Goal: Task Accomplishment & Management: Complete application form

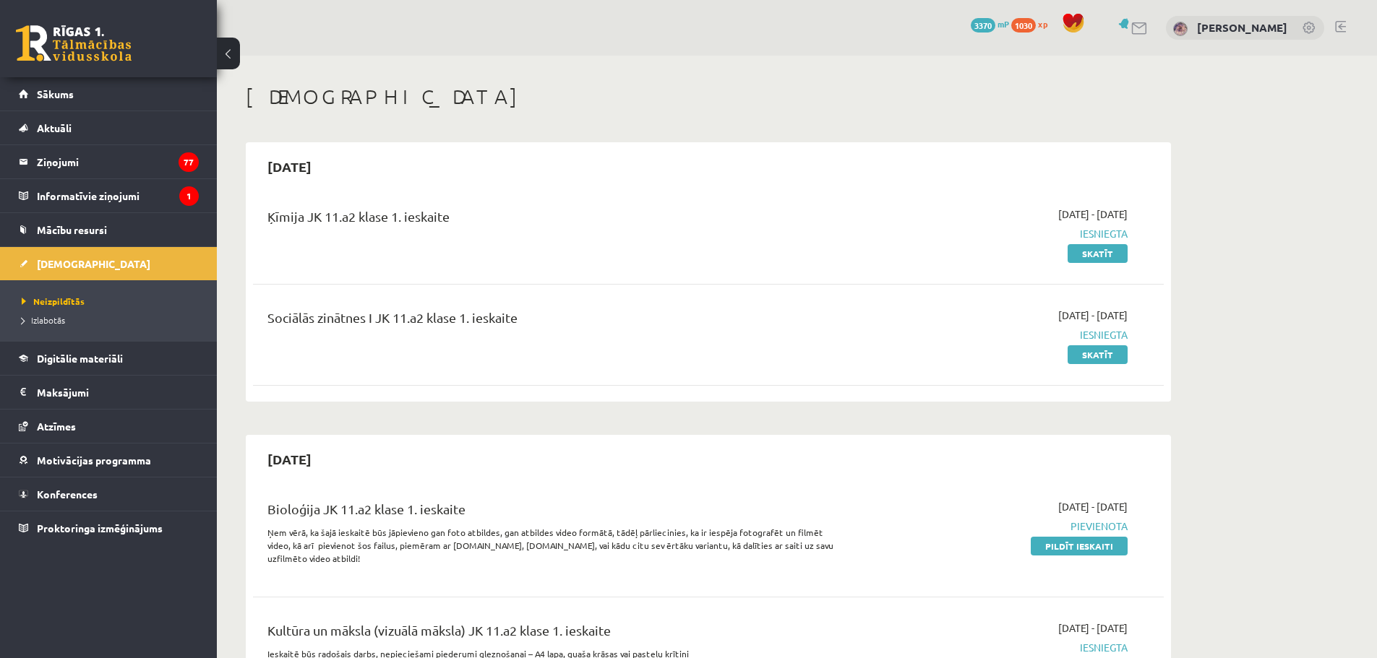
scroll to position [506, 0]
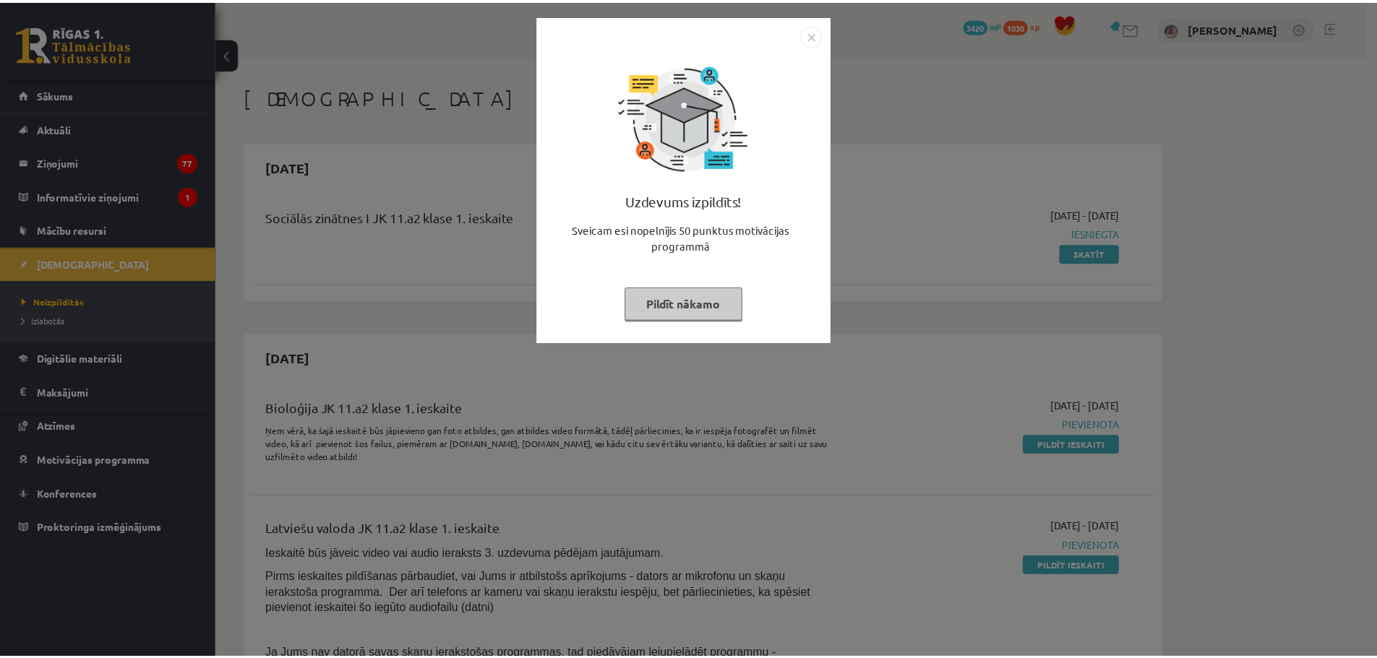
scroll to position [506, 0]
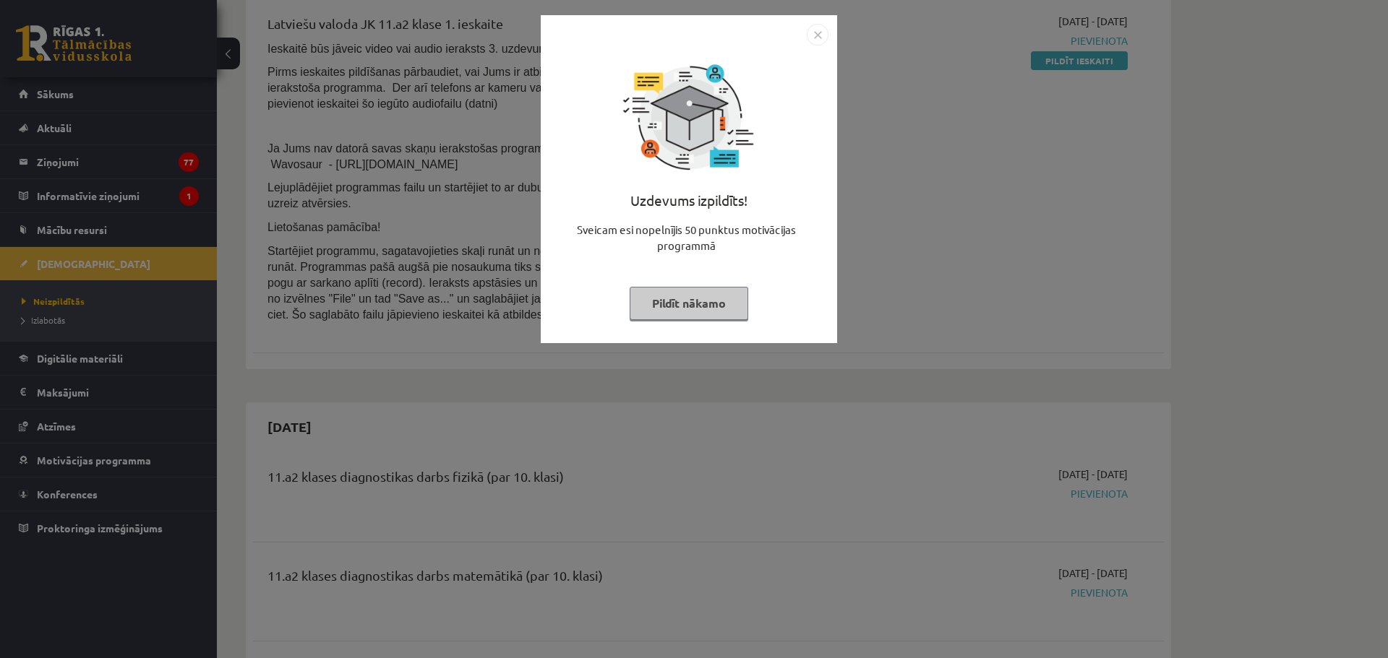
click at [681, 318] on button "Pildīt nākamo" at bounding box center [689, 303] width 119 height 33
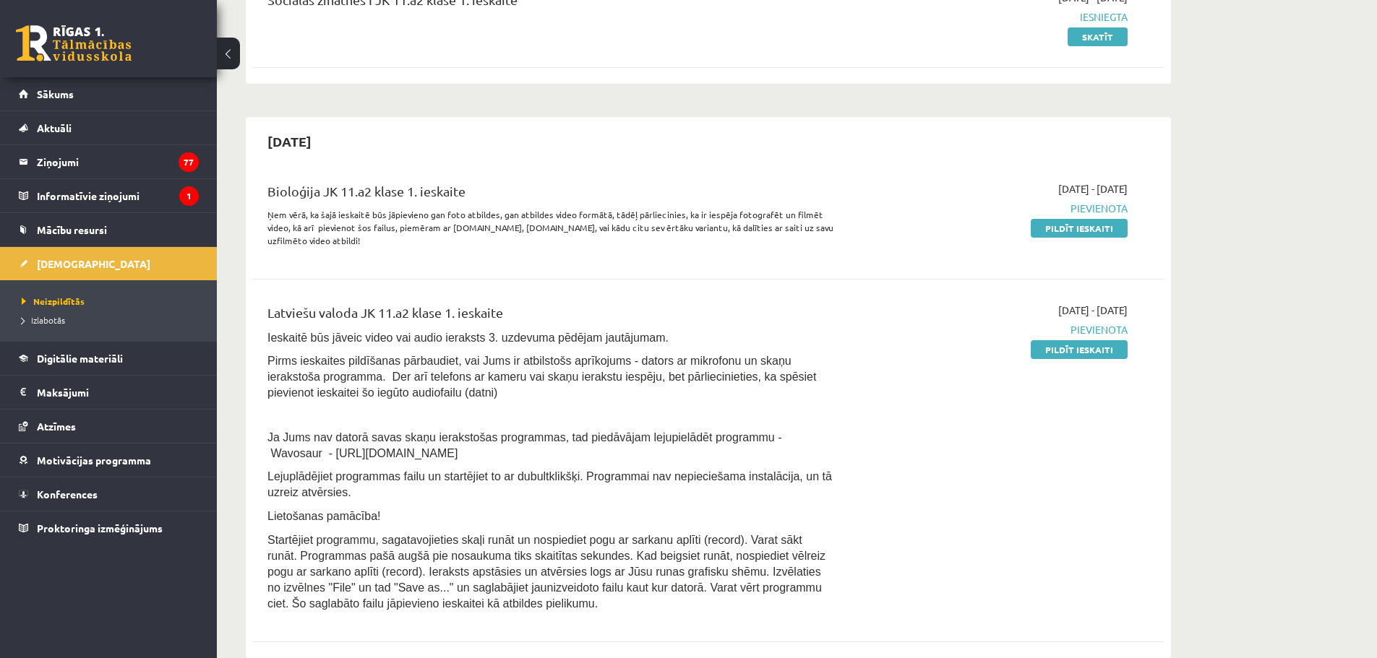
scroll to position [289, 0]
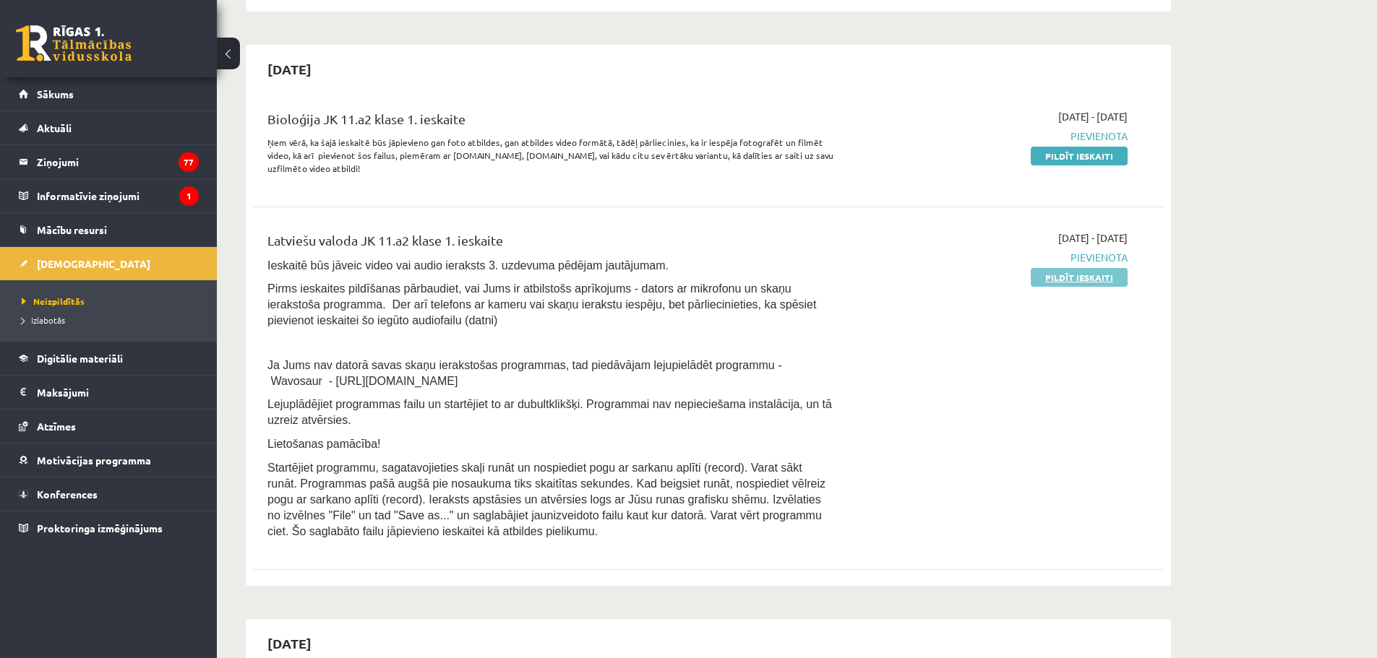
click at [1073, 271] on link "Pildīt ieskaiti" at bounding box center [1079, 277] width 97 height 19
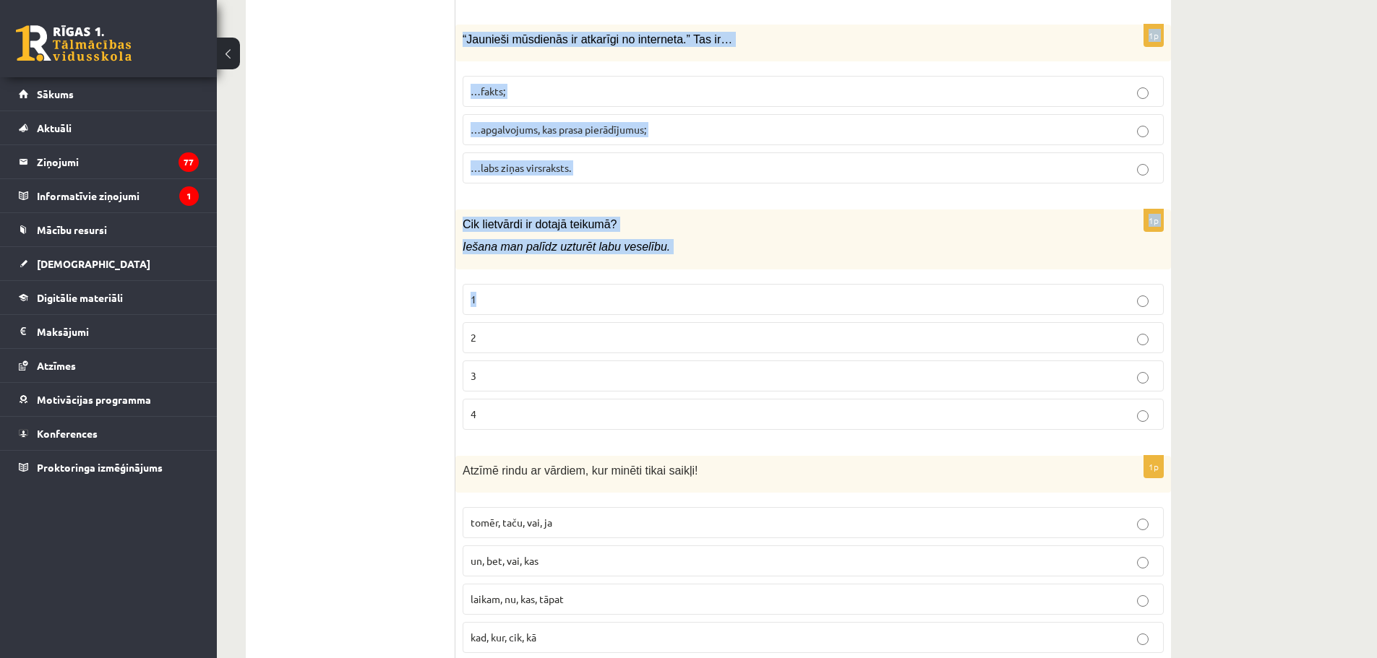
scroll to position [6829, 0]
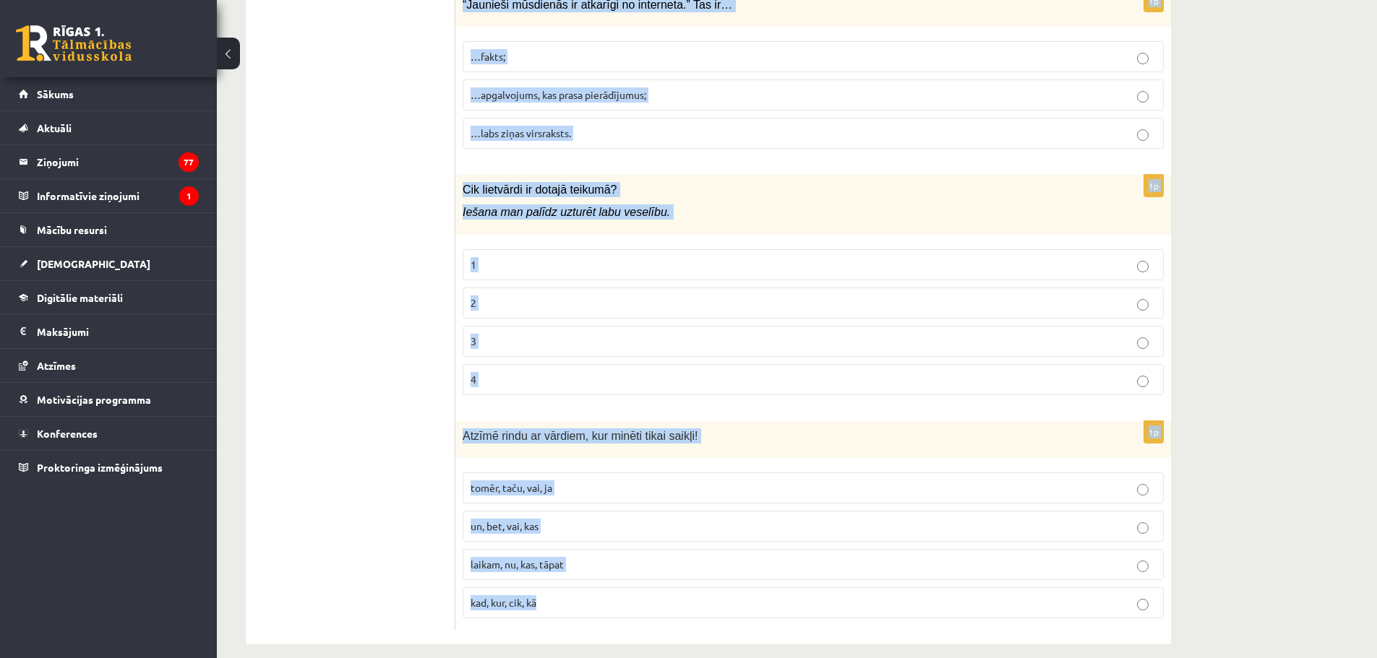
drag, startPoint x: 458, startPoint y: 208, endPoint x: 574, endPoint y: 590, distance: 398.8
copy form "Dīvainas www adreses: Viltus Patiesa 1p Dažādi identitātes veidi var izpausties…"
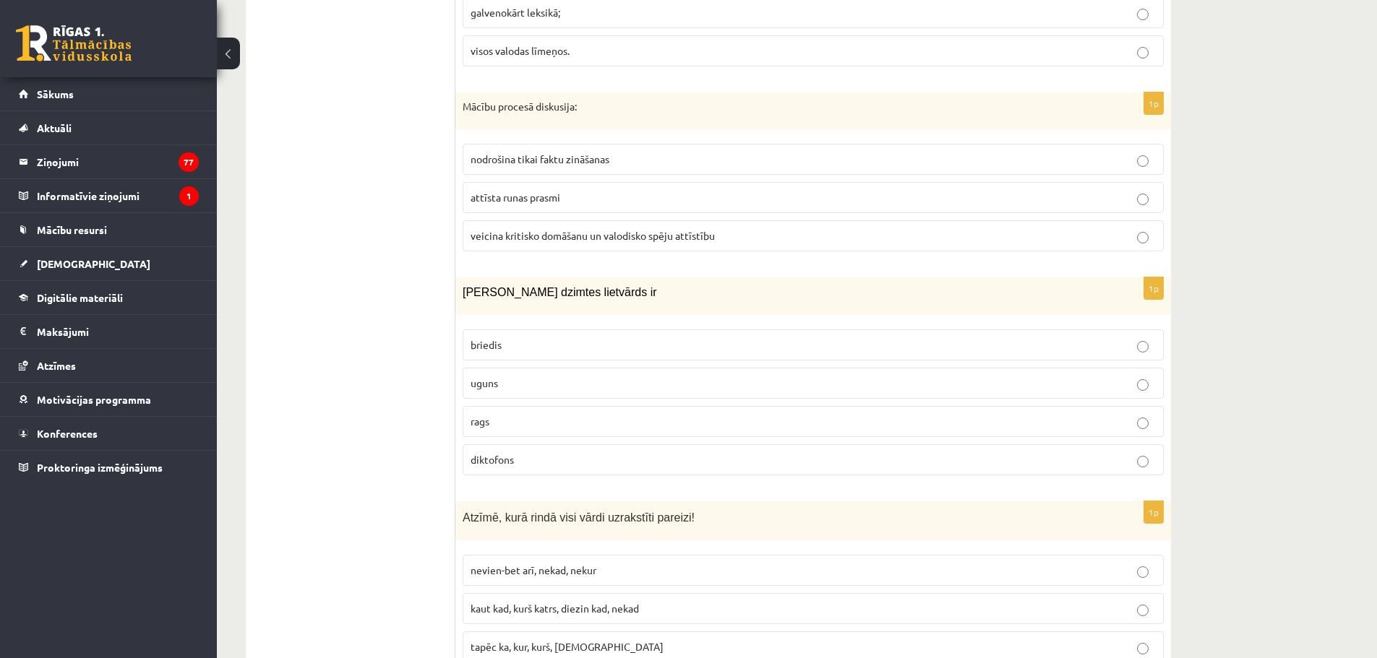
scroll to position [179, 0]
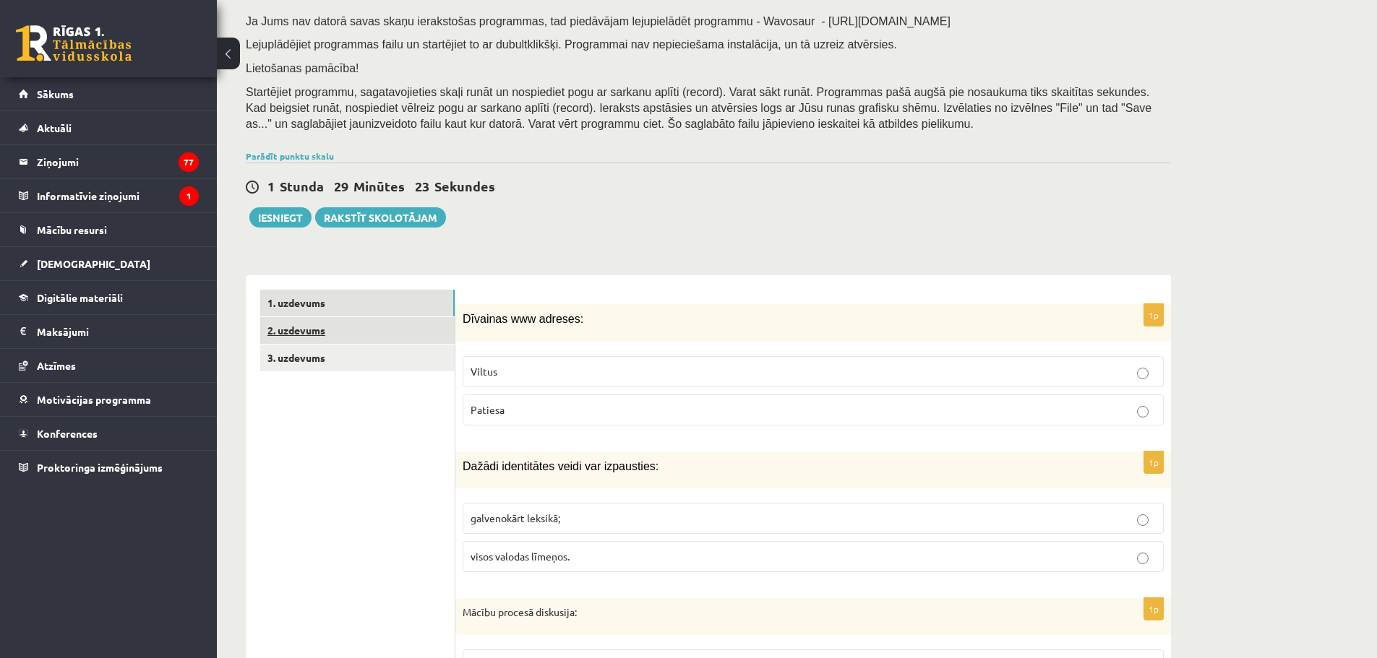
click at [338, 340] on link "2. uzdevums" at bounding box center [357, 330] width 194 height 27
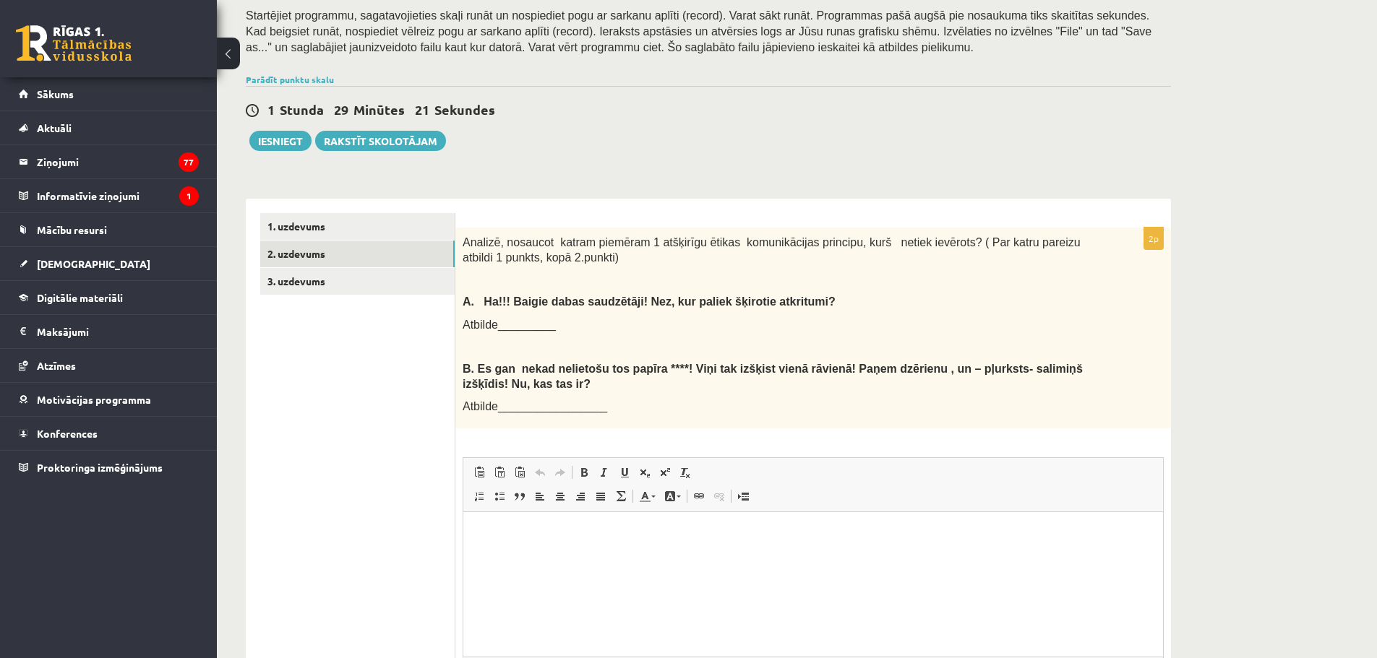
scroll to position [0, 0]
click at [370, 283] on link "3. uzdevums" at bounding box center [357, 281] width 194 height 27
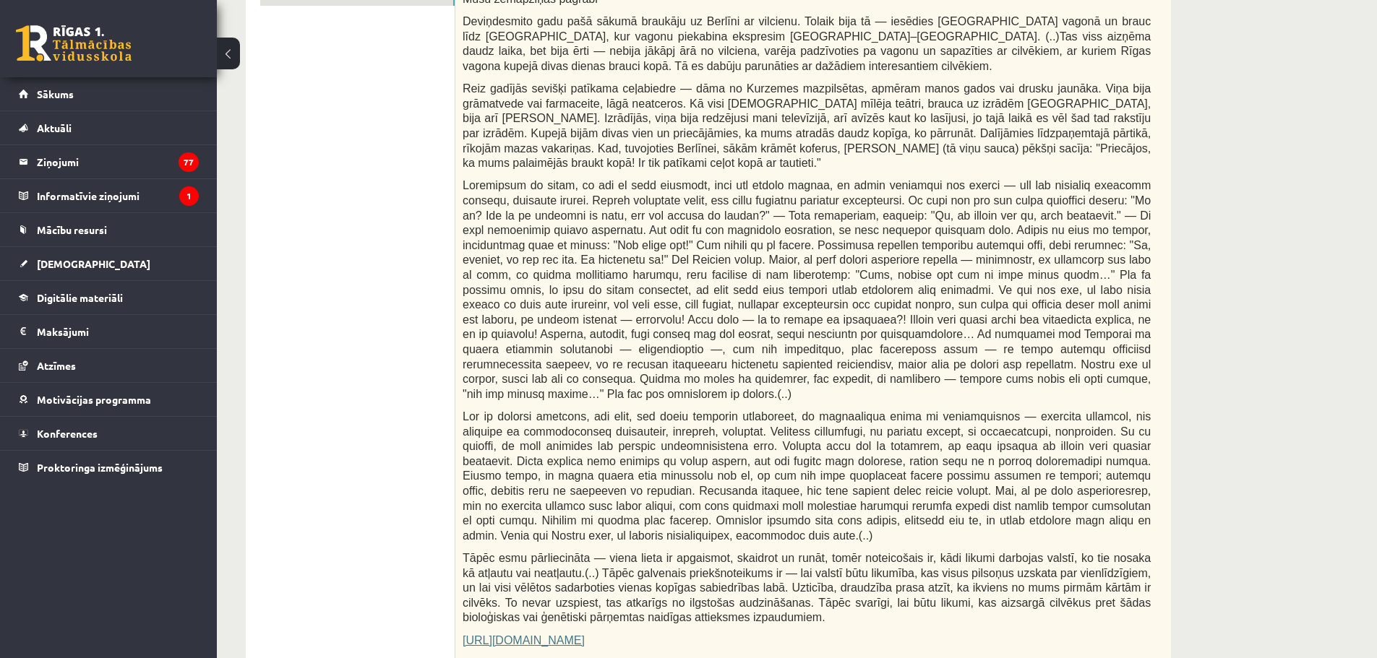
scroll to position [111, 0]
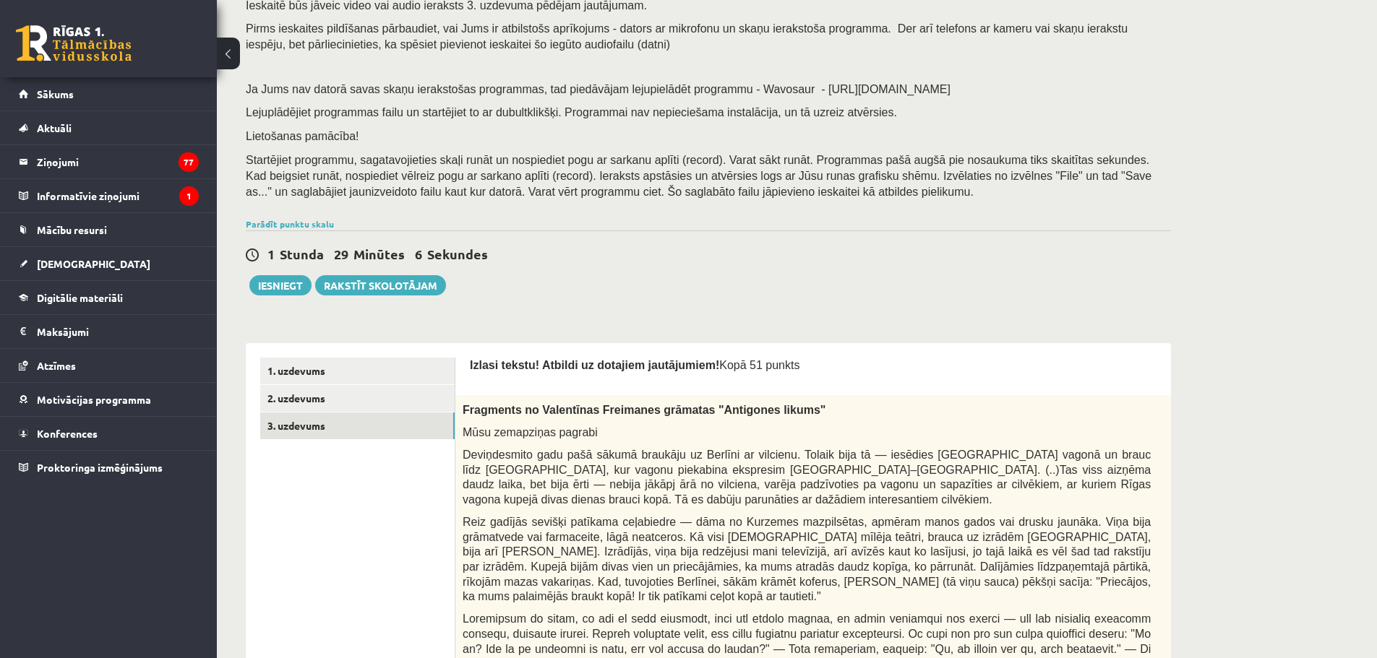
drag, startPoint x: 1135, startPoint y: 420, endPoint x: 1116, endPoint y: 411, distance: 21.4
click at [374, 412] on link "2. uzdevums" at bounding box center [357, 398] width 194 height 27
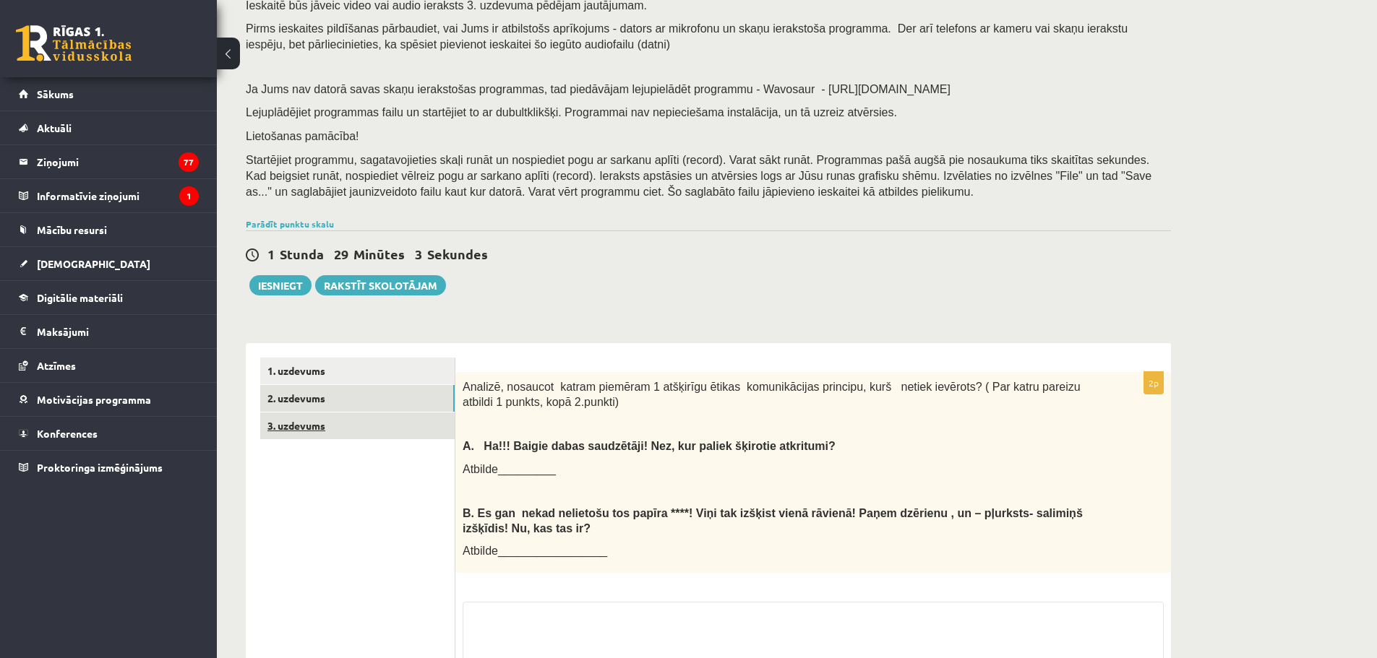
click at [370, 429] on link "3. uzdevums" at bounding box center [357, 426] width 194 height 27
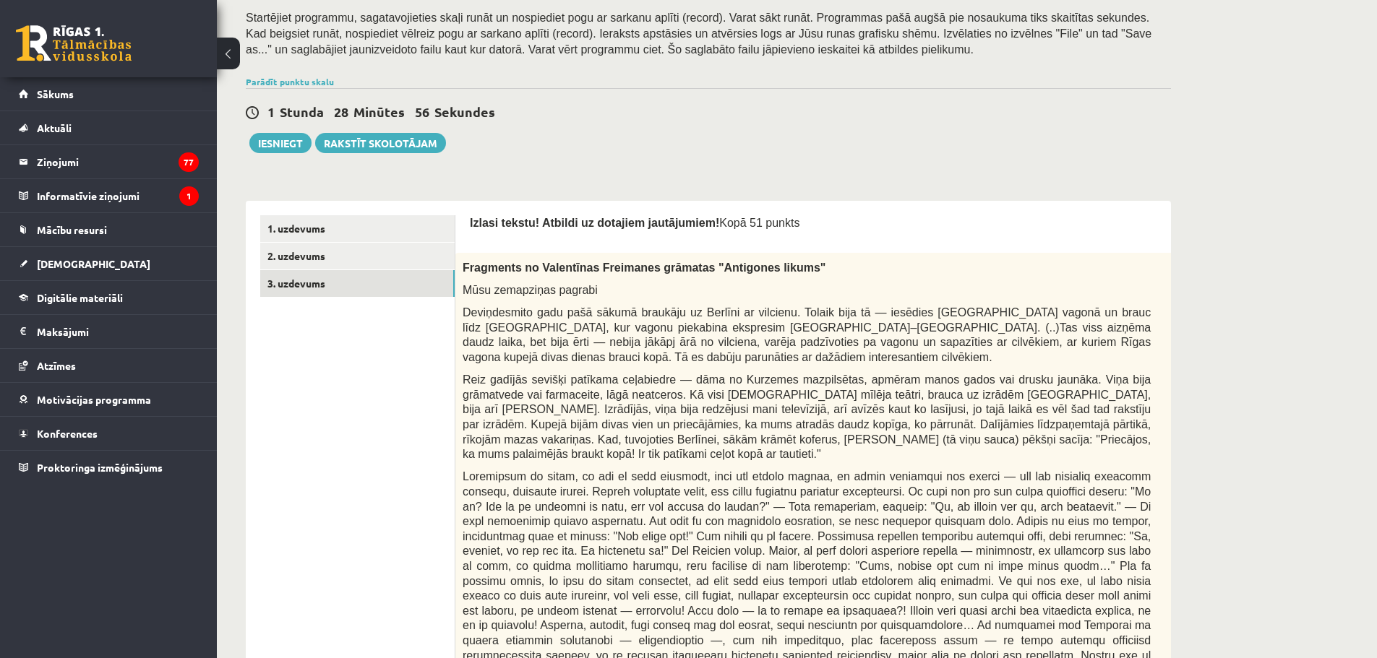
scroll to position [0, 0]
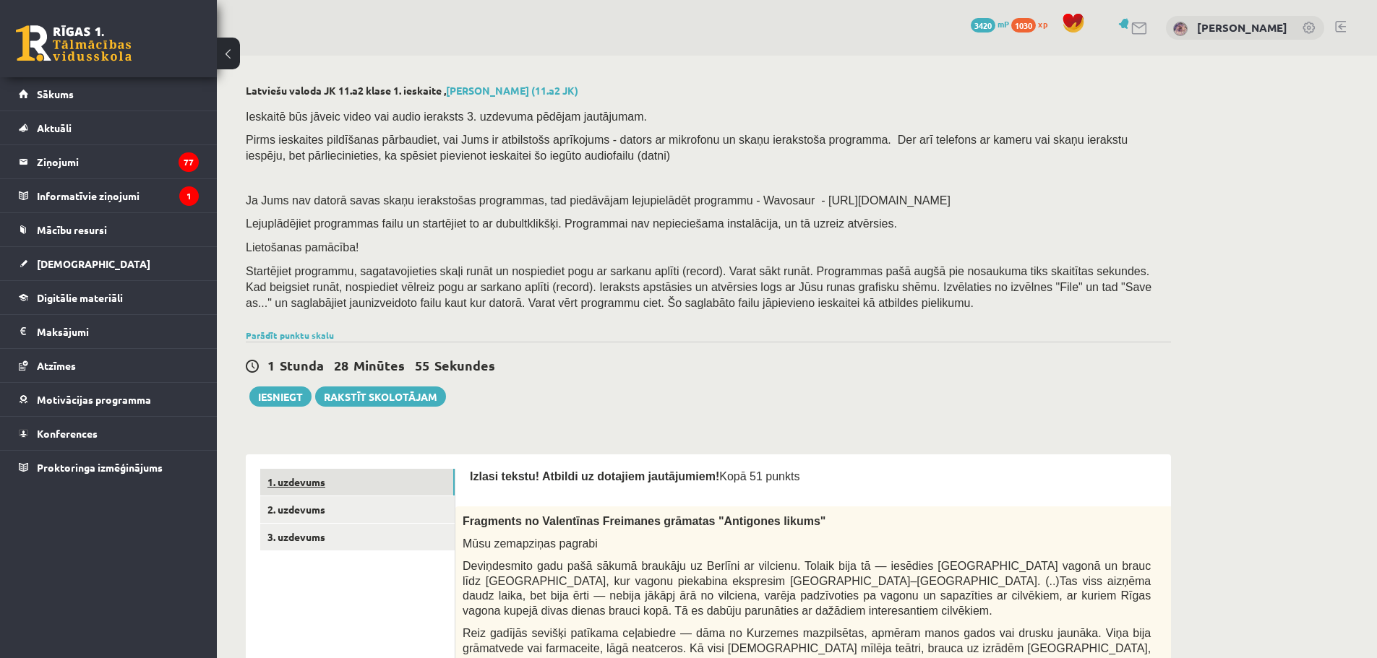
click at [369, 476] on link "1. uzdevums" at bounding box center [357, 482] width 194 height 27
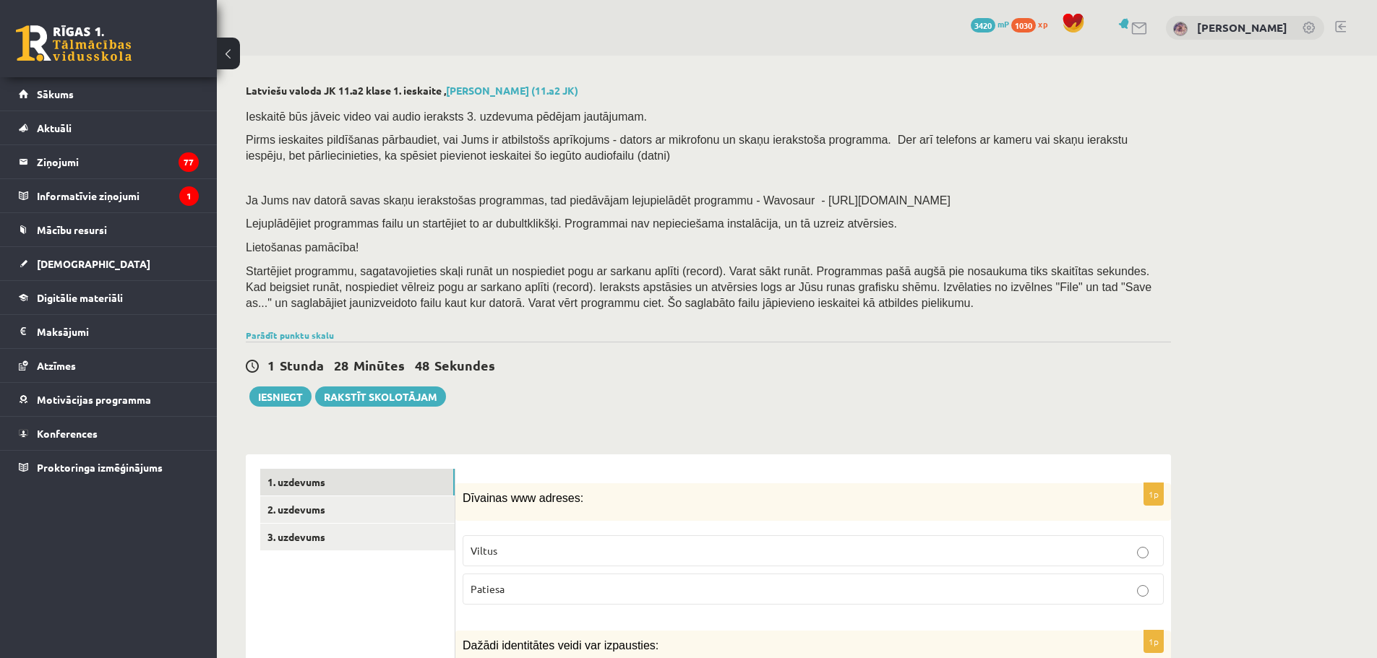
scroll to position [361, 0]
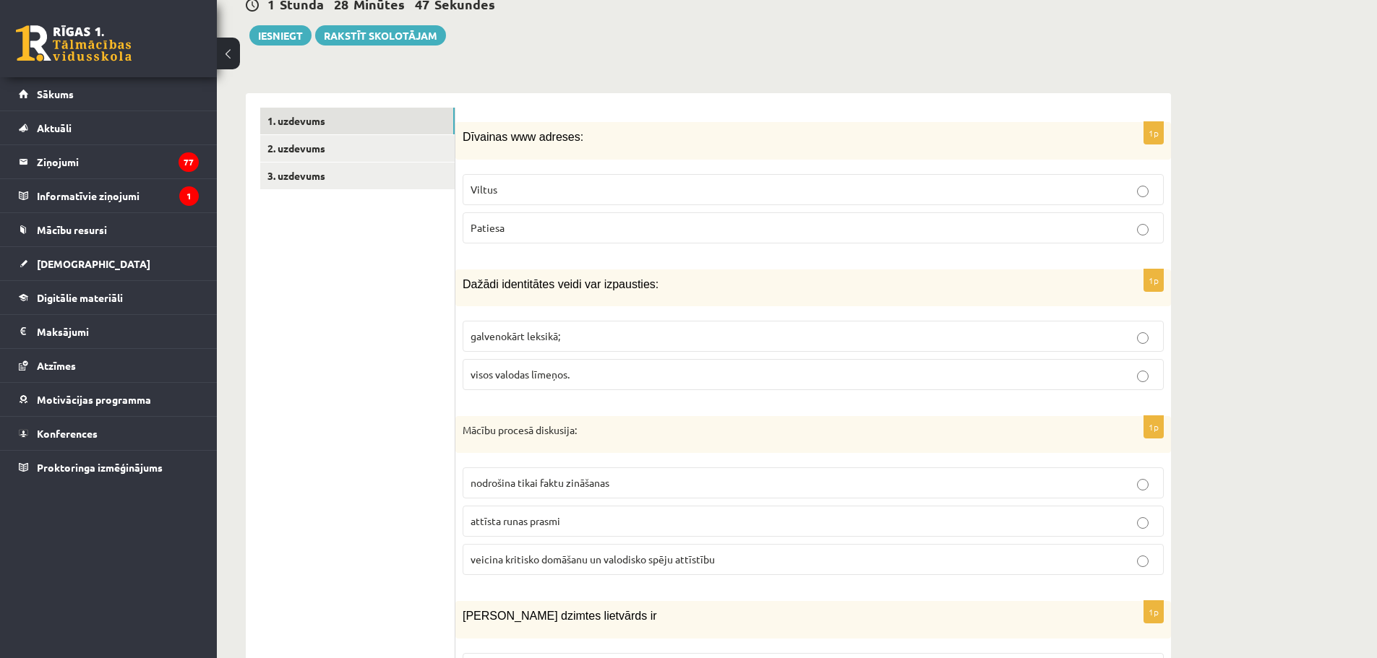
click at [553, 191] on p "Viltus" at bounding box center [813, 189] width 685 height 15
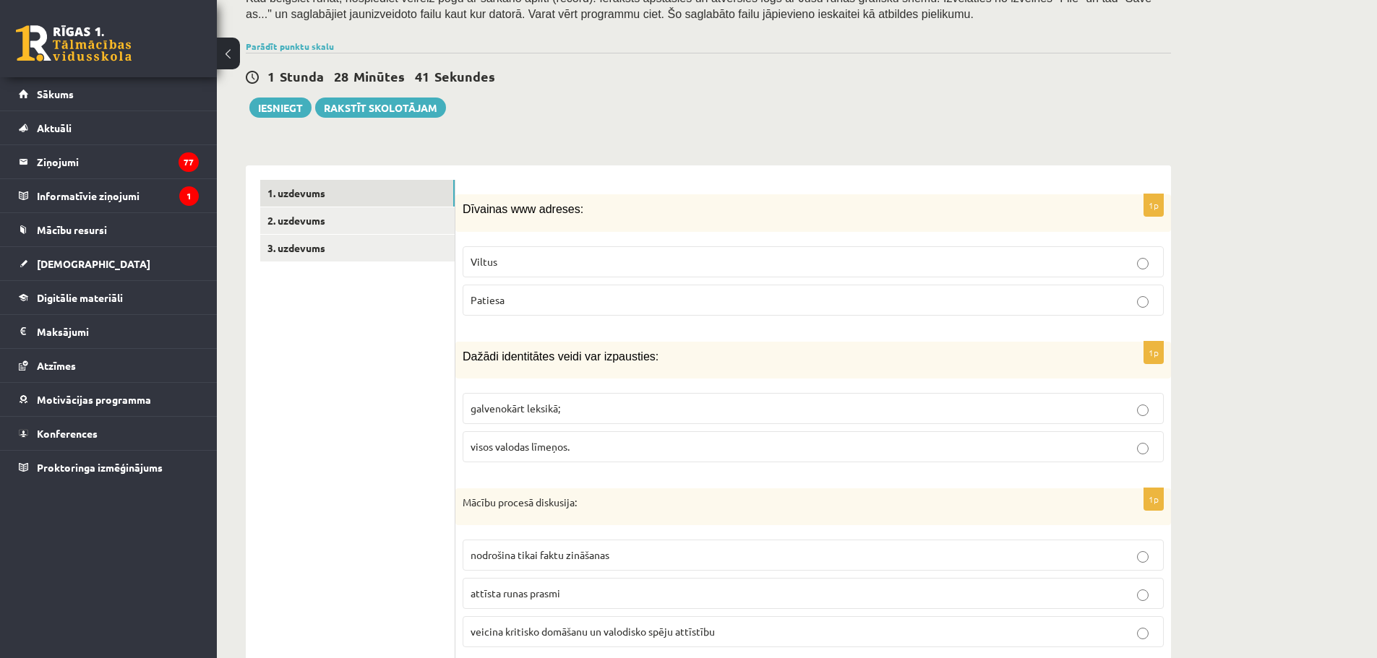
scroll to position [434, 0]
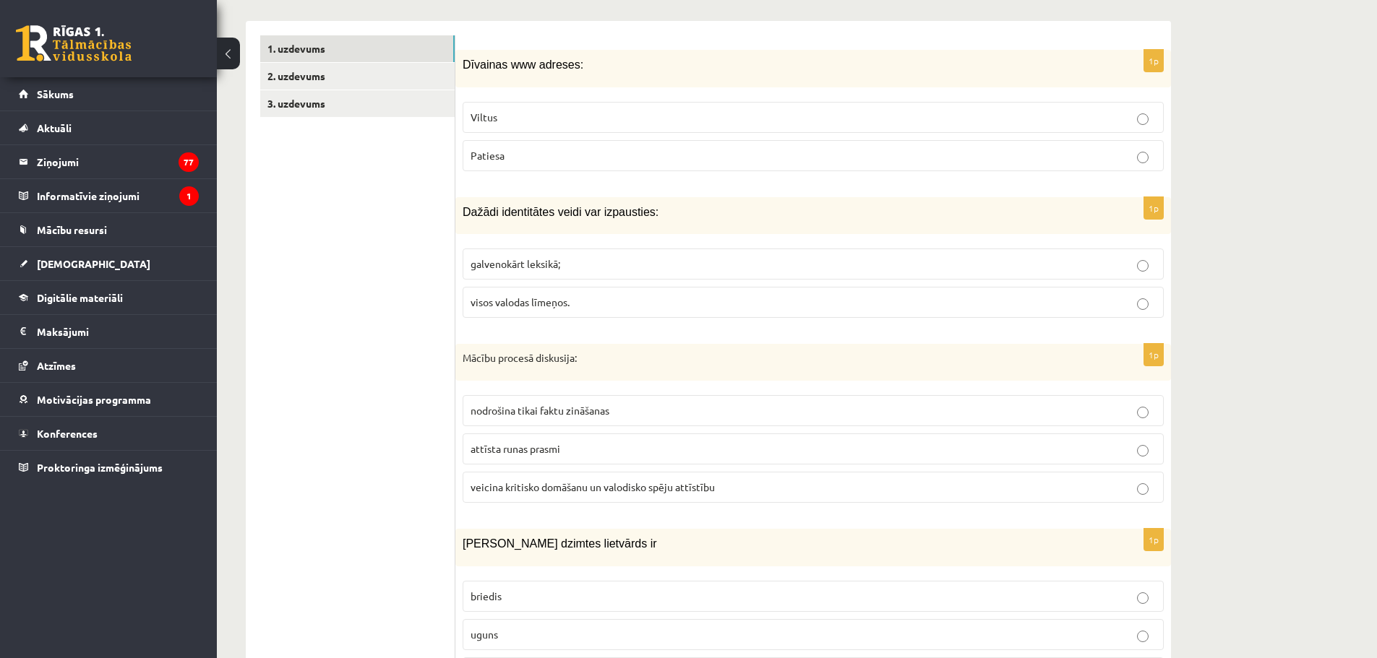
click at [528, 299] on span "visos valodas līmeņos." at bounding box center [520, 302] width 99 height 13
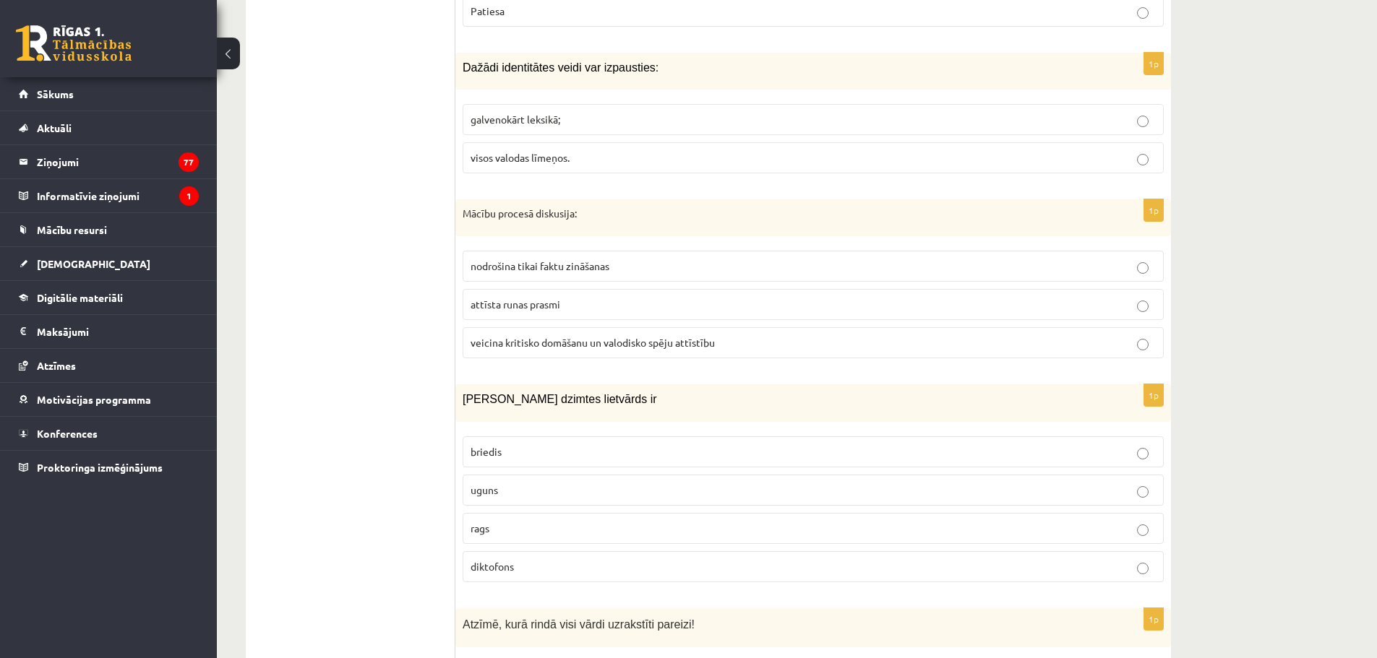
scroll to position [650, 0]
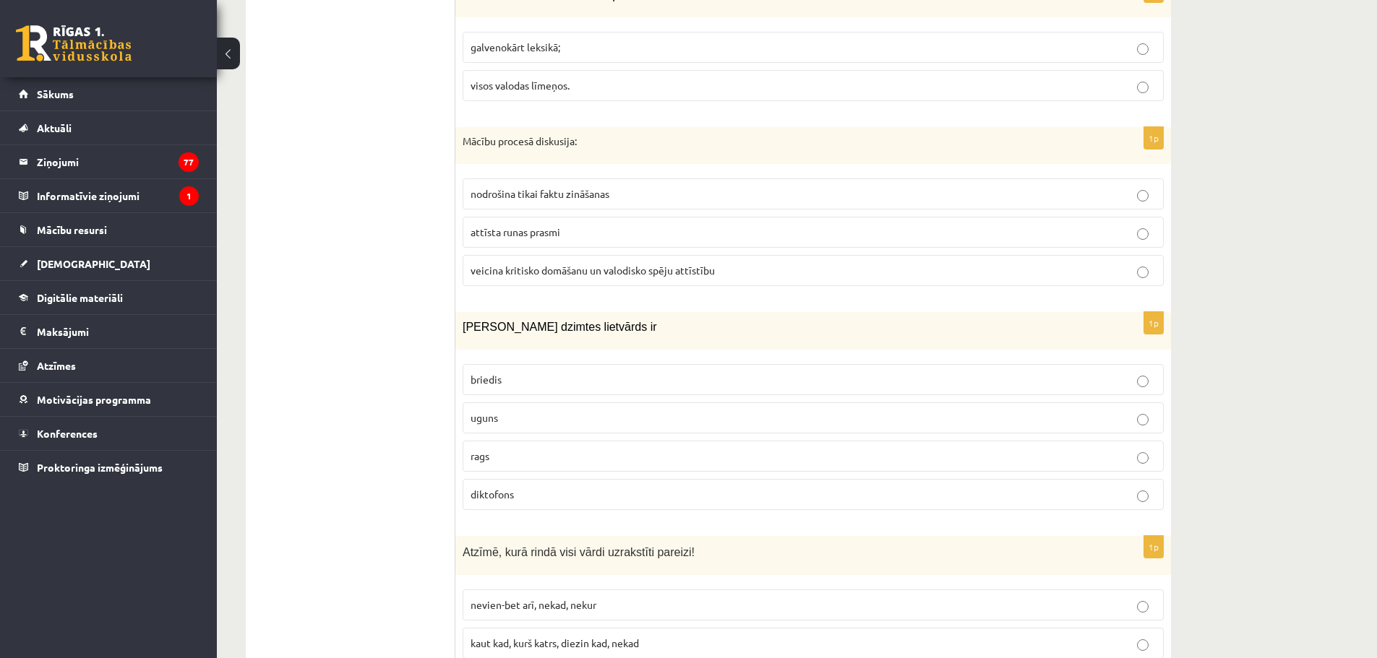
click at [517, 281] on label "veicina kritisko domāšanu un valodisko spēju attīstību" at bounding box center [813, 270] width 701 height 31
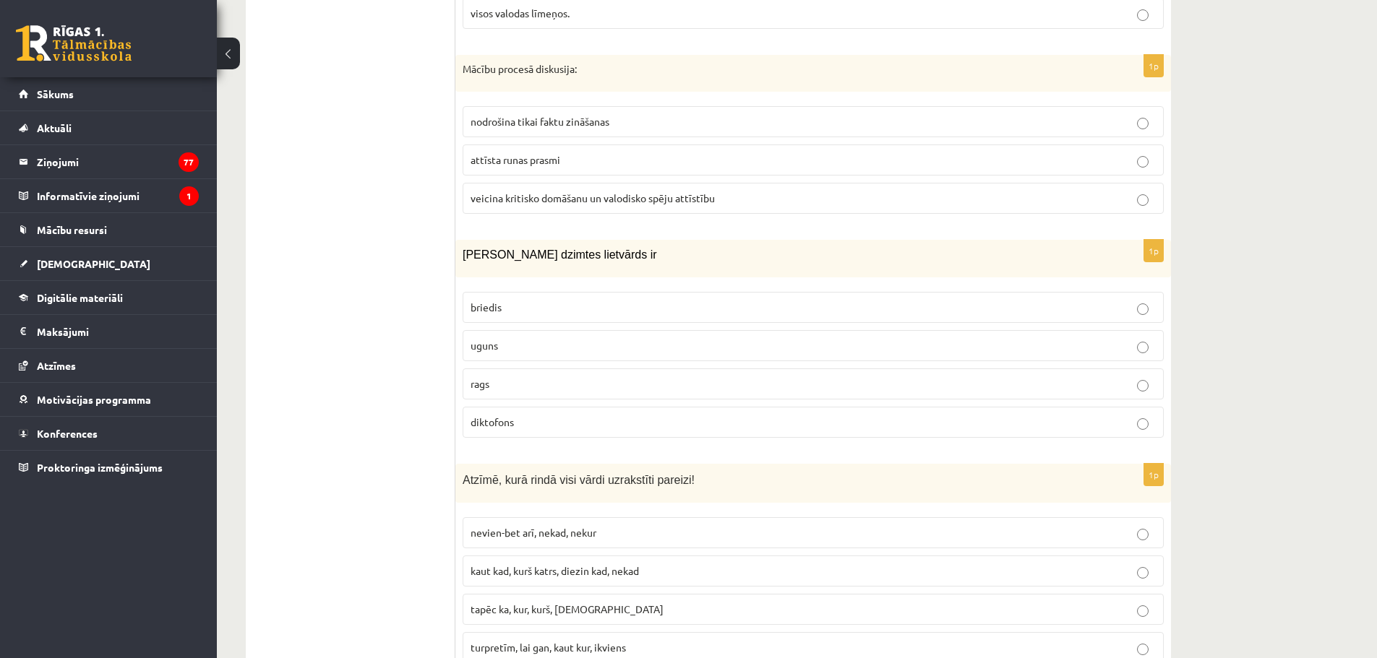
scroll to position [795, 0]
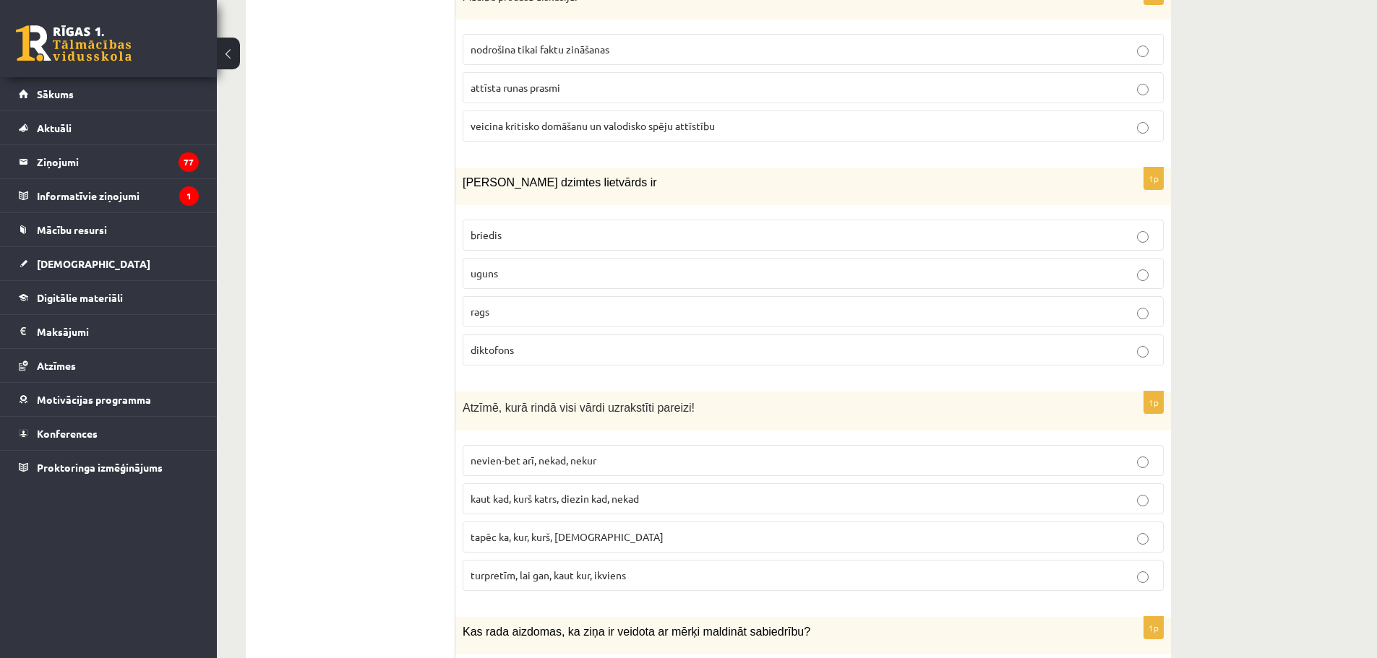
click at [558, 272] on p "uguns" at bounding box center [813, 273] width 685 height 15
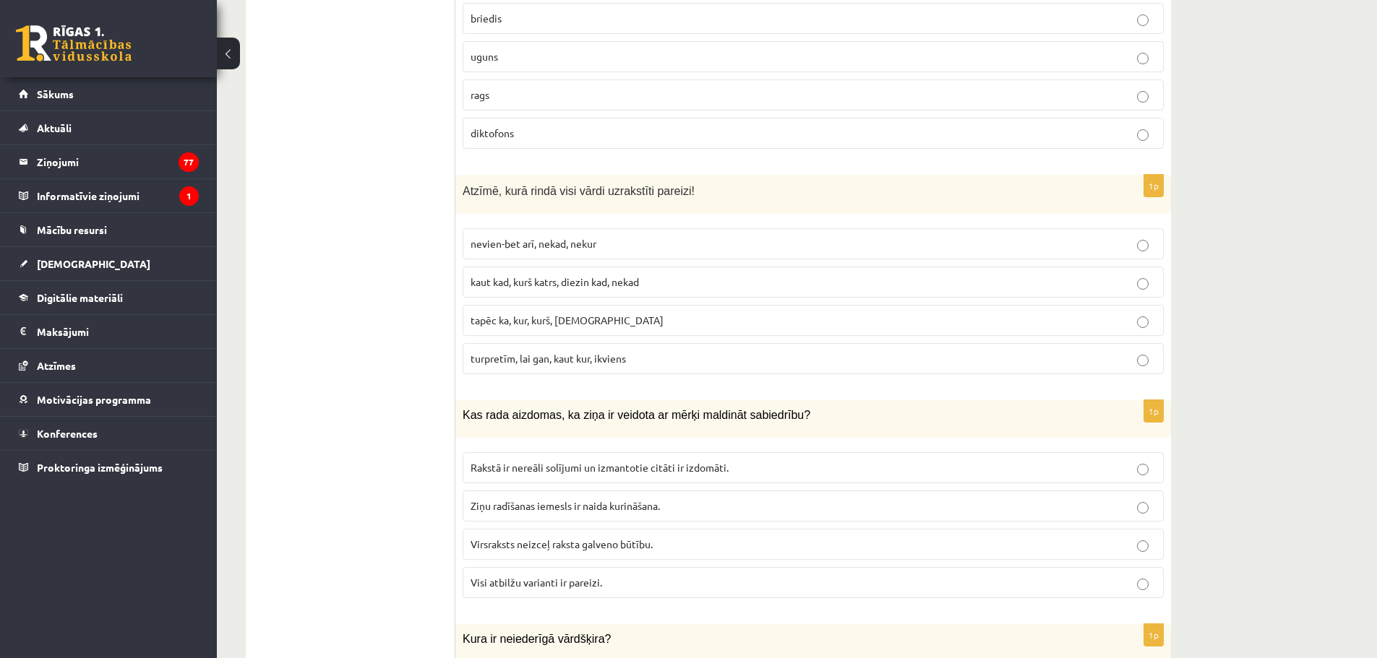
scroll to position [1084, 0]
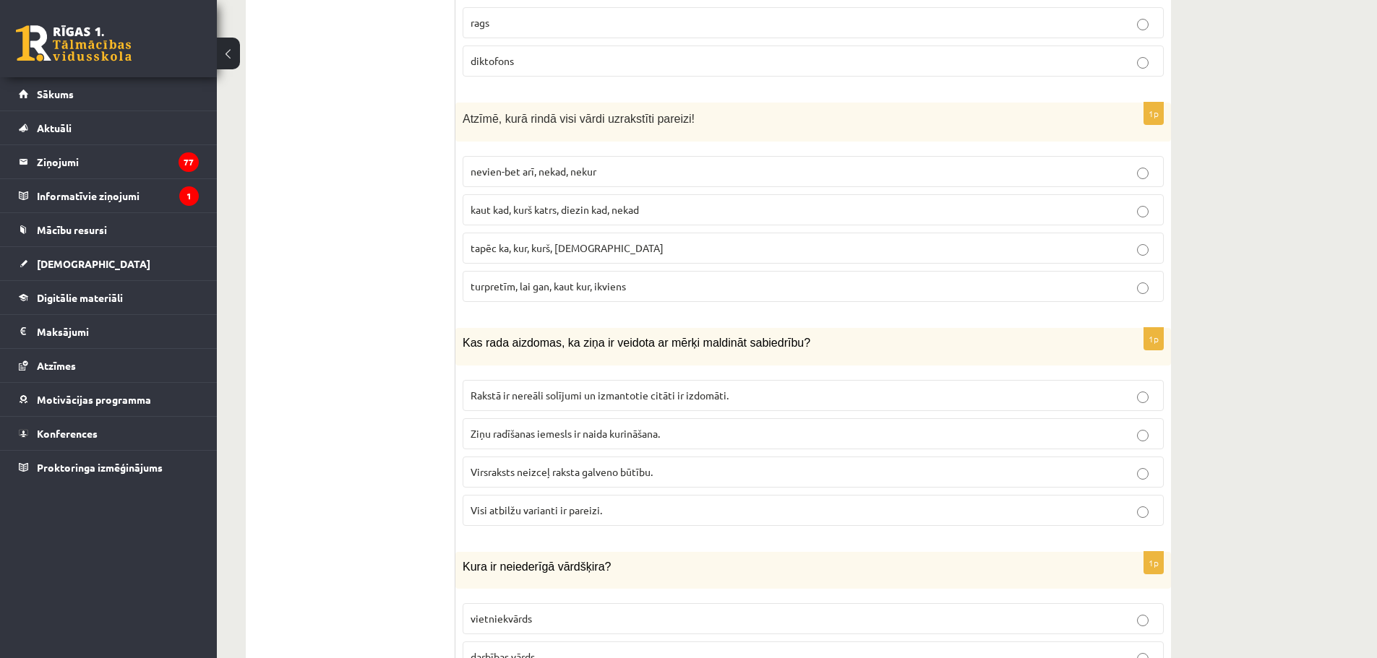
click at [529, 284] on span "turpretīm, lai gan, kaut kur, ikviens" at bounding box center [548, 286] width 155 height 13
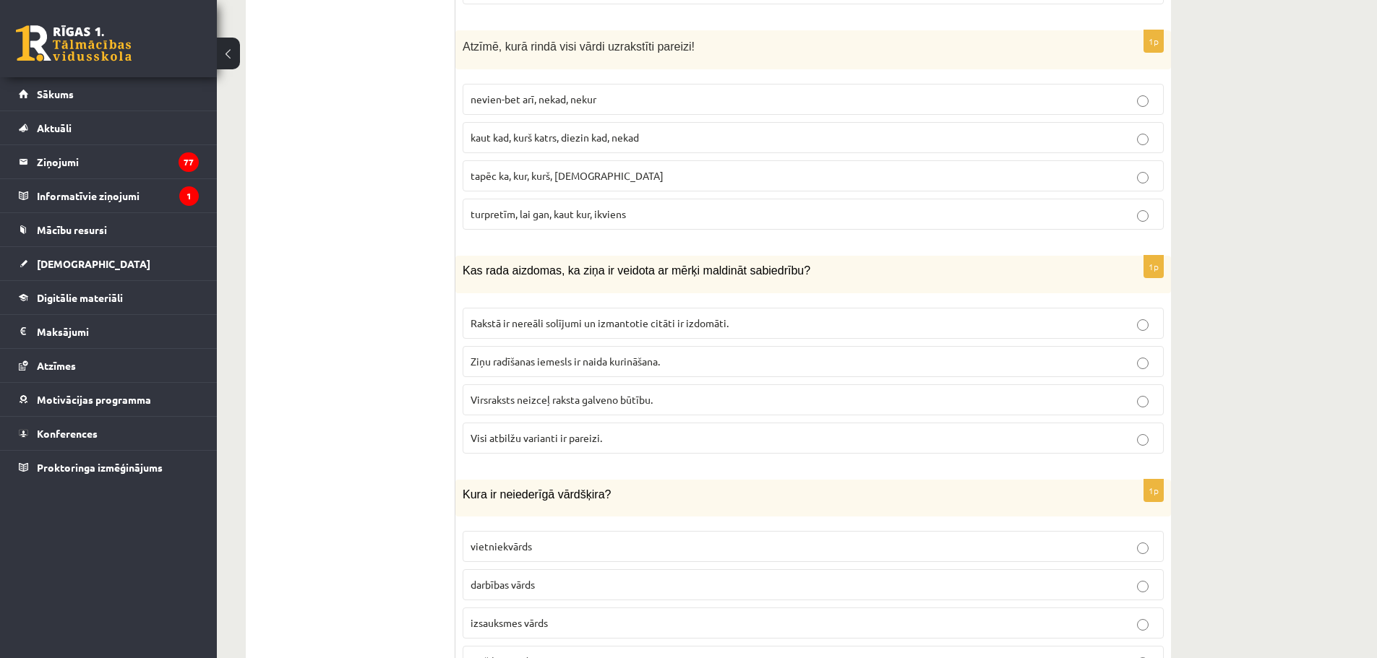
scroll to position [1301, 0]
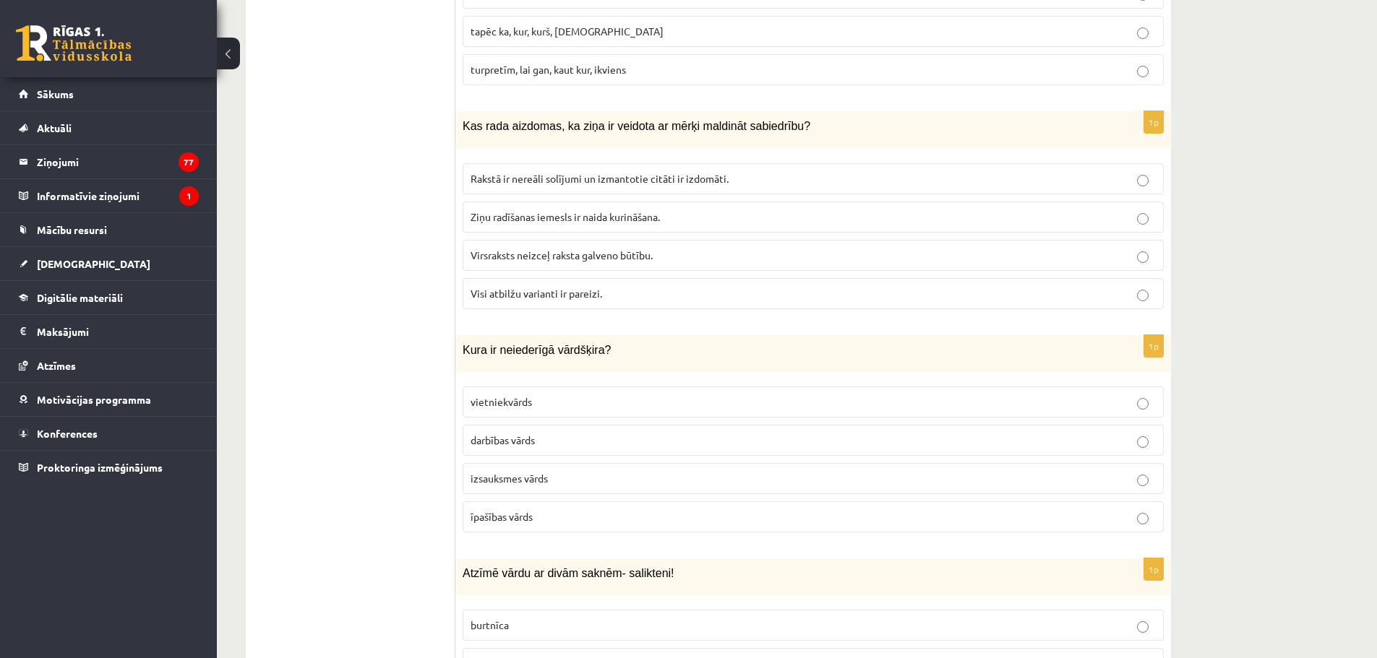
click at [538, 306] on label "Visi atbilžu varianti ir pareizi." at bounding box center [813, 293] width 701 height 31
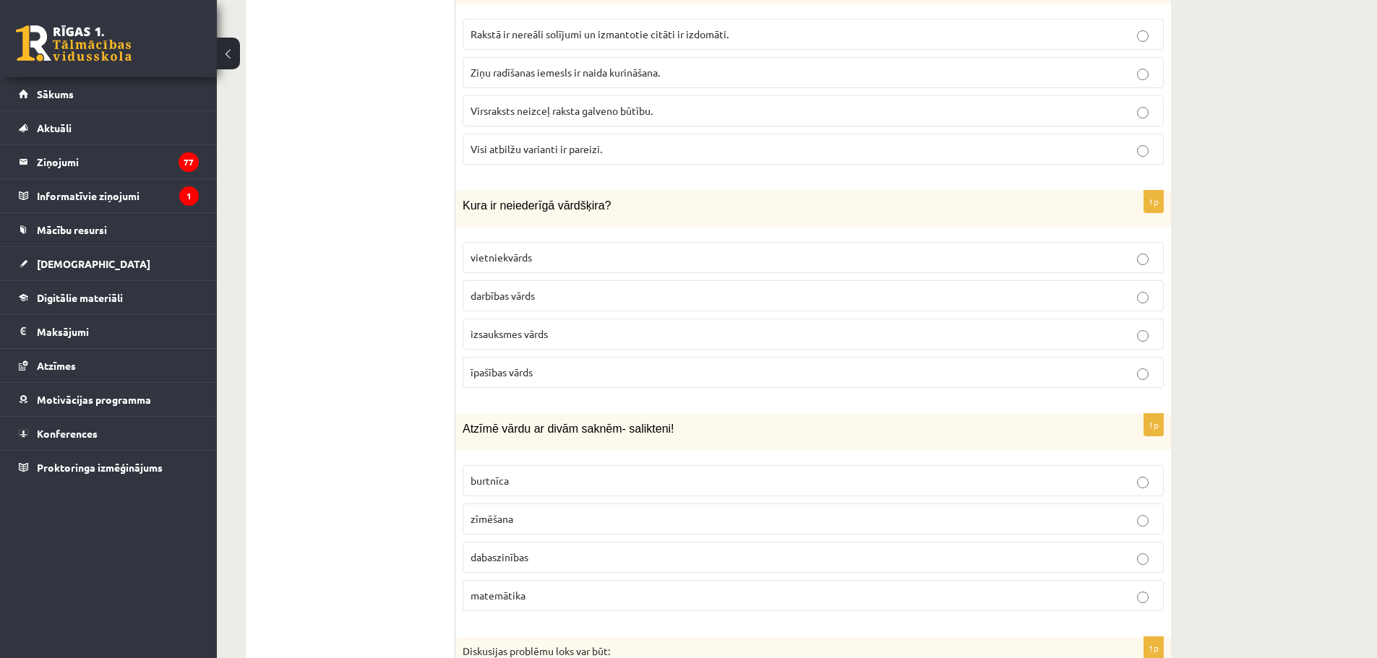
scroll to position [1518, 0]
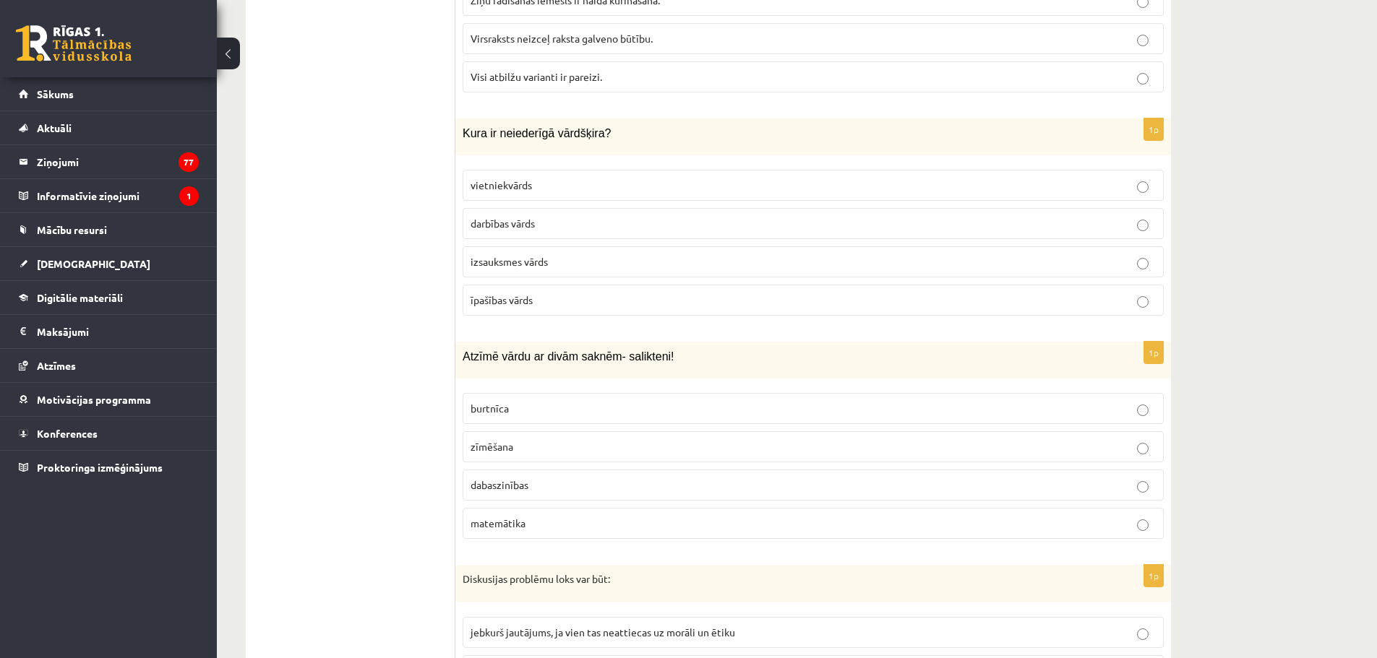
click at [564, 264] on p "izsauksmes vārds" at bounding box center [813, 261] width 685 height 15
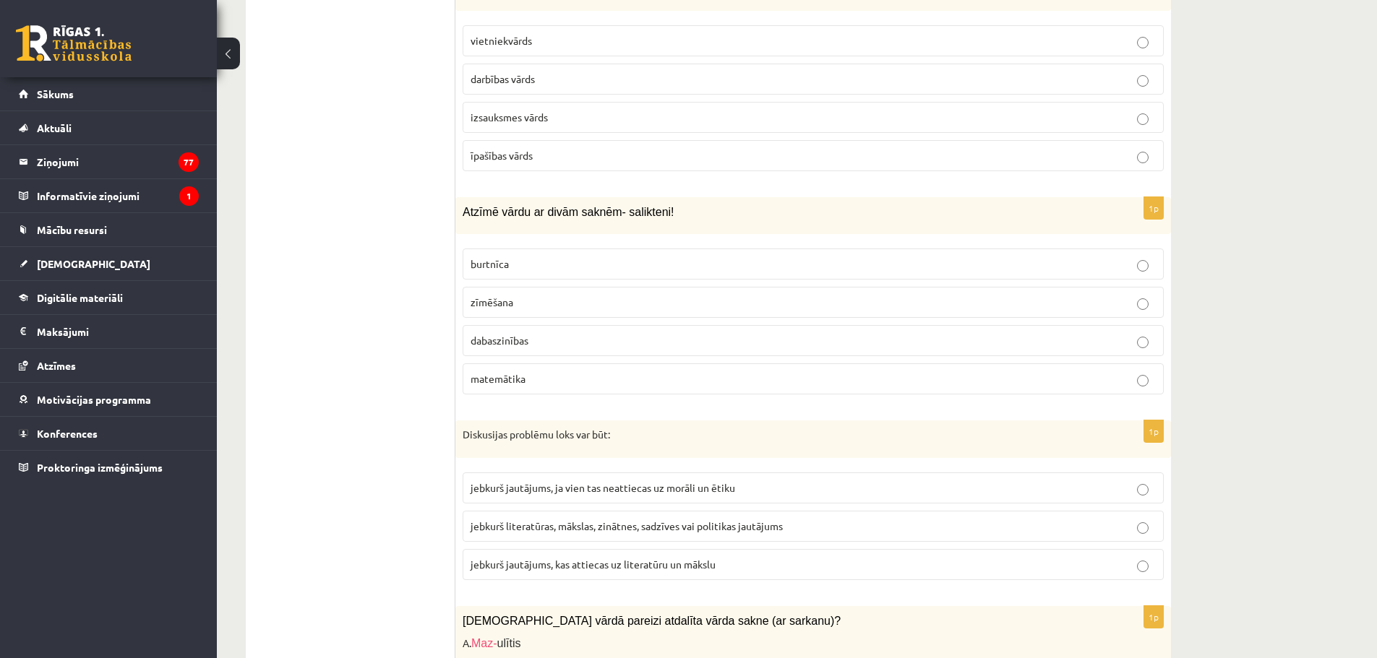
scroll to position [1735, 0]
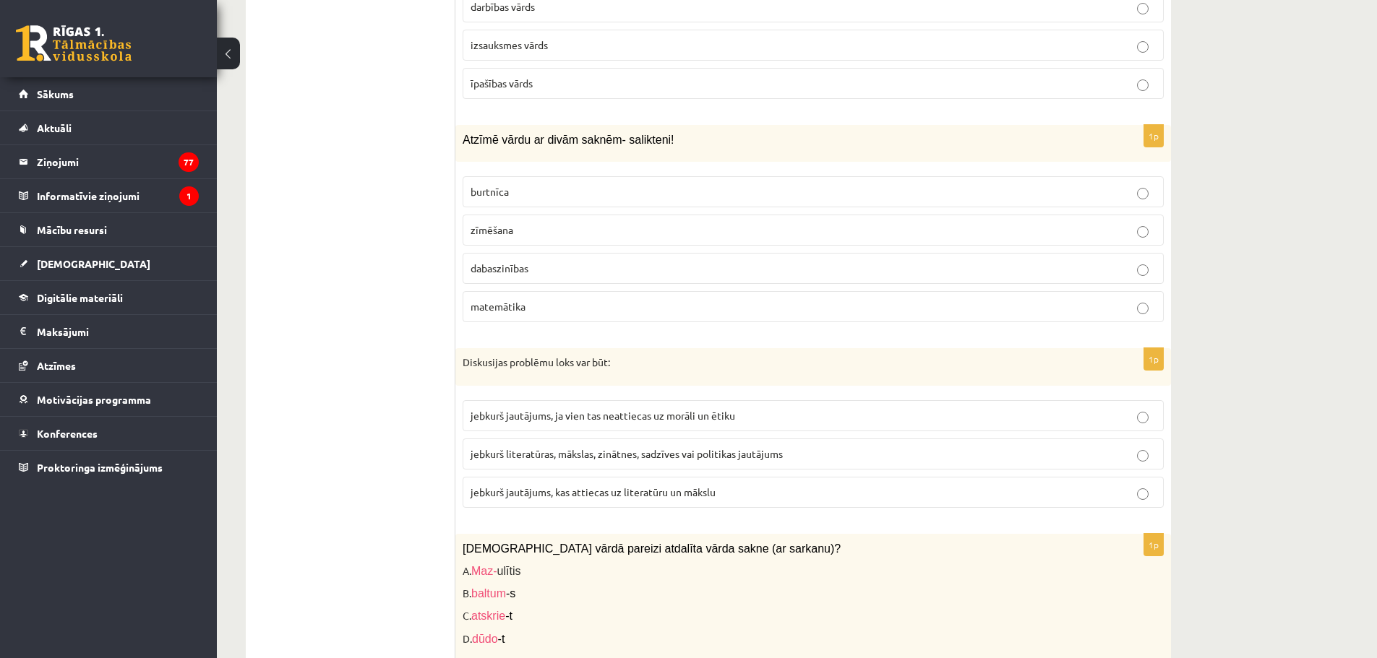
click at [522, 270] on span "dabaszinības" at bounding box center [500, 268] width 58 height 13
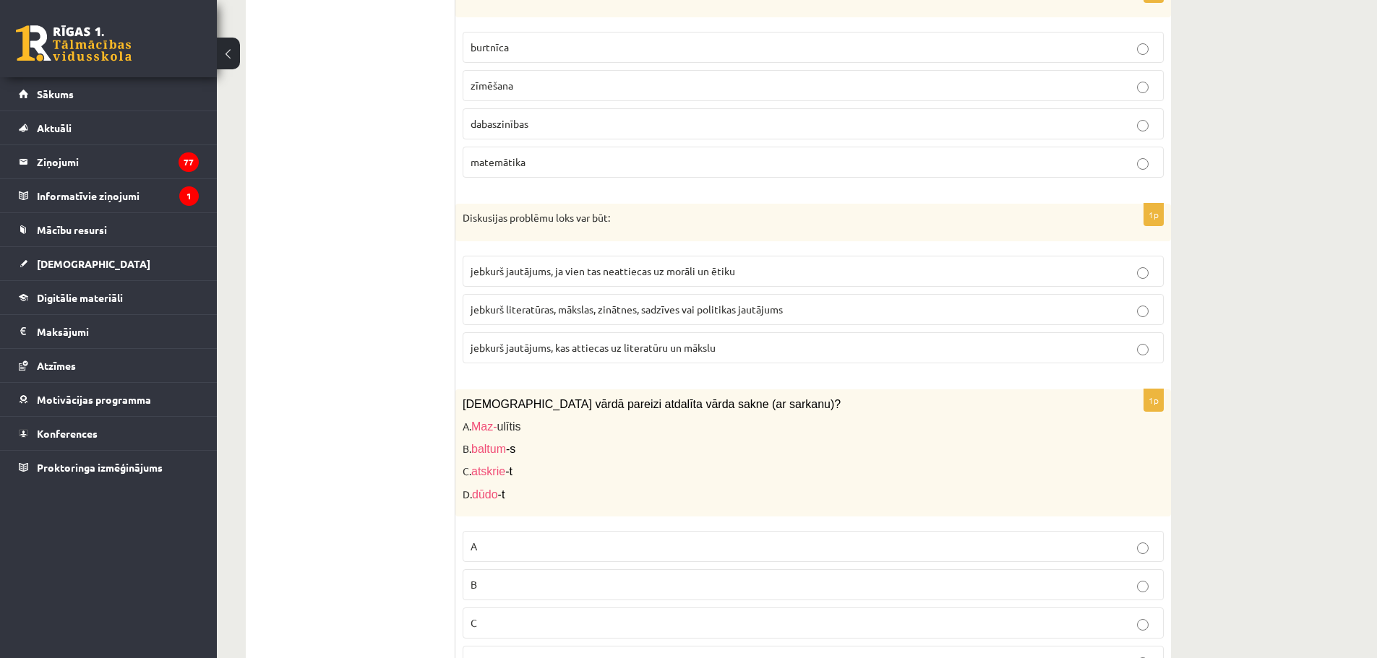
scroll to position [1951, 0]
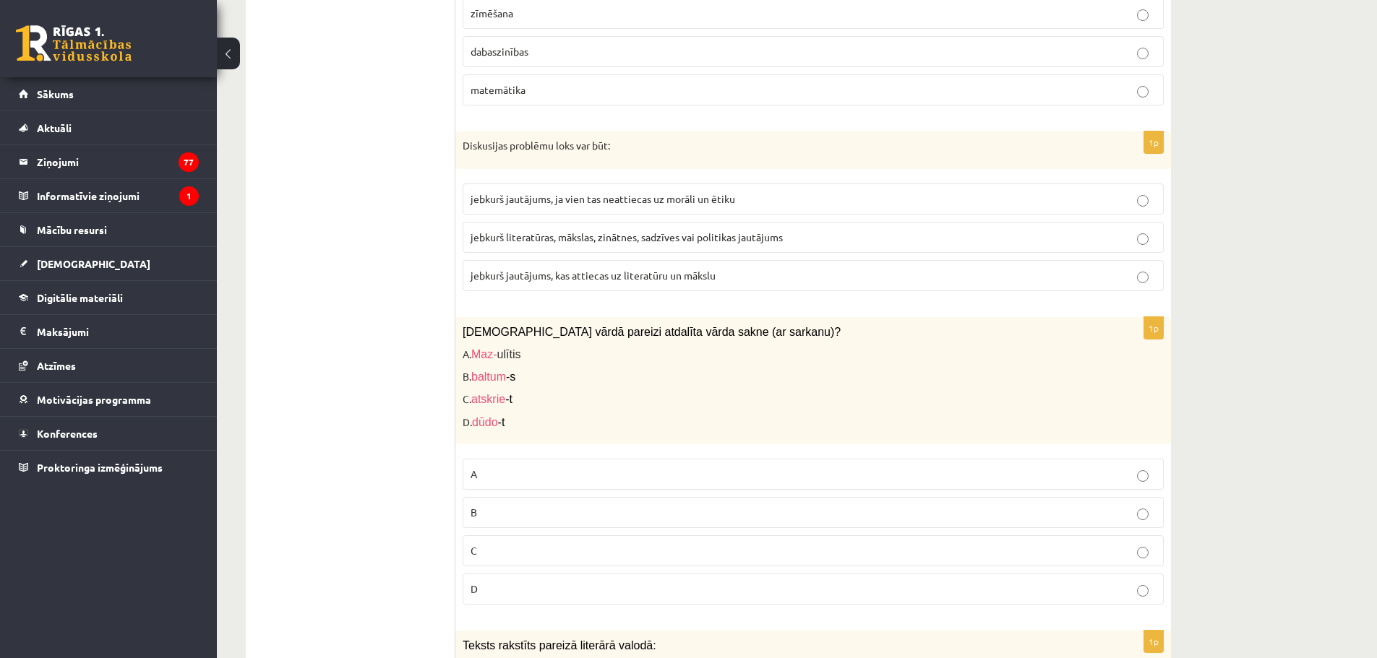
click at [551, 254] on fieldset "jebkurš jautājums, ja vien tas neattiecas uz morāli un ētiku jebkurš literatūra…" at bounding box center [813, 235] width 701 height 119
click at [546, 237] on span "jebkurš literatūras, mākslas, zinātnes, sadzīves vai politikas jautājums" at bounding box center [627, 237] width 312 height 13
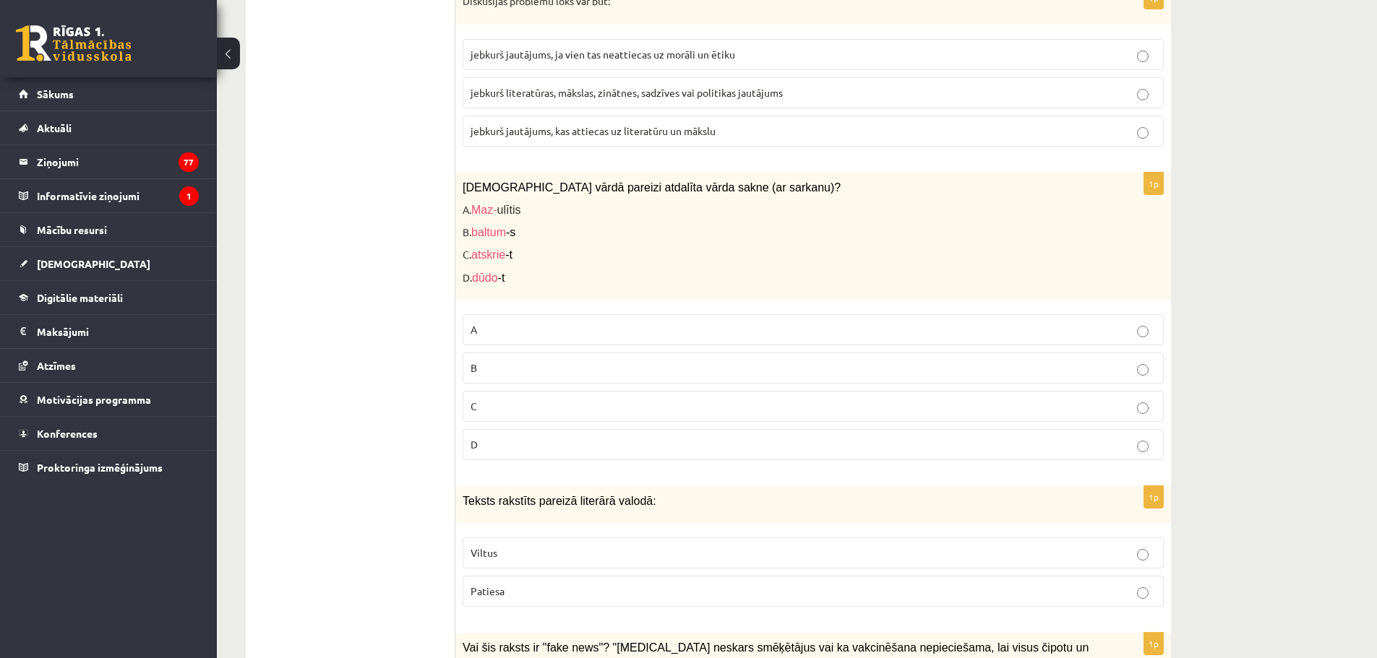
scroll to position [2168, 0]
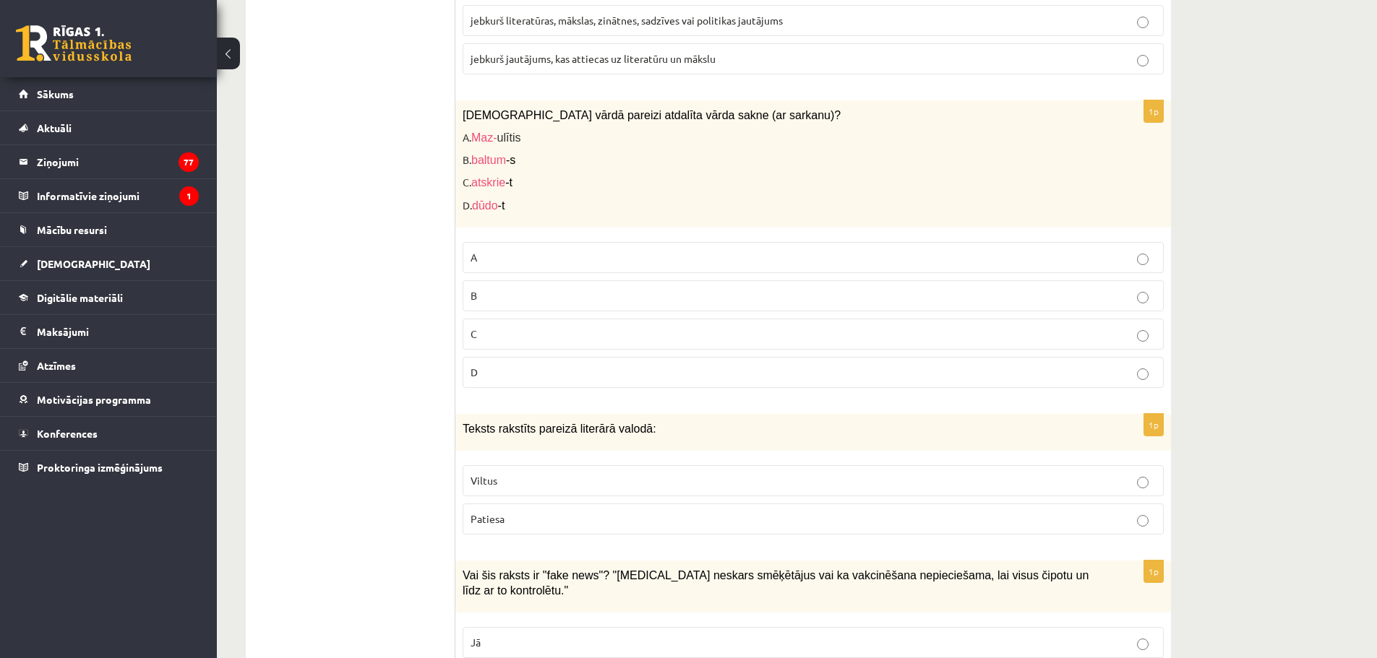
click at [503, 372] on p "D" at bounding box center [813, 372] width 685 height 15
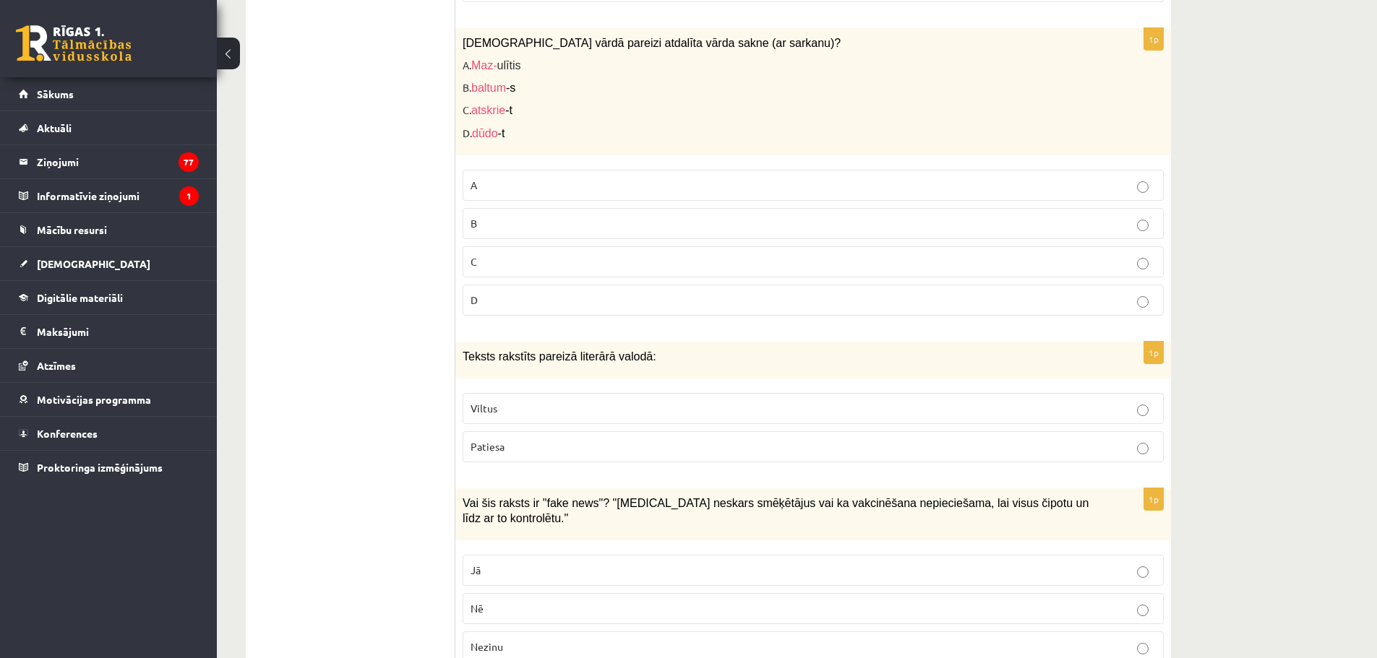
scroll to position [2385, 0]
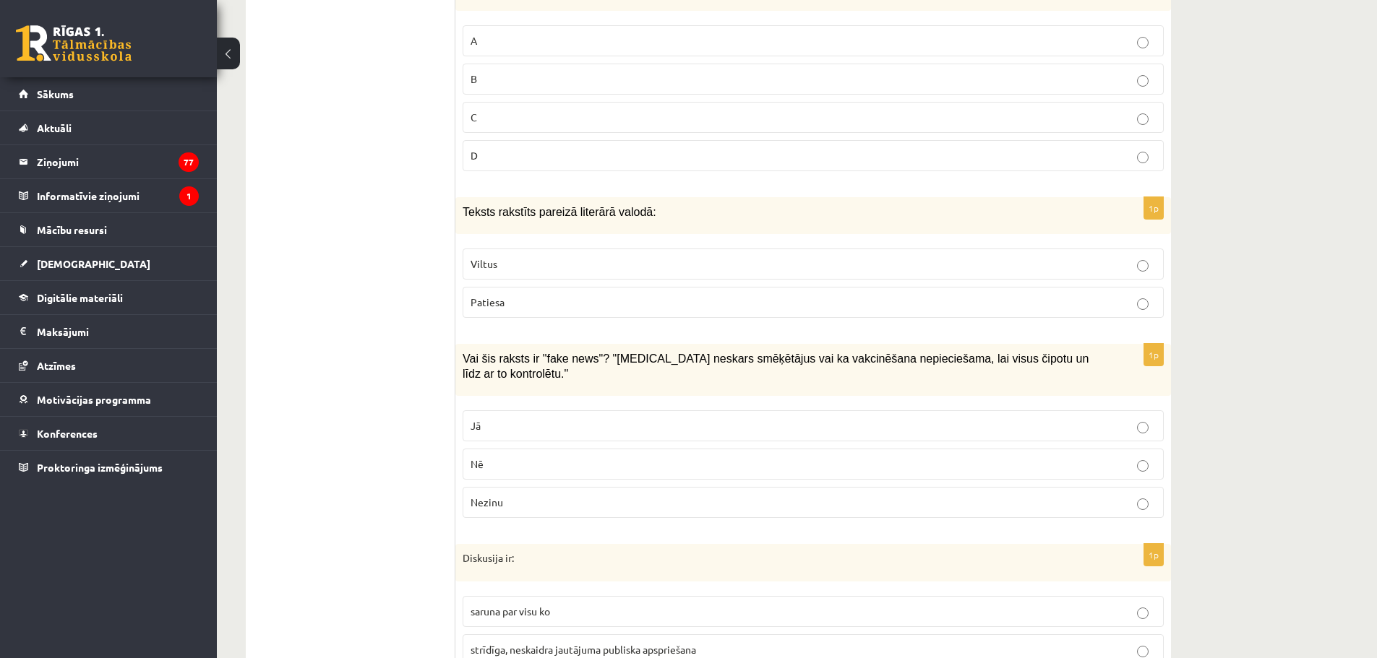
click at [489, 310] on p "Patiesa" at bounding box center [813, 302] width 685 height 15
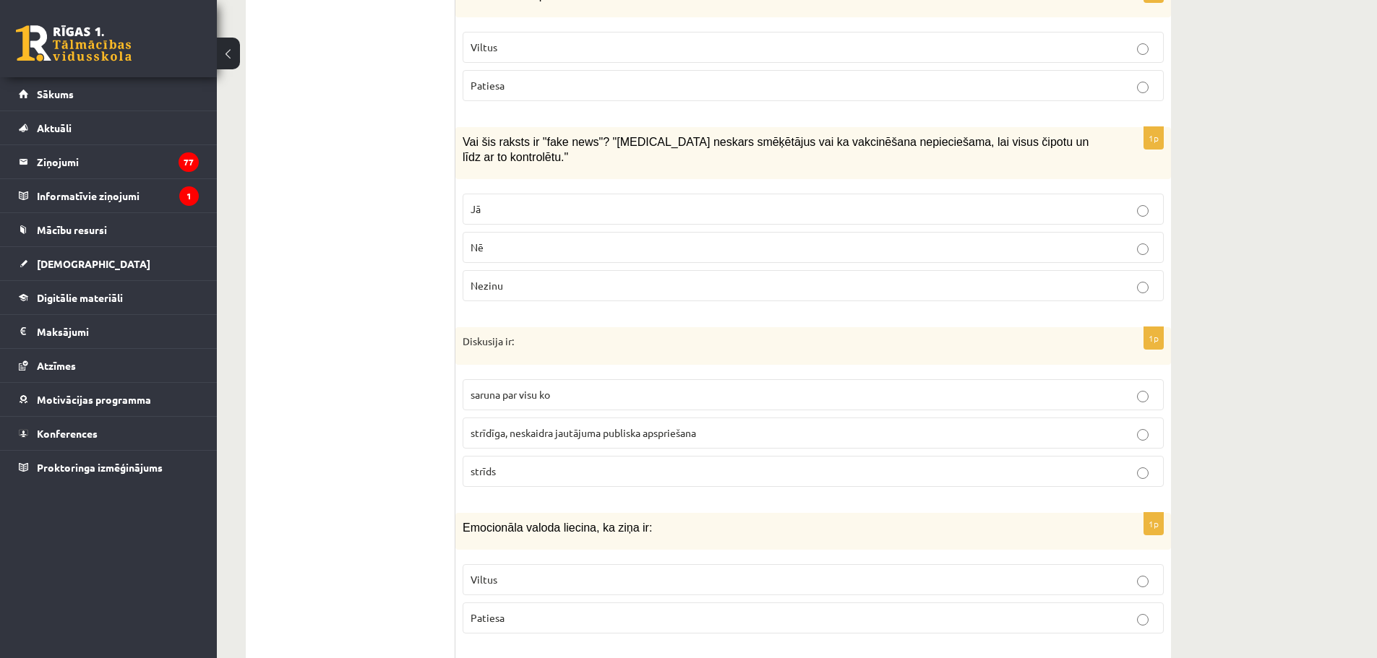
scroll to position [2674, 0]
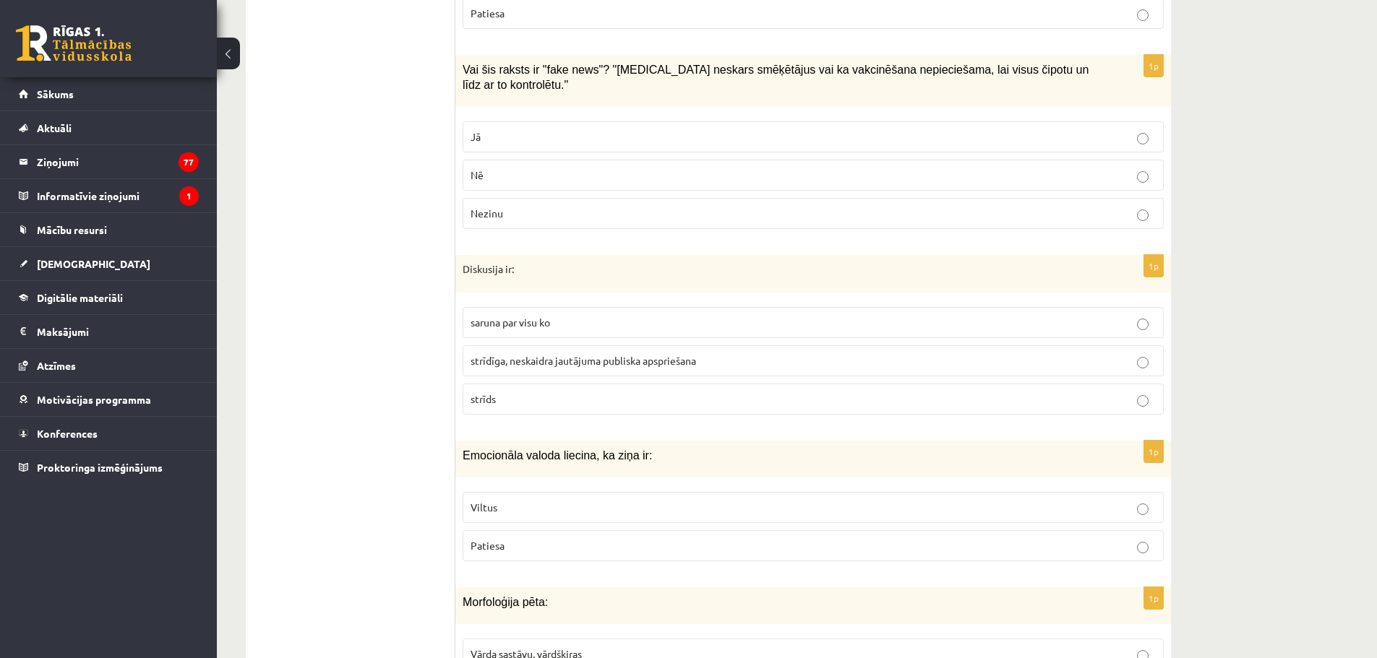
click at [504, 129] on p "Jā" at bounding box center [813, 136] width 685 height 15
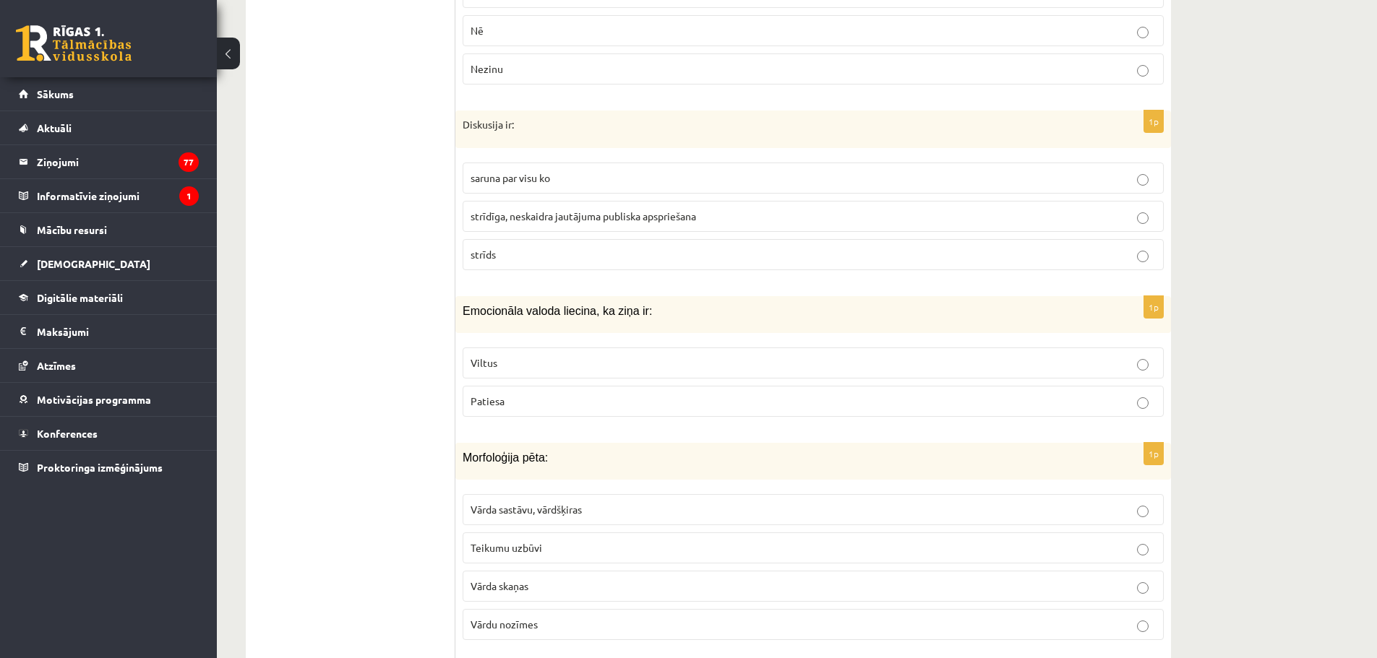
scroll to position [2891, 0]
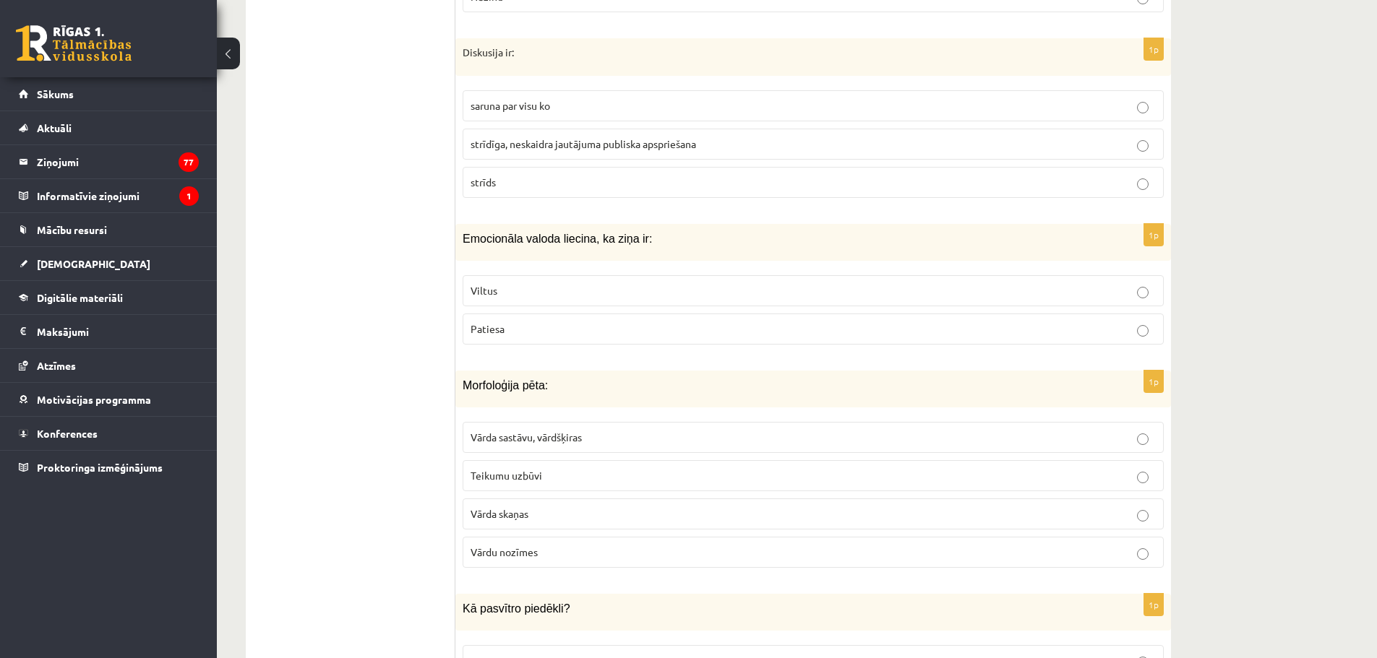
click at [556, 137] on span "strīdīga, neskaidra jautājuma publiska apspriešana" at bounding box center [584, 143] width 226 height 13
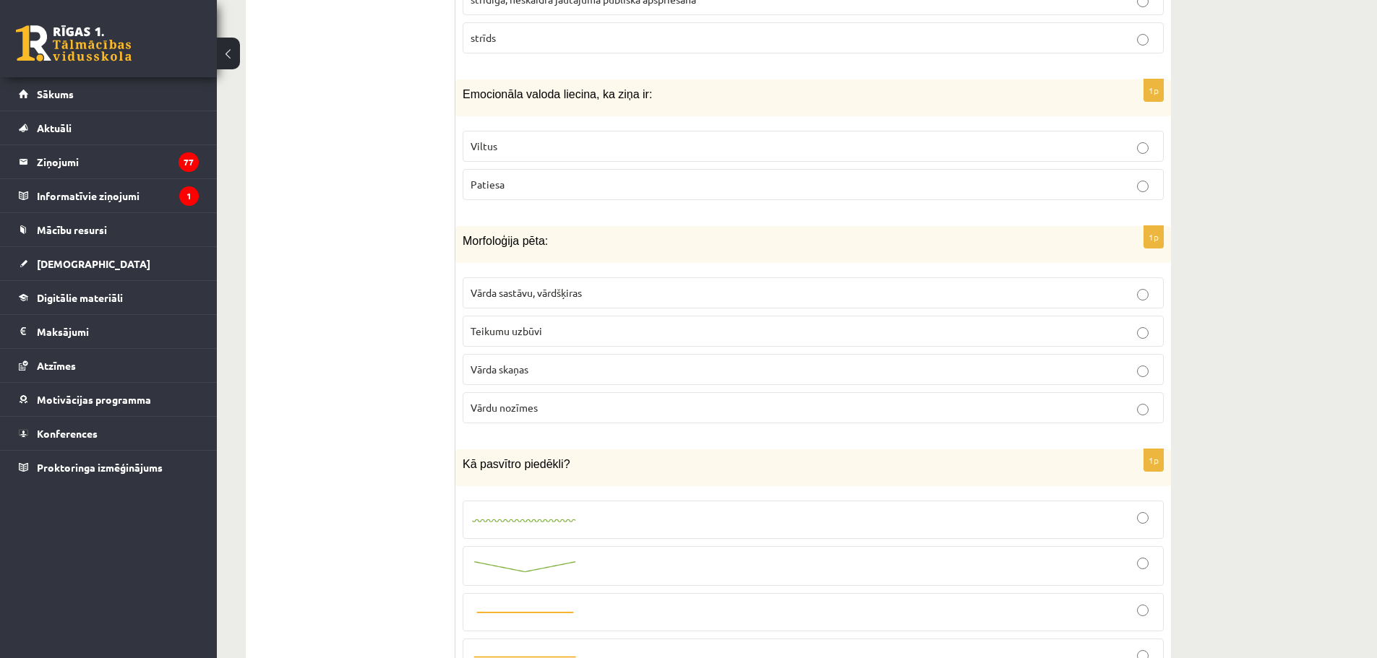
click at [512, 177] on p "Patiesa" at bounding box center [813, 184] width 685 height 15
click at [530, 139] on p "Viltus" at bounding box center [813, 146] width 685 height 15
click at [530, 286] on span "Vārda sastāvu, vārdšķiras" at bounding box center [526, 292] width 111 height 13
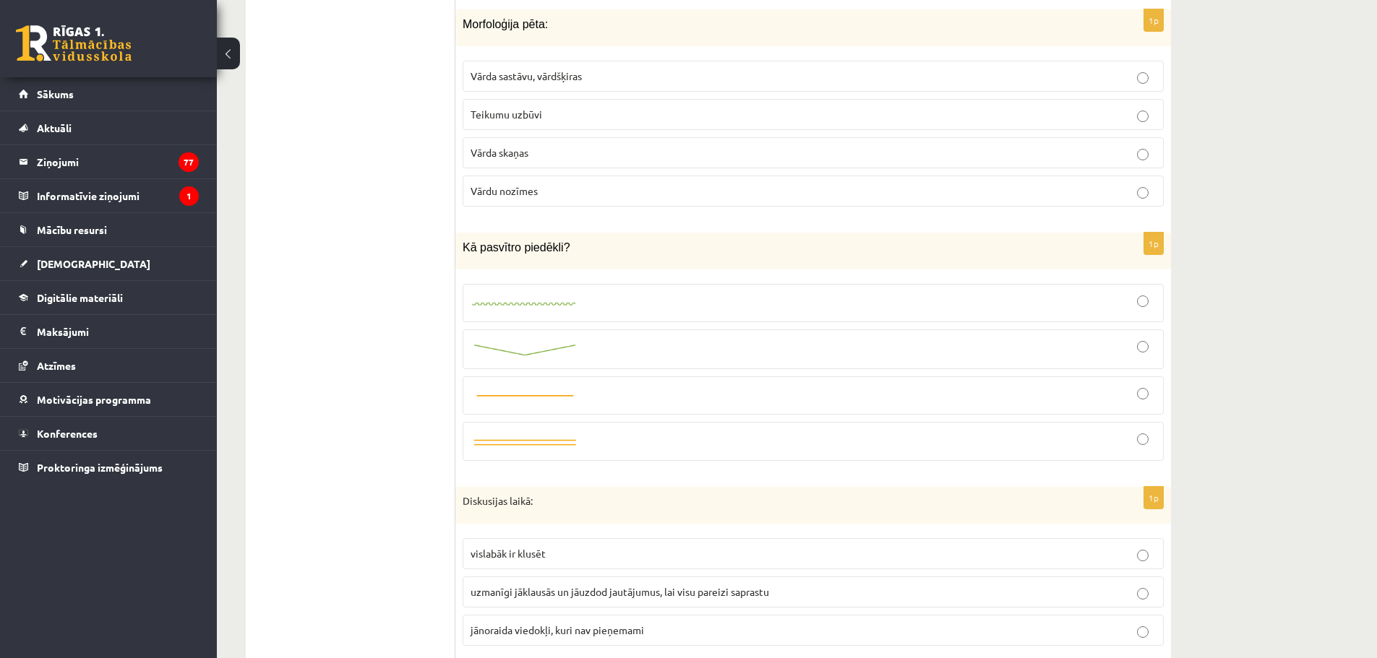
scroll to position [3325, 0]
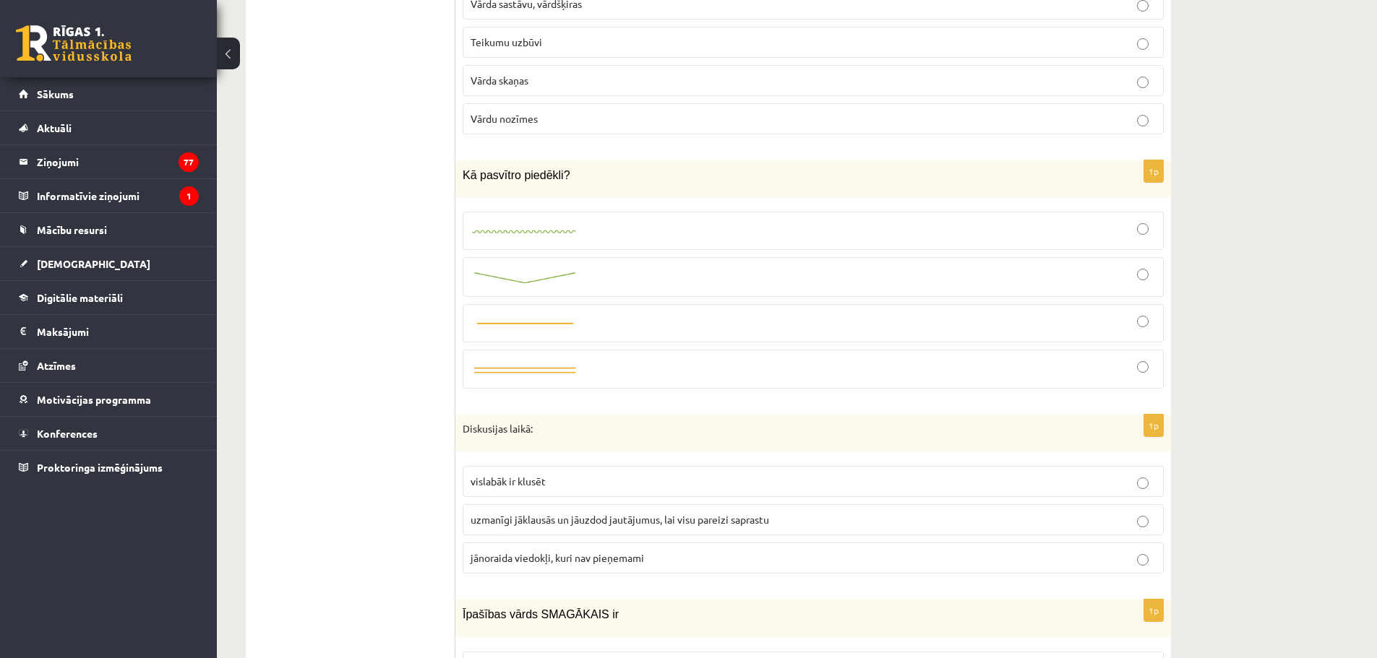
click at [560, 223] on link at bounding box center [525, 230] width 108 height 15
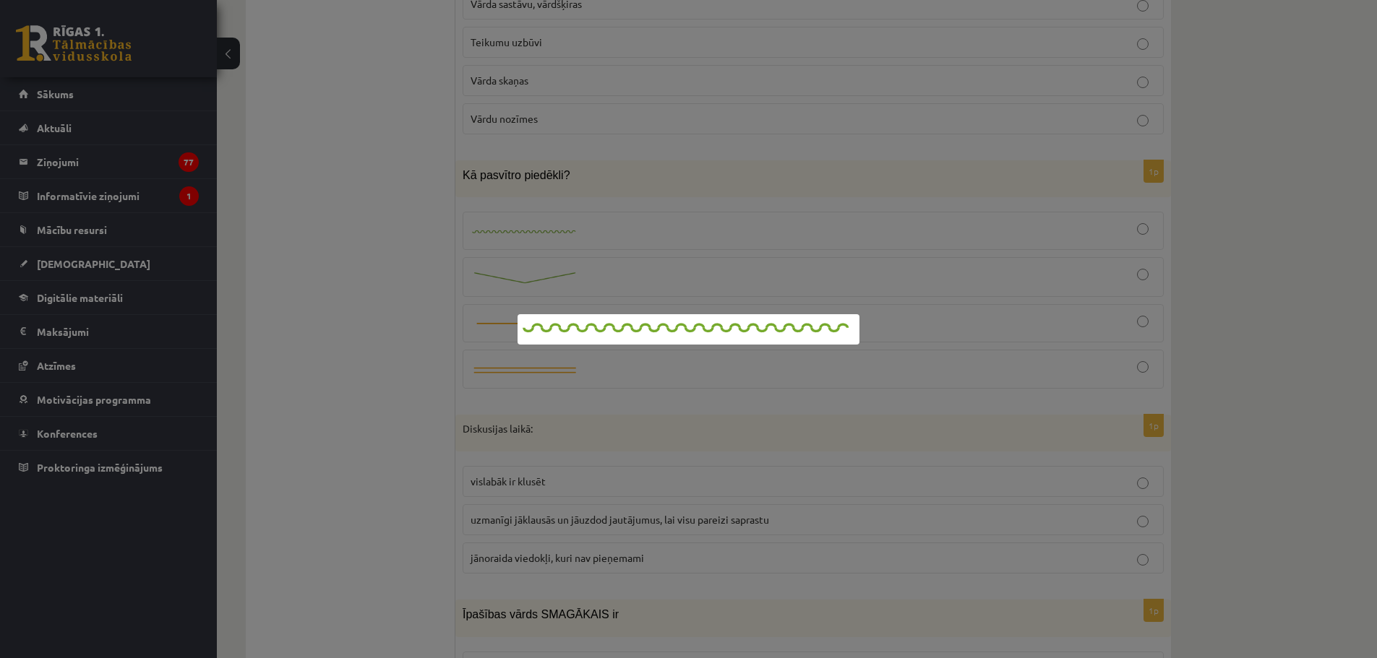
click at [769, 249] on div at bounding box center [688, 329] width 1377 height 658
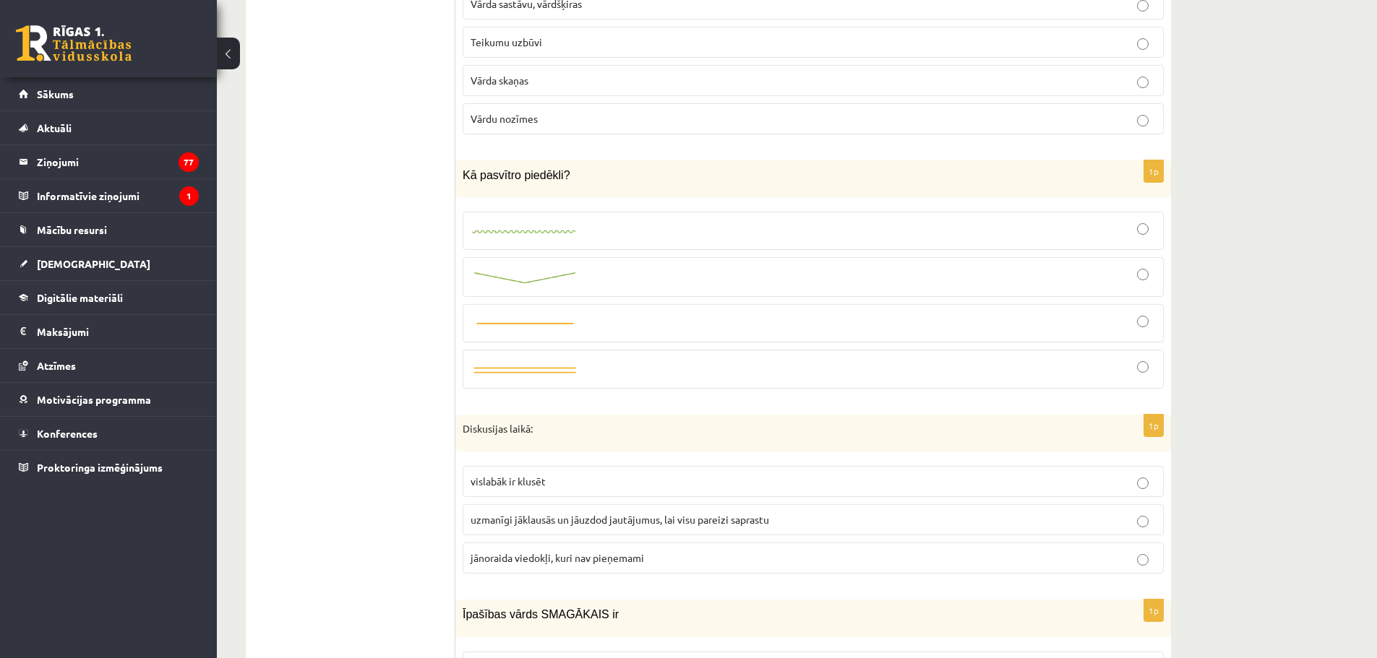
click at [1137, 220] on div at bounding box center [813, 231] width 685 height 22
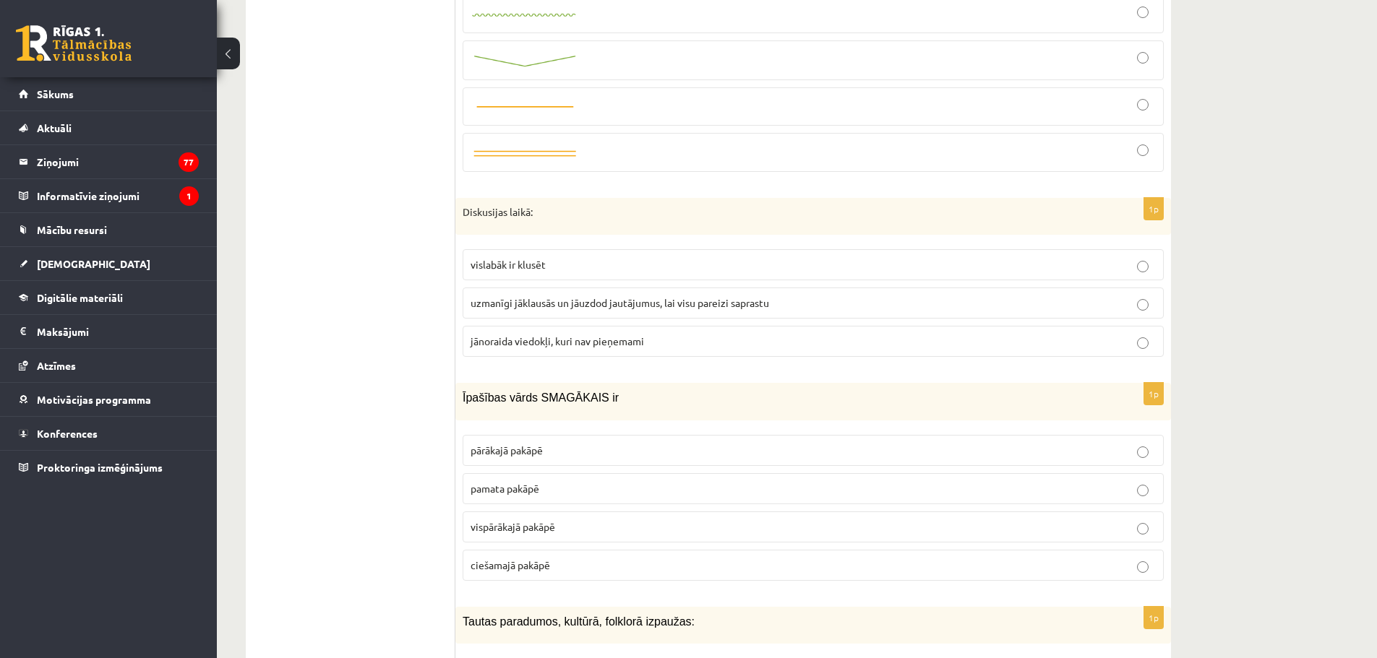
scroll to position [3614, 0]
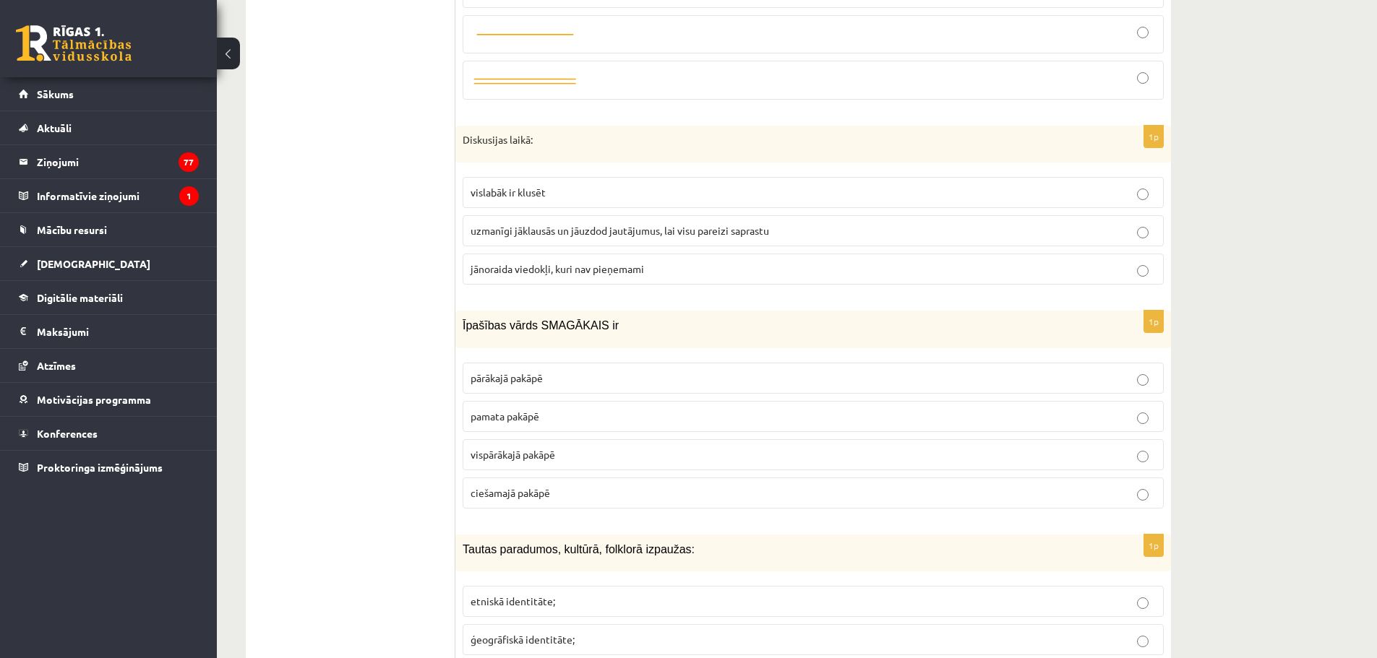
click at [516, 224] on span "uzmanīgi jāklausās un jāuzdod jautājumus, lai visu pareizi saprastu" at bounding box center [620, 230] width 298 height 13
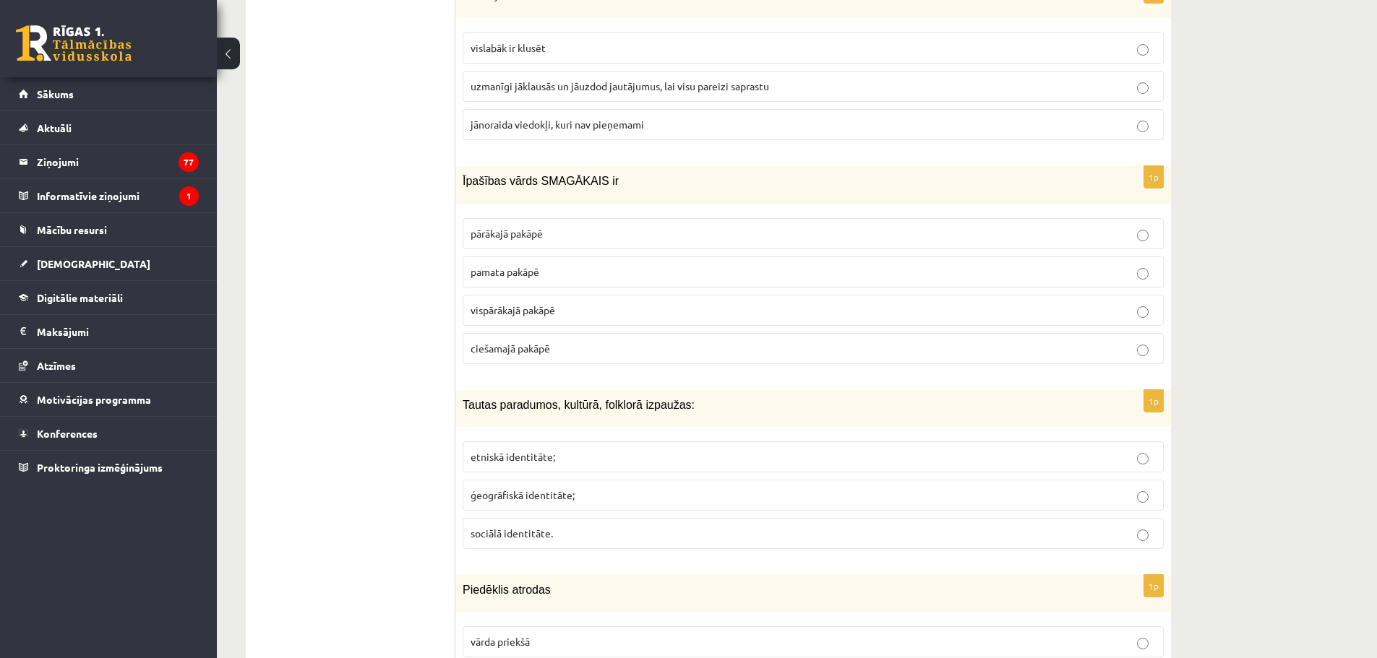
scroll to position [3831, 0]
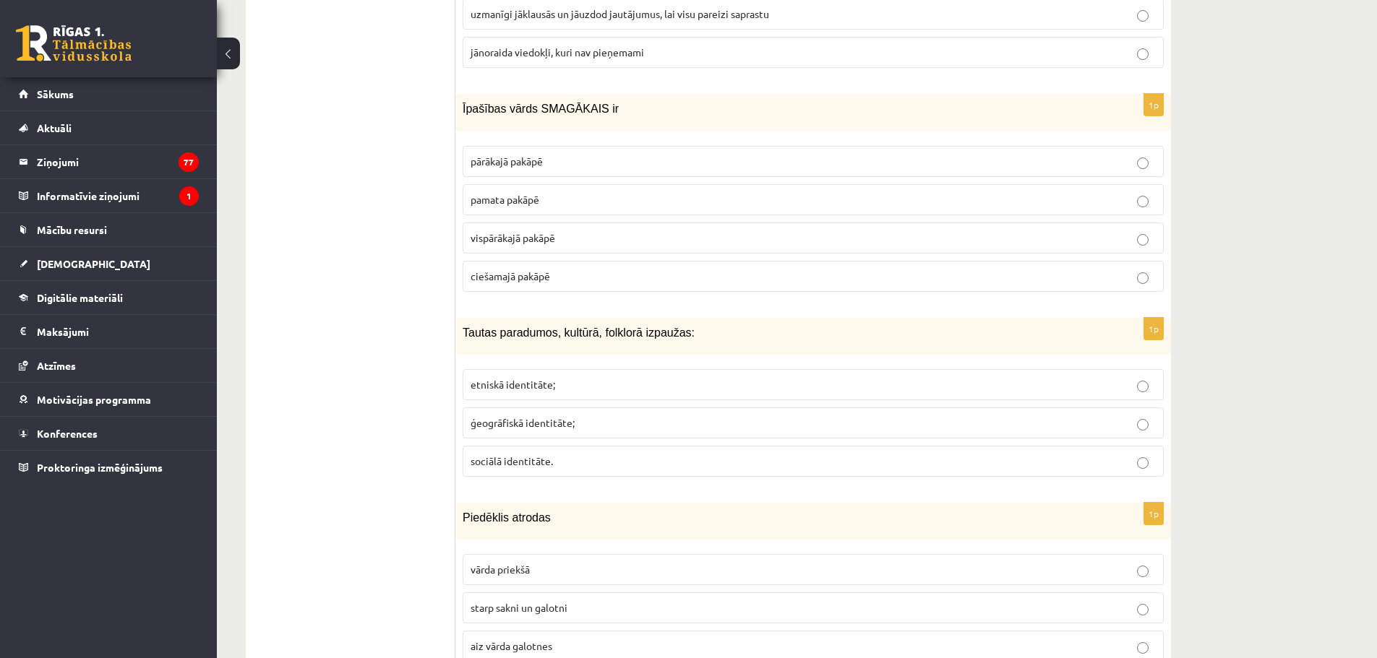
click at [514, 155] on span "pārākajā pakāpē" at bounding box center [507, 161] width 72 height 13
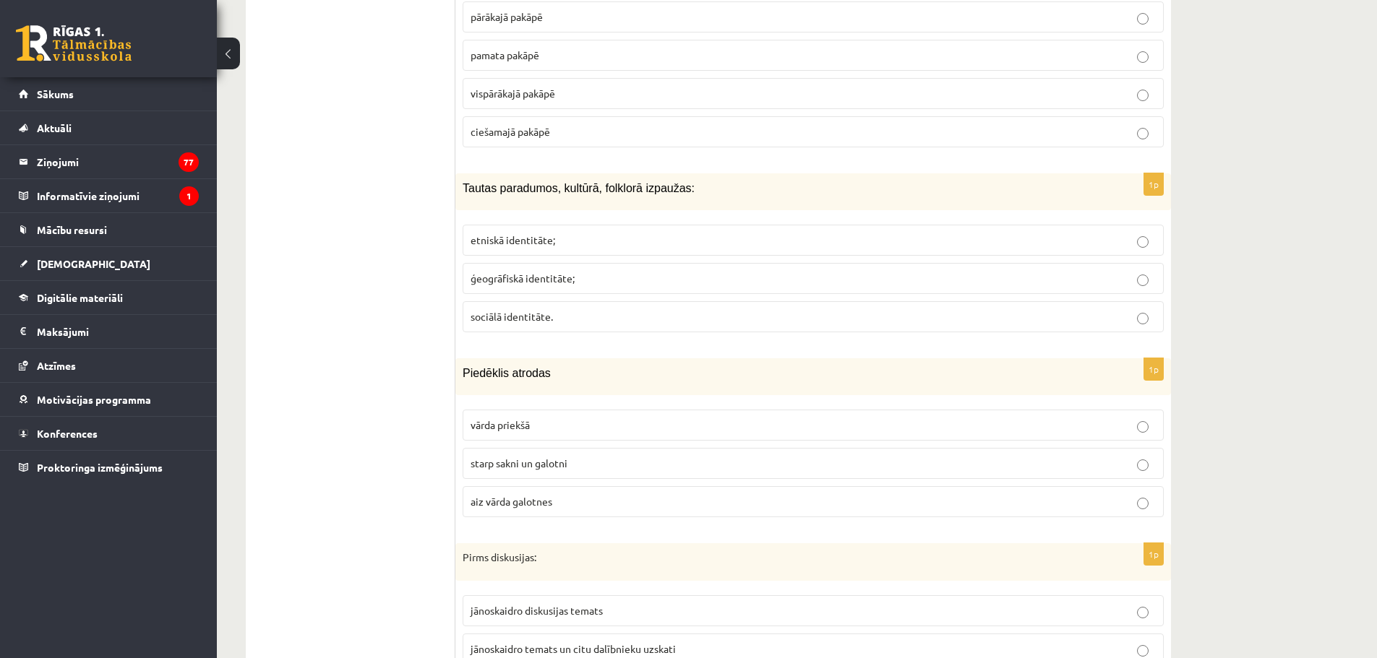
scroll to position [4047, 0]
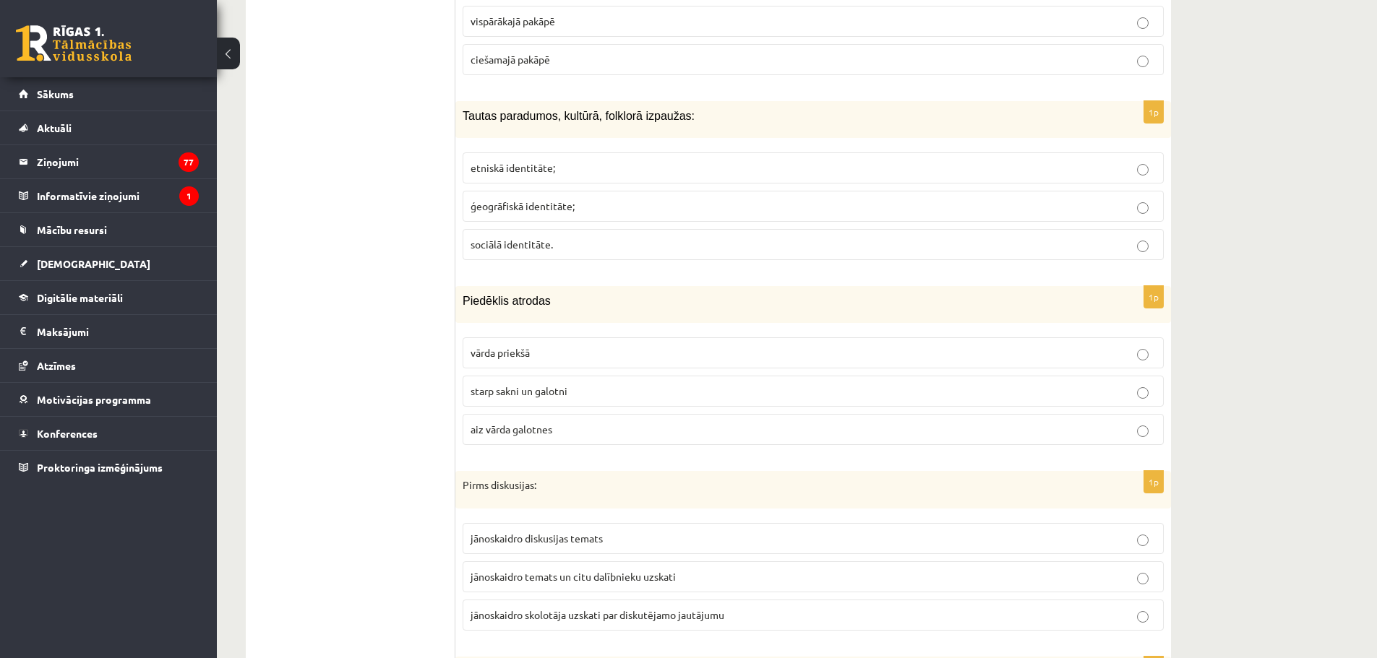
click at [487, 161] on span "etniskā identitāte;" at bounding box center [513, 167] width 85 height 13
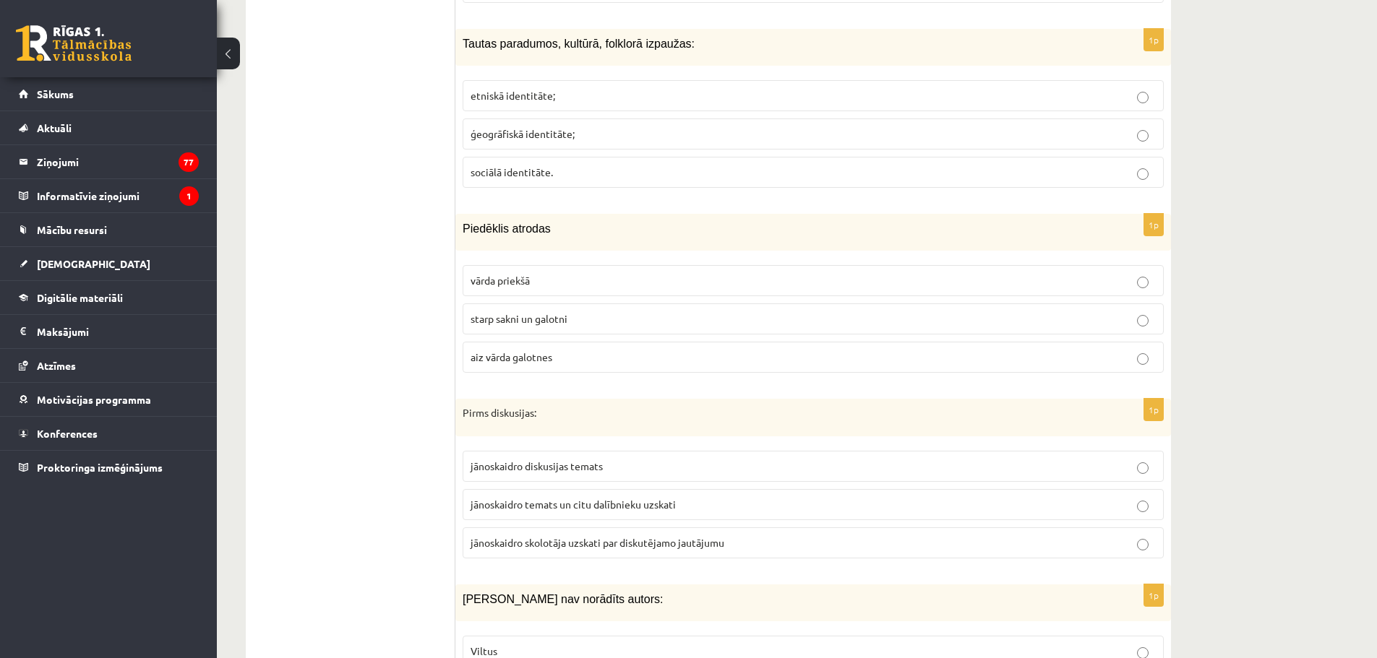
scroll to position [4192, 0]
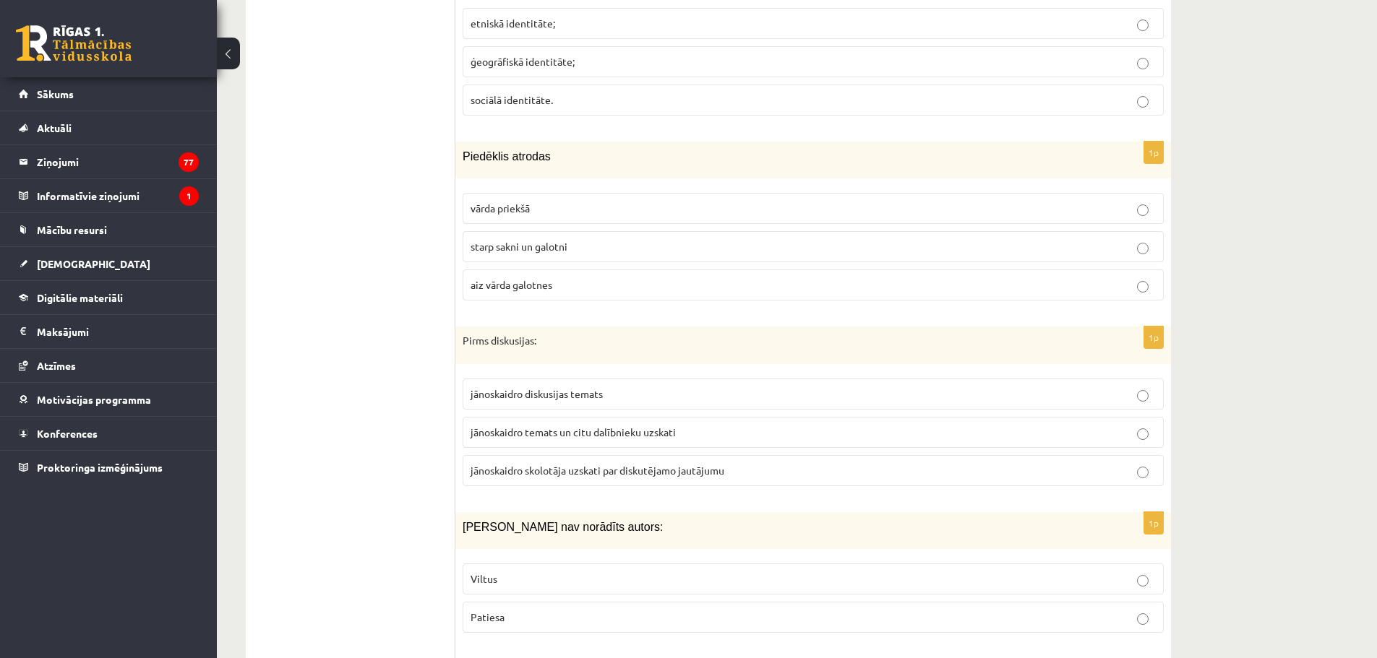
click at [524, 239] on p "starp sakni un galotni" at bounding box center [813, 246] width 685 height 15
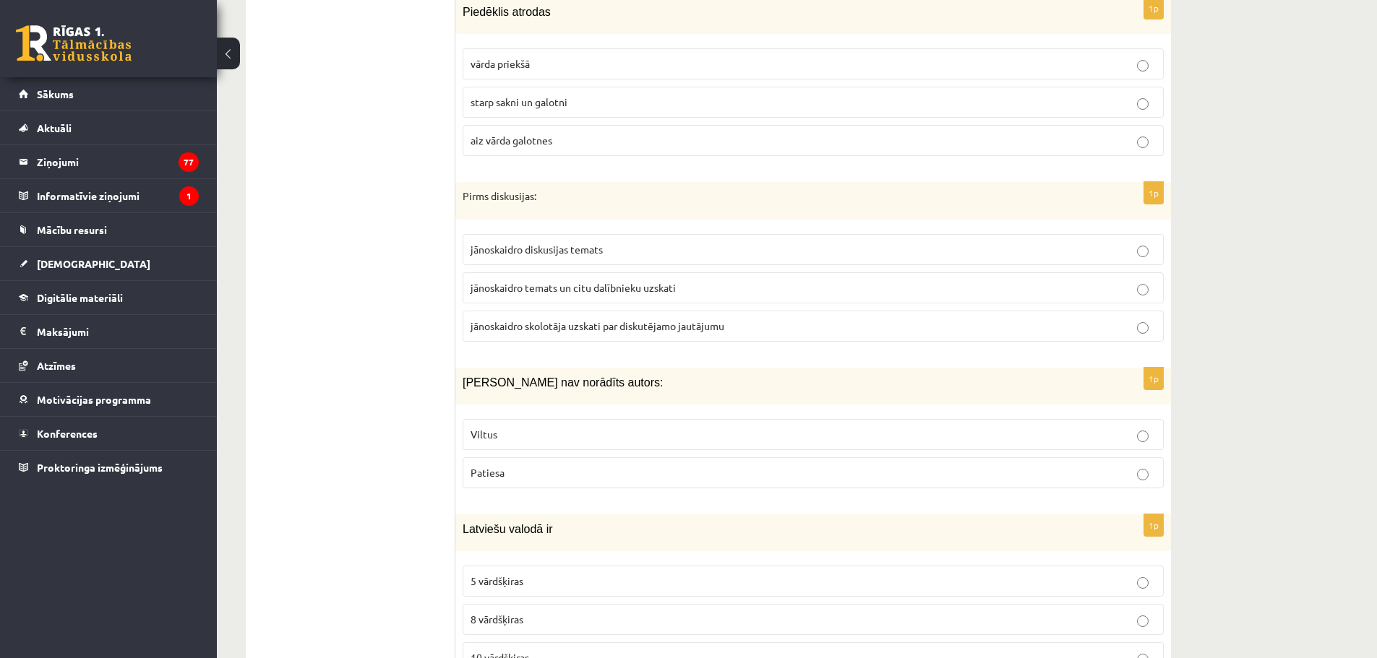
scroll to position [4409, 0]
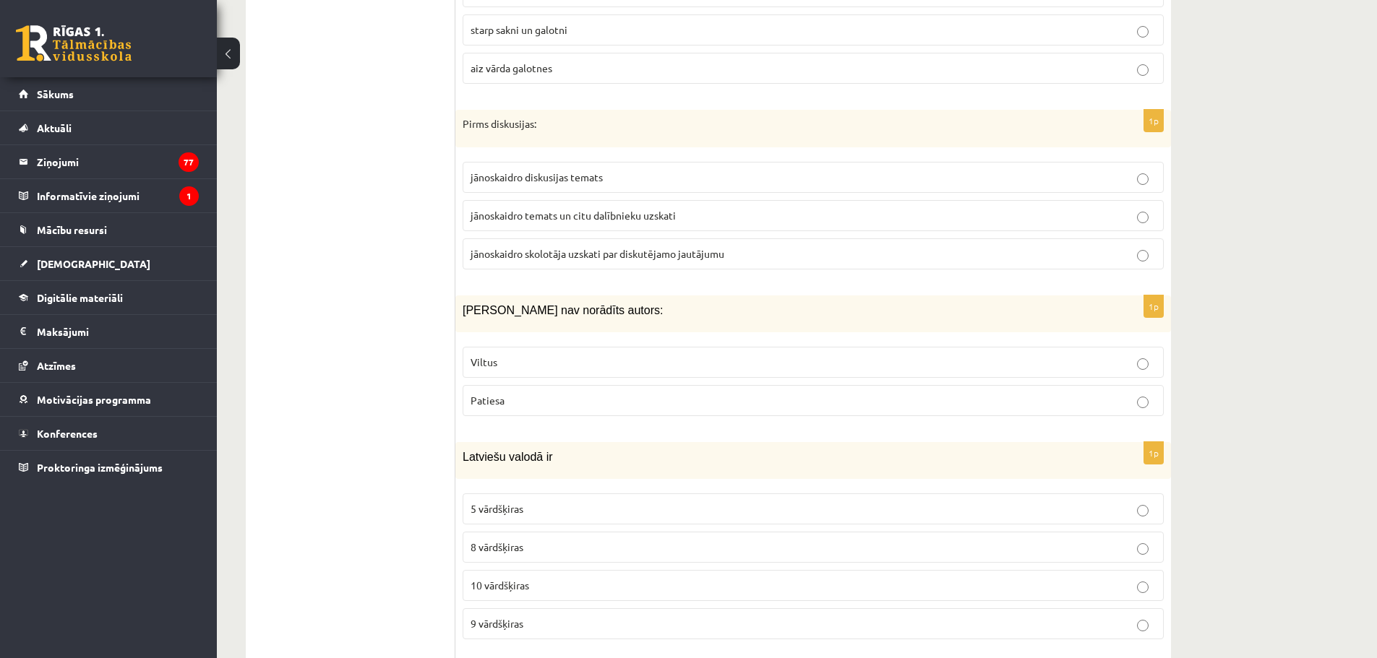
click at [546, 209] on span "jānoskaidro temats un citu dalībnieku uzskati" at bounding box center [573, 215] width 205 height 13
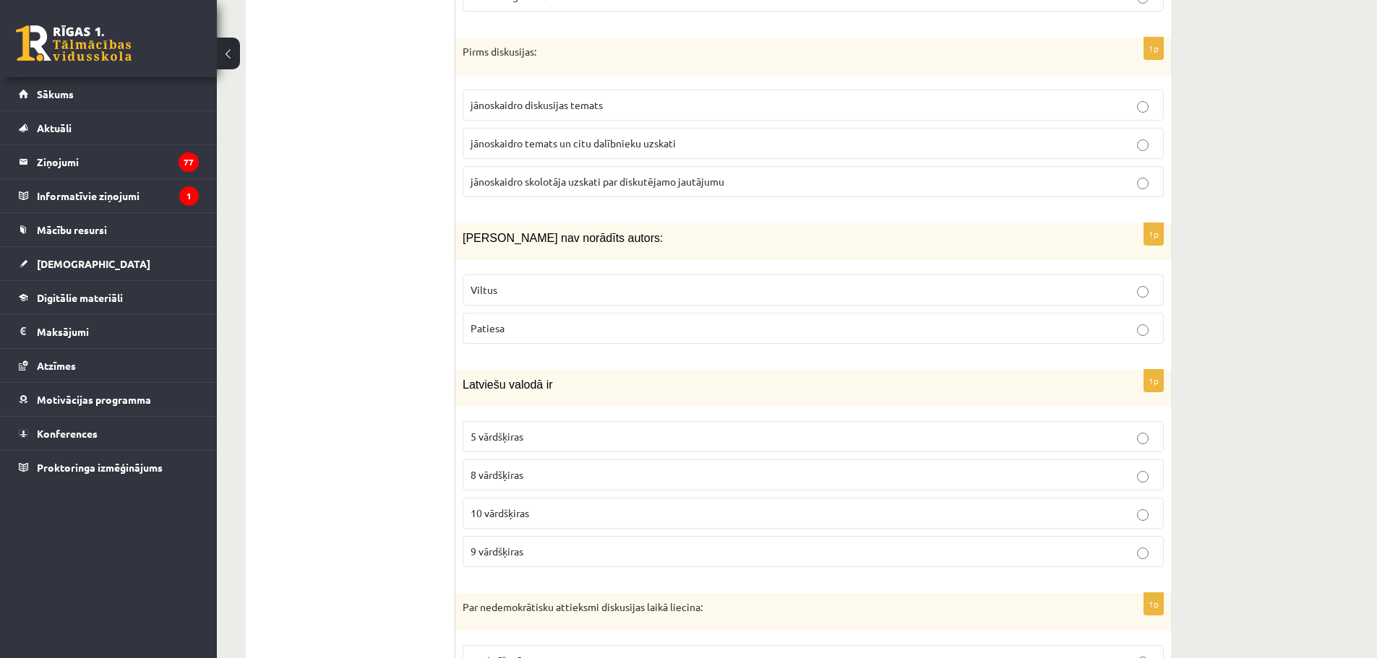
scroll to position [4553, 0]
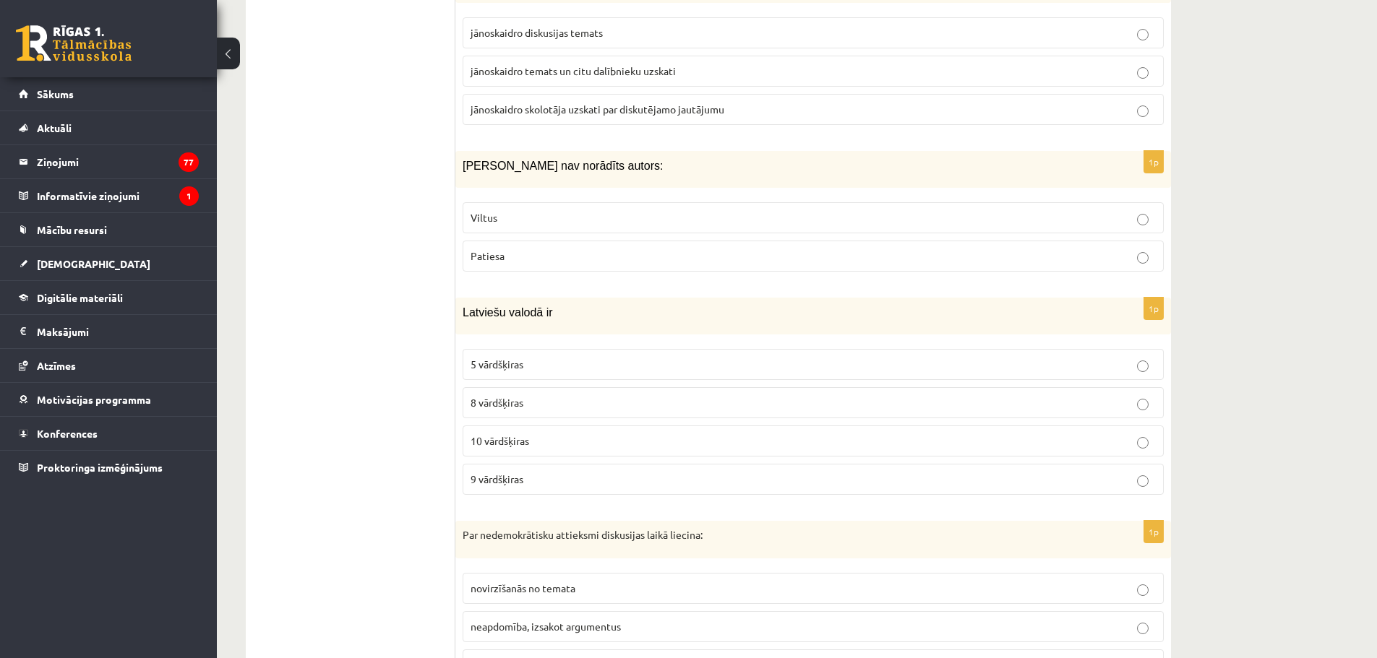
click at [520, 210] on p "Viltus" at bounding box center [813, 217] width 685 height 15
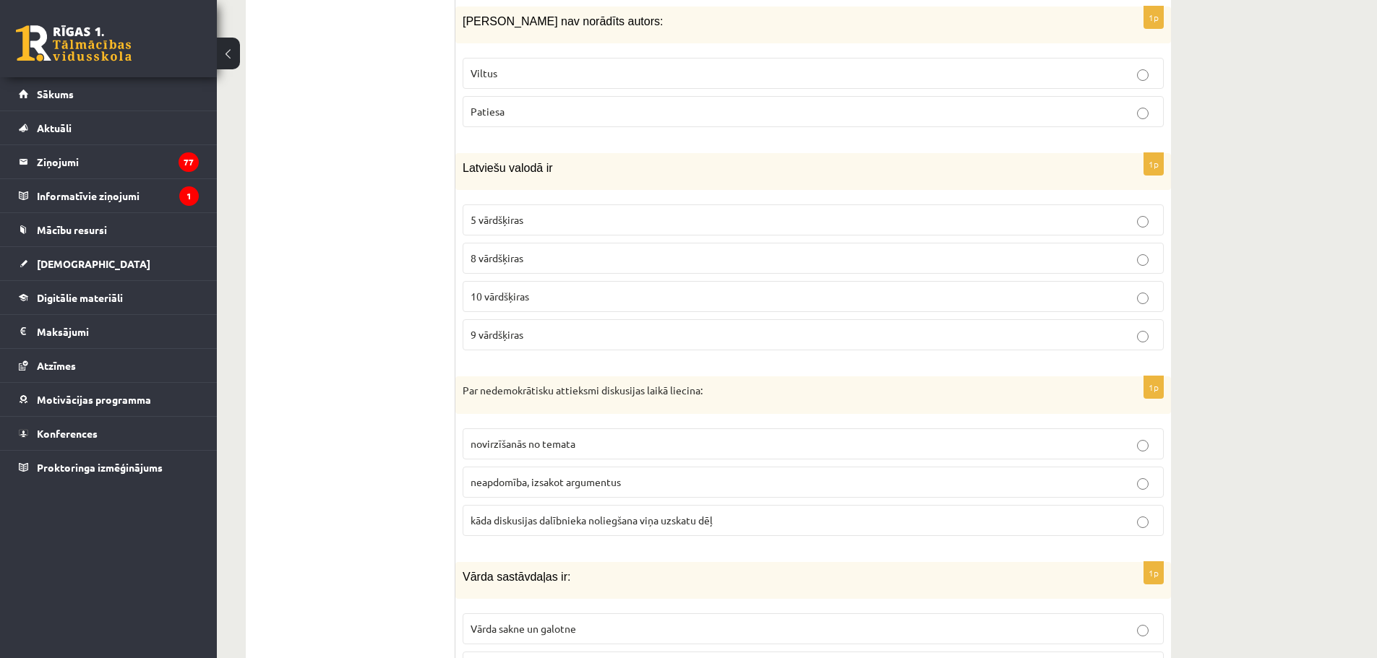
scroll to position [4770, 0]
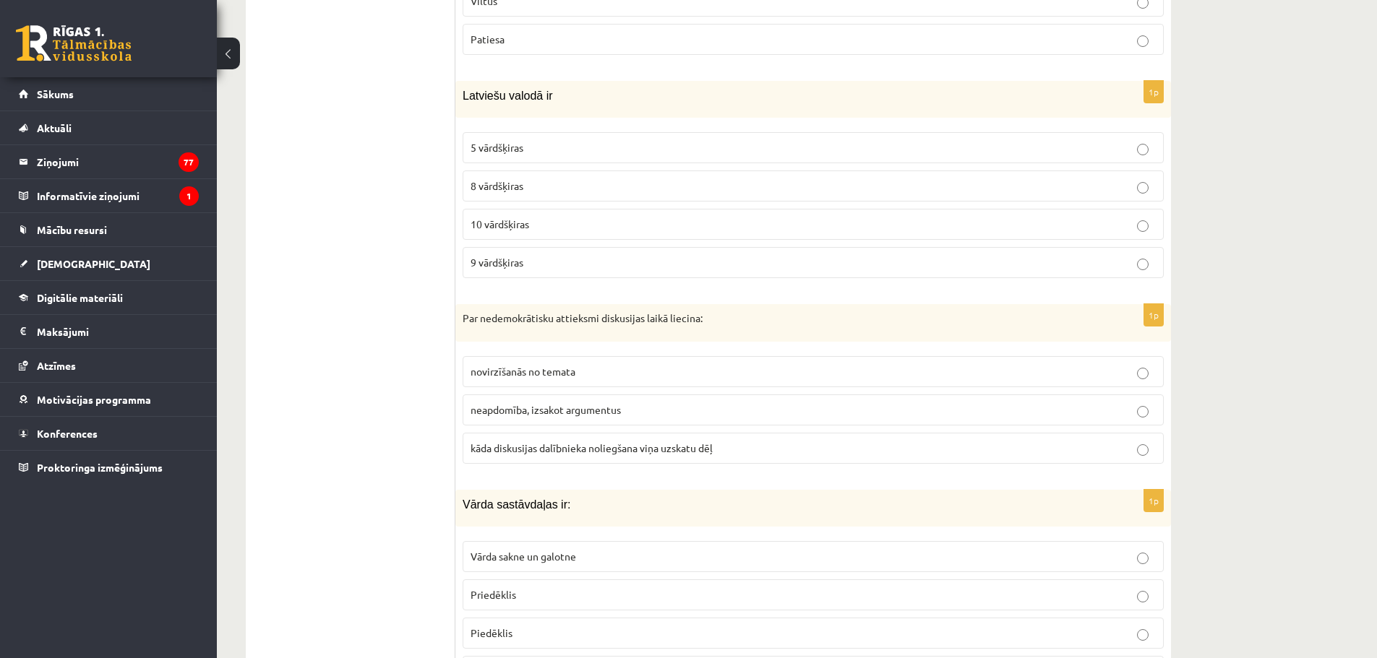
click at [516, 218] on span "10 vārdšķiras" at bounding box center [500, 224] width 59 height 13
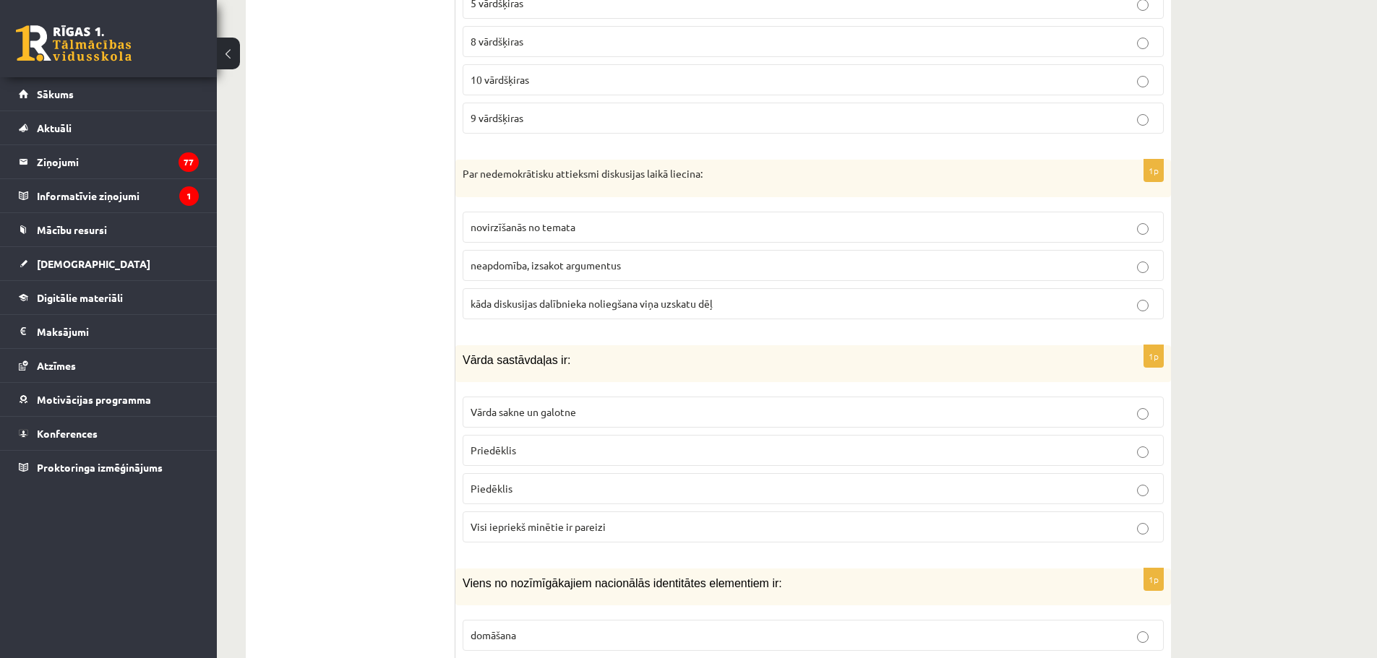
scroll to position [4987, 0]
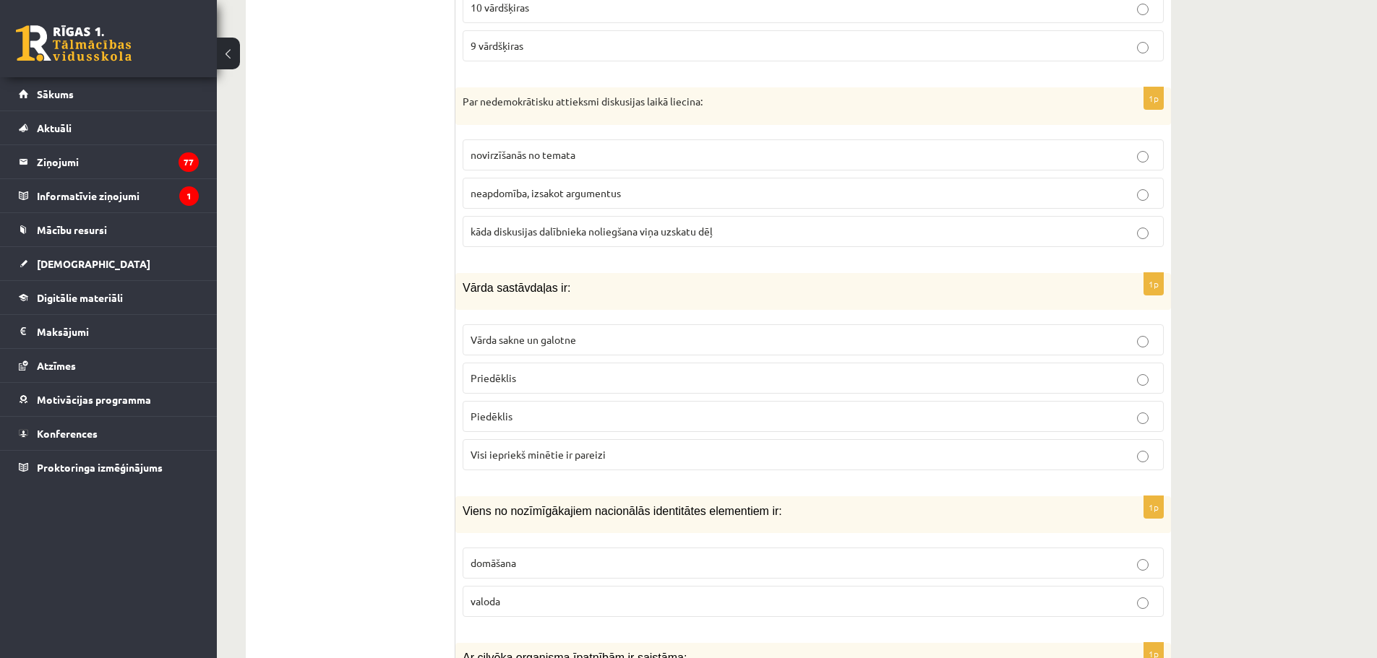
click at [577, 225] on span "kāda diskusijas dalībnieka noliegšana viņa uzskatu dēļ" at bounding box center [592, 231] width 242 height 13
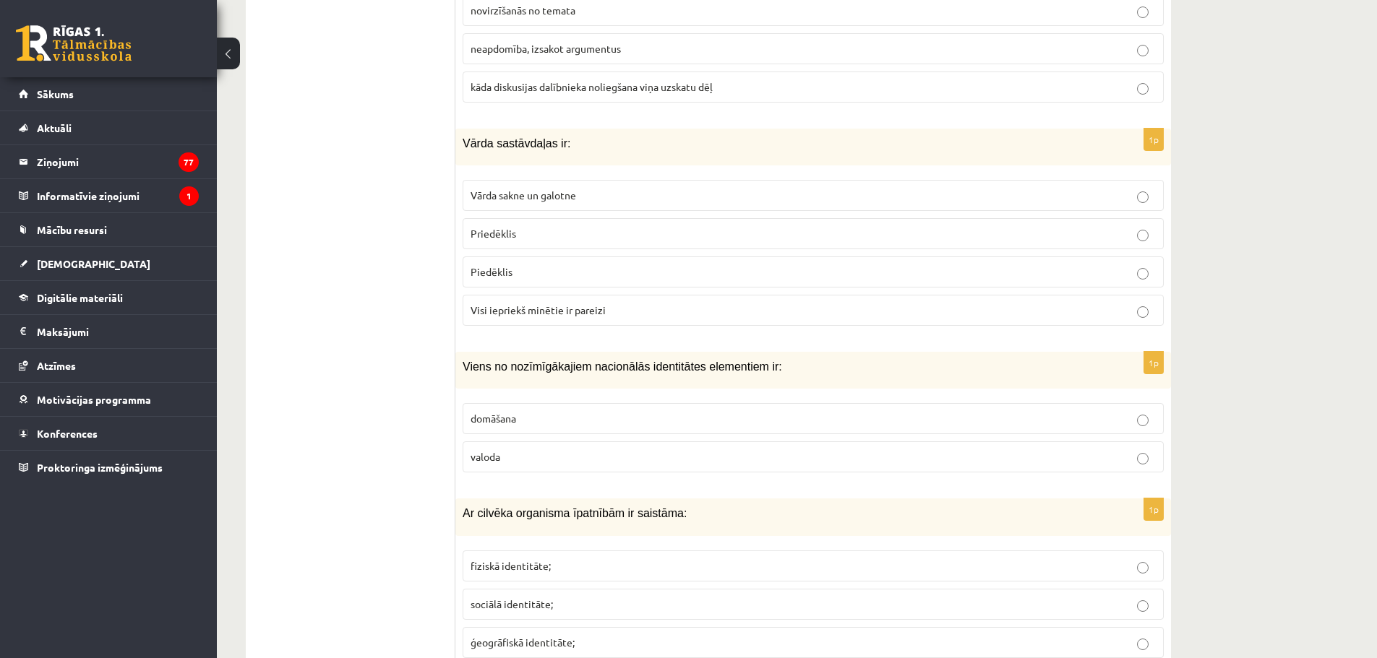
scroll to position [5204, 0]
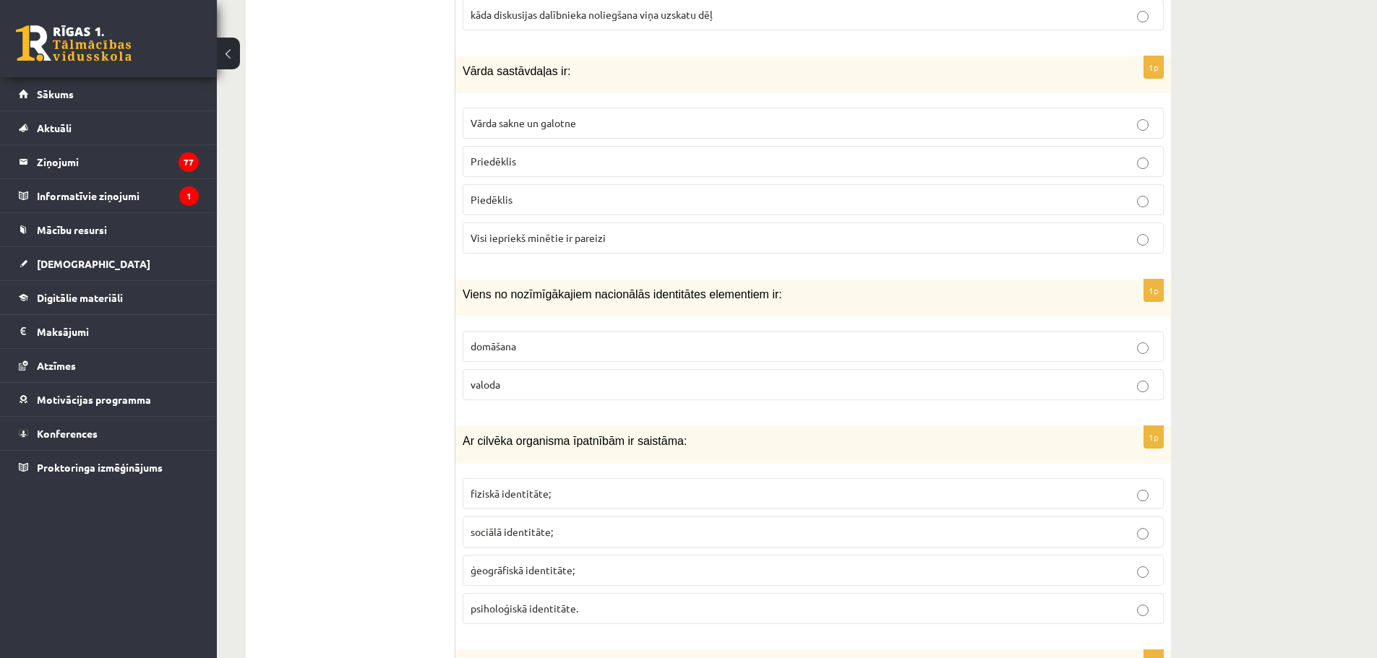
click at [495, 231] on p "Visi iepriekš minētie ir pareizi" at bounding box center [813, 238] width 685 height 15
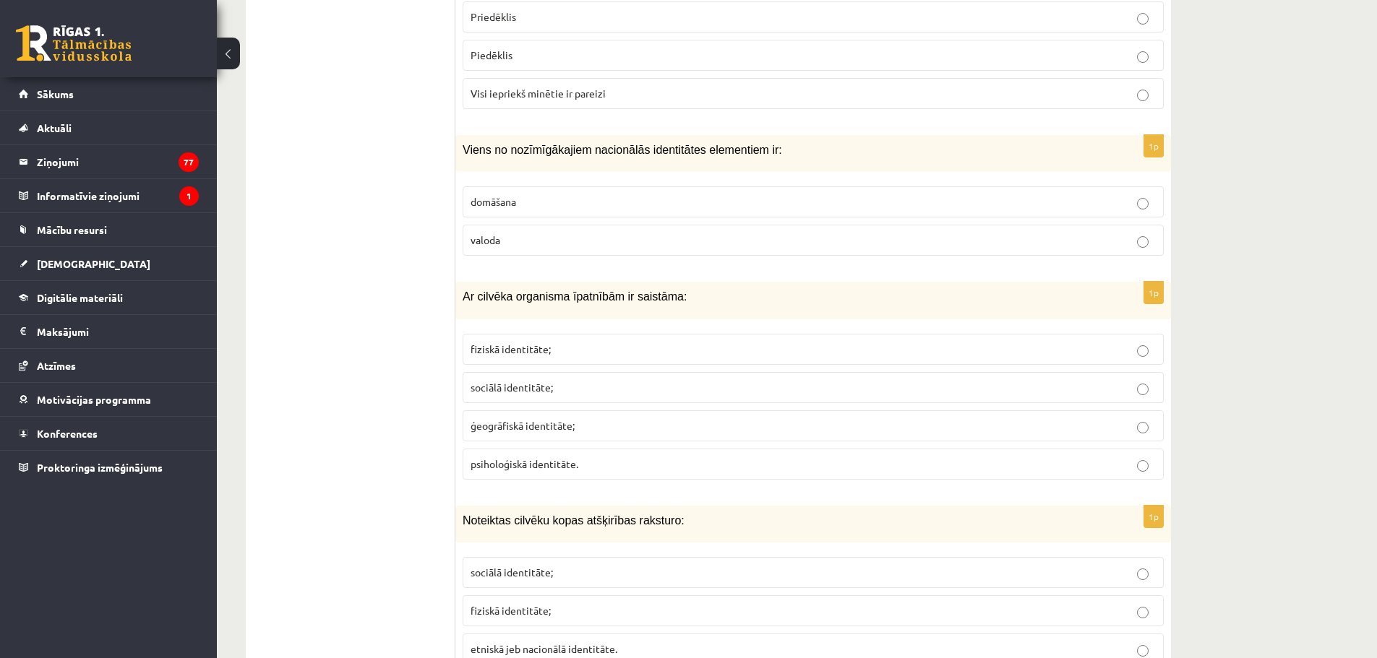
scroll to position [5421, 0]
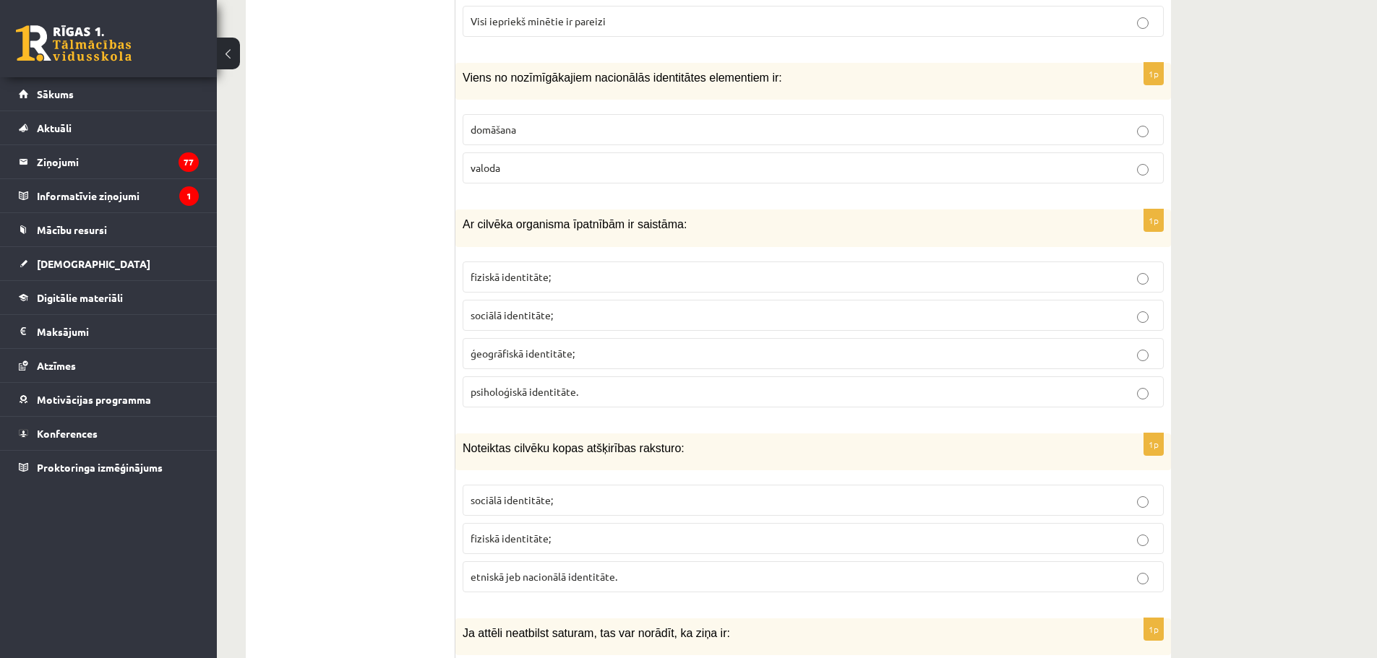
click at [501, 160] on p "valoda" at bounding box center [813, 167] width 685 height 15
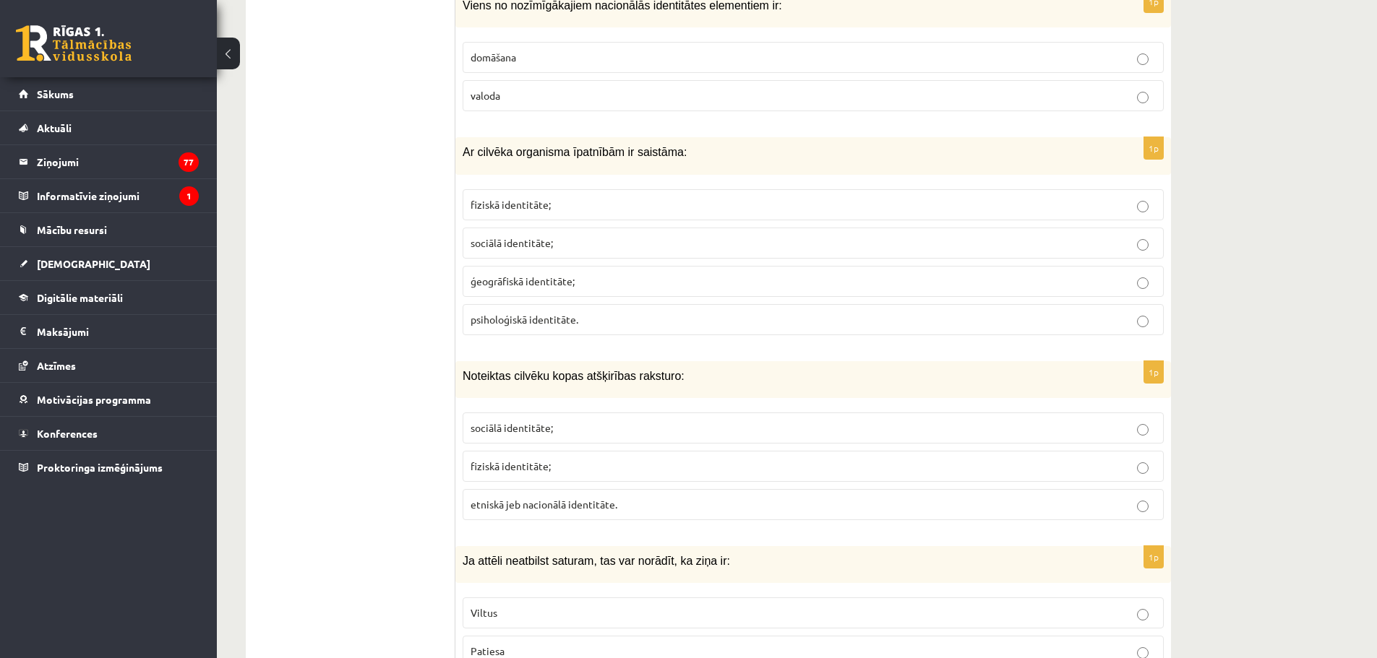
scroll to position [5565, 0]
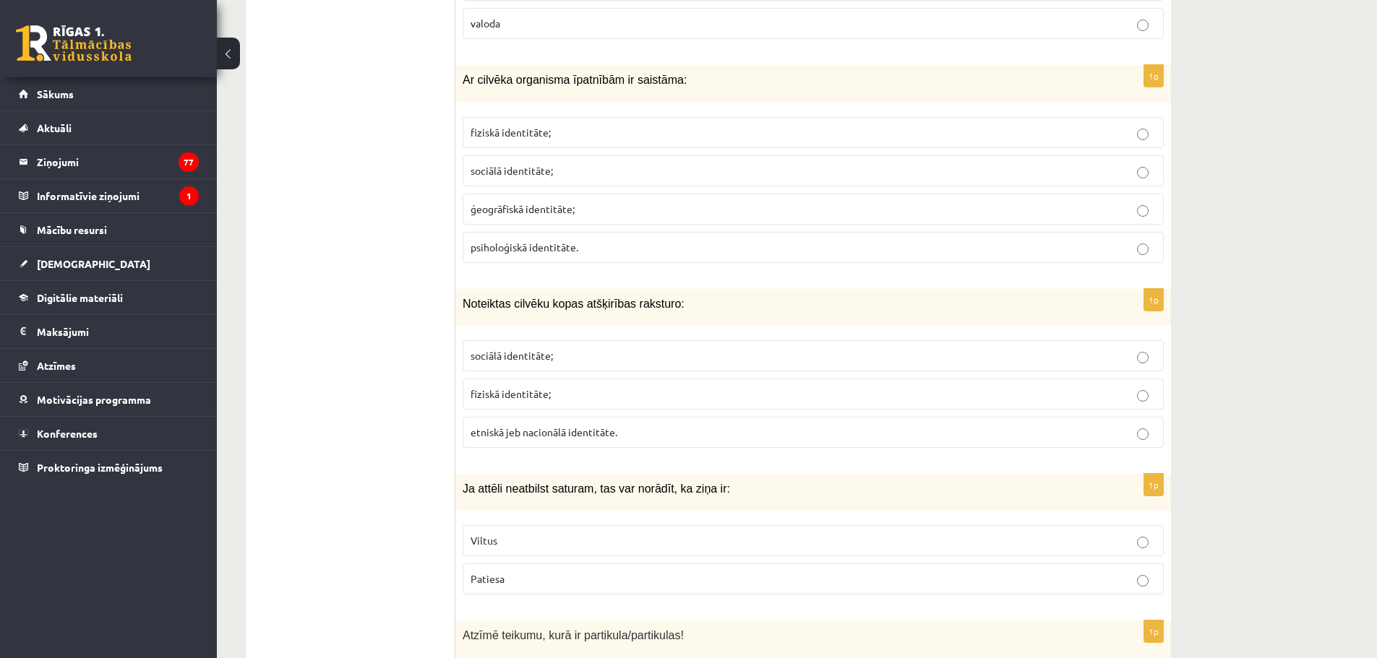
click at [504, 125] on p "fiziskā identitāte;" at bounding box center [813, 132] width 685 height 15
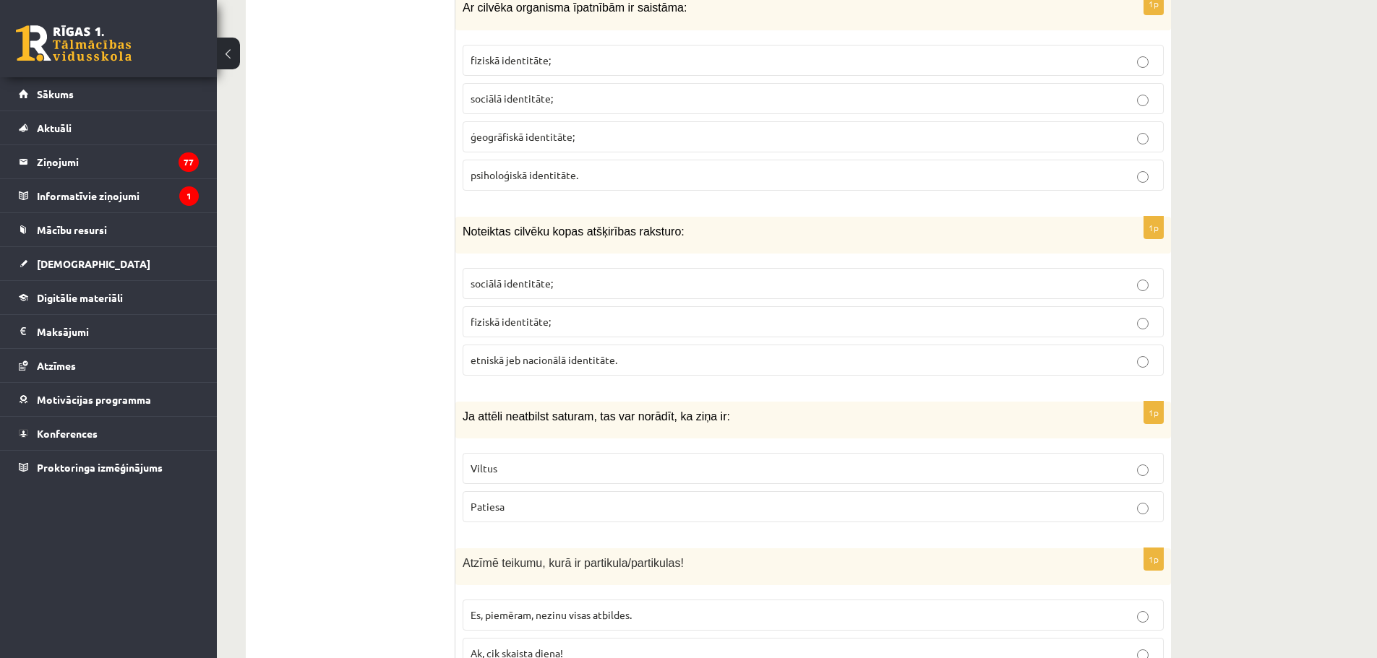
scroll to position [5710, 0]
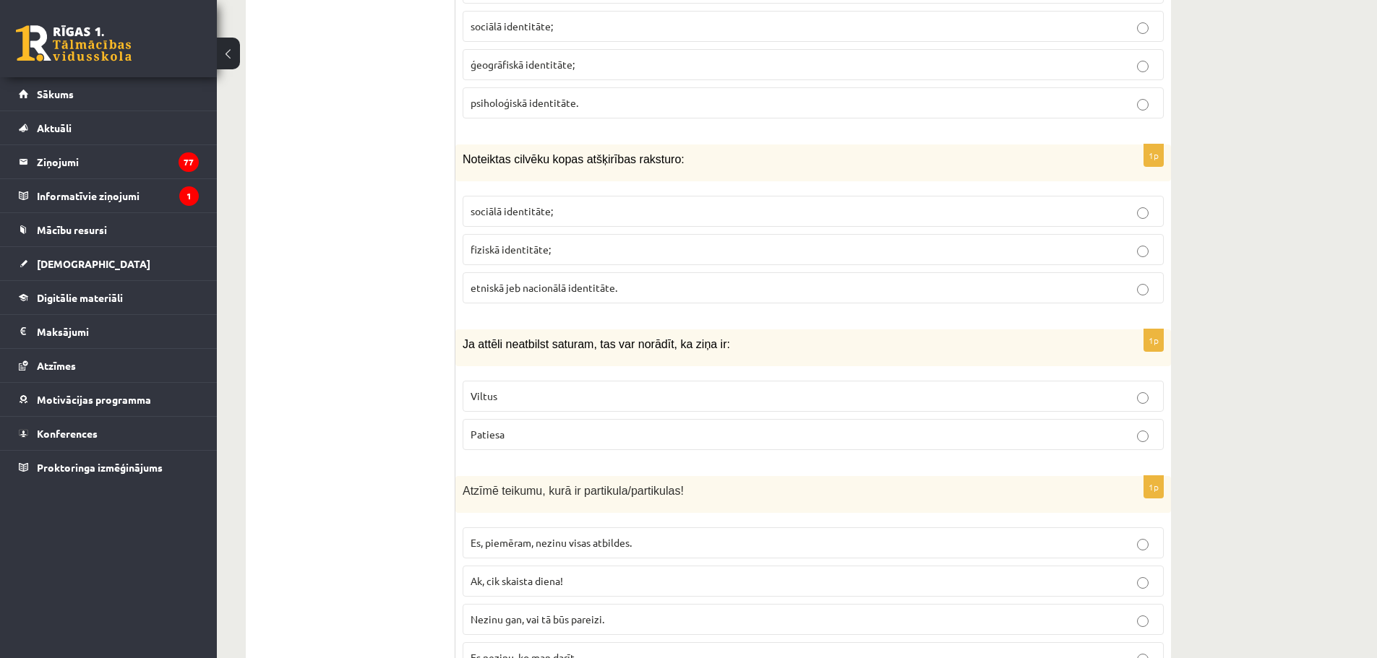
click at [523, 281] on span "etniskā jeb nacionālā identitāte." at bounding box center [544, 287] width 147 height 13
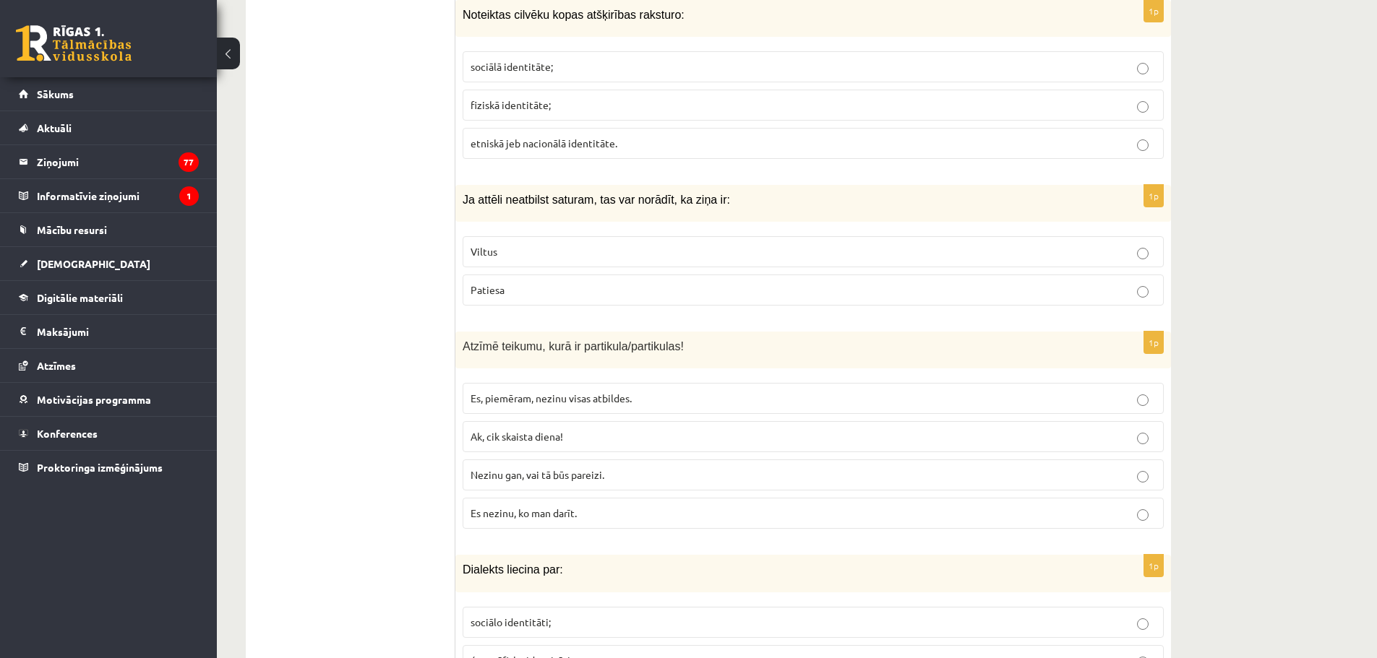
scroll to position [5927, 0]
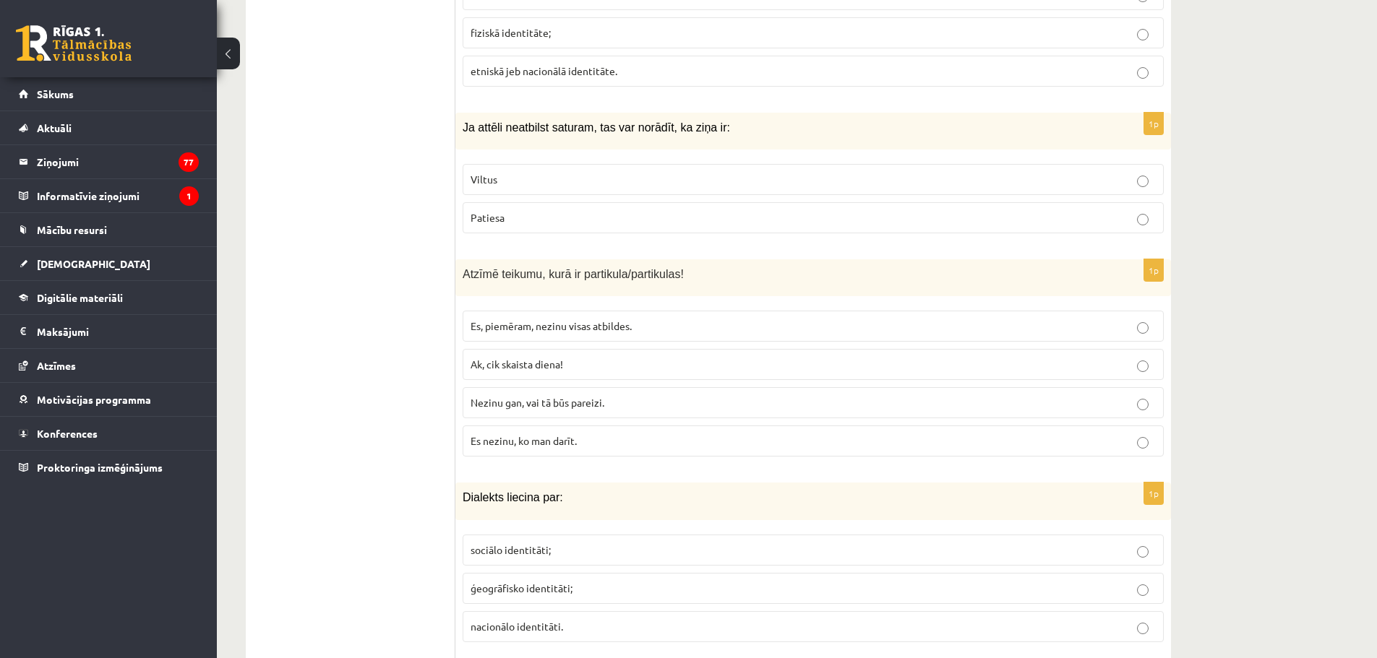
click at [510, 172] on p "Viltus" at bounding box center [813, 179] width 685 height 15
click at [533, 396] on span "Nezinu gan, vai tā būs pareizi." at bounding box center [538, 402] width 134 height 13
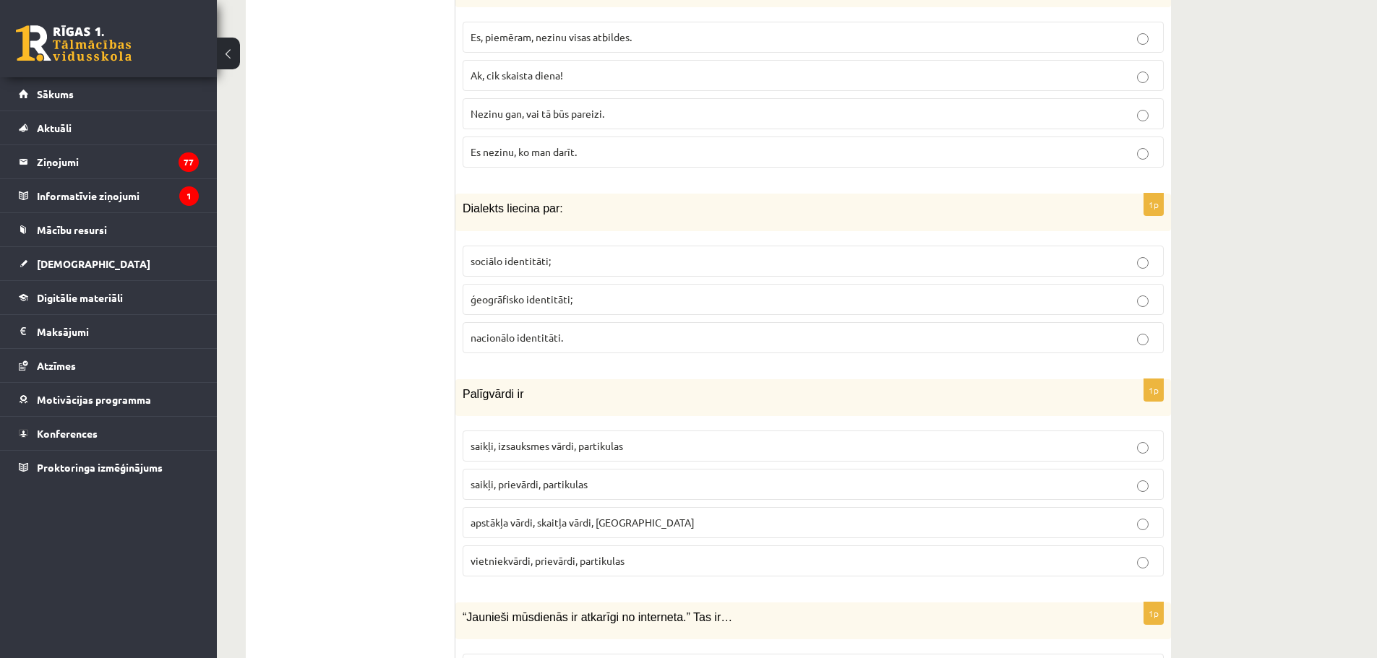
scroll to position [6288, 0]
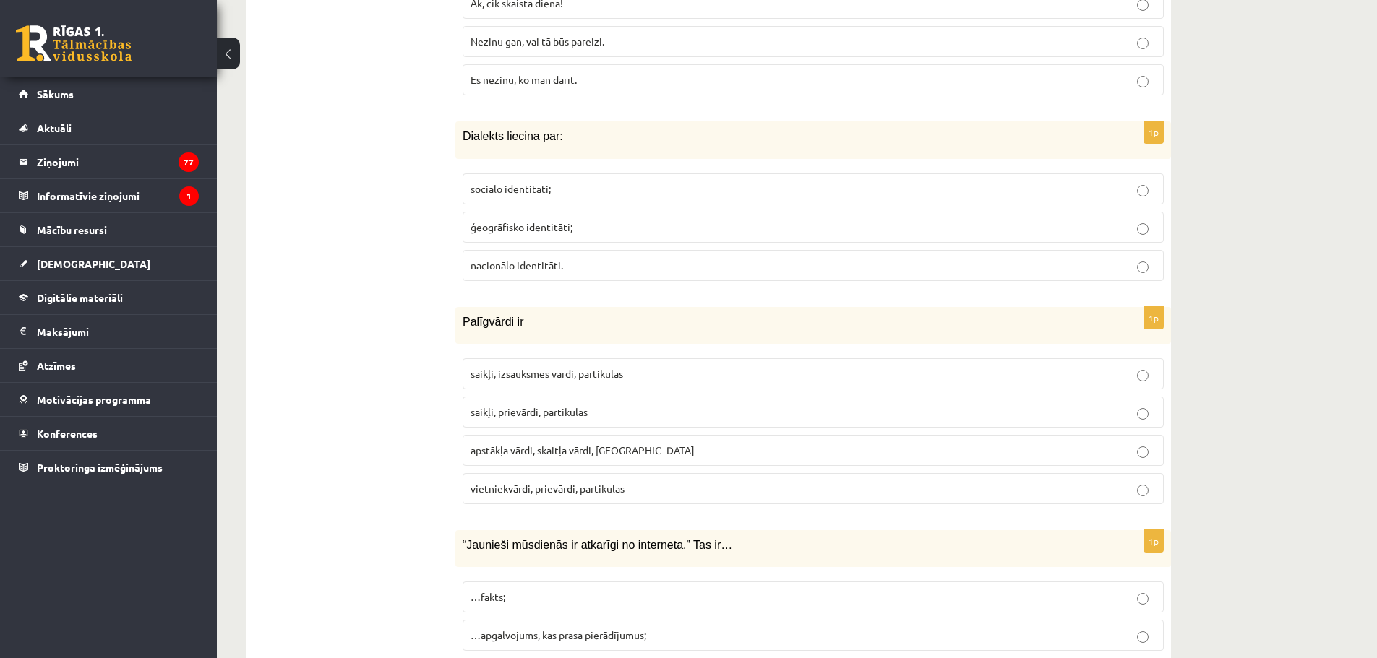
click at [499, 220] on span "ģeogrāfisko identitāti;" at bounding box center [522, 226] width 102 height 13
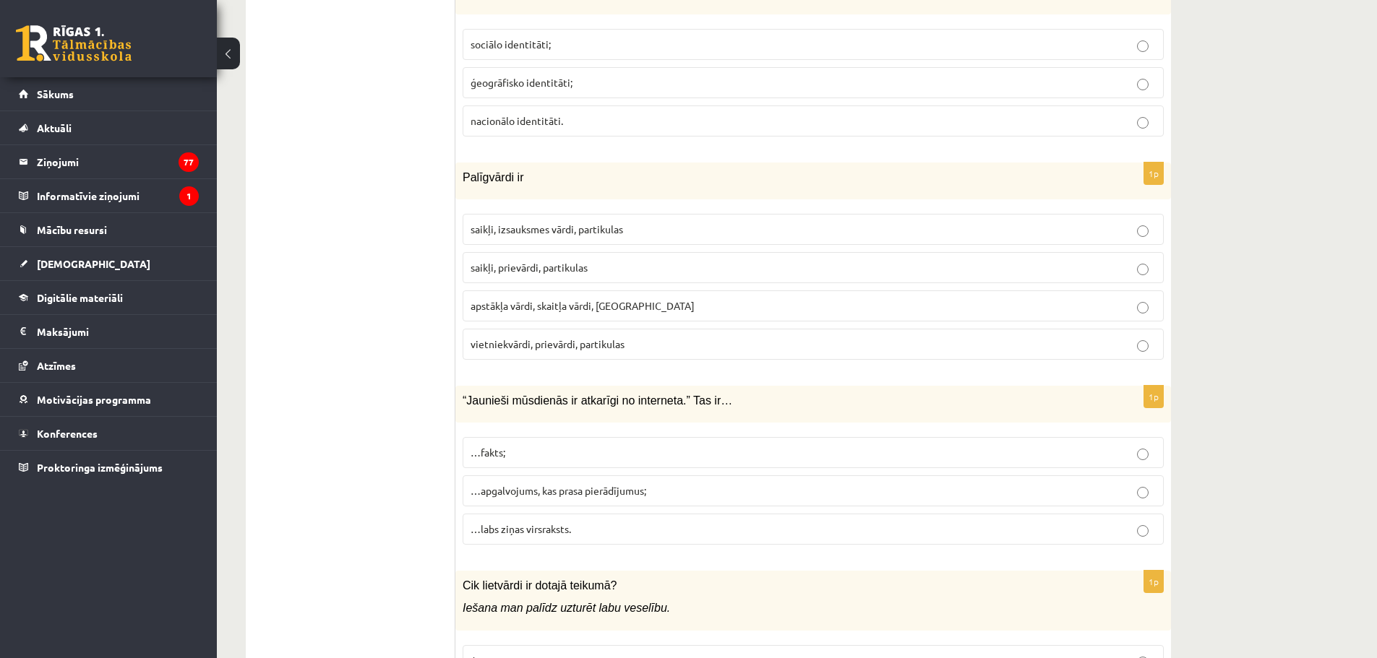
scroll to position [6505, 0]
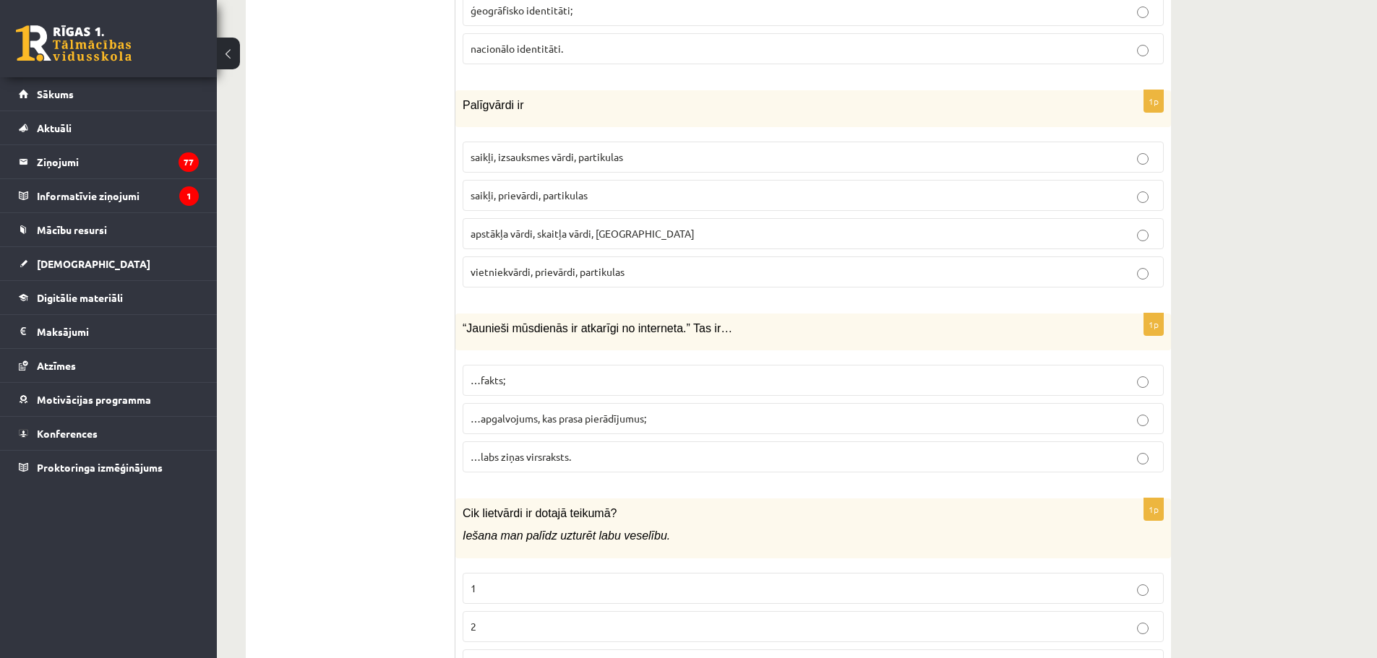
click at [511, 189] on span "saikļi, prievārdi, partikulas" at bounding box center [529, 195] width 117 height 13
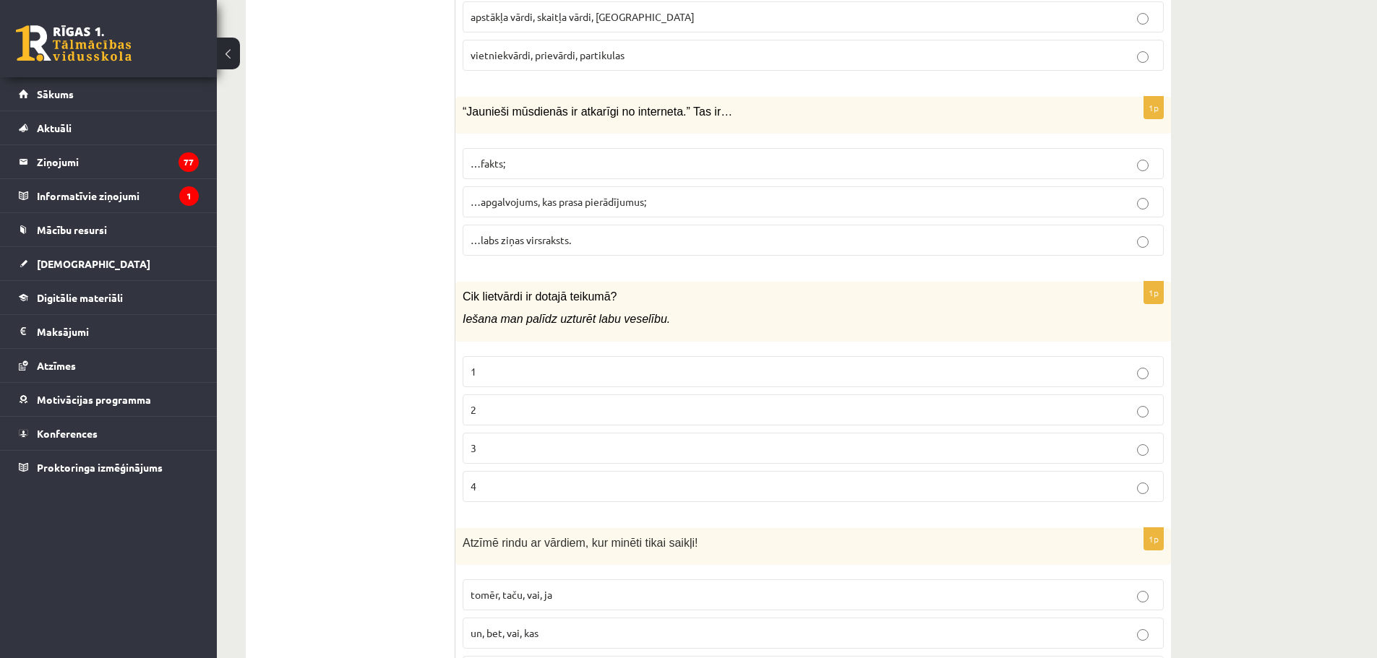
scroll to position [6577, 0]
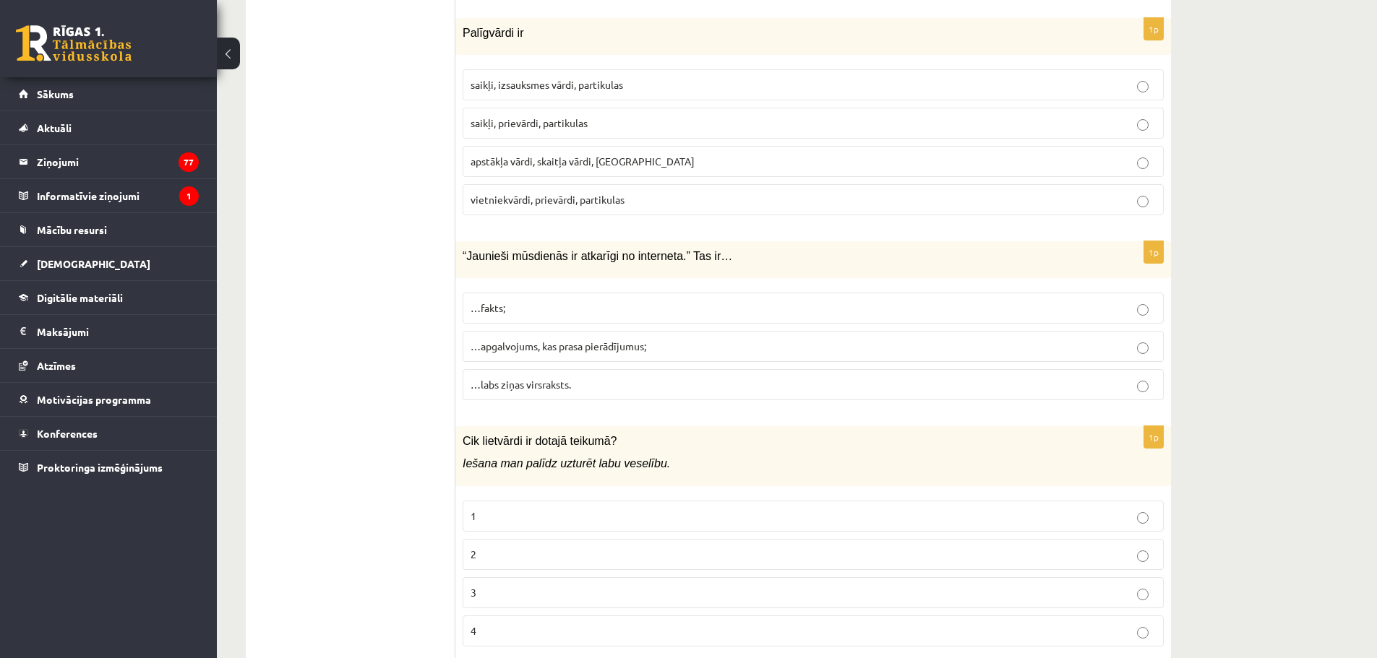
click at [526, 340] on span "…apgalvojums, kas prasa pierādījumus;" at bounding box center [559, 346] width 176 height 13
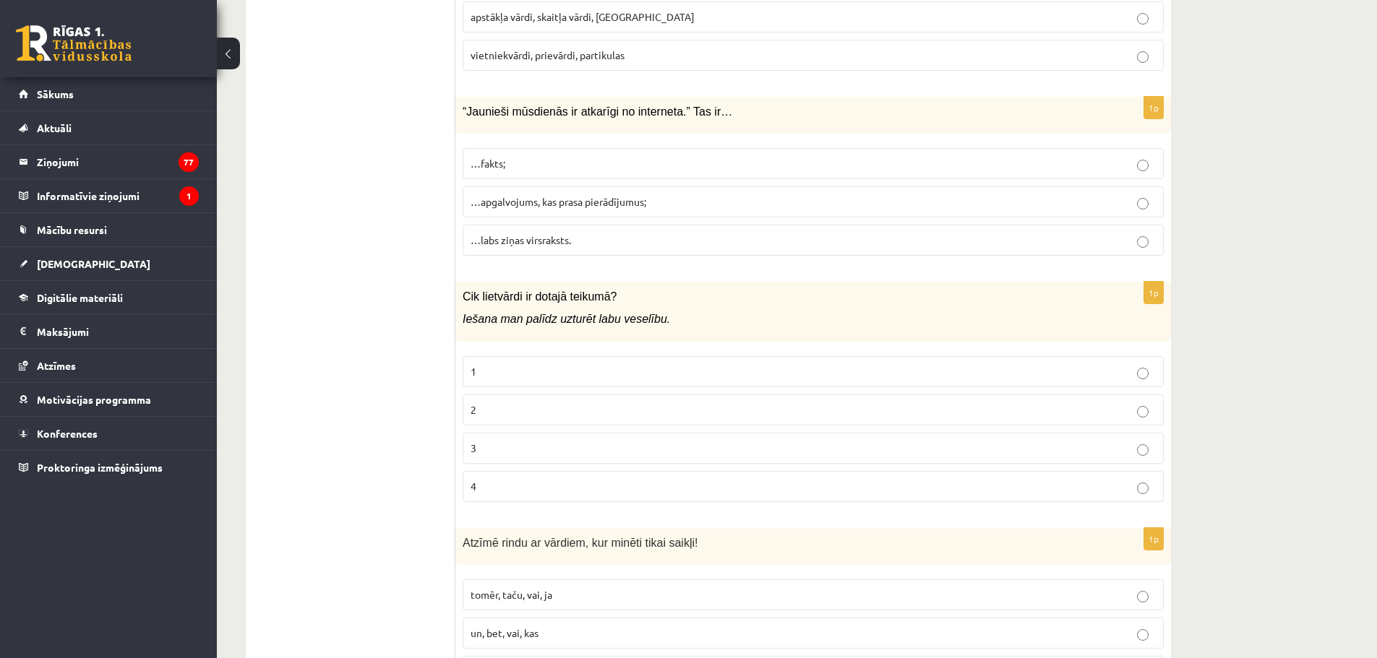
scroll to position [6794, 0]
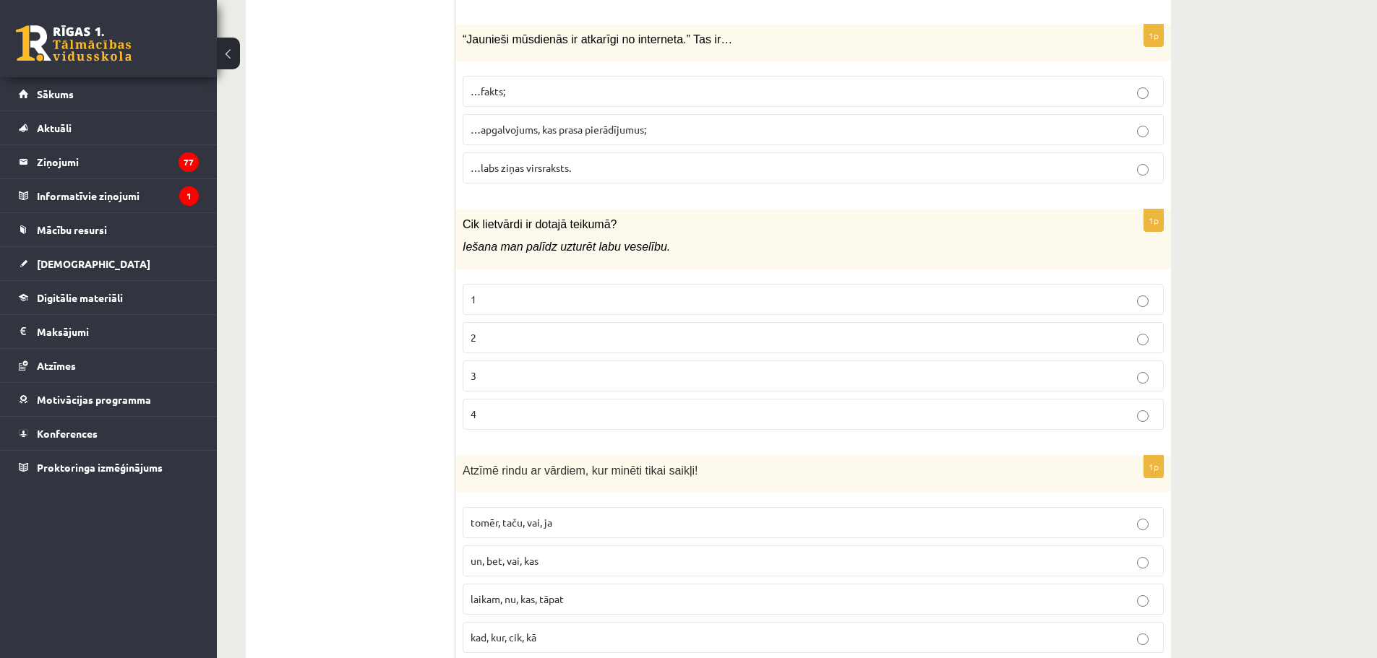
click at [515, 330] on p "2" at bounding box center [813, 337] width 685 height 15
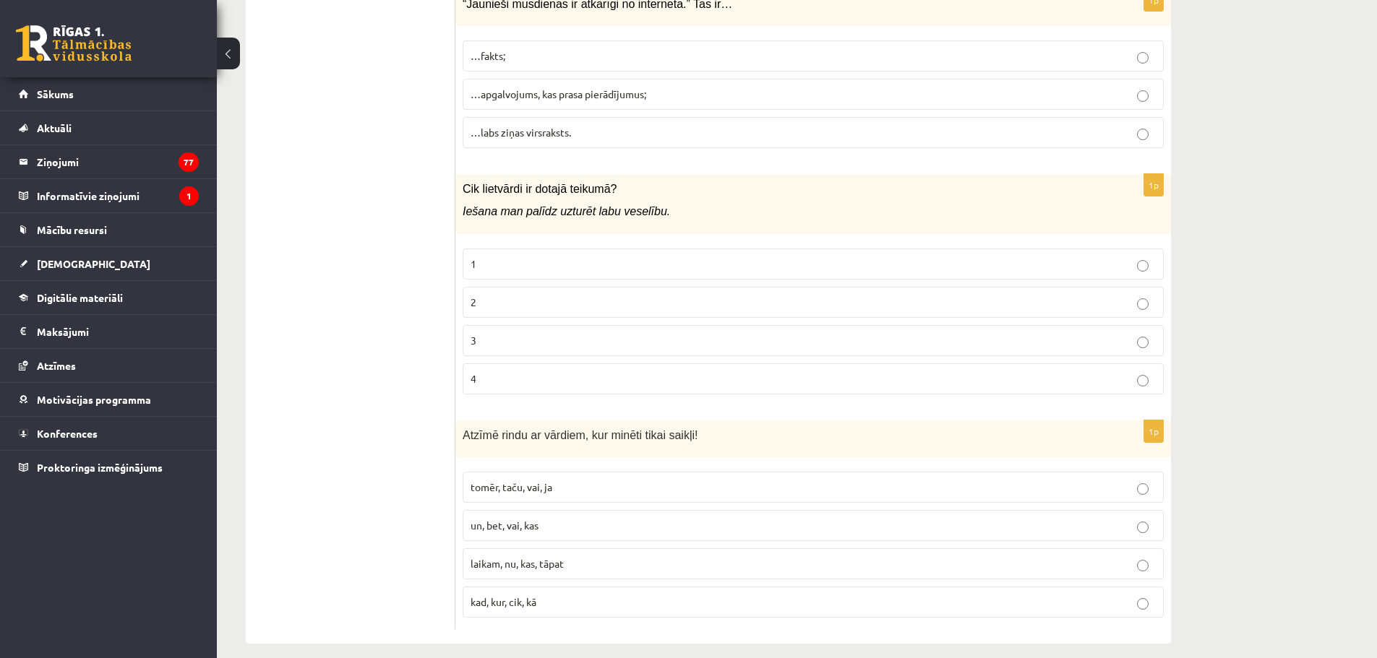
click at [520, 481] on span "tomēr, taču, vai, ja" at bounding box center [512, 487] width 82 height 13
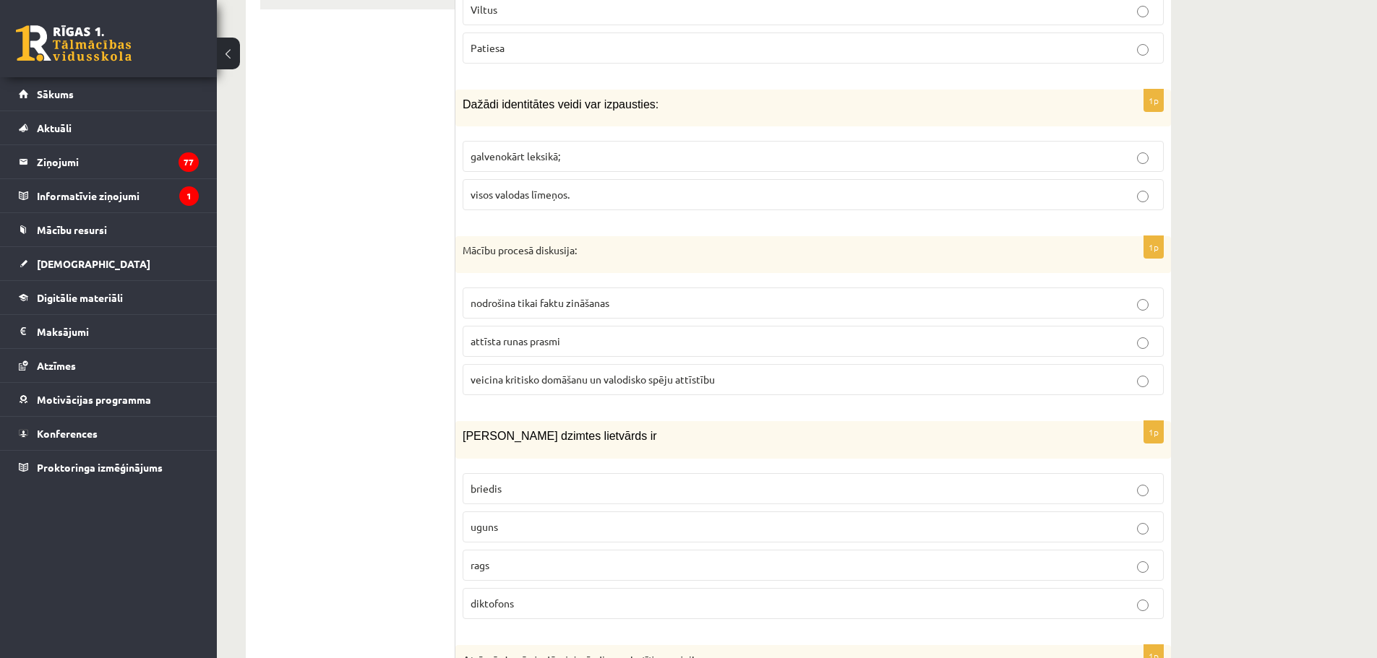
scroll to position [35, 0]
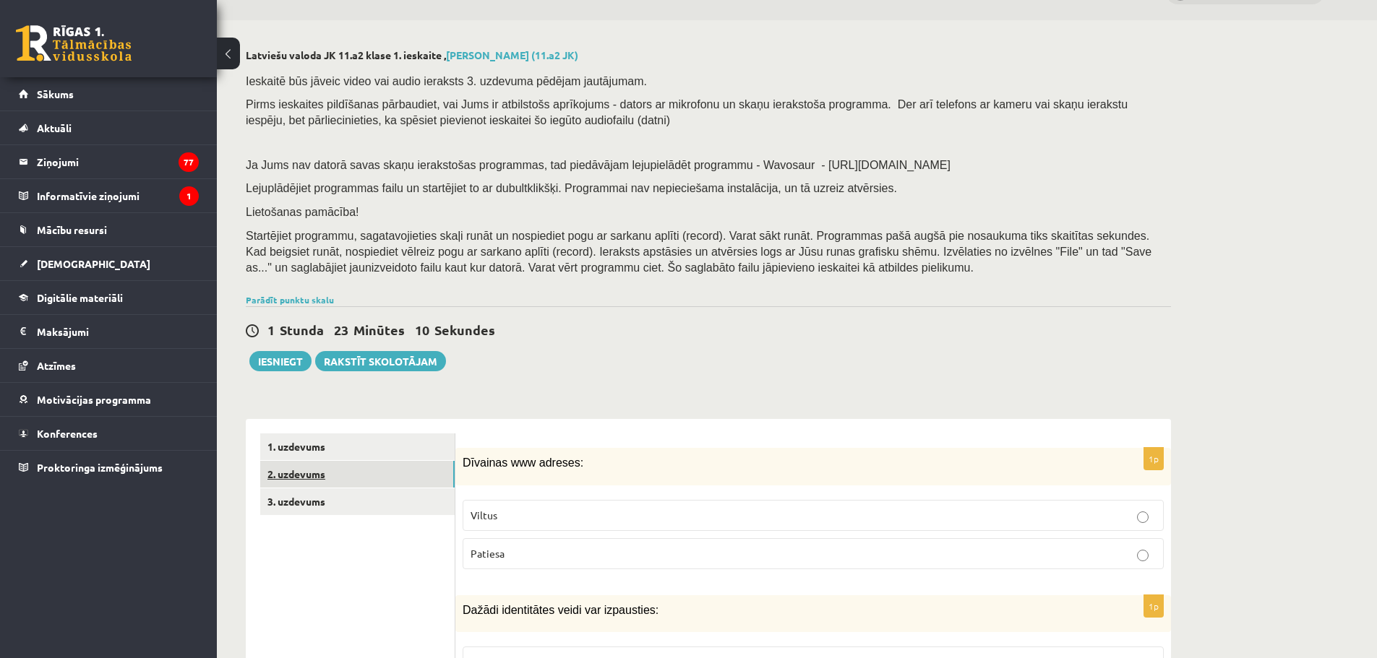
click at [336, 470] on link "2. uzdevums" at bounding box center [357, 474] width 194 height 27
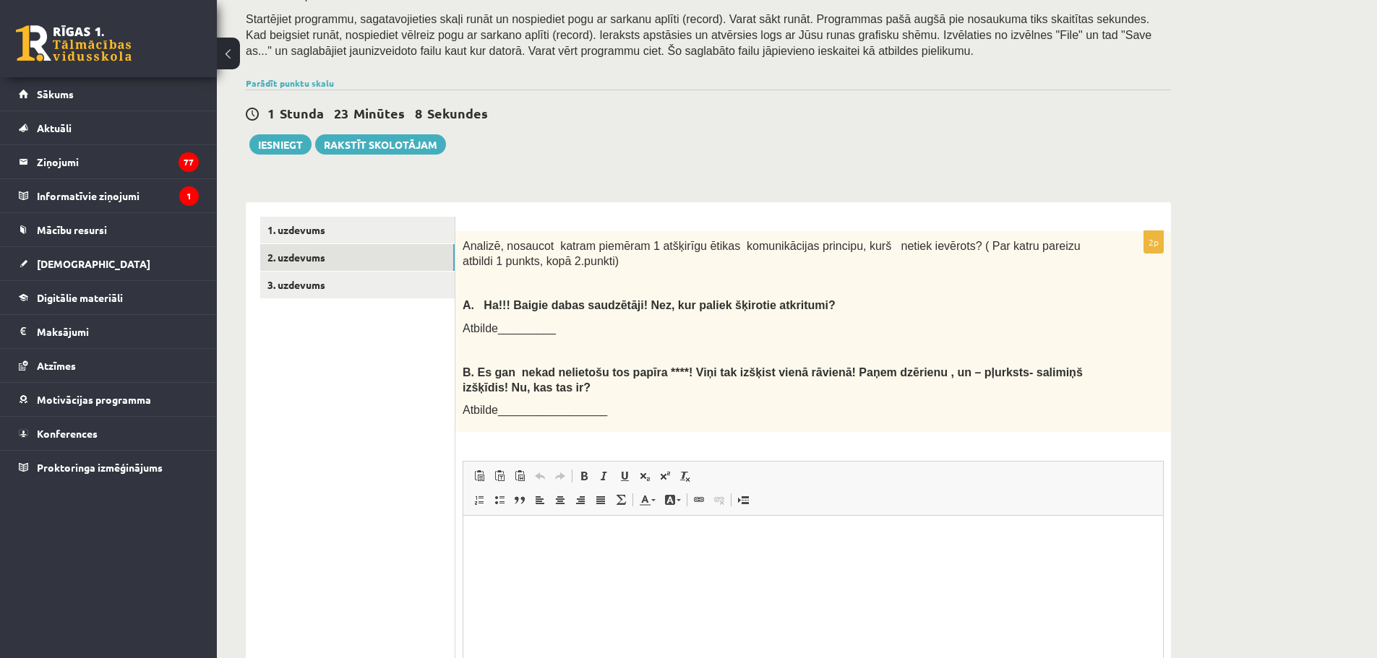
scroll to position [0, 0]
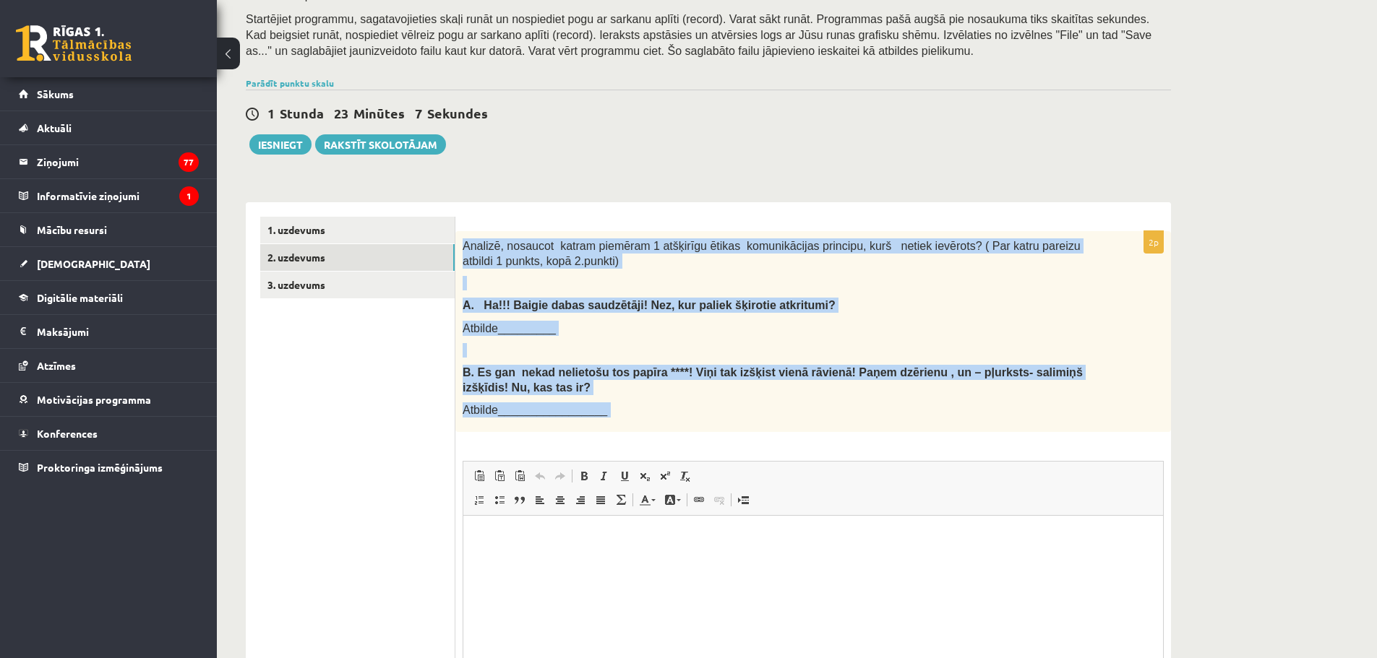
drag, startPoint x: 464, startPoint y: 246, endPoint x: 645, endPoint y: 447, distance: 269.7
click at [645, 447] on div "2p Analizē, nosaucot katram piemēram 1 atšķirīgu ētikas komunikācijas principu,…" at bounding box center [813, 496] width 716 height 531
drag, startPoint x: 521, startPoint y: 241, endPoint x: 499, endPoint y: 249, distance: 23.1
copy div "Analizē, nosaucot katram piemēram 1 atšķirīgu ētikas komunikācijas principu, ku…"
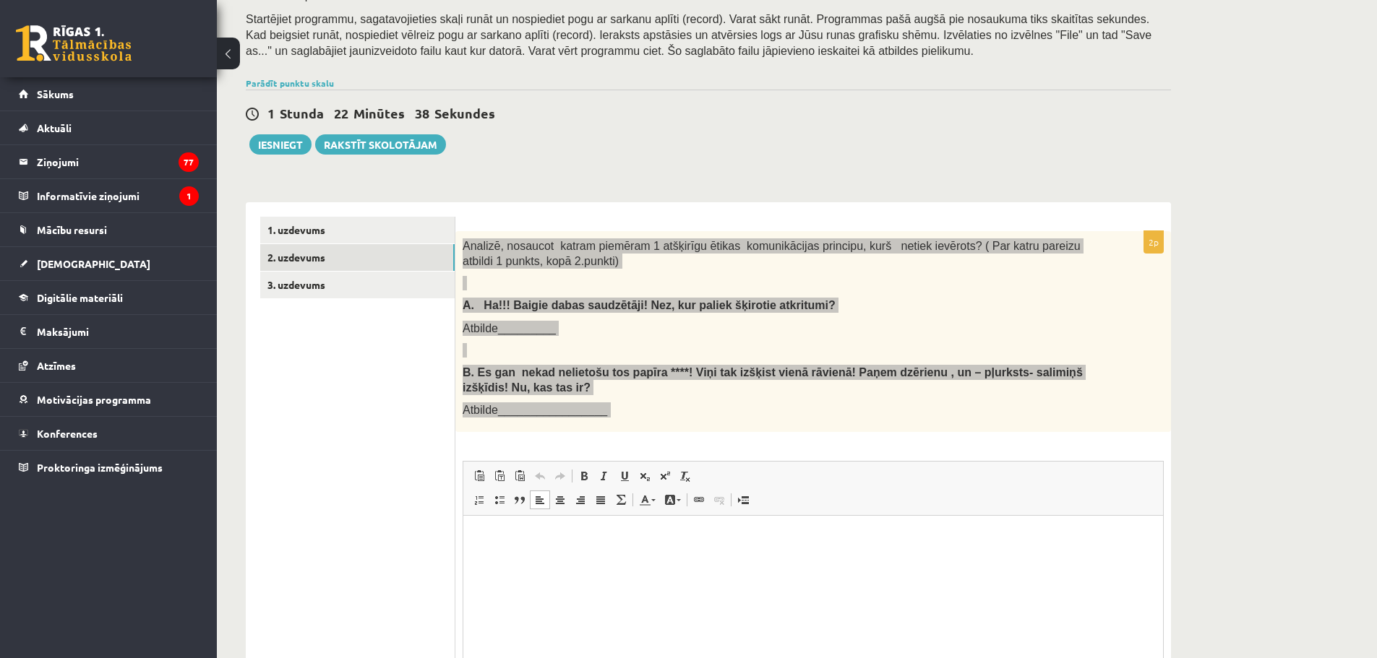
click at [572, 541] on p "Editor, wiswyg-editor-user-answer-47433916268720" at bounding box center [813, 538] width 671 height 15
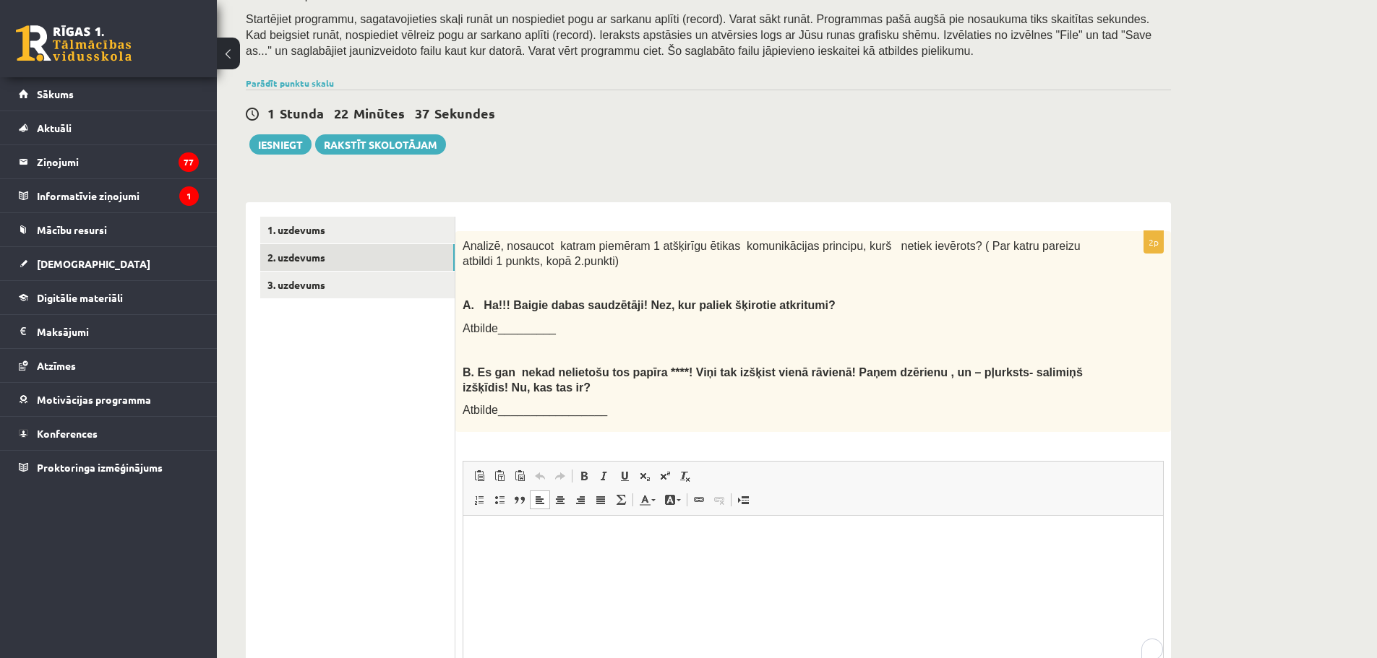
paste body "To enrich screen reader interactions, please activate Accessibility in Grammarl…"
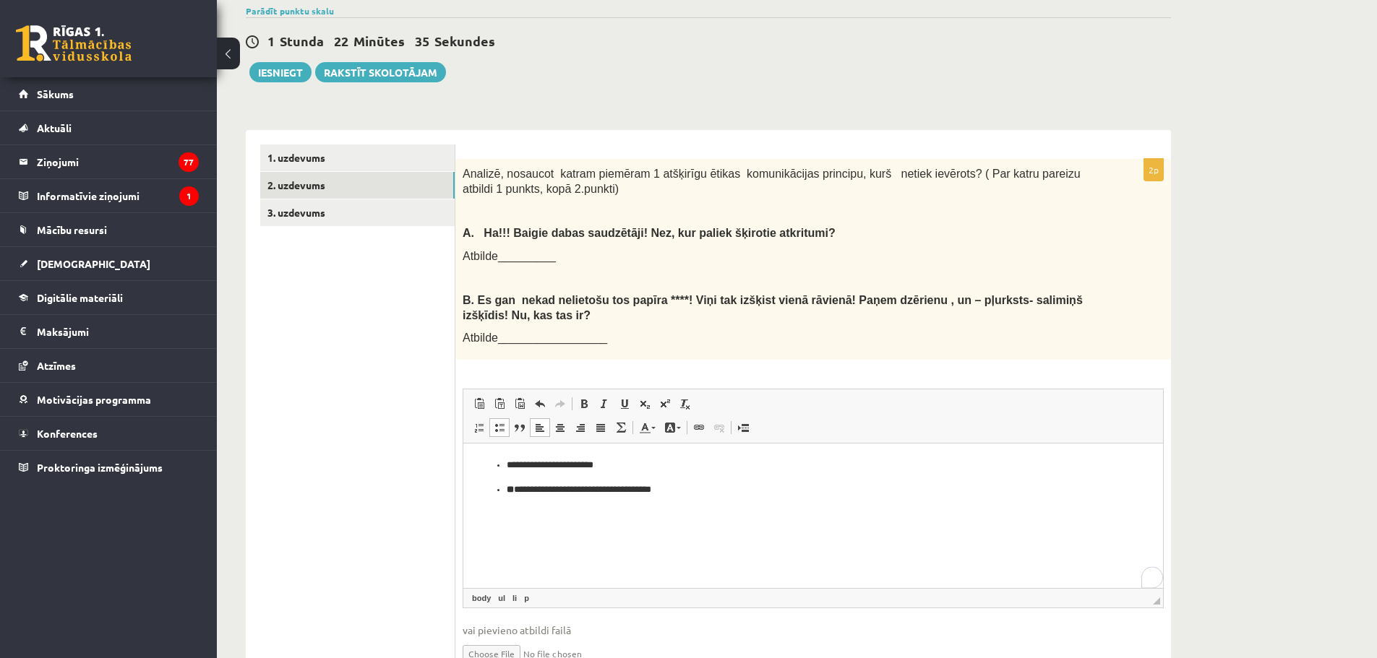
click at [521, 489] on p "**********" at bounding box center [813, 490] width 613 height 15
click at [564, 512] on html "**********" at bounding box center [813, 478] width 700 height 68
click at [534, 512] on html "**********" at bounding box center [813, 478] width 700 height 68
click at [508, 459] on p "**********" at bounding box center [813, 465] width 613 height 15
drag, startPoint x: 510, startPoint y: 458, endPoint x: 524, endPoint y: 463, distance: 14.6
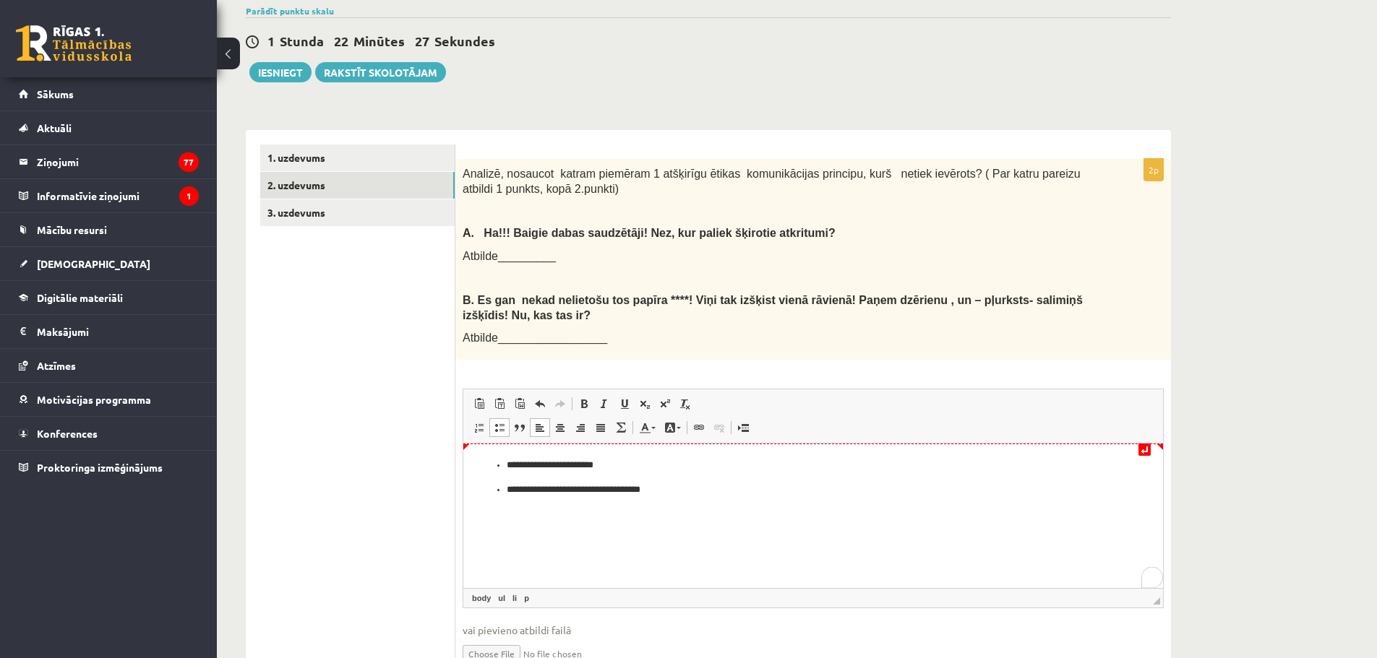
click at [524, 463] on p "**********" at bounding box center [813, 465] width 613 height 15
click at [514, 463] on p "**********" at bounding box center [813, 465] width 613 height 15
click at [507, 465] on p "**********" at bounding box center [813, 465] width 613 height 15
click at [505, 465] on ul "**********" at bounding box center [813, 477] width 671 height 39
click at [510, 486] on p "**********" at bounding box center [813, 490] width 613 height 15
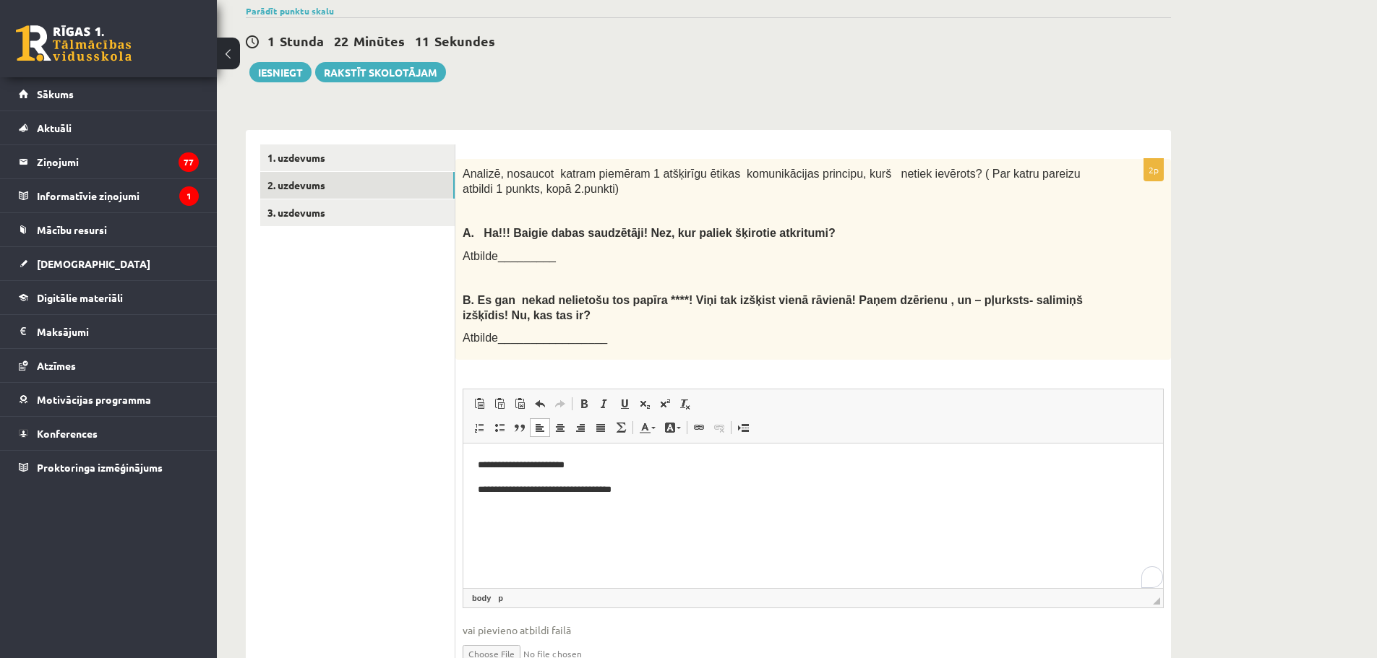
click at [478, 458] on p "**********" at bounding box center [813, 465] width 671 height 15
click at [482, 491] on p "**********" at bounding box center [813, 490] width 671 height 15
click at [478, 487] on p "**********" at bounding box center [813, 490] width 671 height 15
click at [327, 218] on link "3. uzdevums" at bounding box center [357, 212] width 194 height 27
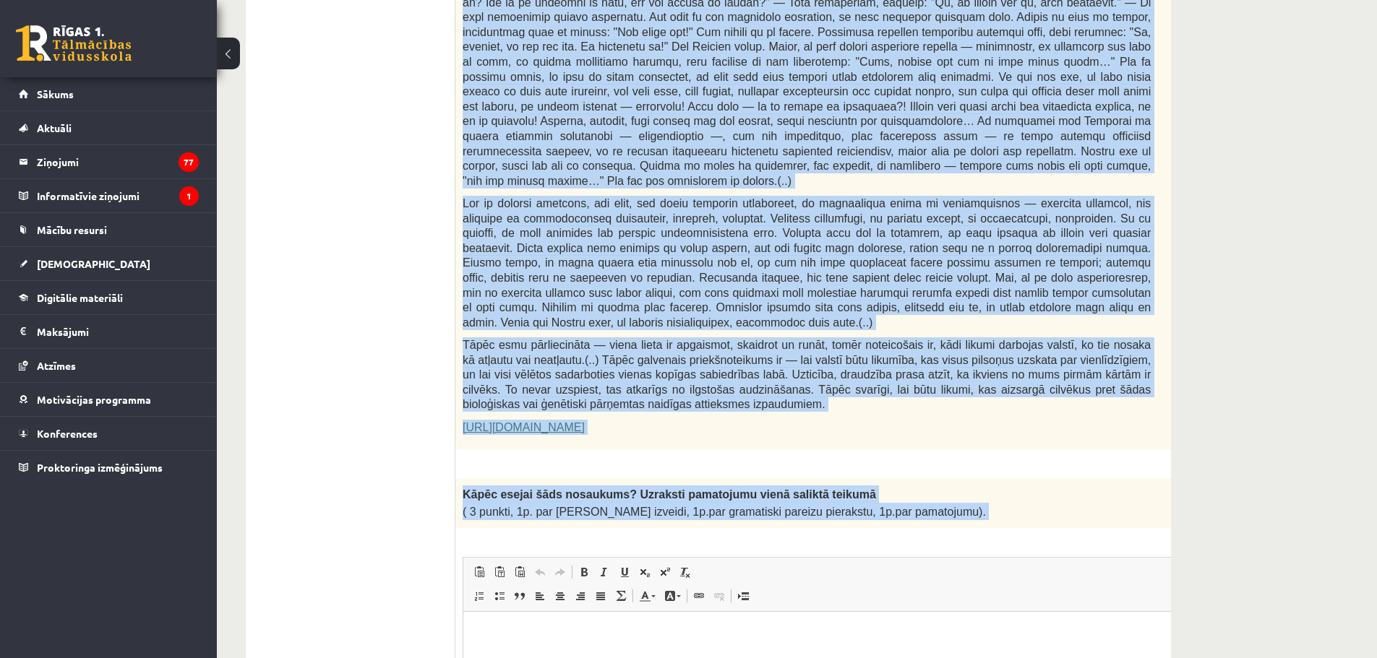
scroll to position [903, 0]
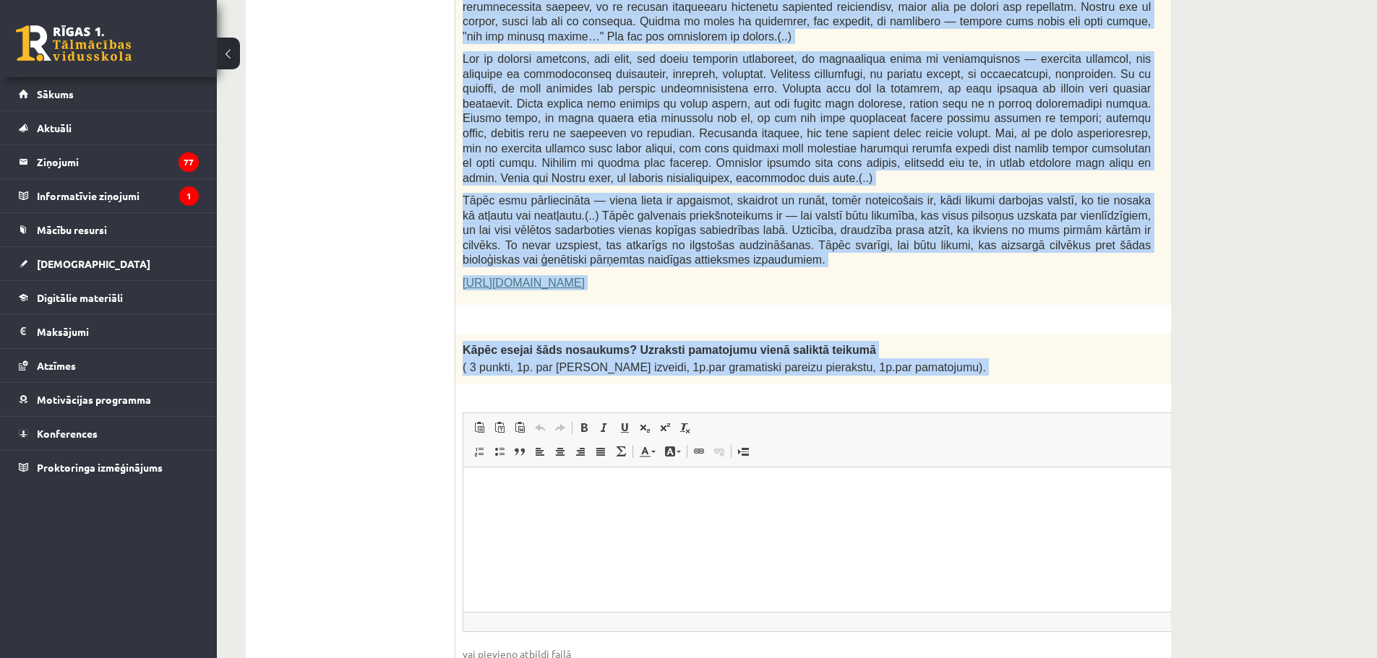
drag, startPoint x: 469, startPoint y: 298, endPoint x: 965, endPoint y: 335, distance: 497.2
copy form "Izlasi tekstu! Atbildi uz dotajiem jautājumiem! Kopā 51 punkts 0p Fragments no …"
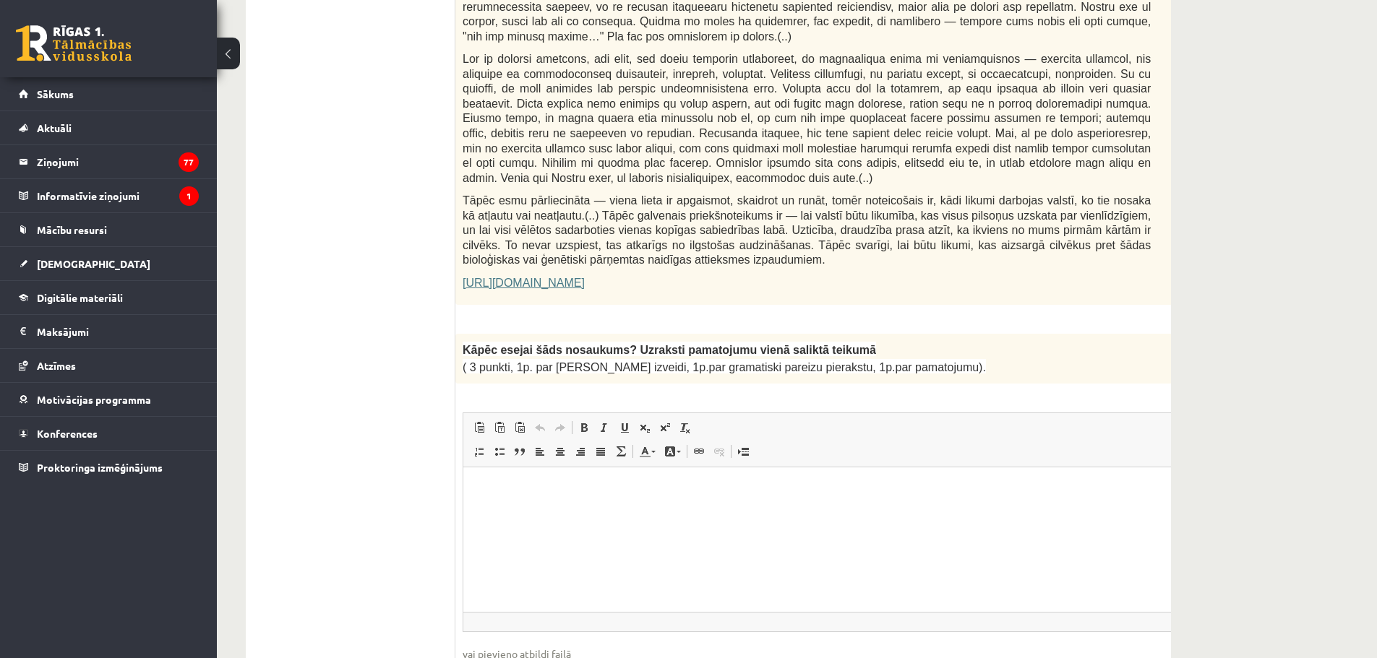
click at [611, 492] on p "Editor, wiswyg-editor-user-answer-47433803829820" at bounding box center [843, 488] width 730 height 15
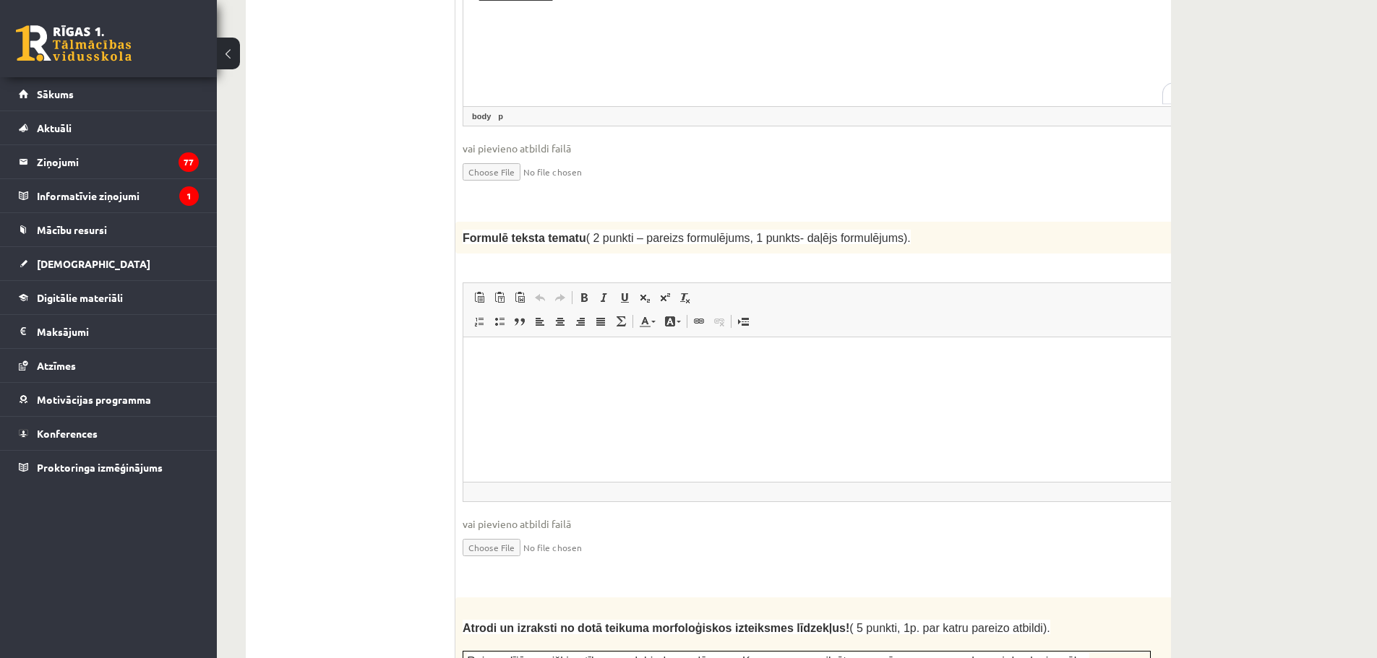
scroll to position [1481, 0]
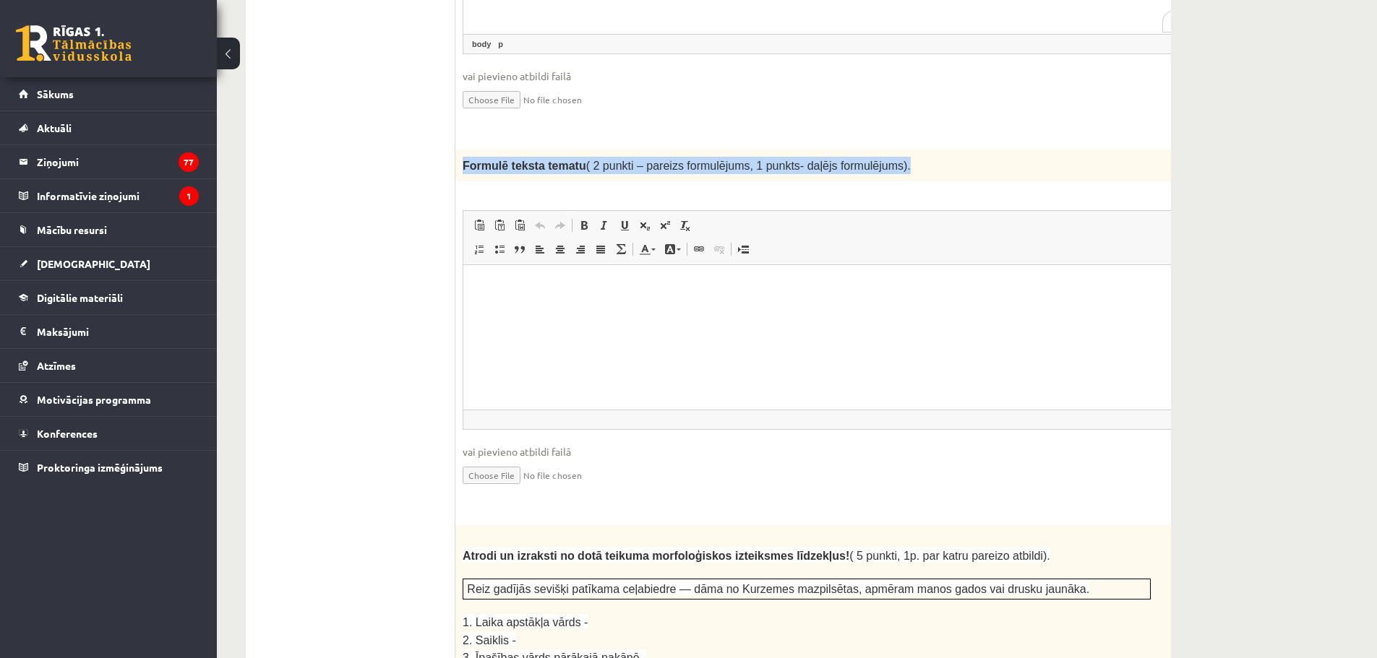
drag, startPoint x: 457, startPoint y: 118, endPoint x: 888, endPoint y: 132, distance: 431.7
click at [892, 150] on div "Formulē teksta tematu ( 2 punkti – pareizs formulējums, 1 punkts- daļējs formul…" at bounding box center [842, 166] width 775 height 32
copy span "Formulē teksta tematu ( 2 punkti – pareizs formulējums, 1 punkts- daļējs formul…"
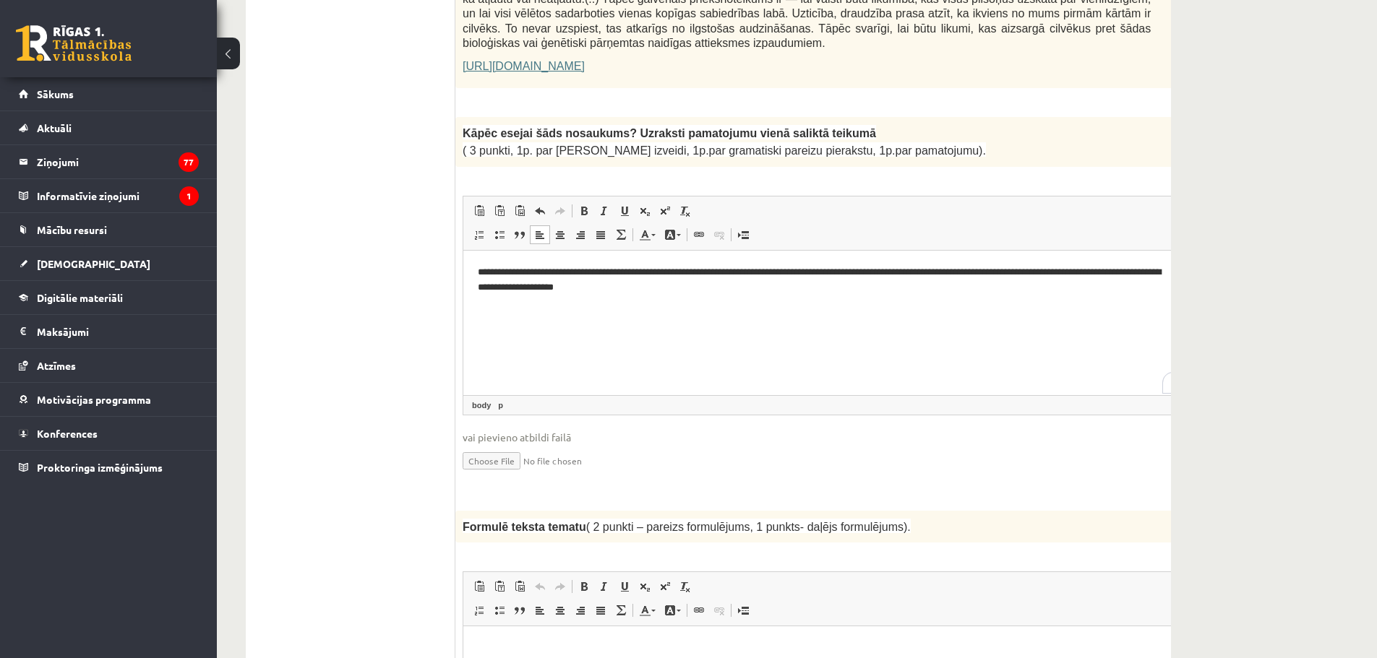
scroll to position [1553, 0]
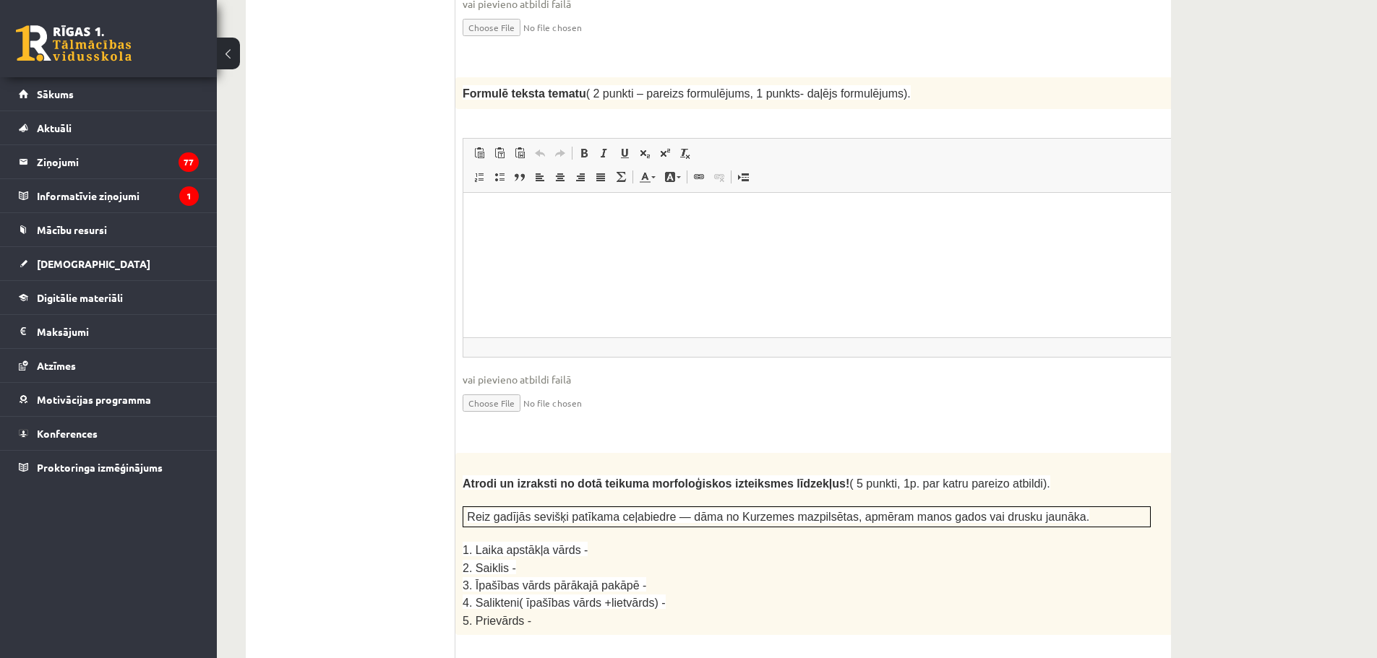
click at [497, 237] on html at bounding box center [842, 215] width 759 height 44
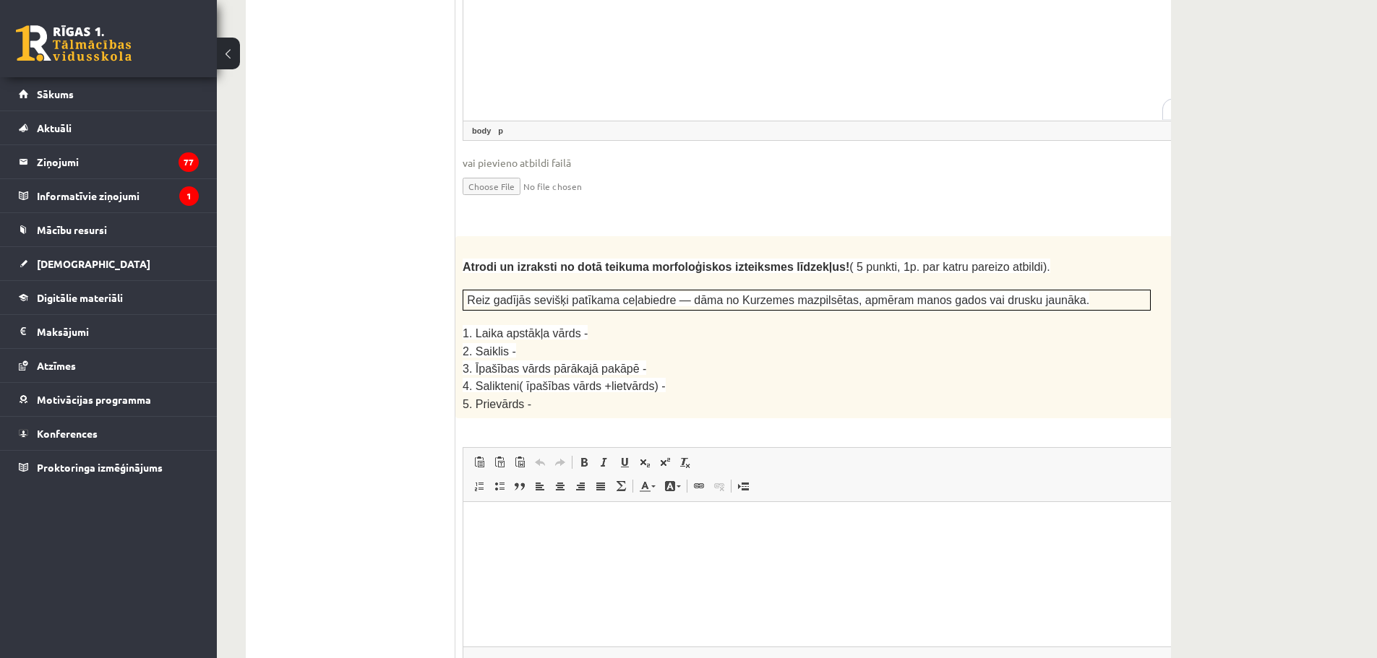
scroll to position [1842, 0]
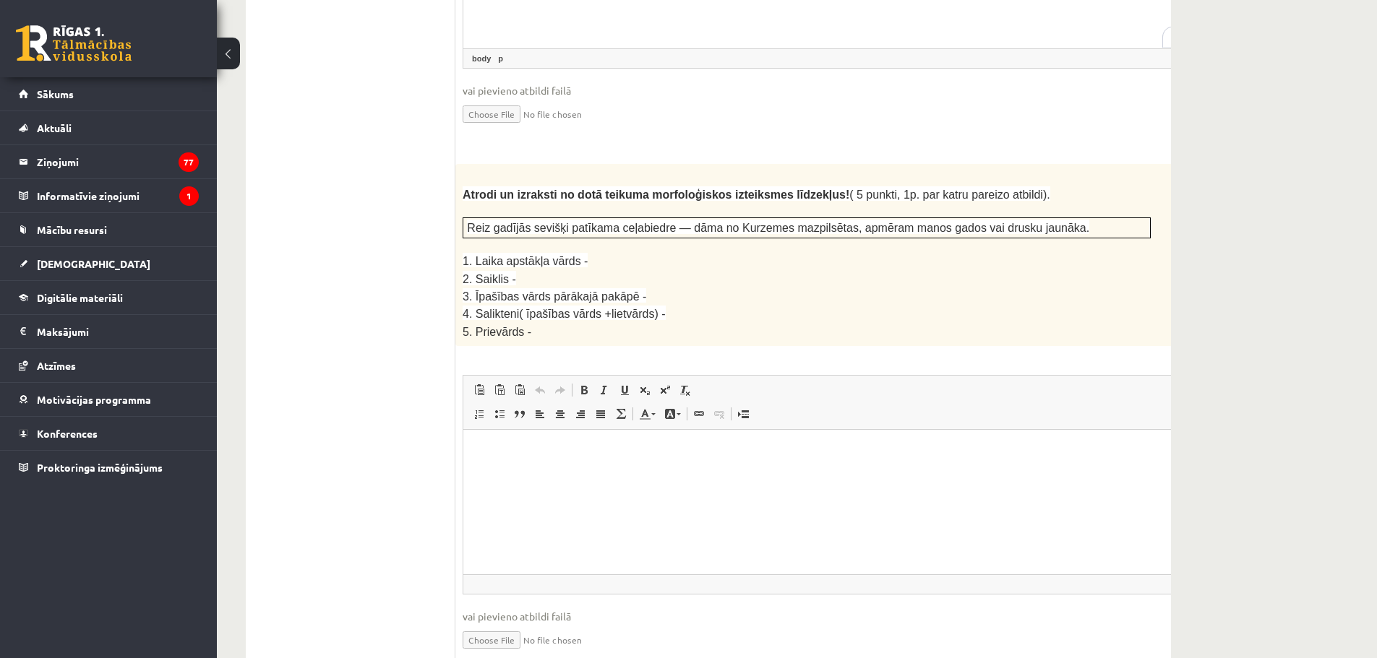
drag, startPoint x: 455, startPoint y: 139, endPoint x: 635, endPoint y: 270, distance: 223.5
click at [617, 189] on span "Atrodi un izraksti no dotā teikuma morfoloģiskos izteiksmes līdzekļus!" at bounding box center [656, 195] width 387 height 12
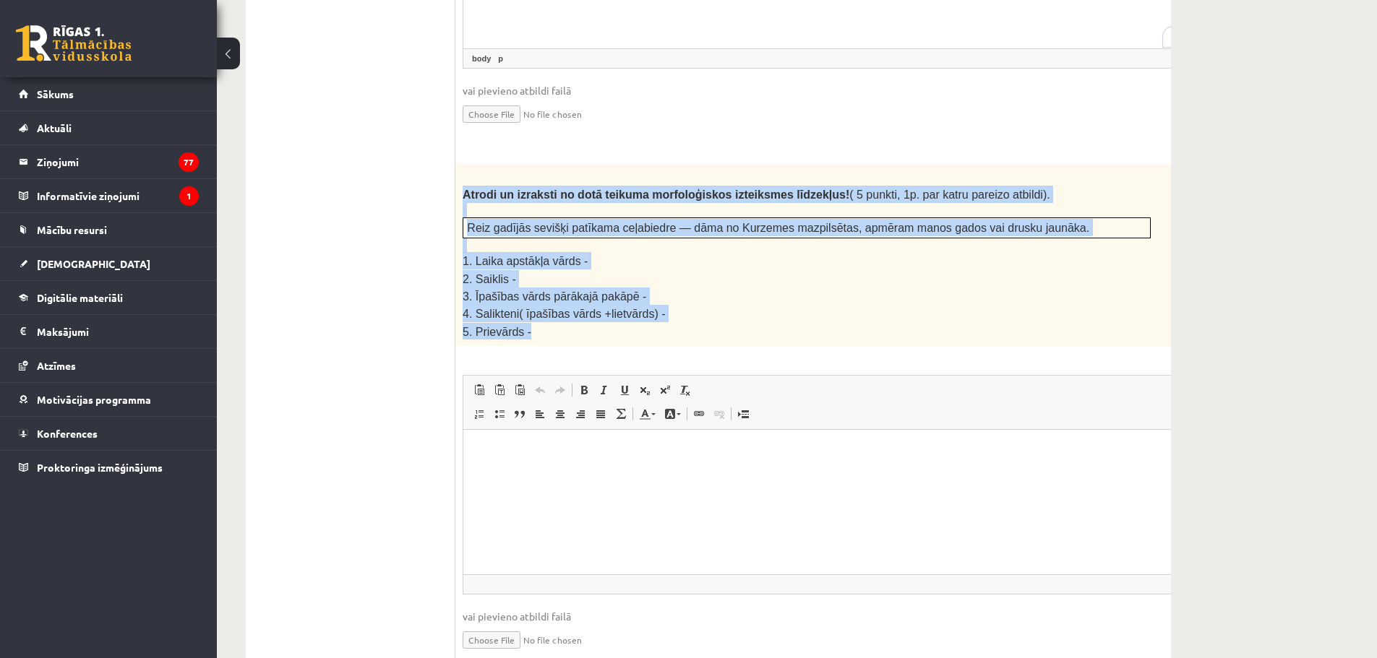
drag, startPoint x: 464, startPoint y: 147, endPoint x: 620, endPoint y: 288, distance: 210.3
click at [620, 288] on div "Atrodi un izraksti no dotā teikuma morfoloģiskos izteiksmes līdzekļus! ( 5 punk…" at bounding box center [842, 255] width 775 height 182
copy div "Atrodi un izraksti no dotā teikuma morfoloģiskos izteiksmes līdzekļus! ( 5 punk…"
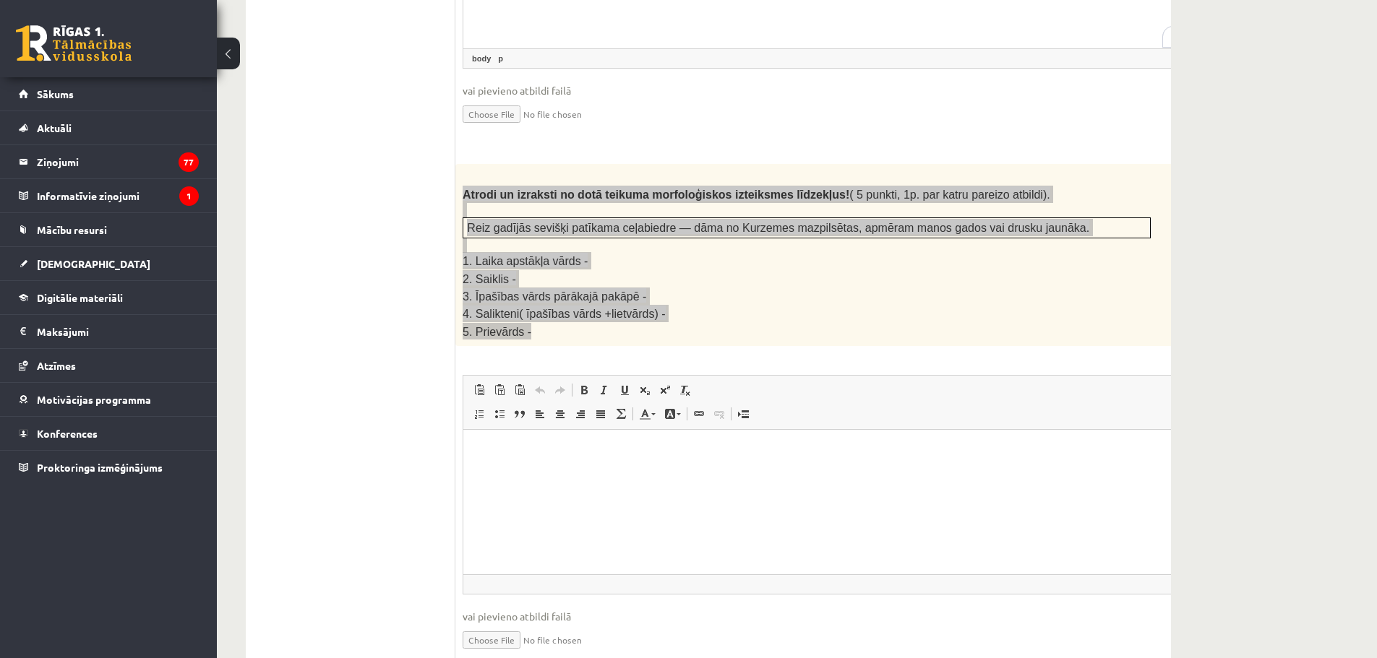
click at [552, 474] on html at bounding box center [842, 452] width 759 height 44
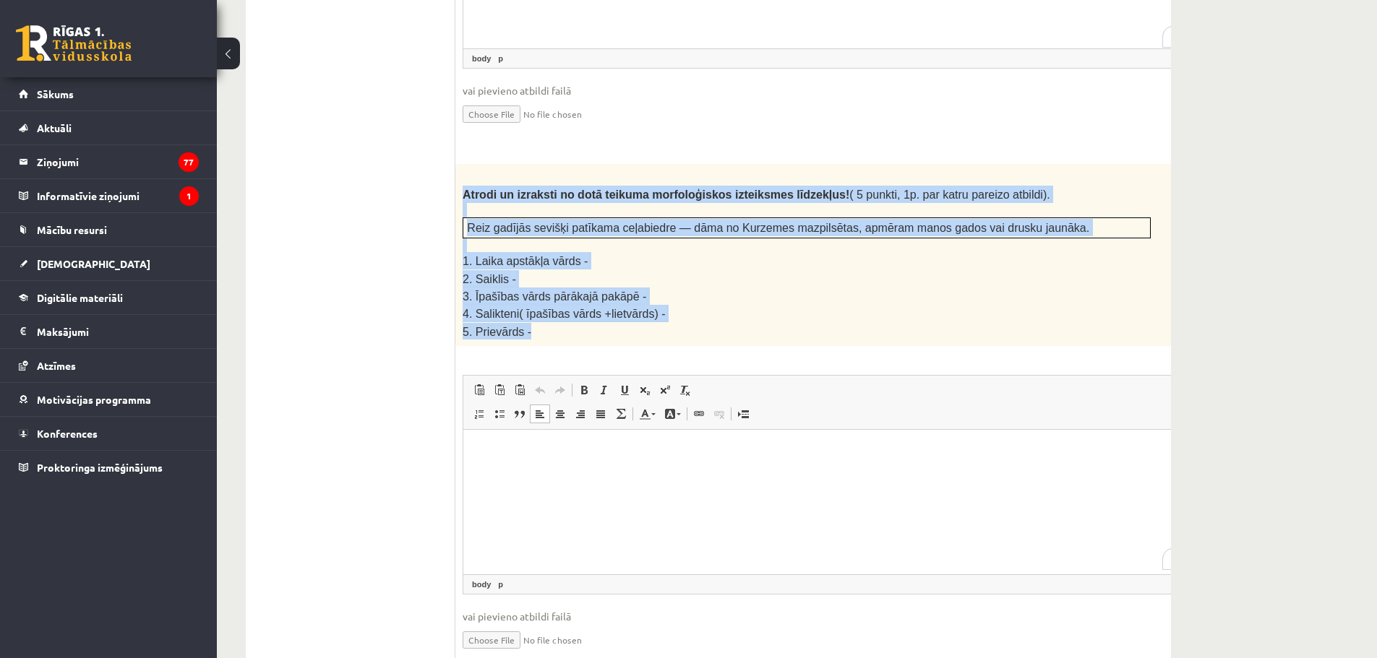
click at [755, 203] on p at bounding box center [807, 210] width 688 height 14
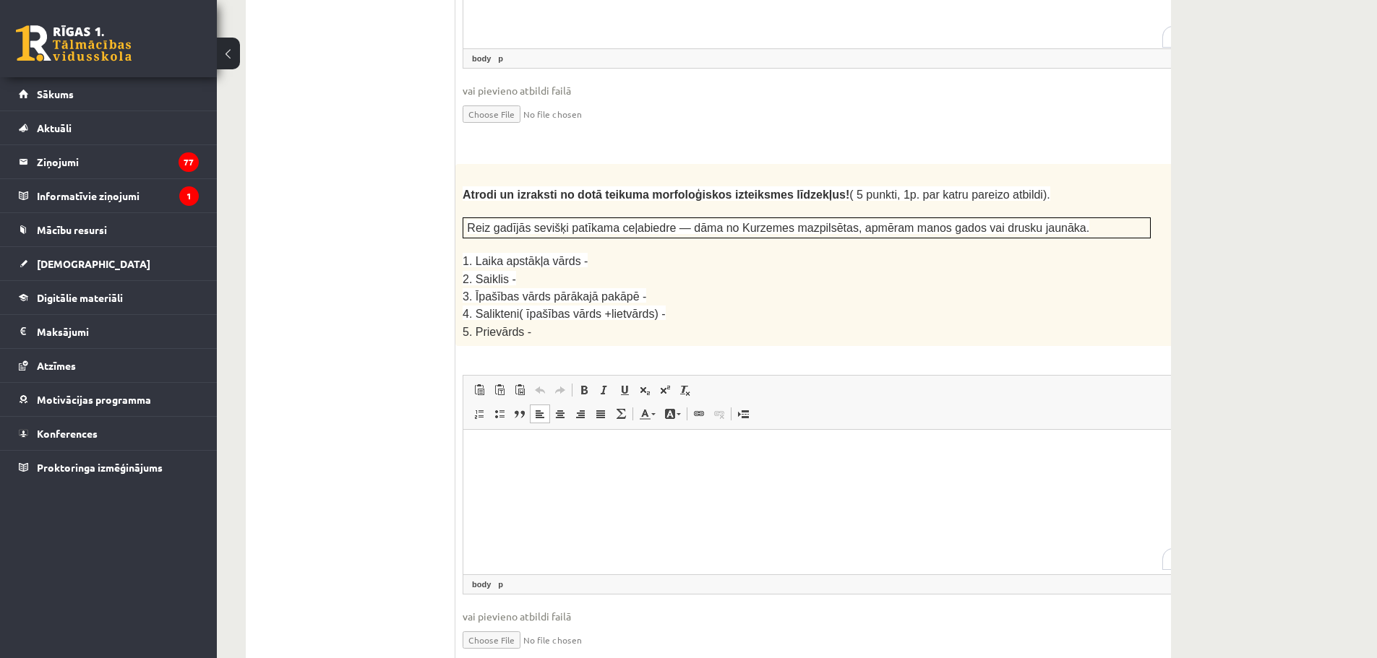
click at [543, 474] on html at bounding box center [842, 452] width 759 height 44
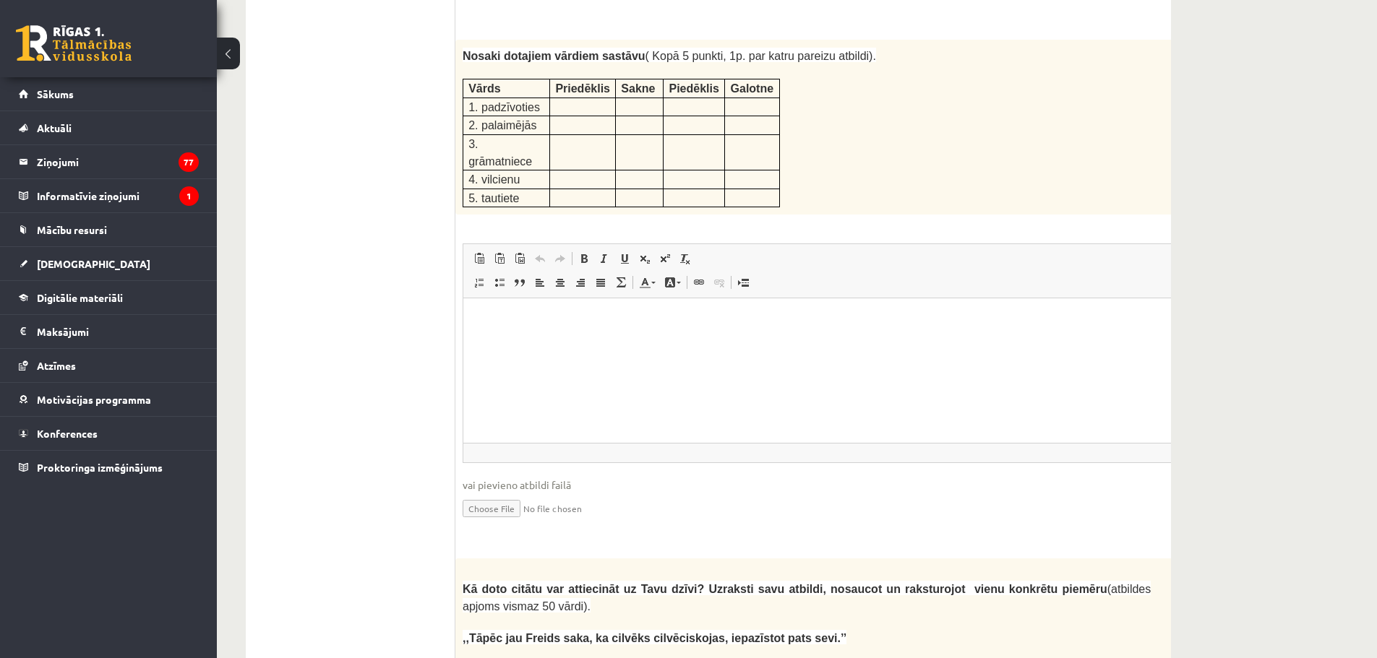
scroll to position [2348, 0]
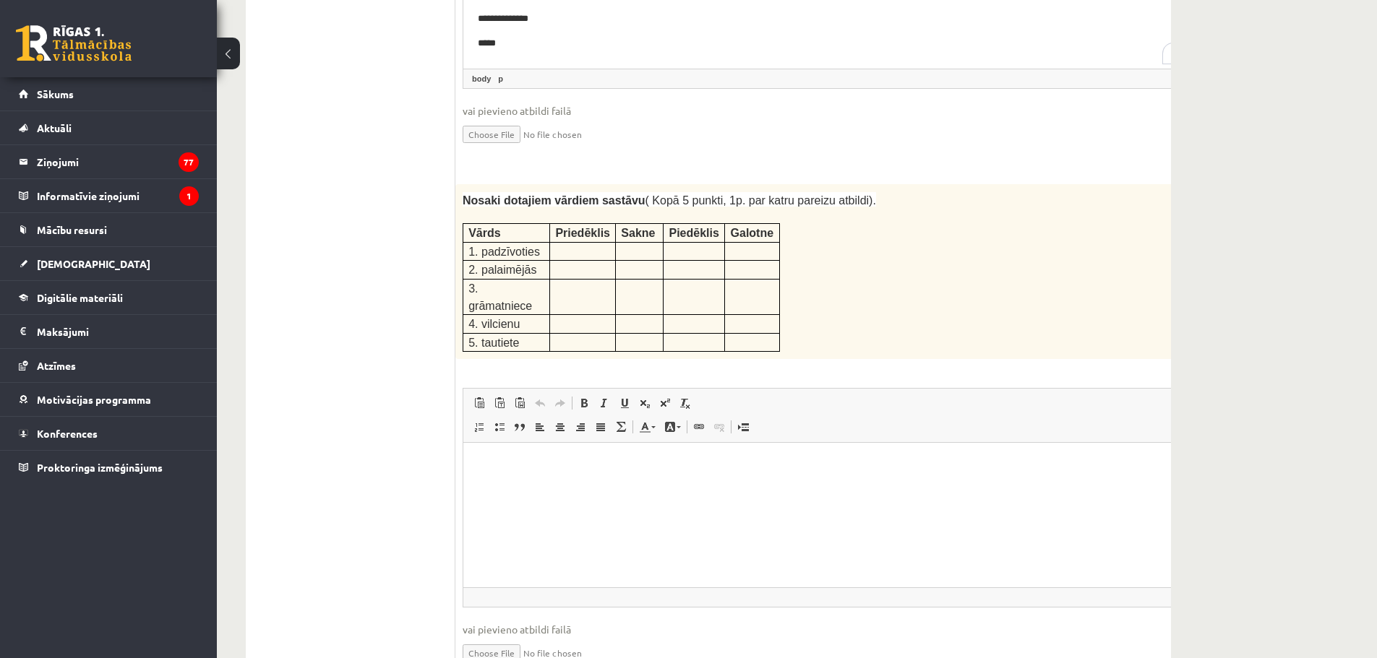
drag, startPoint x: 453, startPoint y: 148, endPoint x: 563, endPoint y: 166, distance: 111.3
click at [563, 166] on div "**********" at bounding box center [708, 515] width 925 height 4819
click at [606, 130] on form "Izlasi tekstu! Atbildi uz dotajiem jautājumiem! Kopā 51 punkts 0p Fragments no …" at bounding box center [843, 516] width 746 height 4790
drag, startPoint x: 461, startPoint y: 150, endPoint x: 741, endPoint y: 284, distance: 310.3
click at [741, 284] on div "Nosaki dotajiem vārdiem sastāvu ( Kopā 5 punkti, 1p. par katru pareizu atbildi)…" at bounding box center [842, 271] width 775 height 175
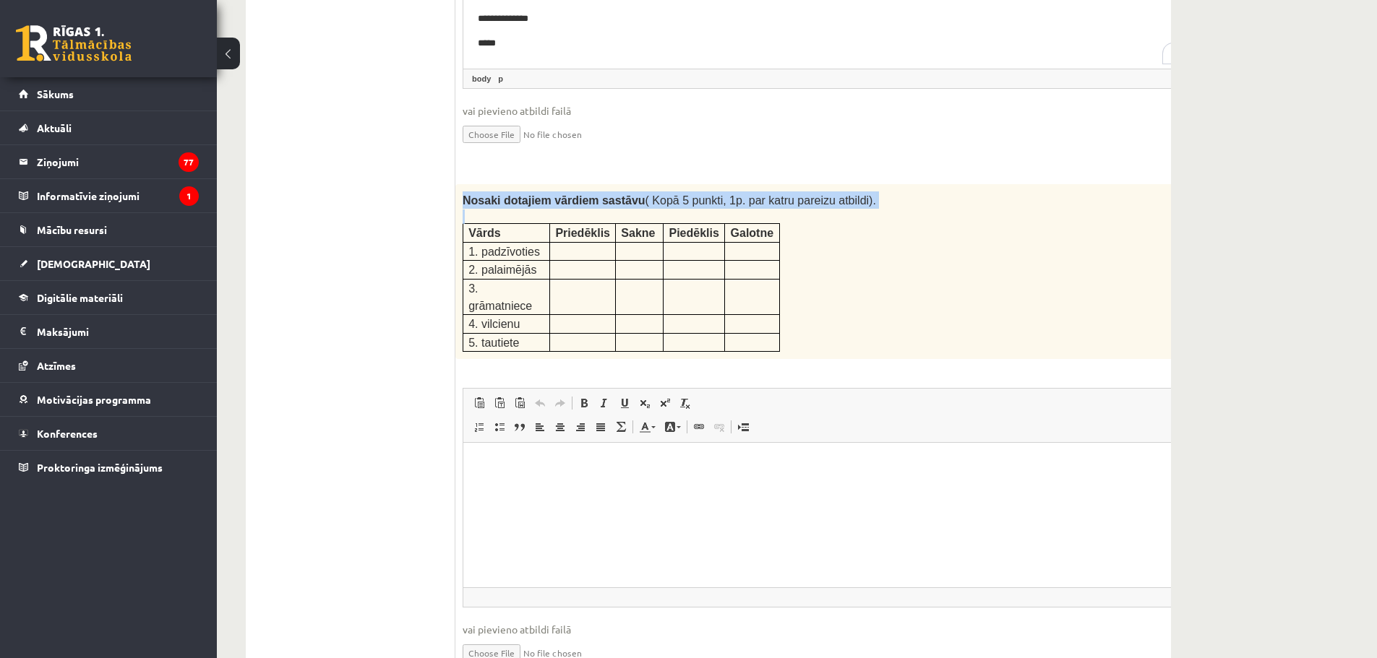
copy div "Nosaki dotajiem vārdiem sastāvu ( Kopā 5 punkti, 1p. par katru pareizu atbildi)."
click at [611, 487] on html at bounding box center [842, 465] width 759 height 44
click at [512, 318] on span "4. vilcienu" at bounding box center [493, 324] width 51 height 12
click at [462, 184] on div "Nosaki dotajiem vārdiem sastāvu ( Kopā 5 punkti, 1p. par katru pareizu atbildi)…" at bounding box center [842, 271] width 775 height 175
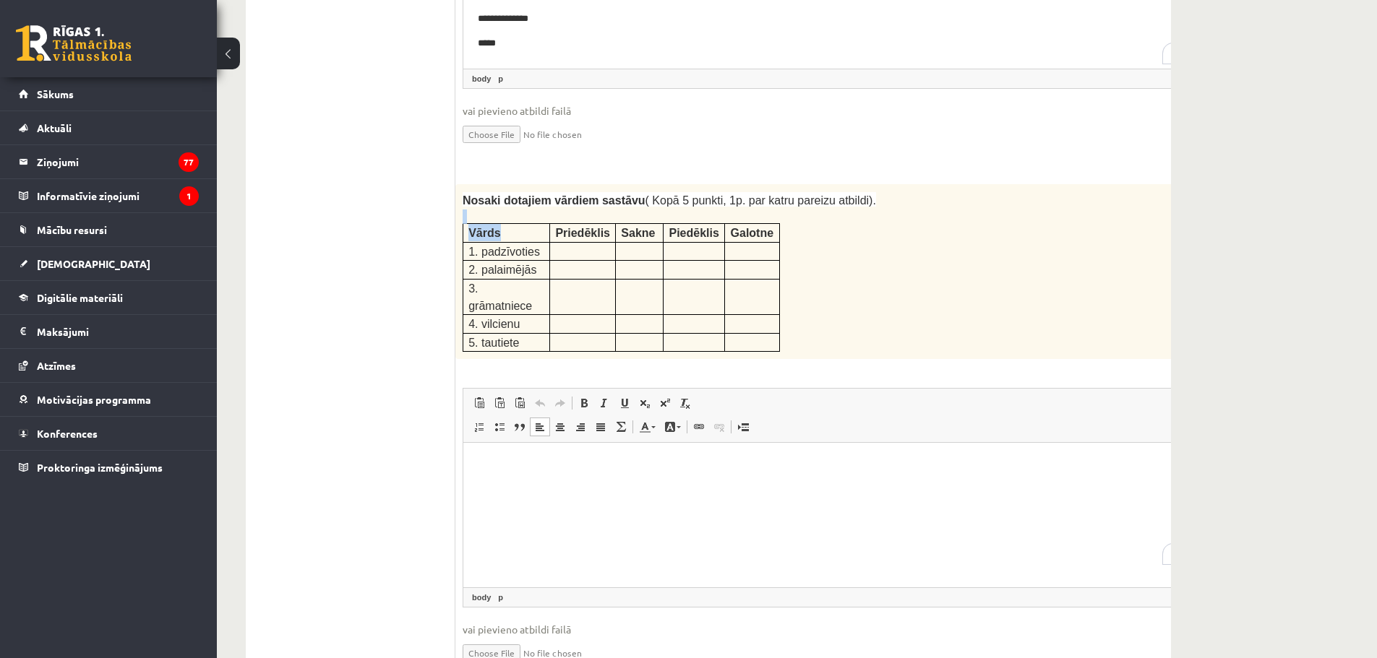
drag, startPoint x: 462, startPoint y: 171, endPoint x: 491, endPoint y: 168, distance: 29.1
click at [515, 184] on div "Nosaki dotajiem vārdiem sastāvu ( Kopā 5 punkti, 1p. par katru pareizu atbildi)…" at bounding box center [842, 271] width 775 height 175
click at [479, 210] on p at bounding box center [807, 217] width 688 height 14
drag, startPoint x: 465, startPoint y: 163, endPoint x: 482, endPoint y: 168, distance: 17.2
click at [482, 210] on p at bounding box center [807, 217] width 688 height 14
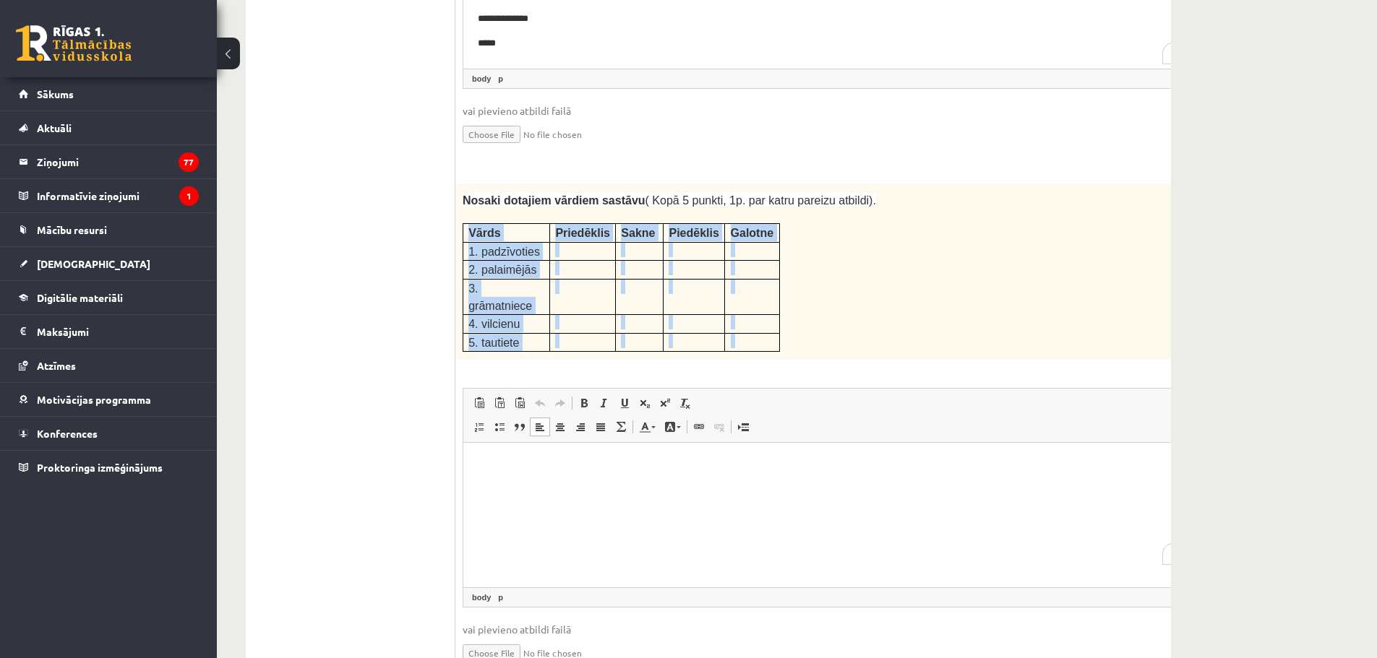
drag, startPoint x: 464, startPoint y: 163, endPoint x: 755, endPoint y: 299, distance: 321.4
click at [755, 299] on div "5p Nosaki dotajiem vārdiem sastāvu ( Kopā 5 punkti, 1p. par katru pareizu atbil…" at bounding box center [842, 436] width 775 height 504
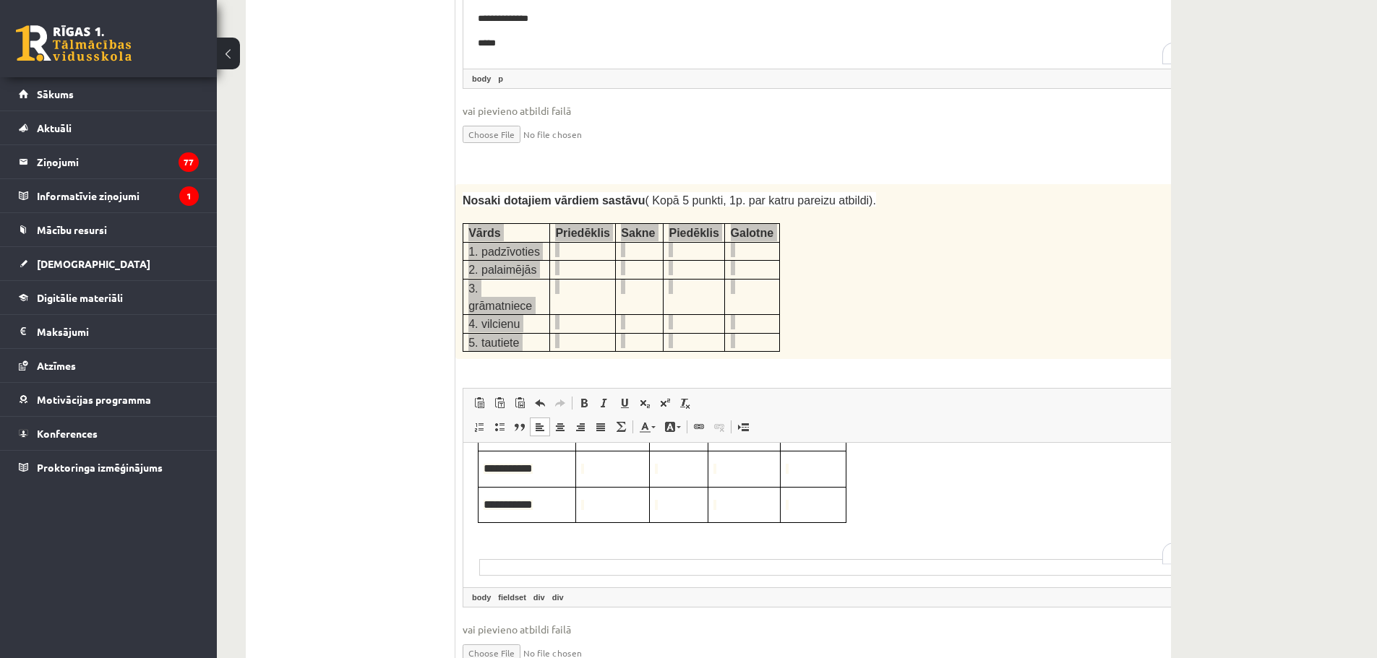
scroll to position [0, 0]
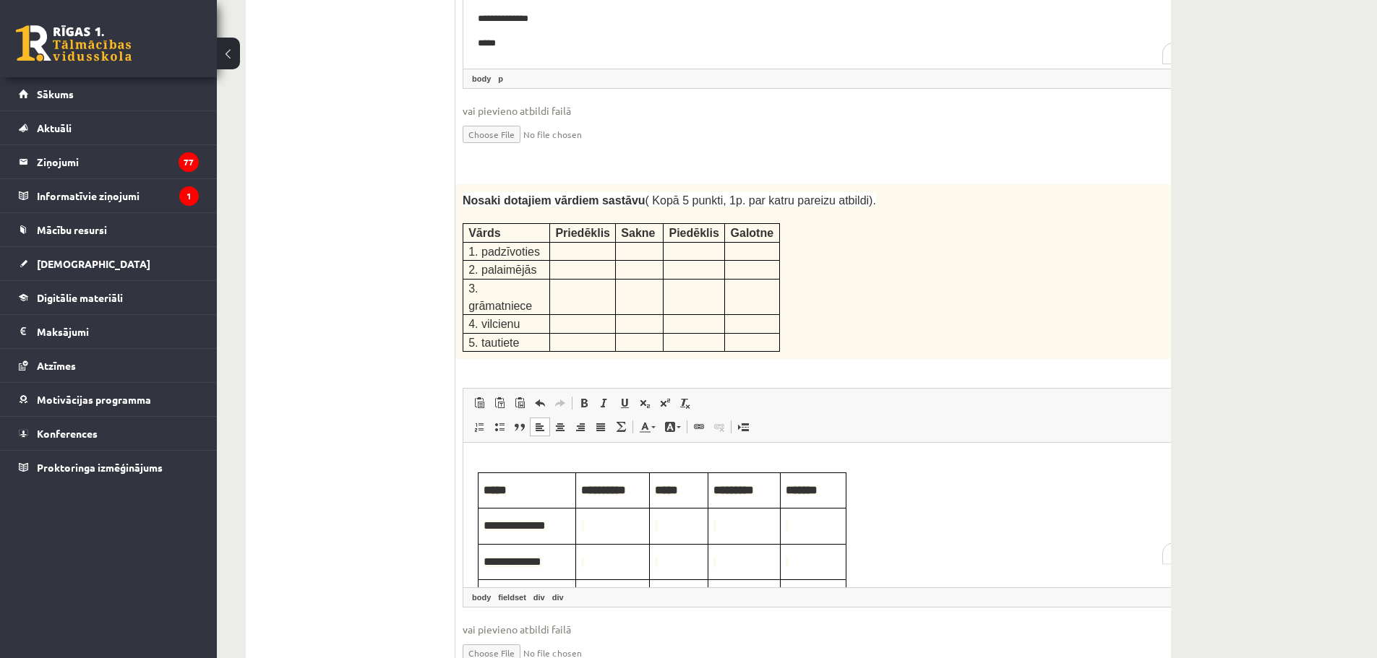
click at [610, 535] on td "To enrich screen reader interactions, please activate Accessibility in Grammarl…" at bounding box center [613, 526] width 74 height 35
click at [680, 521] on span "To enrich screen reader interactions, please activate Accessibility in Grammarl…" at bounding box center [679, 526] width 48 height 16
click at [739, 517] on td "To enrich screen reader interactions, please activate Accessibility in Grammarl…" at bounding box center [744, 526] width 72 height 35
click at [815, 527] on span "To enrich screen reader interactions, please activate Accessibility in Grammarl…" at bounding box center [813, 526] width 55 height 16
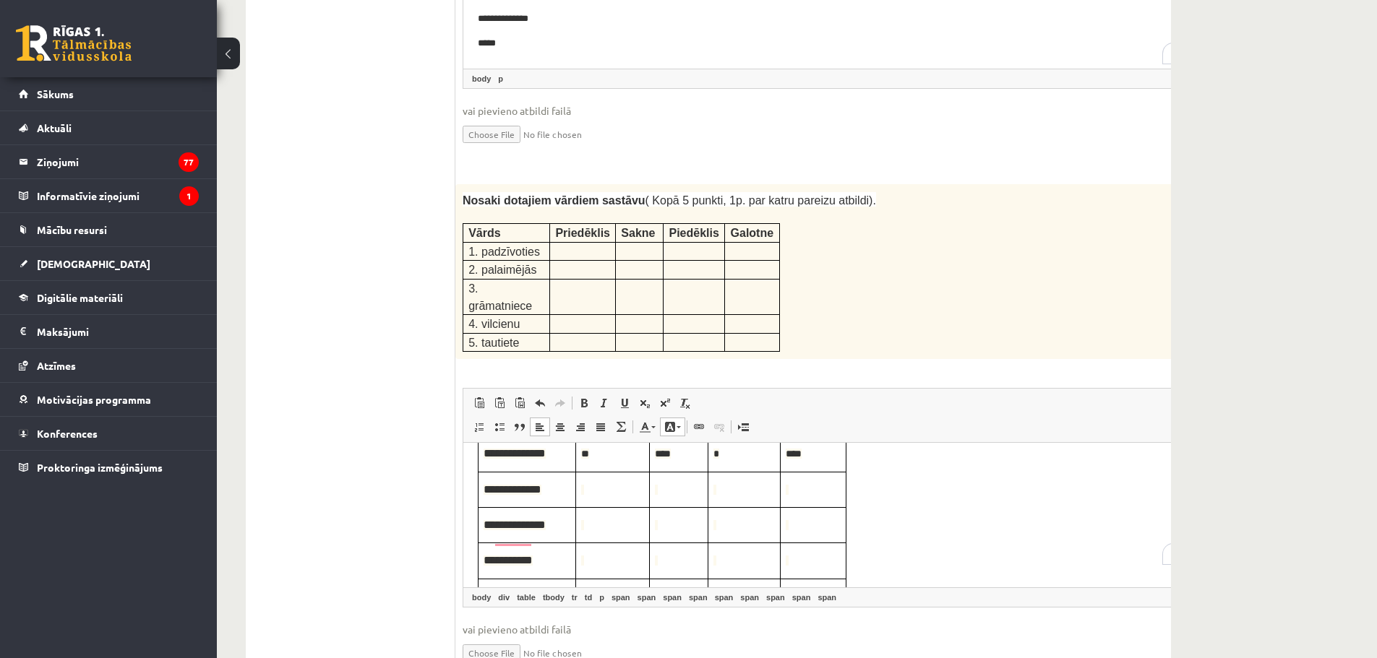
click at [597, 489] on span "To enrich screen reader interactions, please activate Accessibility in Grammarl…" at bounding box center [612, 490] width 63 height 16
click at [676, 494] on span "To enrich screen reader interactions, please activate Accessibility in Grammarl…" at bounding box center [679, 490] width 48 height 16
click at [746, 489] on span "To enrich screen reader interactions, please activate Accessibility in Grammarl…" at bounding box center [743, 490] width 61 height 16
click at [814, 482] on span "To enrich screen reader interactions, please activate Accessibility in Grammarl…" at bounding box center [813, 490] width 55 height 16
click at [614, 523] on span "To enrich screen reader interactions, please activate Accessibility in Grammarl…" at bounding box center [612, 525] width 63 height 16
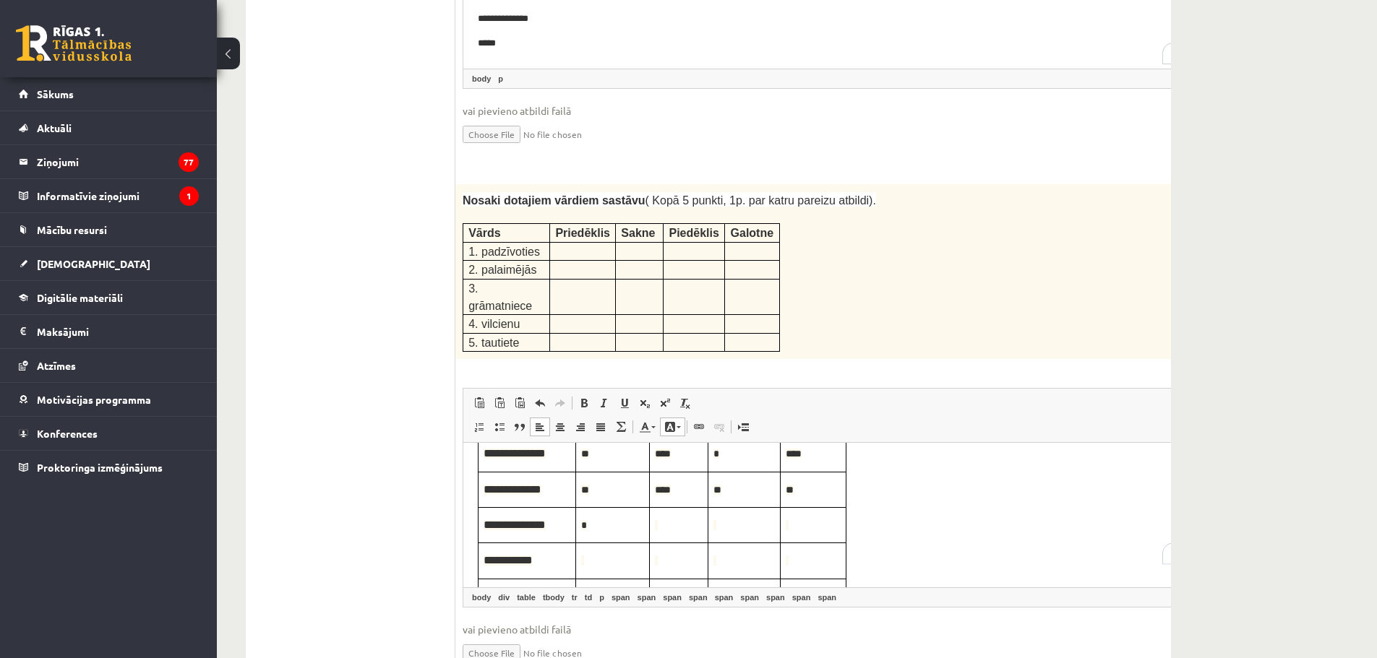
click at [677, 525] on span "To enrich screen reader interactions, please activate Accessibility in Grammarl…" at bounding box center [679, 525] width 48 height 16
click at [733, 525] on span "To enrich screen reader interactions, please activate Accessibility in Grammarl…" at bounding box center [743, 525] width 61 height 16
click at [809, 529] on span "To enrich screen reader interactions, please activate Accessibility in Grammarl…" at bounding box center [813, 525] width 55 height 16
click at [611, 491] on span "To enrich screen reader interactions, please activate Accessibility in Grammarl…" at bounding box center [612, 489] width 63 height 16
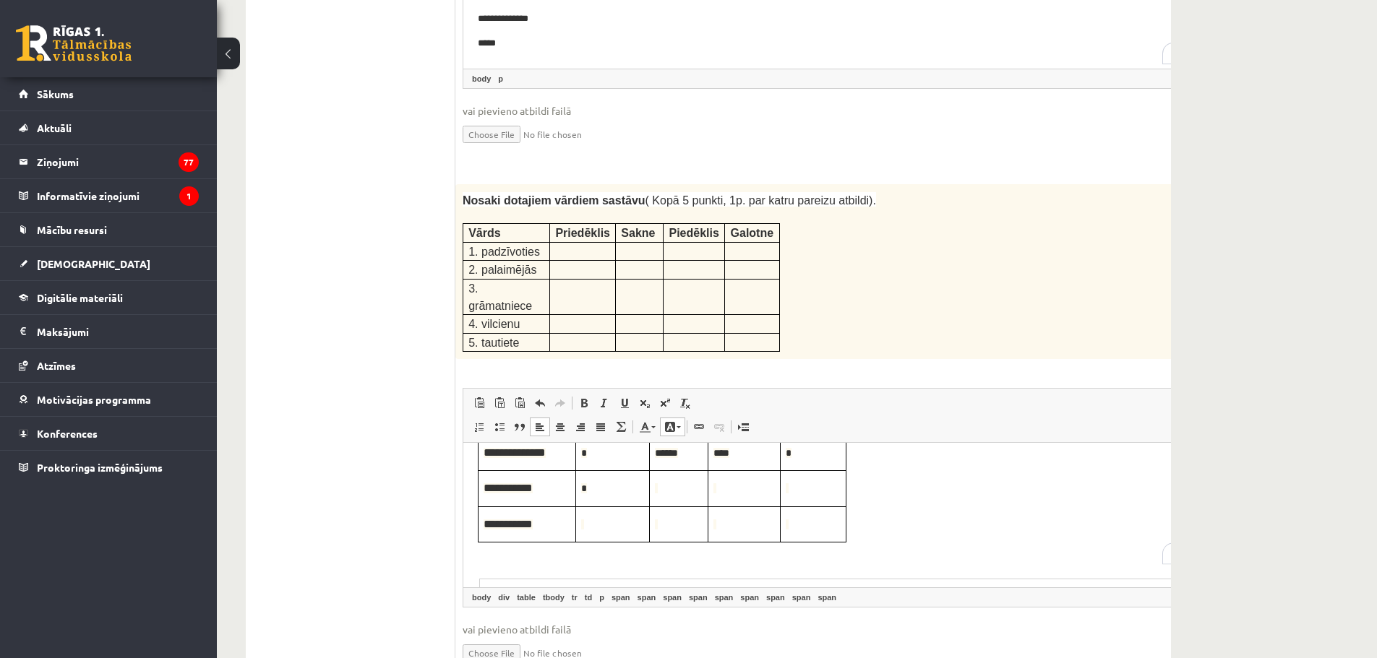
click at [664, 490] on span "To enrich screen reader interactions, please activate Accessibility in Grammarl…" at bounding box center [679, 489] width 48 height 16
click at [749, 499] on td "To enrich screen reader interactions, please activate Accessibility in Grammarl…" at bounding box center [744, 488] width 72 height 35
click at [823, 488] on span "To enrich screen reader interactions, please activate Accessibility in Grammarl…" at bounding box center [813, 489] width 55 height 16
click at [619, 519] on span "To enrich screen reader interactions, please activate Accessibility in Grammarl…" at bounding box center [612, 525] width 63 height 16
click at [687, 522] on span "To enrich screen reader interactions, please activate Accessibility in Grammarl…" at bounding box center [679, 525] width 48 height 16
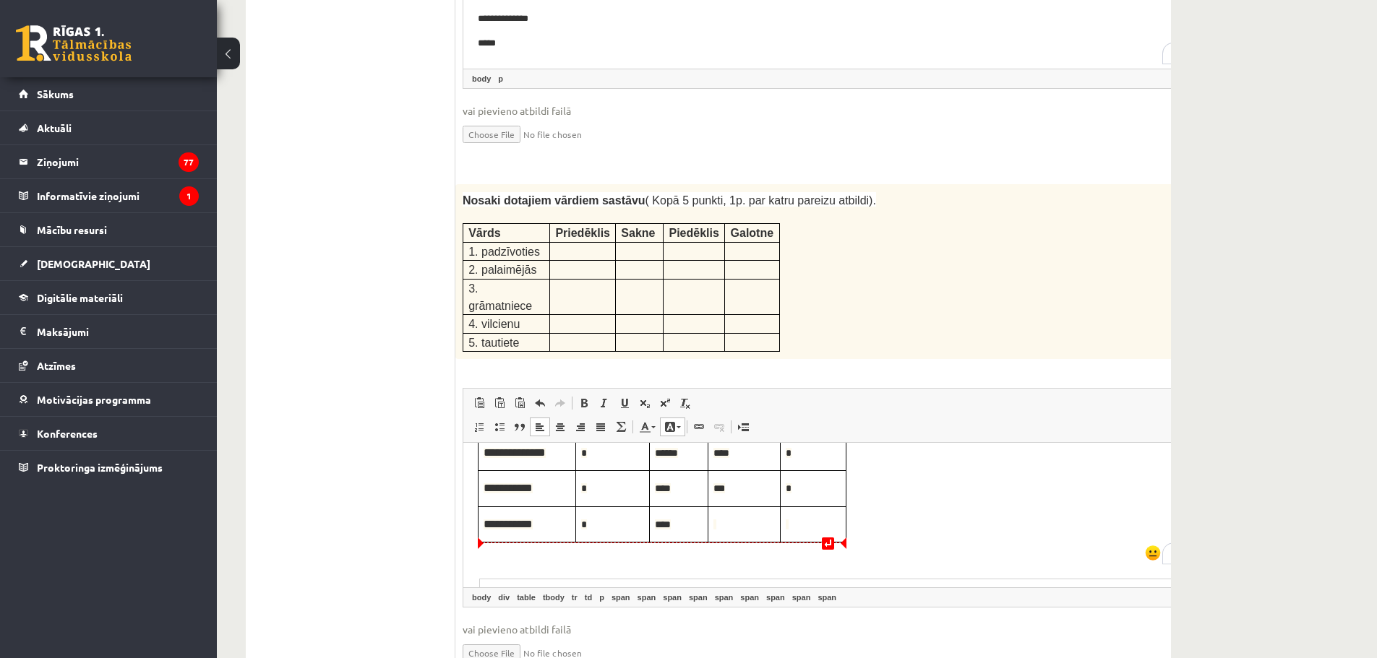
click at [729, 521] on span "To enrich screen reader interactions, please activate Accessibility in Grammarl…" at bounding box center [743, 525] width 61 height 16
click at [794, 525] on span "To enrich screen reader interactions, please activate Accessibility in Grammarl…" at bounding box center [813, 525] width 55 height 16
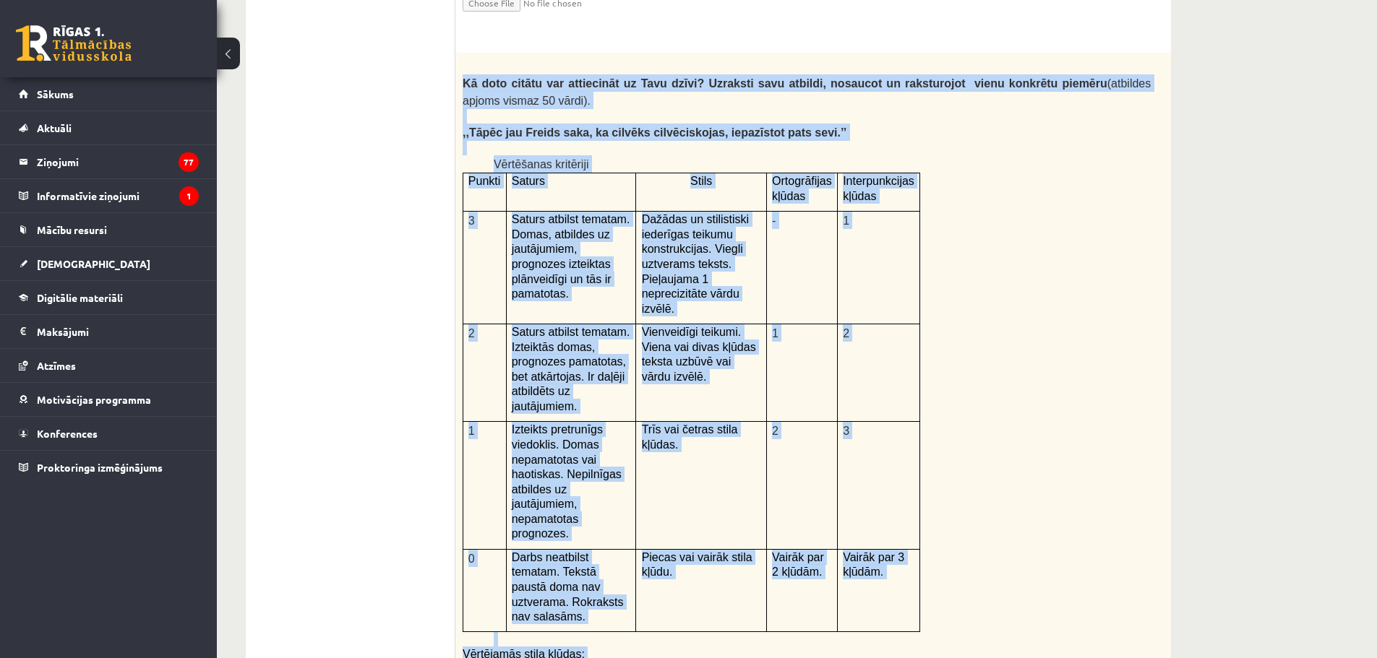
scroll to position [3143, 0]
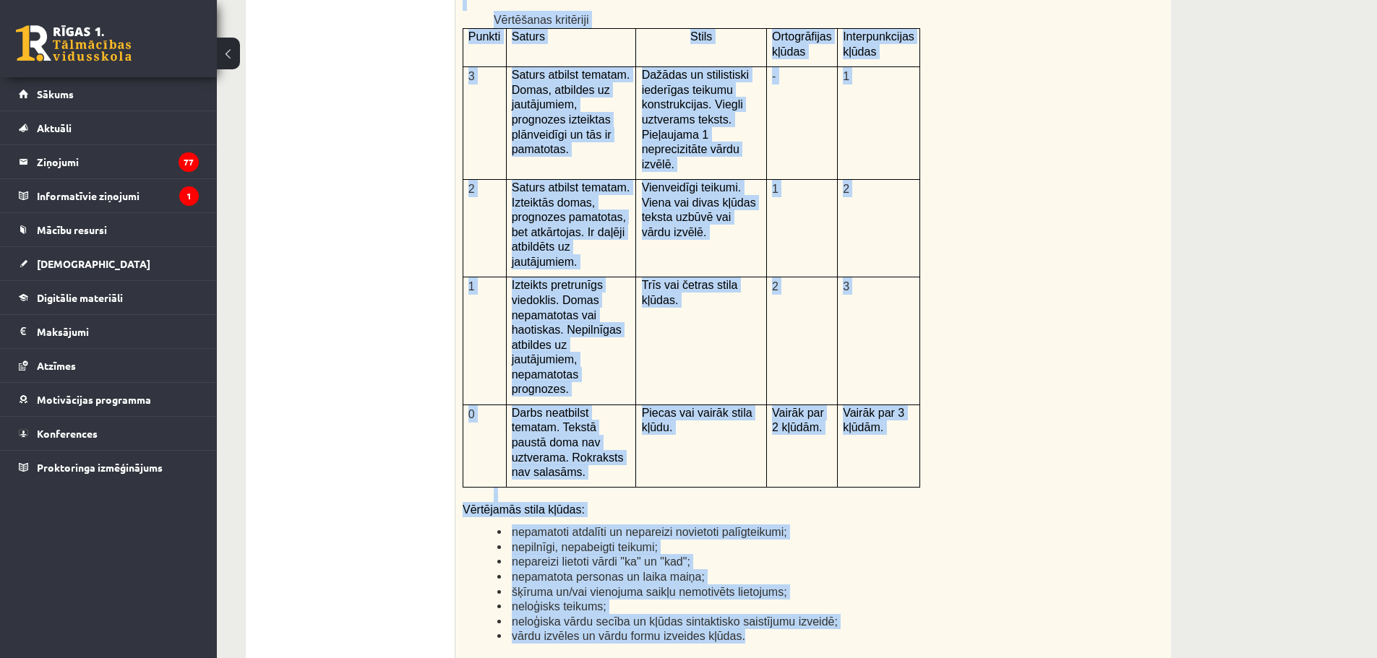
drag, startPoint x: 458, startPoint y: 222, endPoint x: 807, endPoint y: 505, distance: 449.6
click at [807, 505] on div "Kā doto citātu var attiecināt uz Tavu dzīvi? Uzraksti savu atbildi, nosaucot un…" at bounding box center [842, 283] width 775 height 751
copy div "Kā doto citātu var attiecināt uz Tavu dzīvi? Uzraksti savu atbildi, nosaucot un…"
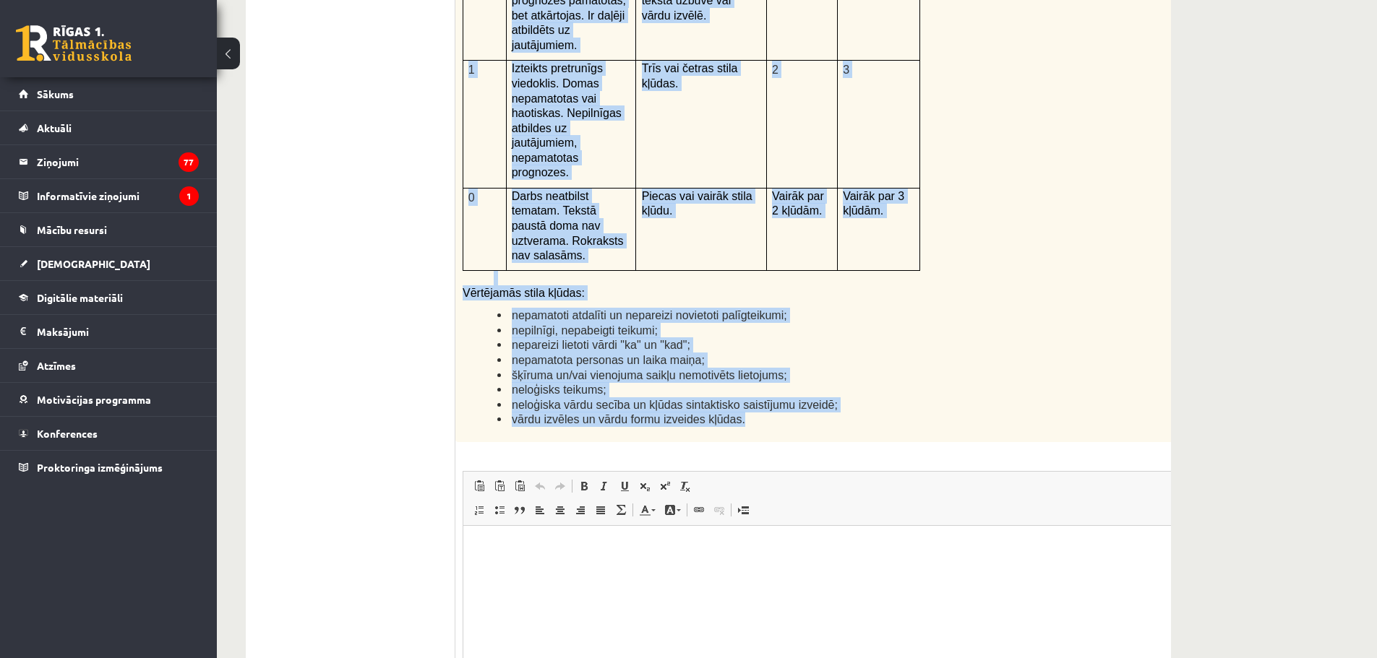
scroll to position [3432, 0]
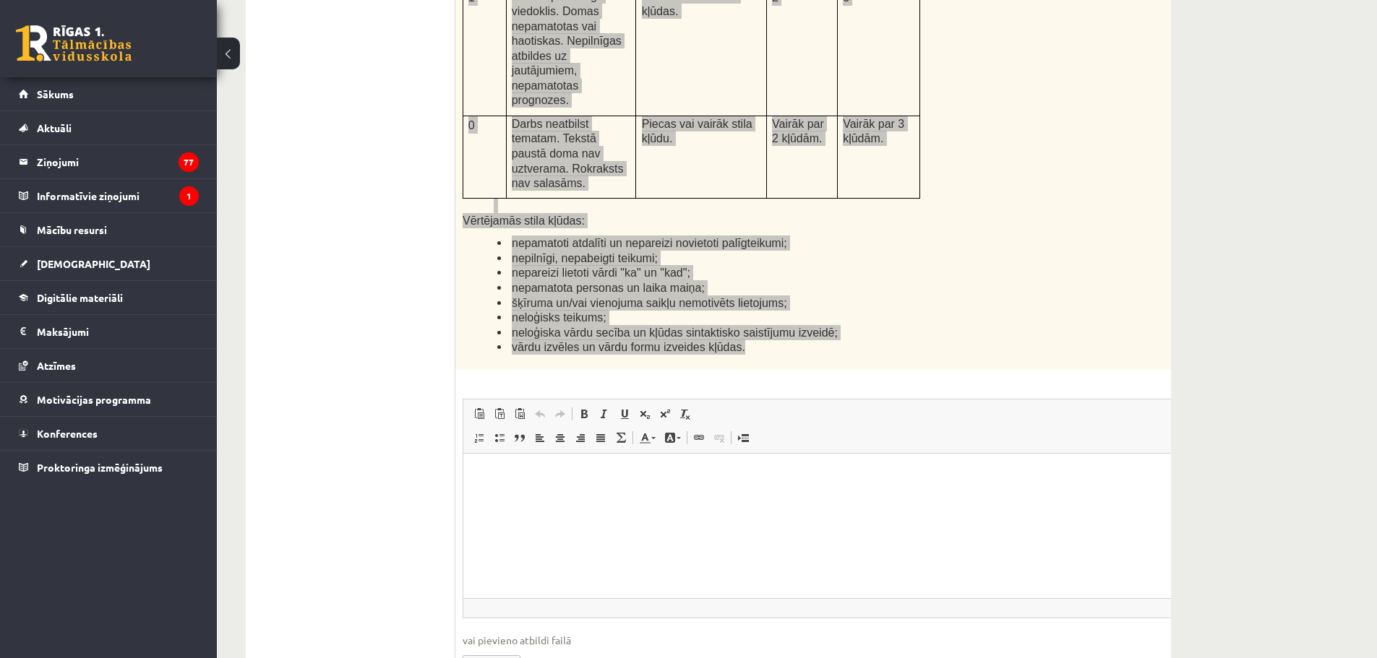
click at [526, 489] on html at bounding box center [842, 475] width 759 height 44
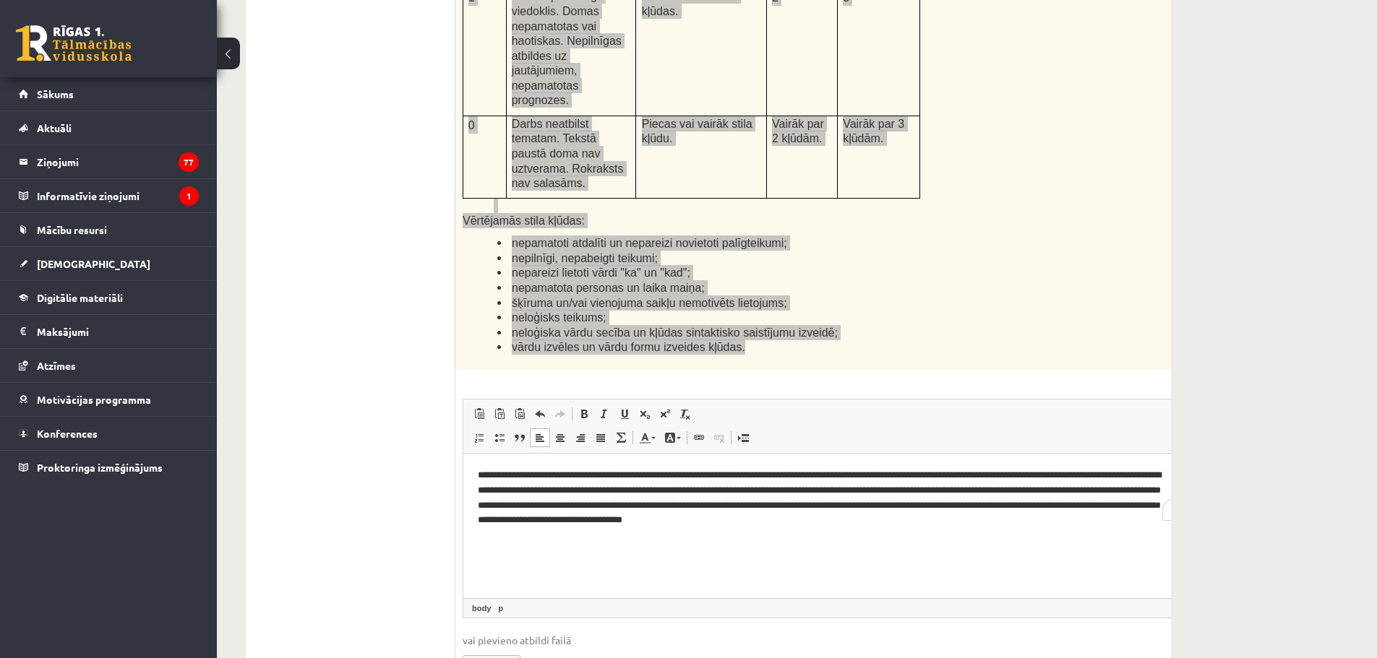
click at [995, 466] on html "**********" at bounding box center [842, 497] width 759 height 89
click at [993, 469] on p "**********" at bounding box center [824, 498] width 692 height 60
click at [888, 491] on p "**********" at bounding box center [824, 498] width 692 height 60
click at [676, 504] on p "**********" at bounding box center [824, 498] width 692 height 60
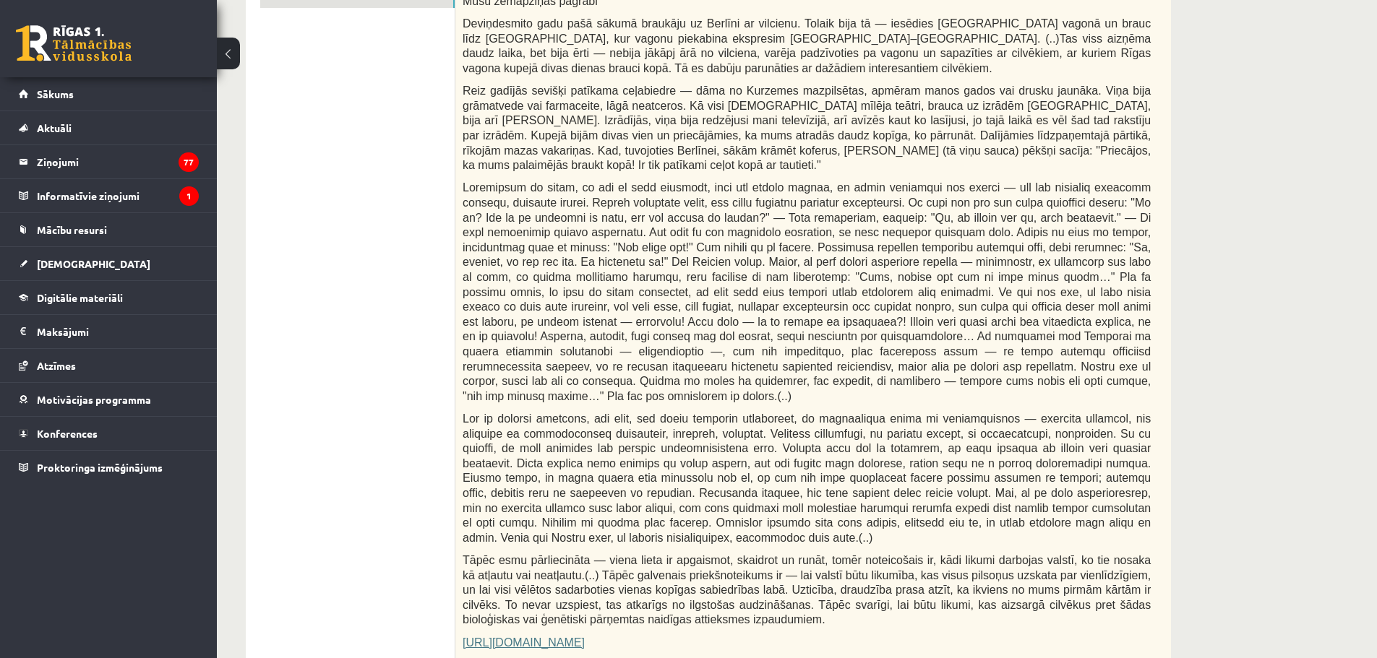
scroll to position [0, 0]
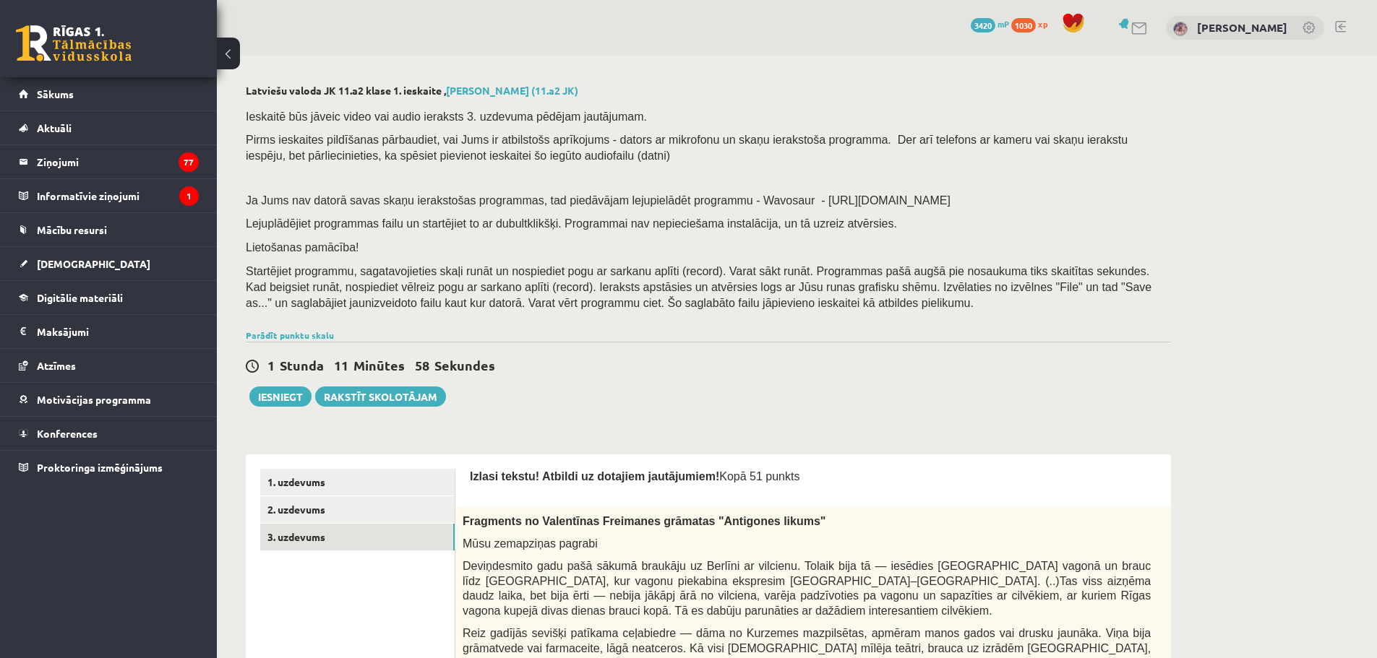
click at [308, 502] on link "2. uzdevums" at bounding box center [357, 510] width 194 height 27
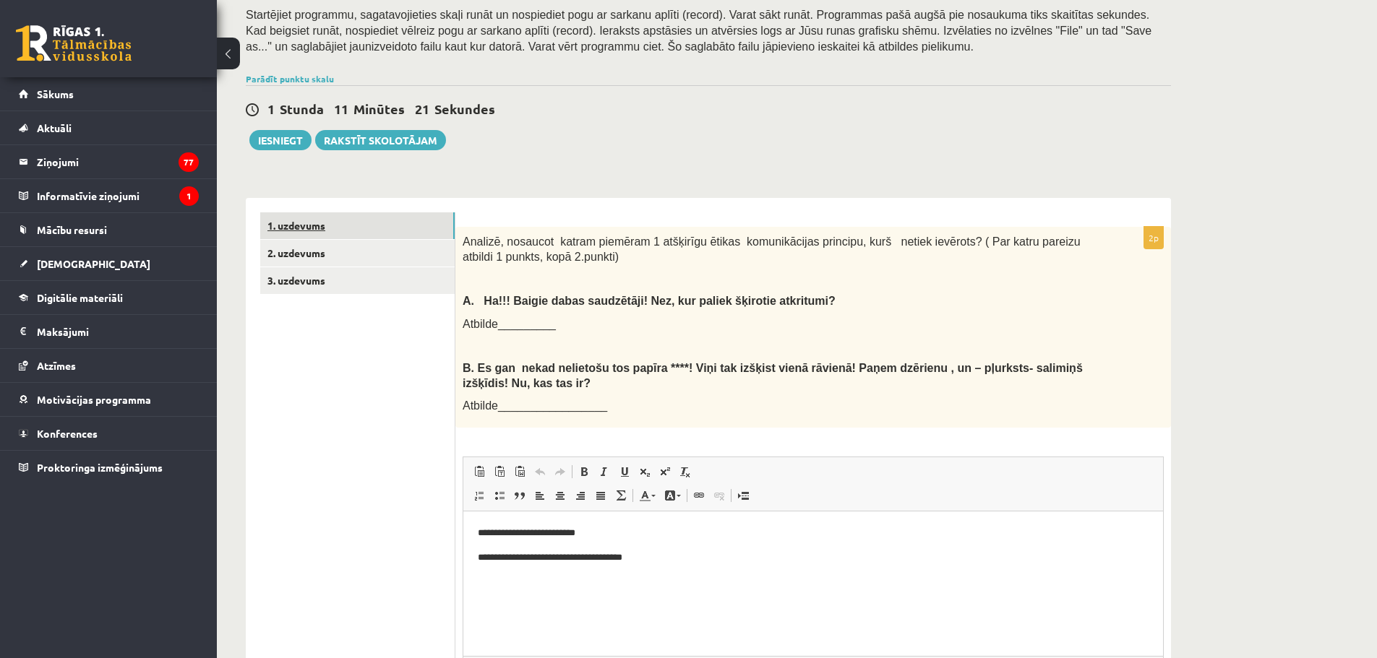
click at [327, 231] on link "1. uzdevums" at bounding box center [357, 225] width 194 height 27
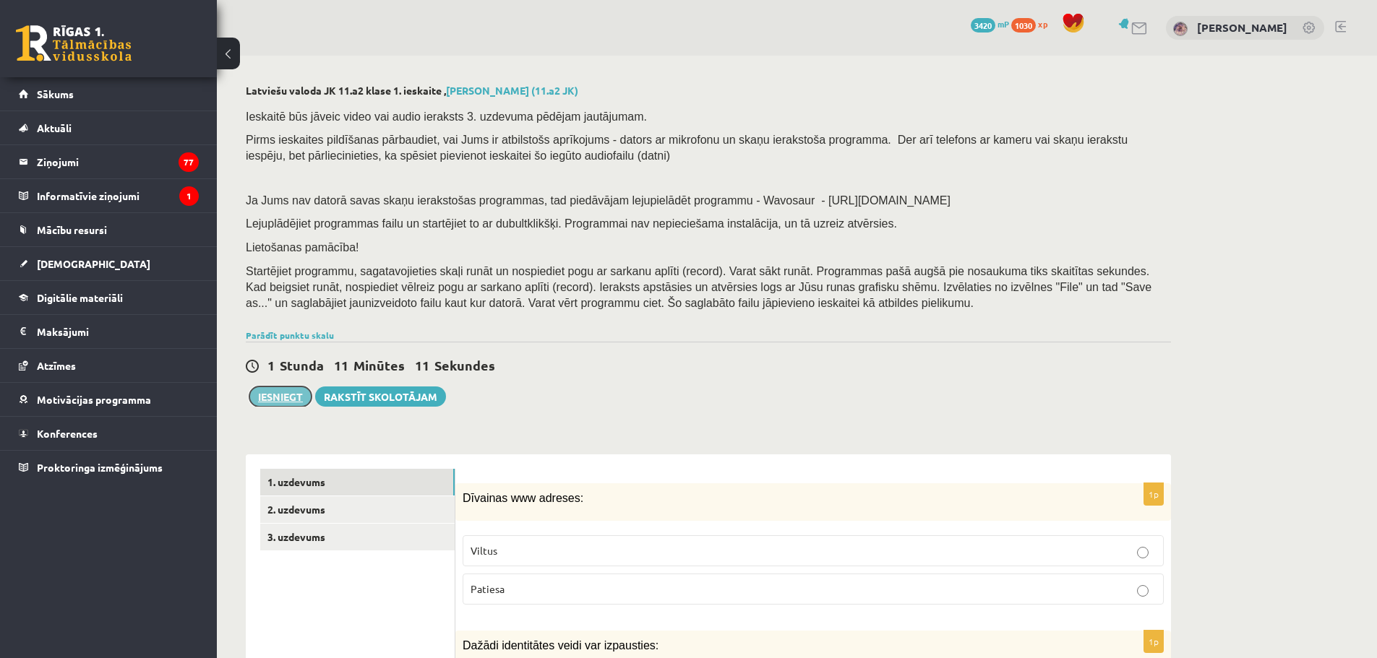
click at [274, 395] on button "Iesniegt" at bounding box center [280, 397] width 62 height 20
click at [293, 534] on link "3. uzdevums" at bounding box center [357, 537] width 194 height 27
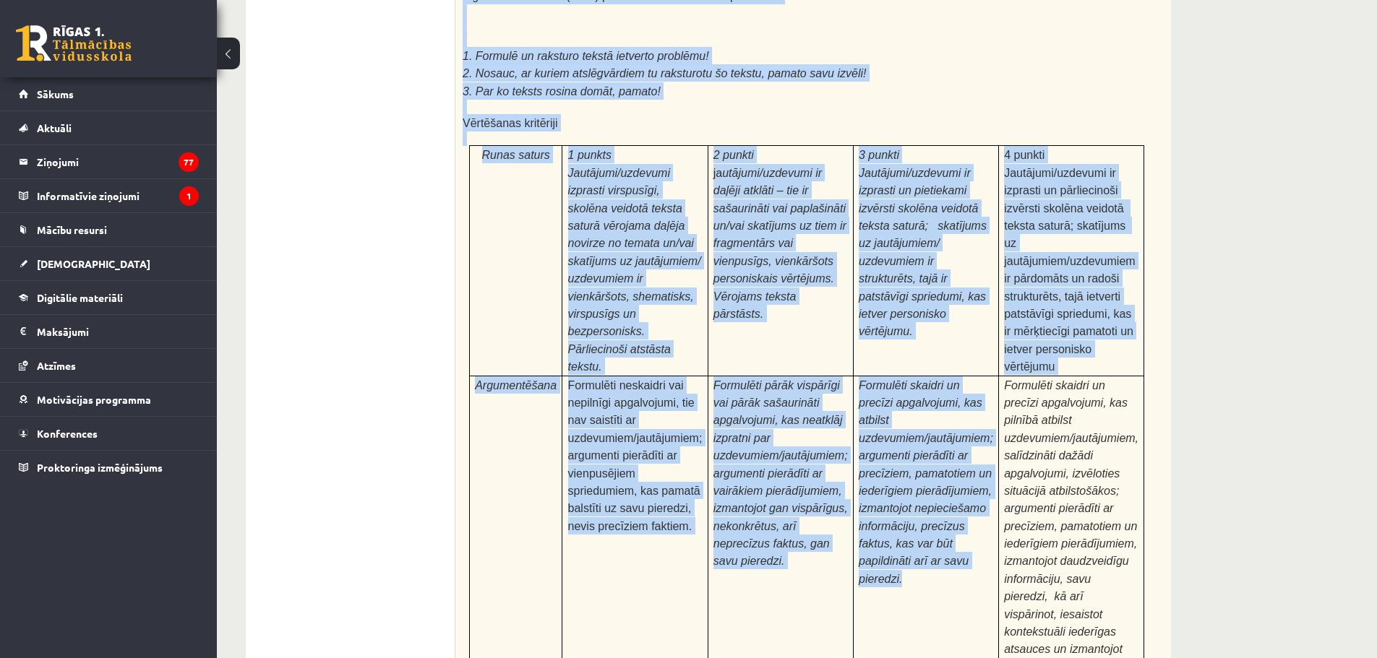
scroll to position [4301, 0]
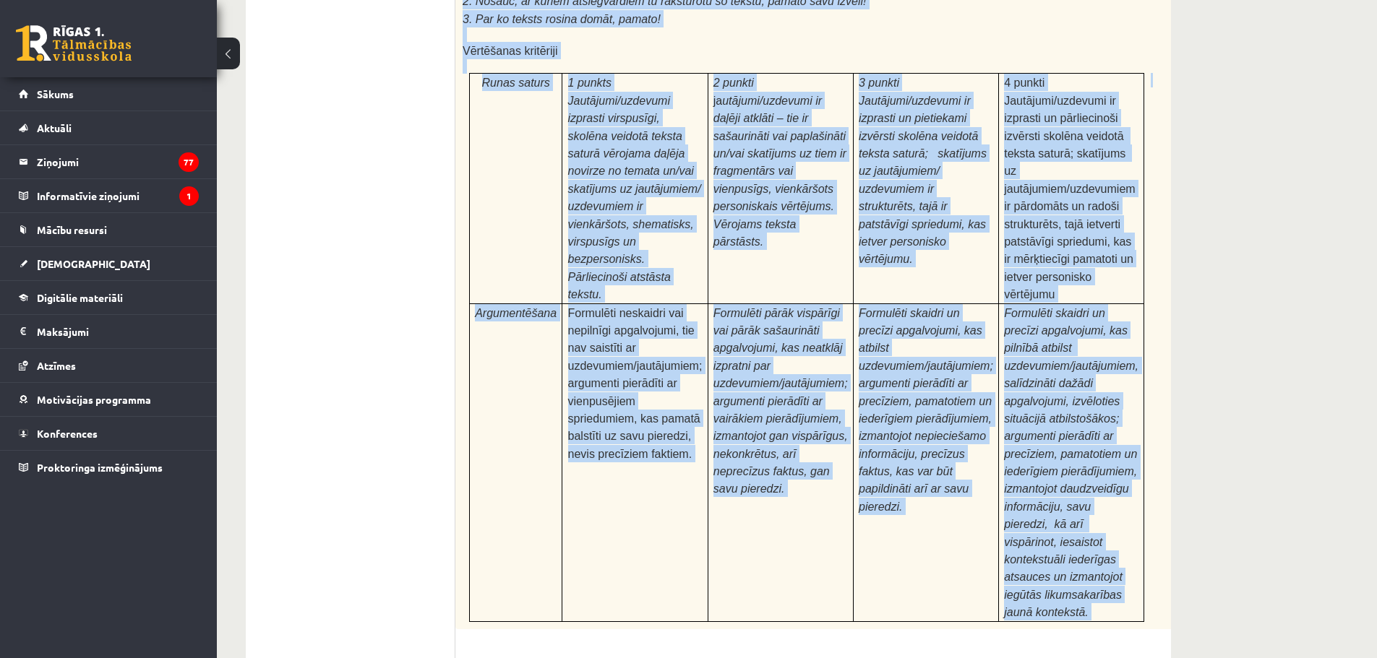
drag, startPoint x: 463, startPoint y: 158, endPoint x: 1087, endPoint y: 431, distance: 681.9
click at [1087, 431] on div "24p Pamatojoties uz izlasīto tekstu, izsaki viedokli par izlasīto, atbildot uz …" at bounding box center [842, 402] width 775 height 1114
copy div "Pamatojoties uz izlasīto tekstu, izsaki viedokli par izlasīto, atbildot uz jaut…"
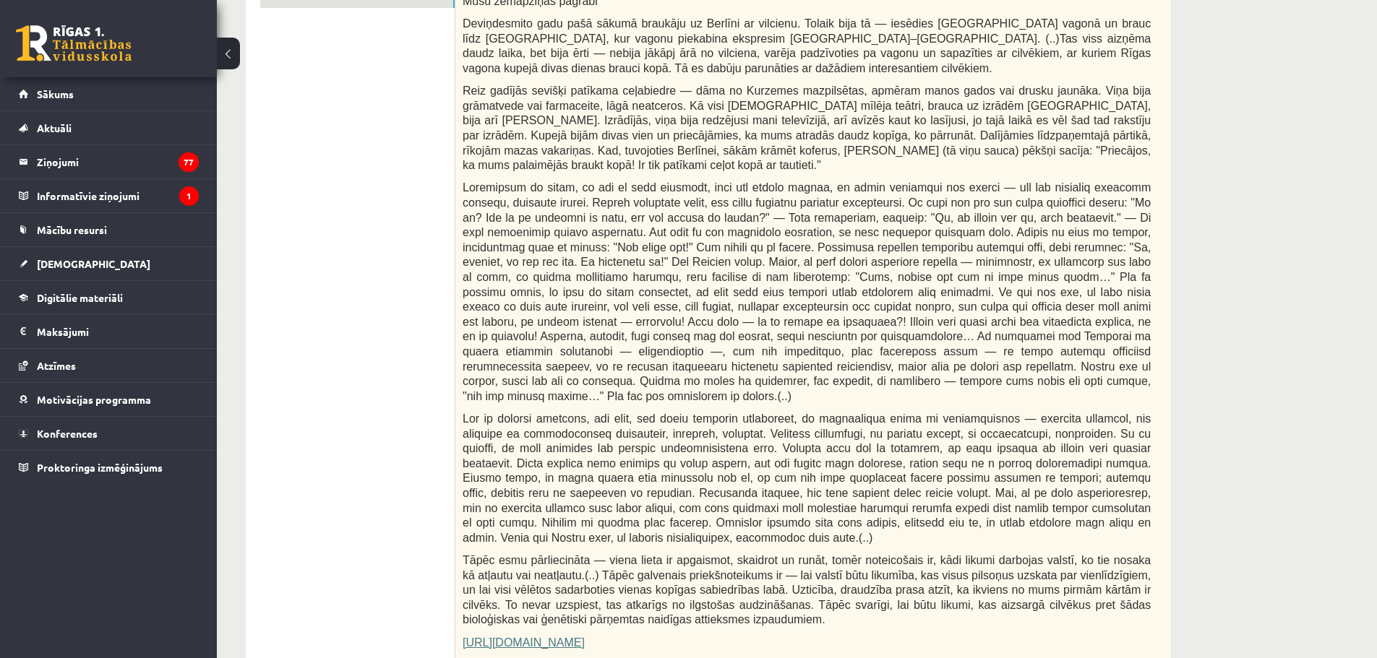
scroll to position [37, 0]
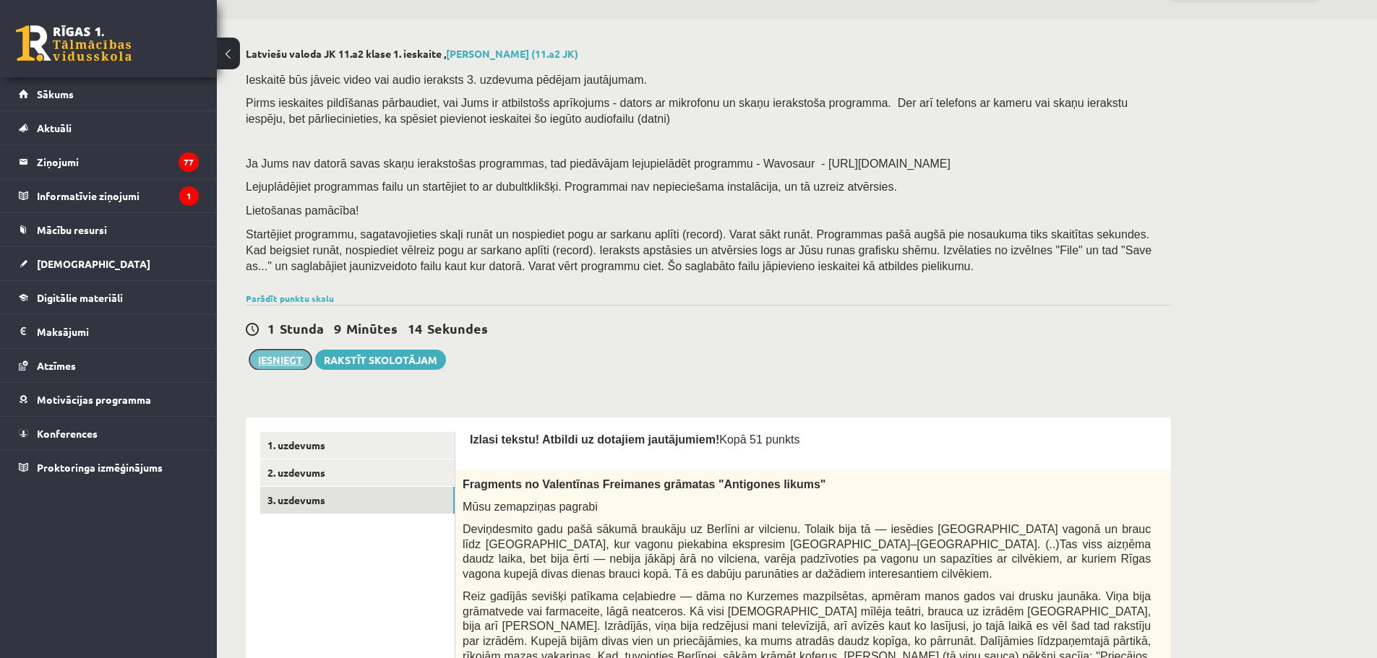
click at [262, 367] on button "Iesniegt" at bounding box center [280, 360] width 62 height 20
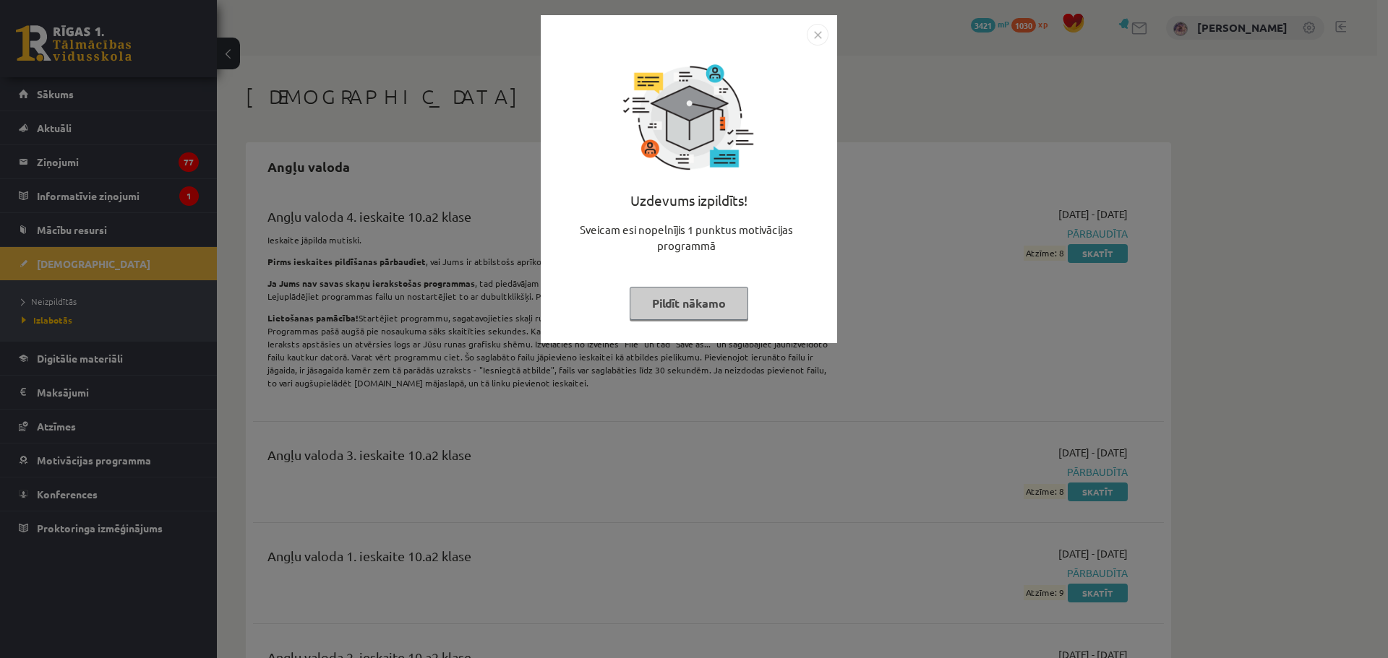
click at [665, 304] on button "Pildīt nākamo" at bounding box center [689, 303] width 119 height 33
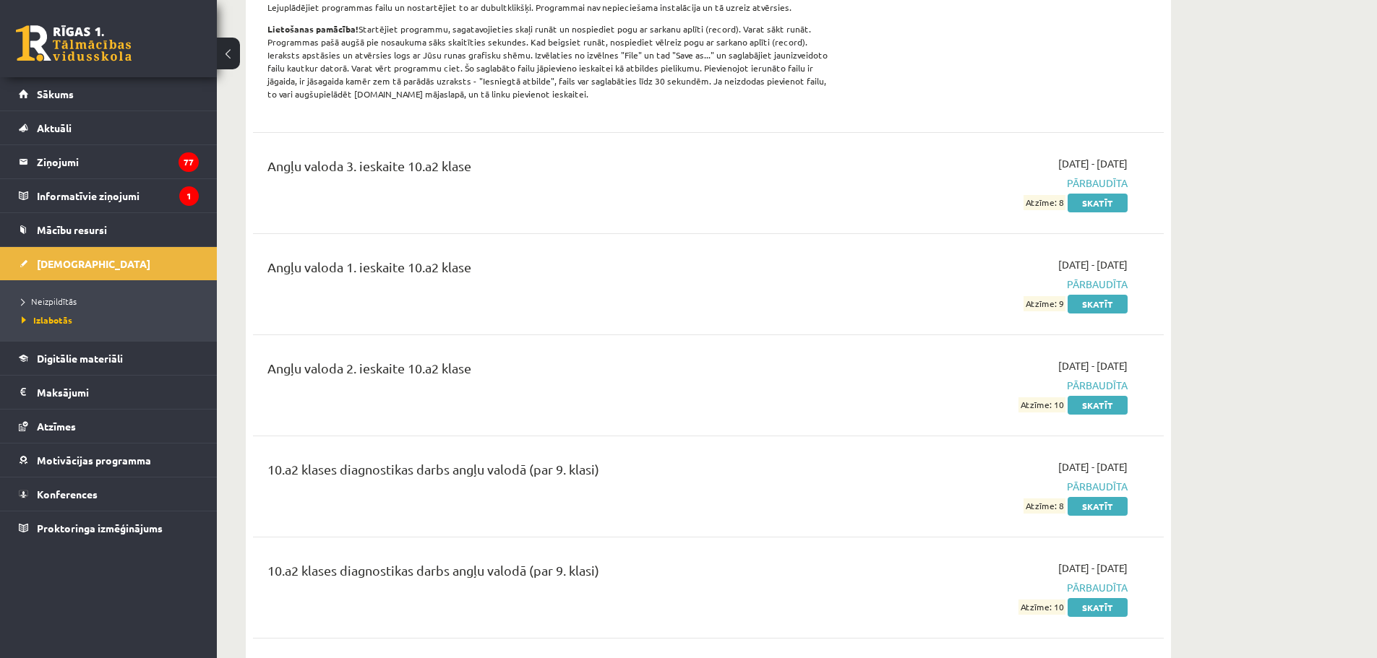
scroll to position [578, 0]
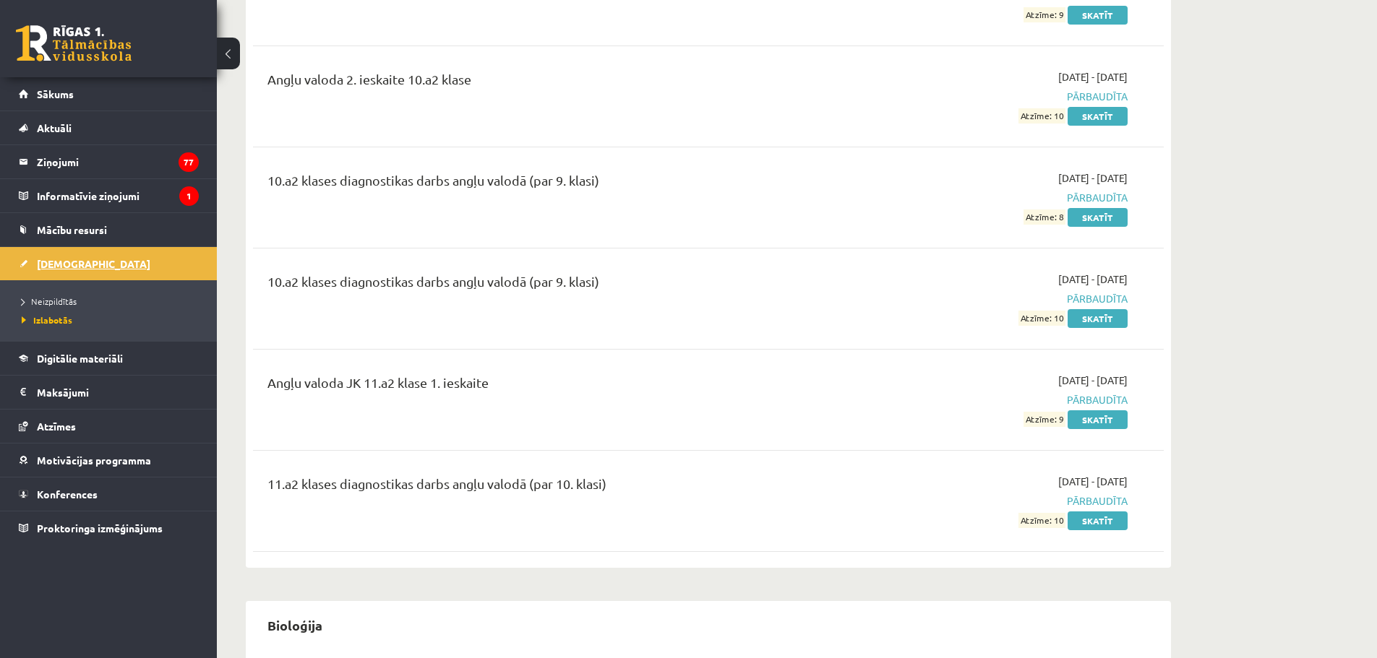
click at [95, 272] on link "[DEMOGRAPHIC_DATA]" at bounding box center [109, 263] width 180 height 33
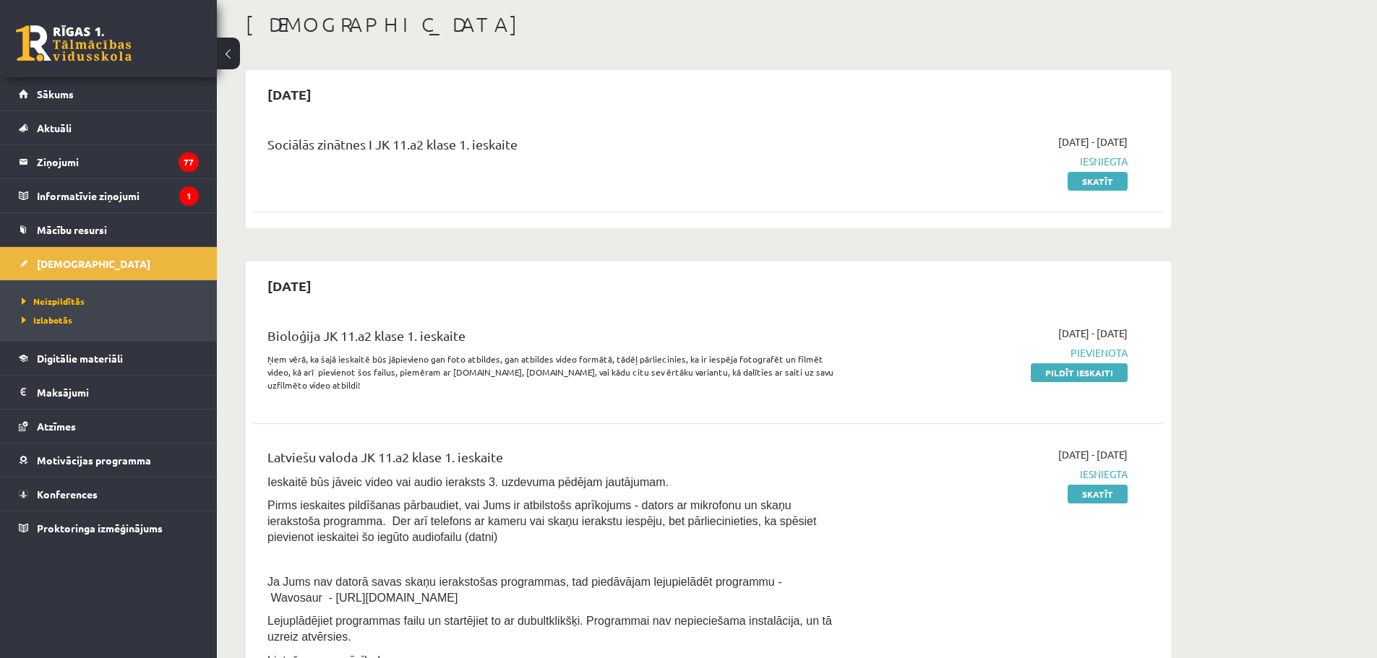
scroll to position [361, 0]
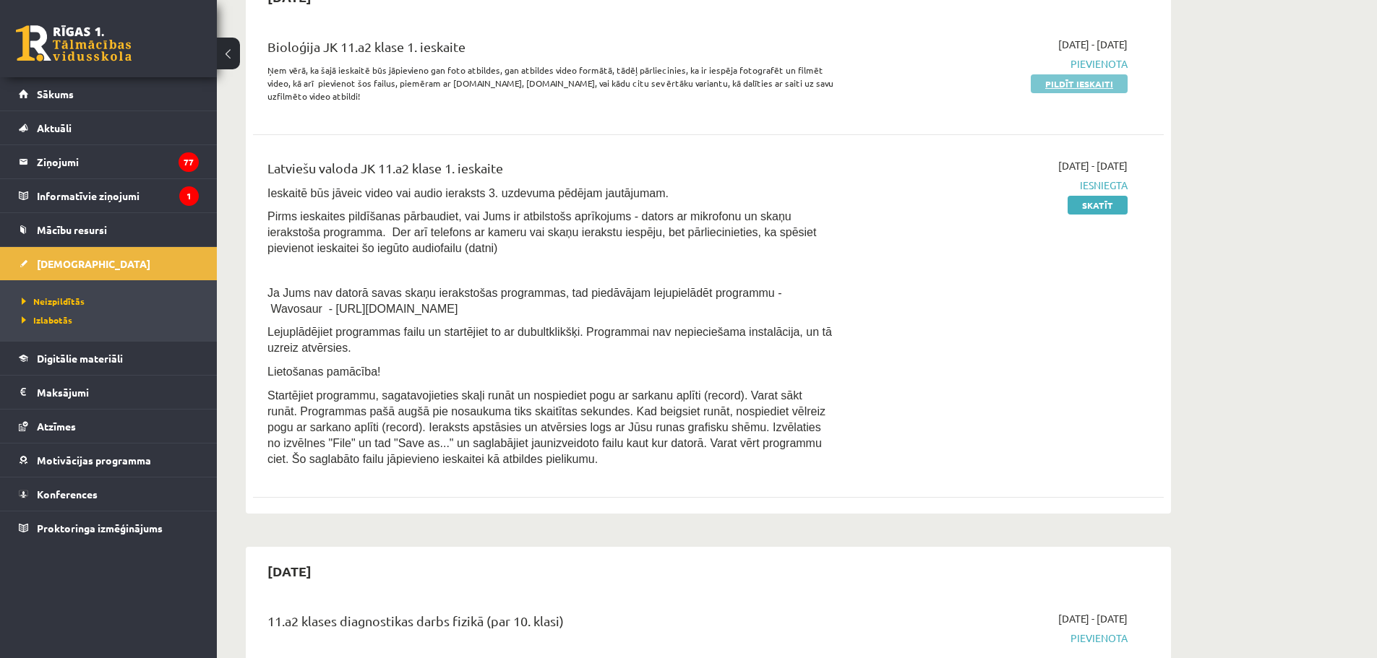
click at [1075, 88] on link "Pildīt ieskaiti" at bounding box center [1079, 83] width 97 height 19
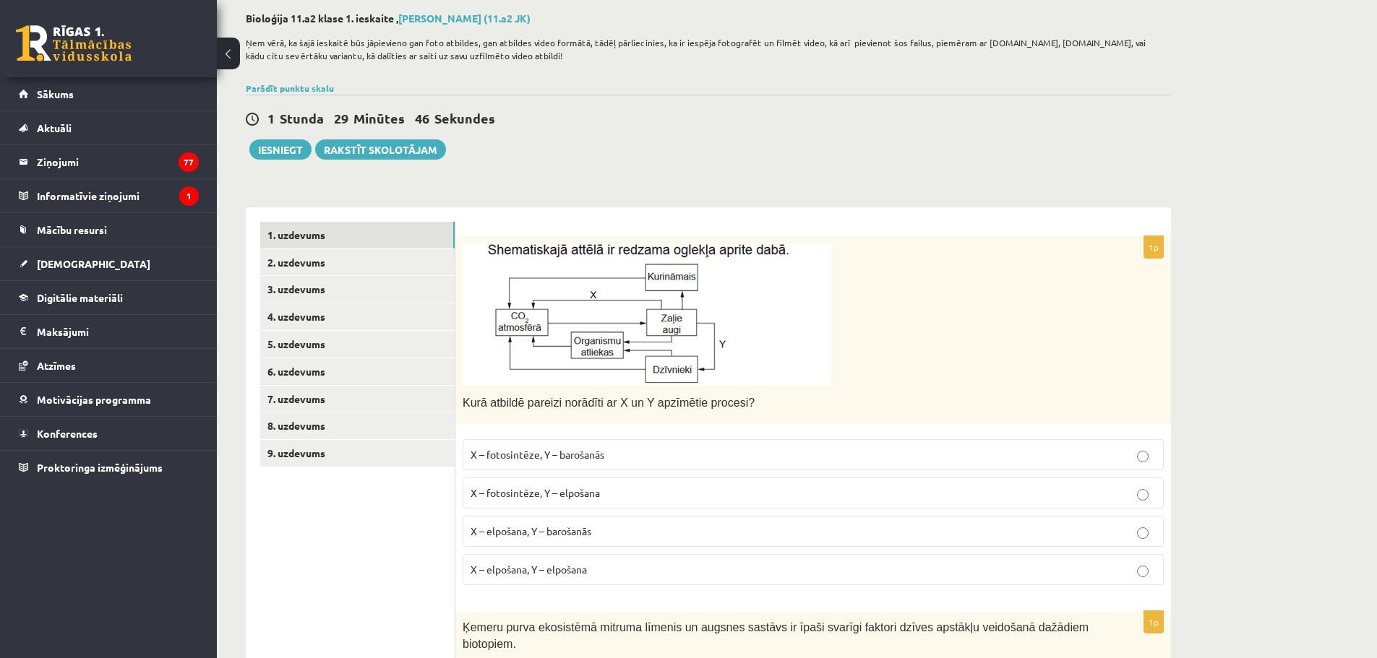
scroll to position [145, 0]
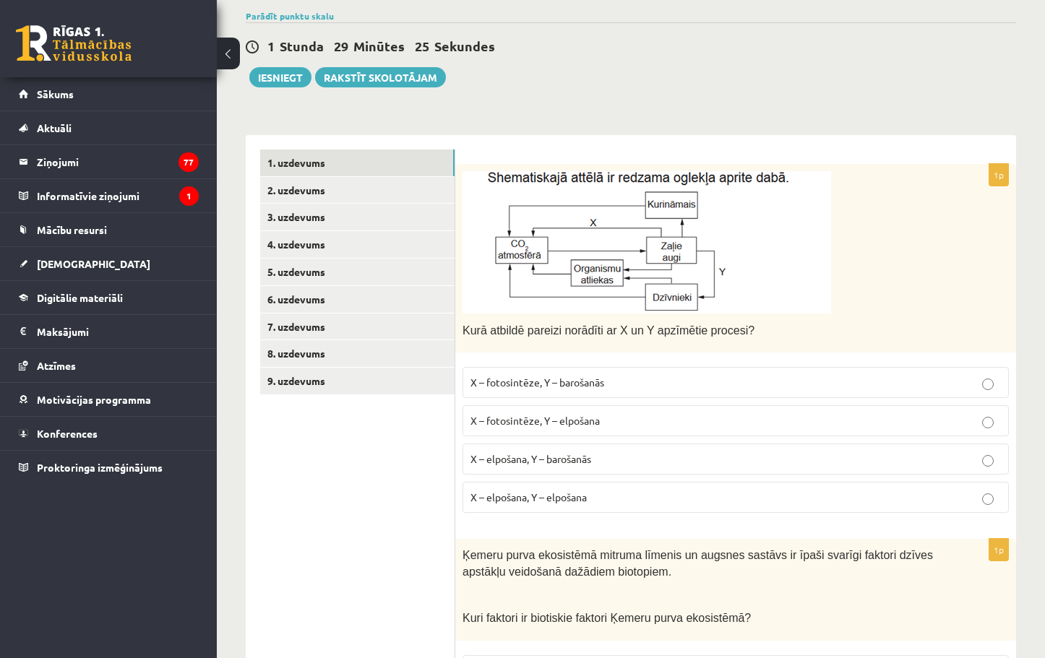
click at [573, 462] on span "X – elpošana, Y – barošanās" at bounding box center [531, 458] width 121 height 13
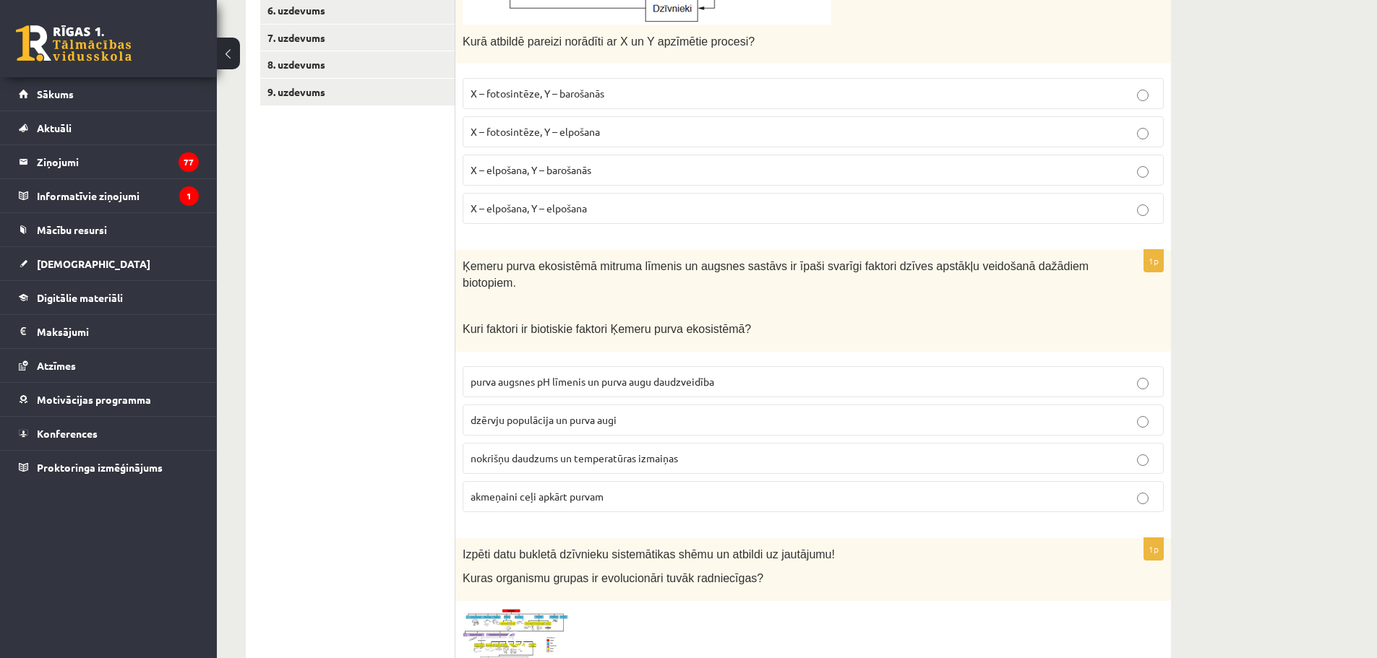
scroll to position [506, 0]
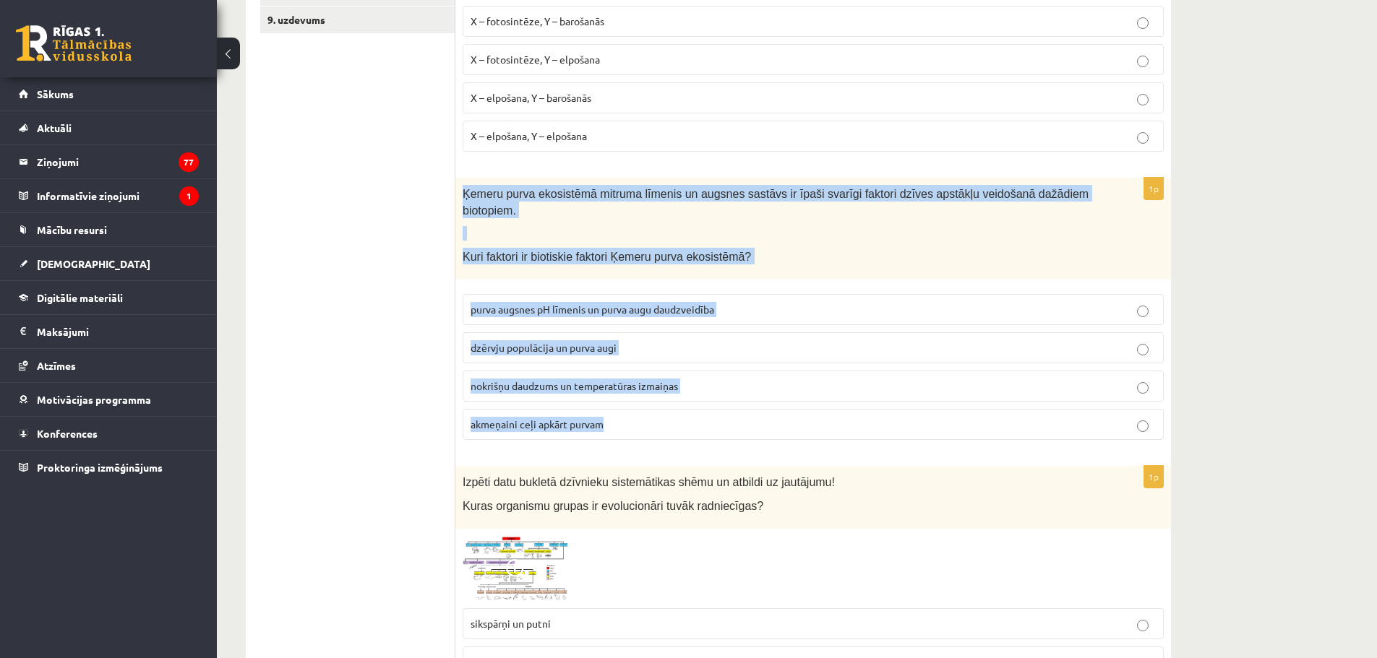
drag, startPoint x: 468, startPoint y: 194, endPoint x: 671, endPoint y: 434, distance: 314.4
click at [671, 434] on div "1p Ķemeru purva ekosistēmā mitruma līmenis un augsnes sastāvs ir īpaši svarīgi …" at bounding box center [813, 314] width 716 height 273
copy div "Ķemeru purva ekosistēmā mitruma līmenis un augsnes sastāvs ir īpaši svarīgi fak…"
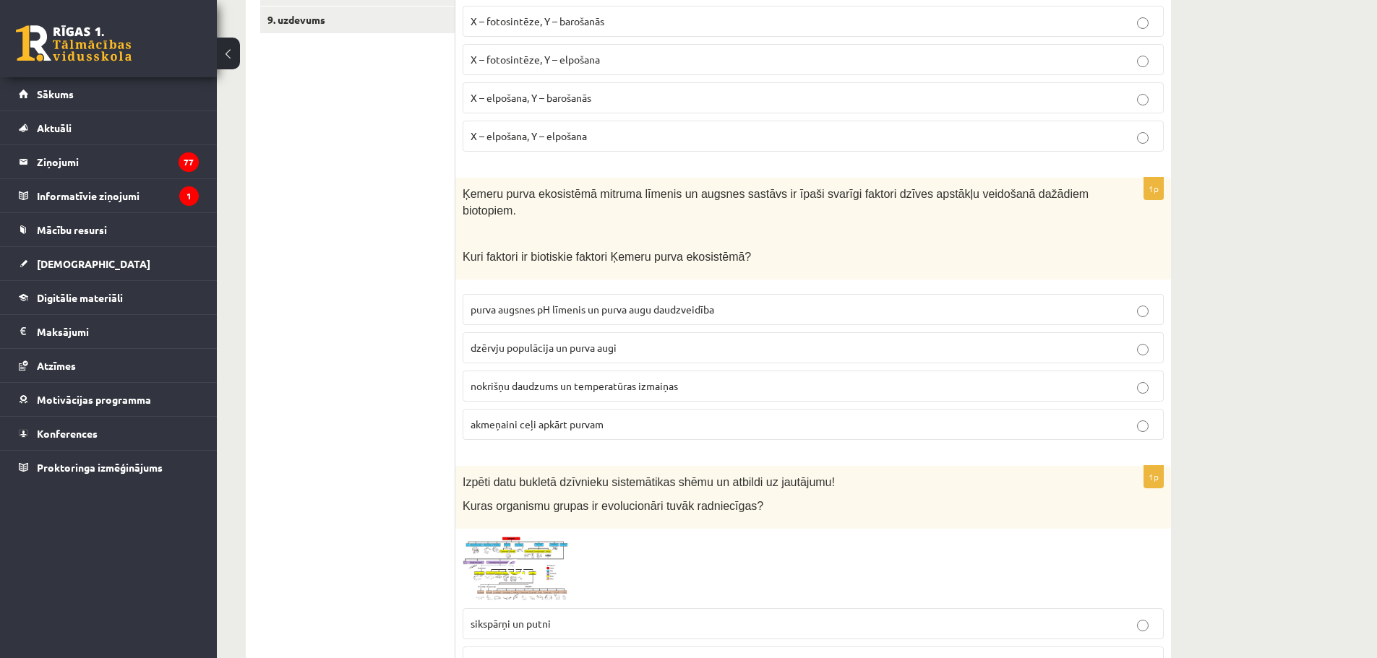
click at [524, 341] on label "dzērvju populācija un purva augi" at bounding box center [813, 347] width 701 height 31
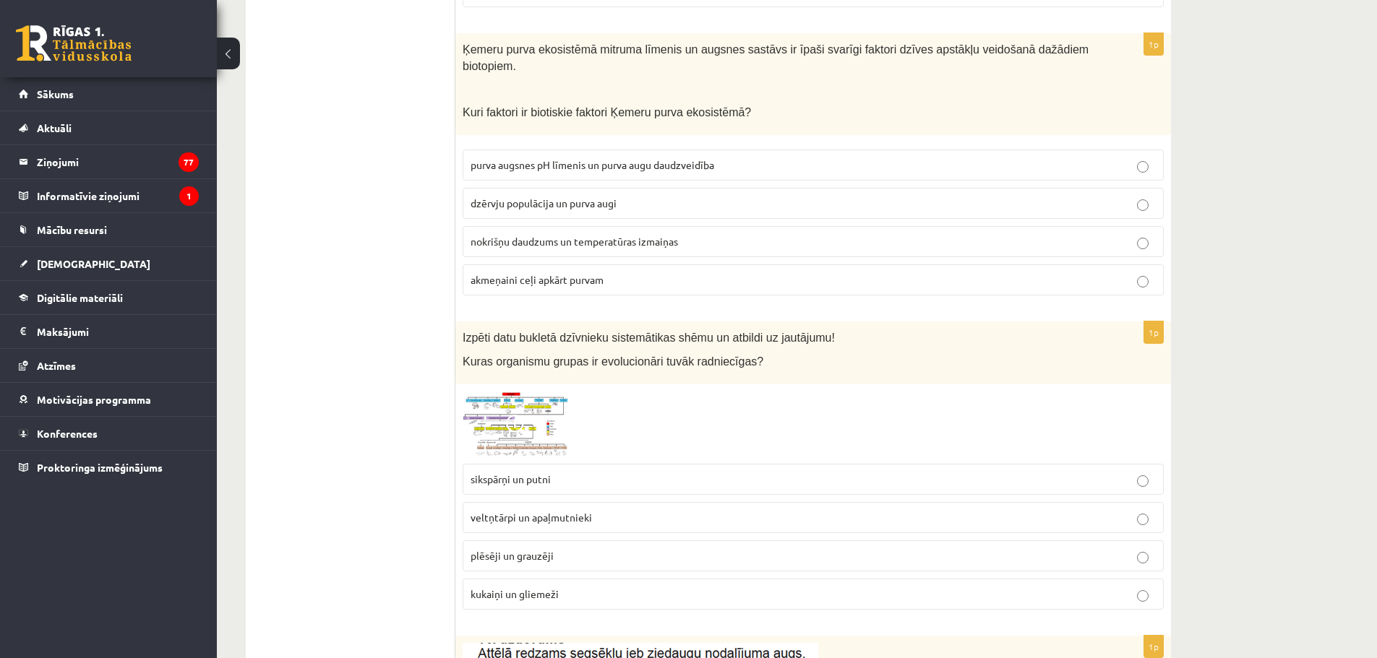
click at [531, 424] on img at bounding box center [517, 424] width 108 height 65
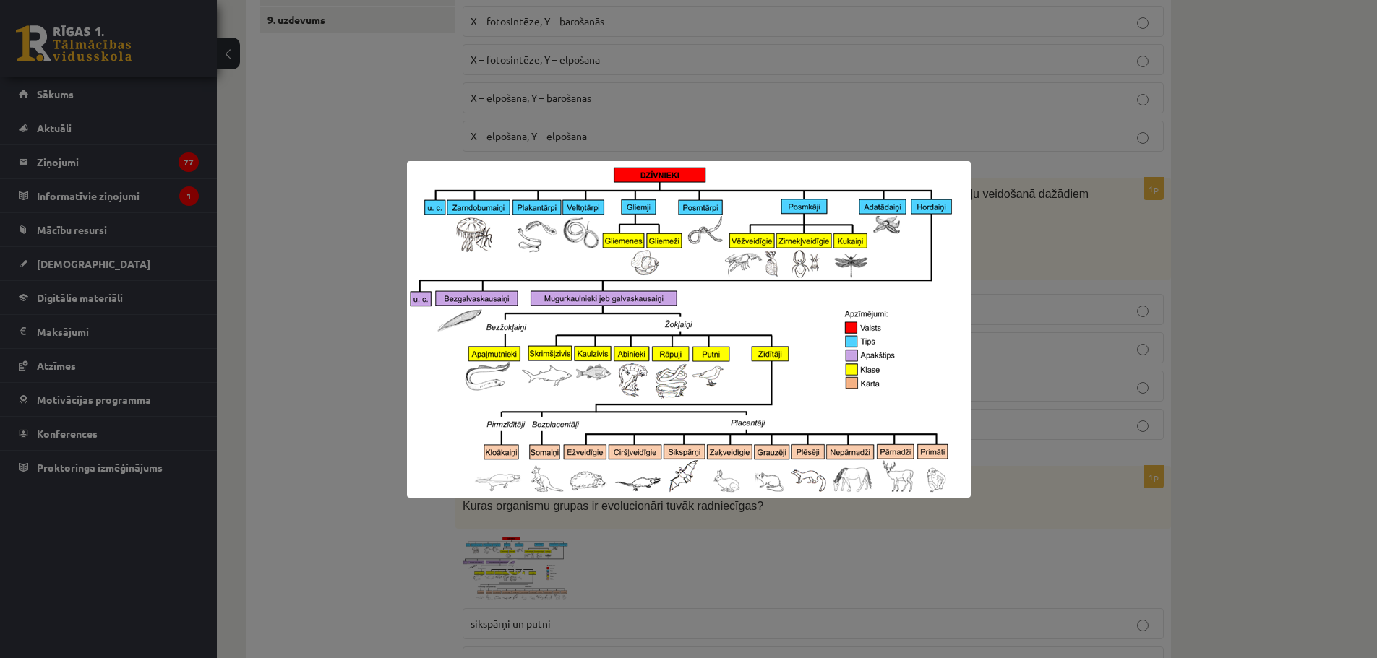
scroll to position [578, 0]
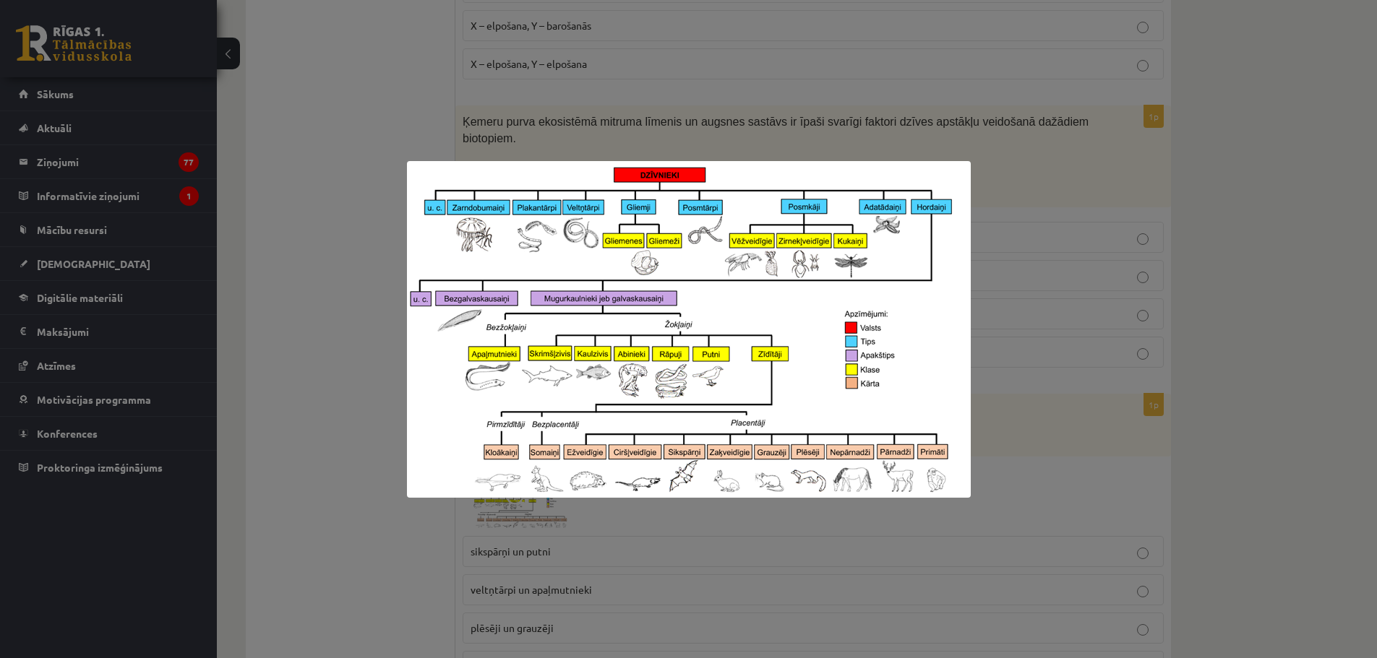
click at [1005, 408] on div at bounding box center [688, 329] width 1377 height 658
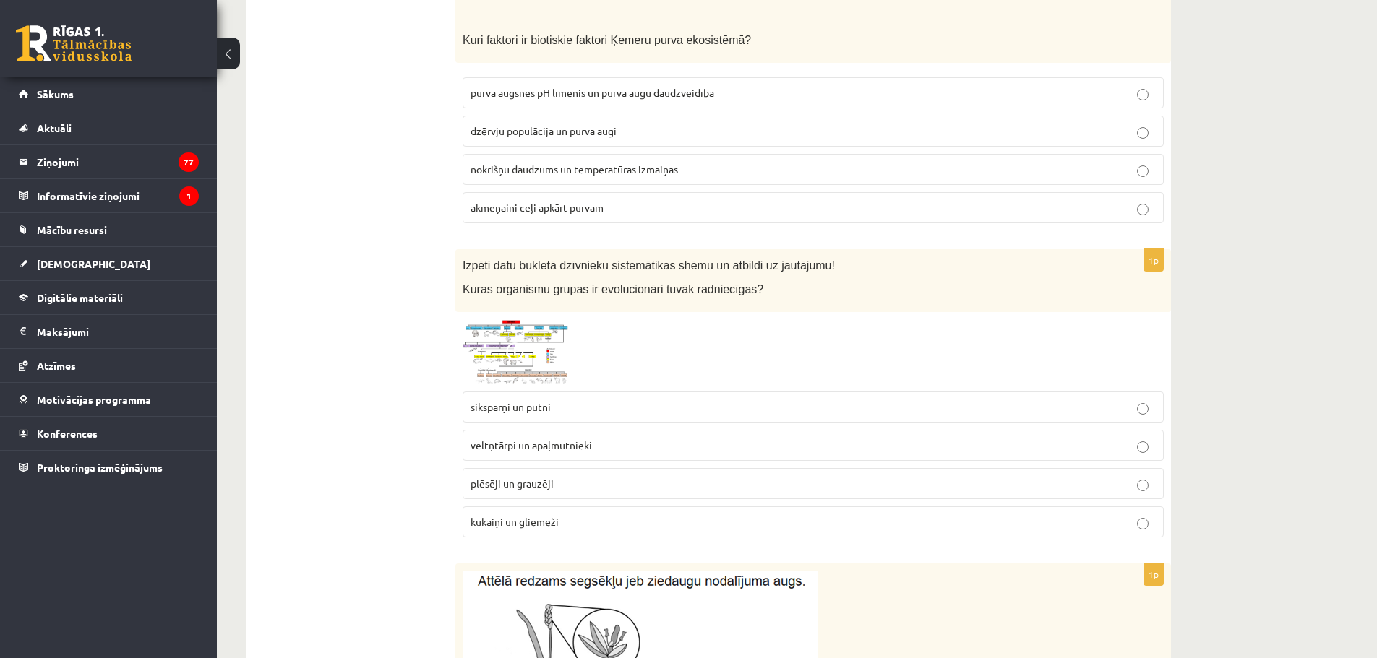
scroll to position [795, 0]
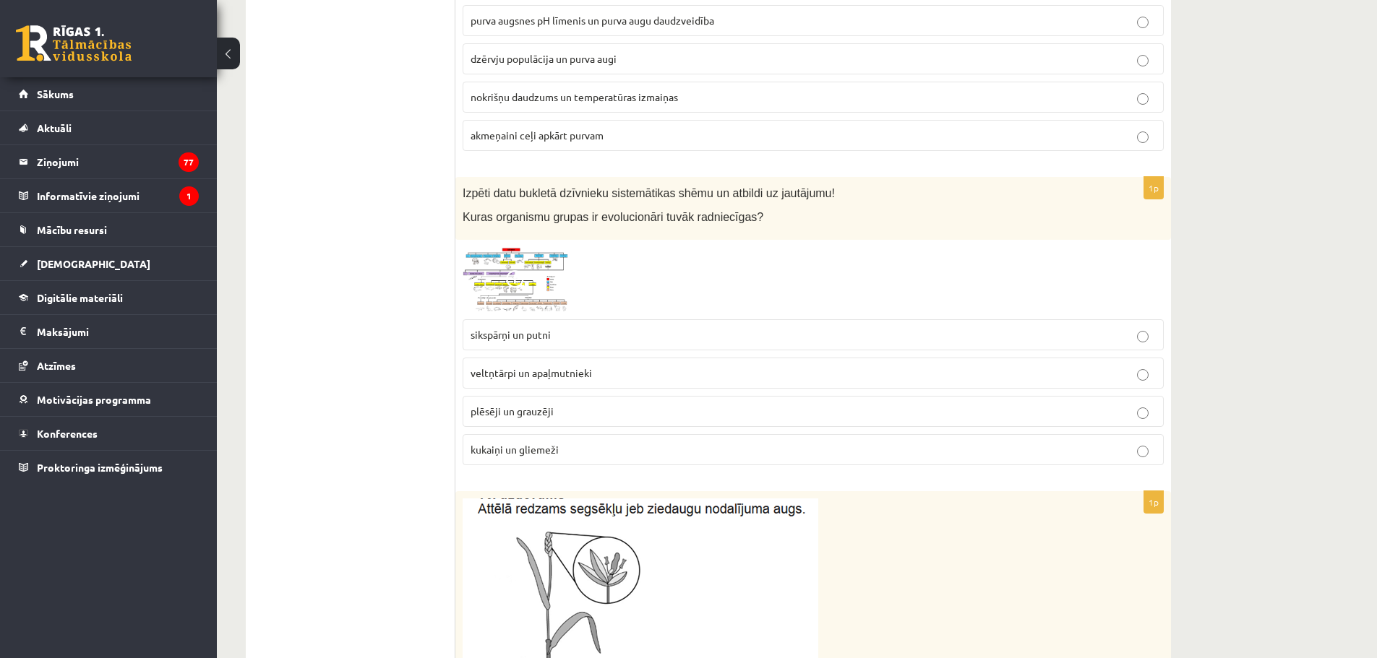
click at [564, 404] on p "plēsēji un grauzēji" at bounding box center [813, 411] width 685 height 15
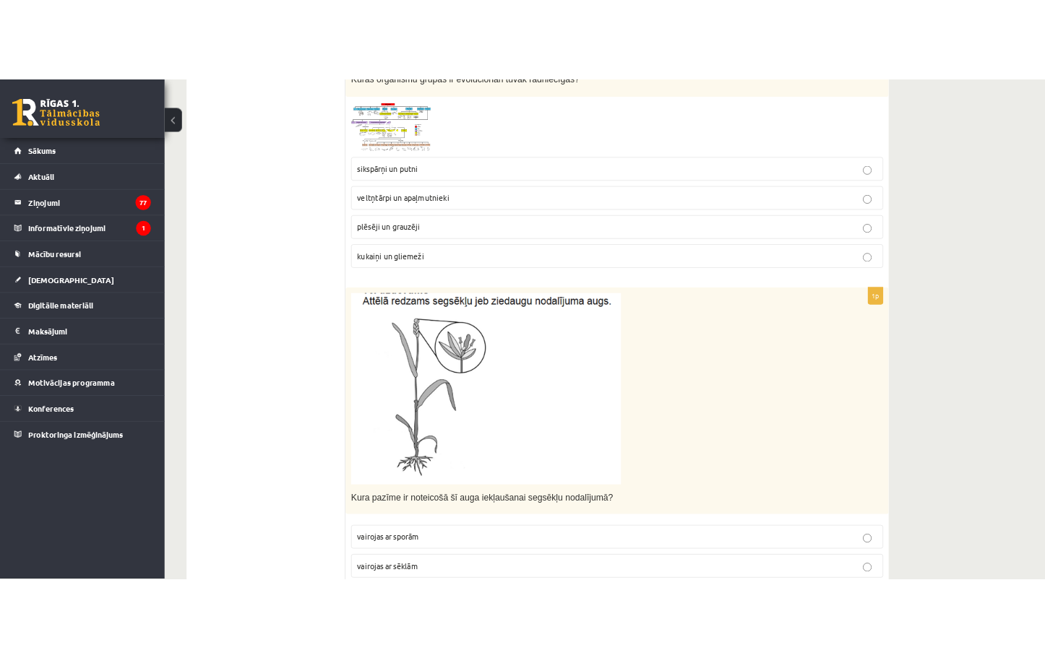
scroll to position [1156, 0]
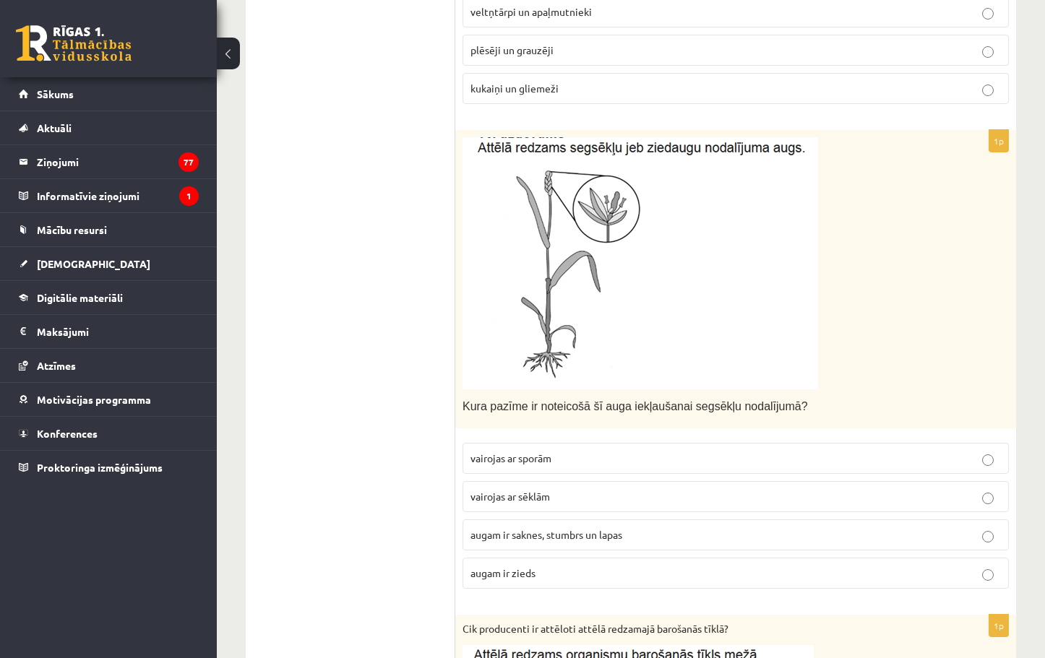
click at [661, 575] on p "augam ir zieds" at bounding box center [736, 573] width 531 height 15
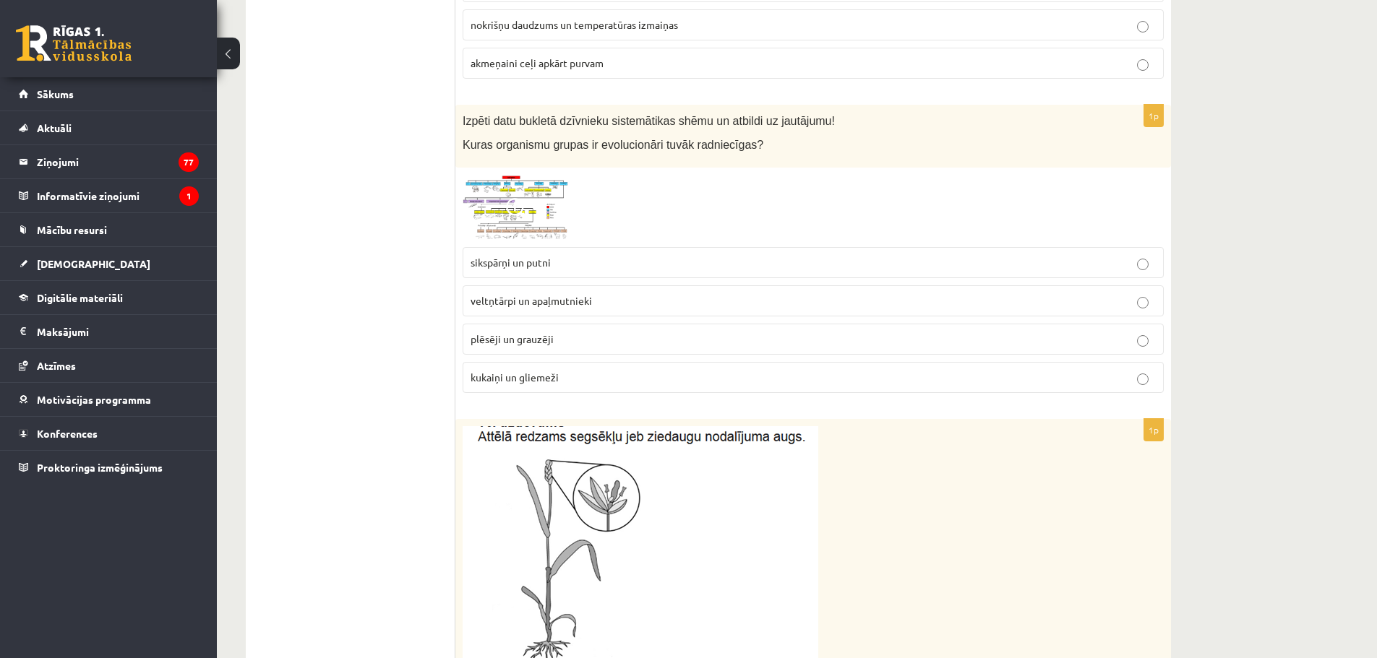
scroll to position [795, 0]
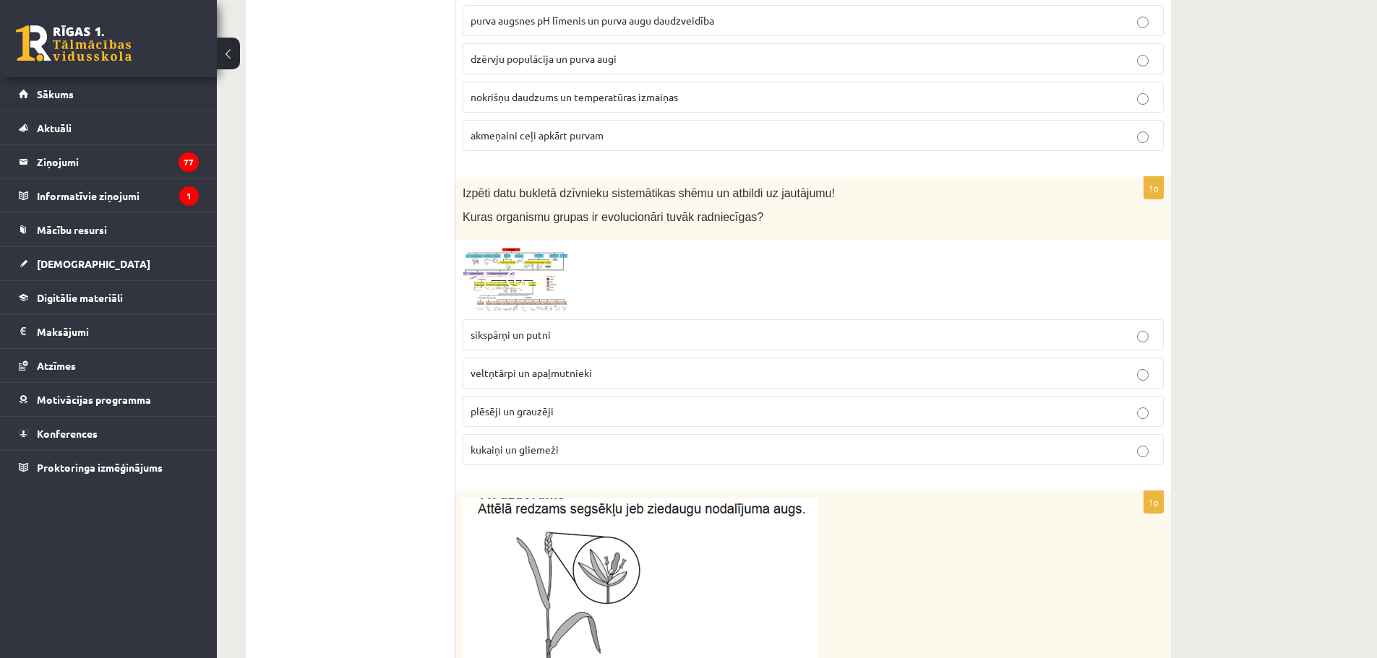
click at [502, 265] on img at bounding box center [517, 279] width 108 height 65
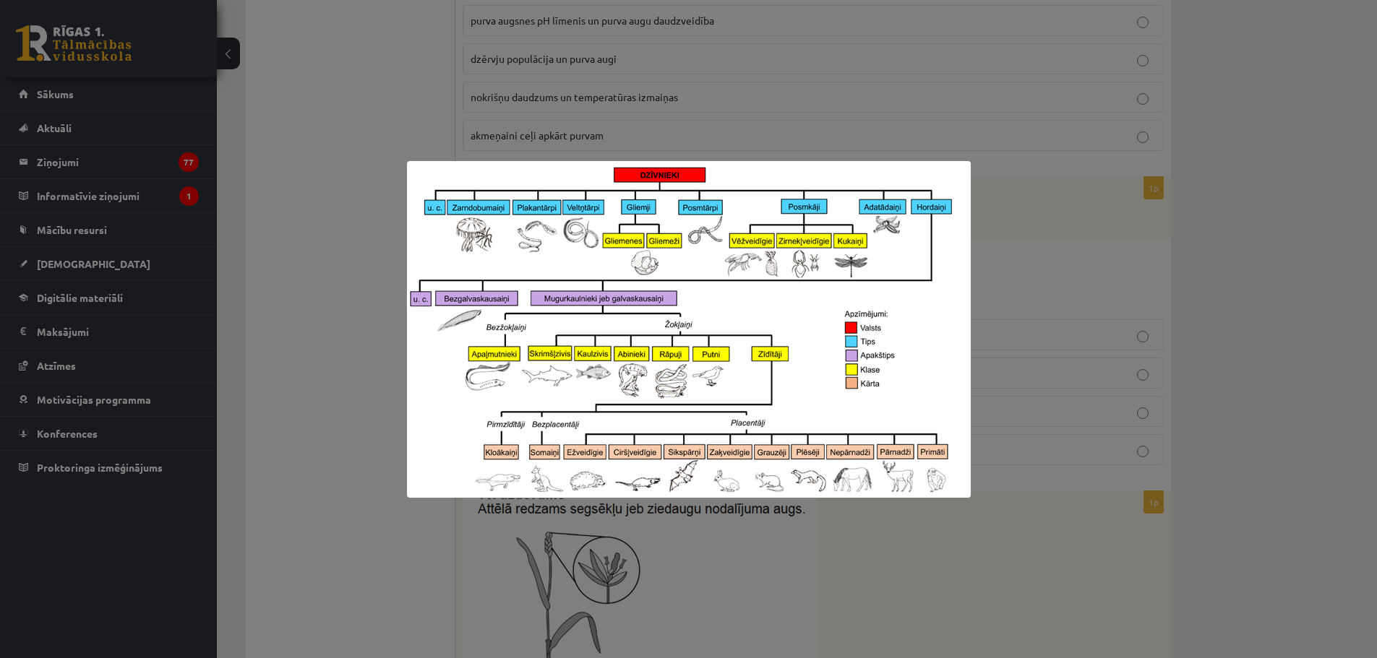
click at [1078, 218] on div at bounding box center [688, 329] width 1377 height 658
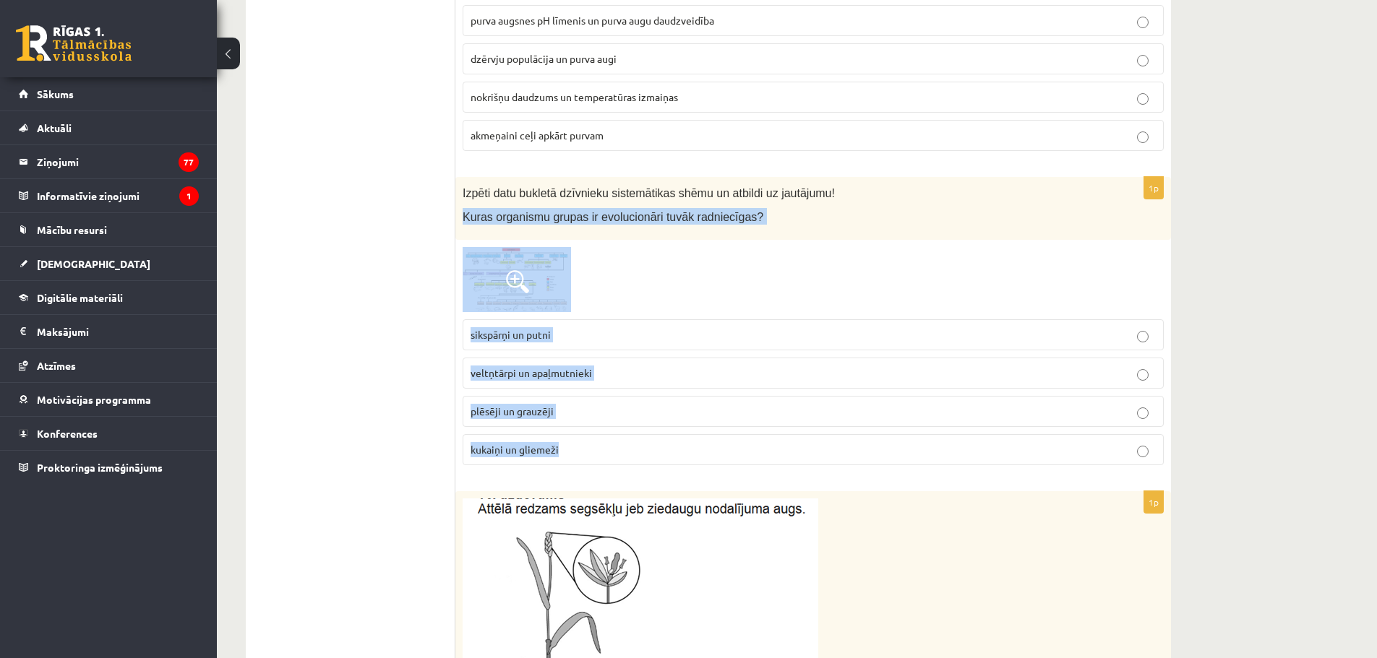
drag, startPoint x: 460, startPoint y: 196, endPoint x: 617, endPoint y: 284, distance: 179.9
click at [677, 434] on div "1p Izpēti datu bukletā dzīvnieku sistemātikas shēmu un atbildi uz jautājumu! Ku…" at bounding box center [813, 327] width 716 height 300
copy div "Kuras organismu grupas ir evolucionāri tuvāk radniecīgas? sikspārņi un putni ve…"
click at [681, 285] on div at bounding box center [813, 279] width 701 height 65
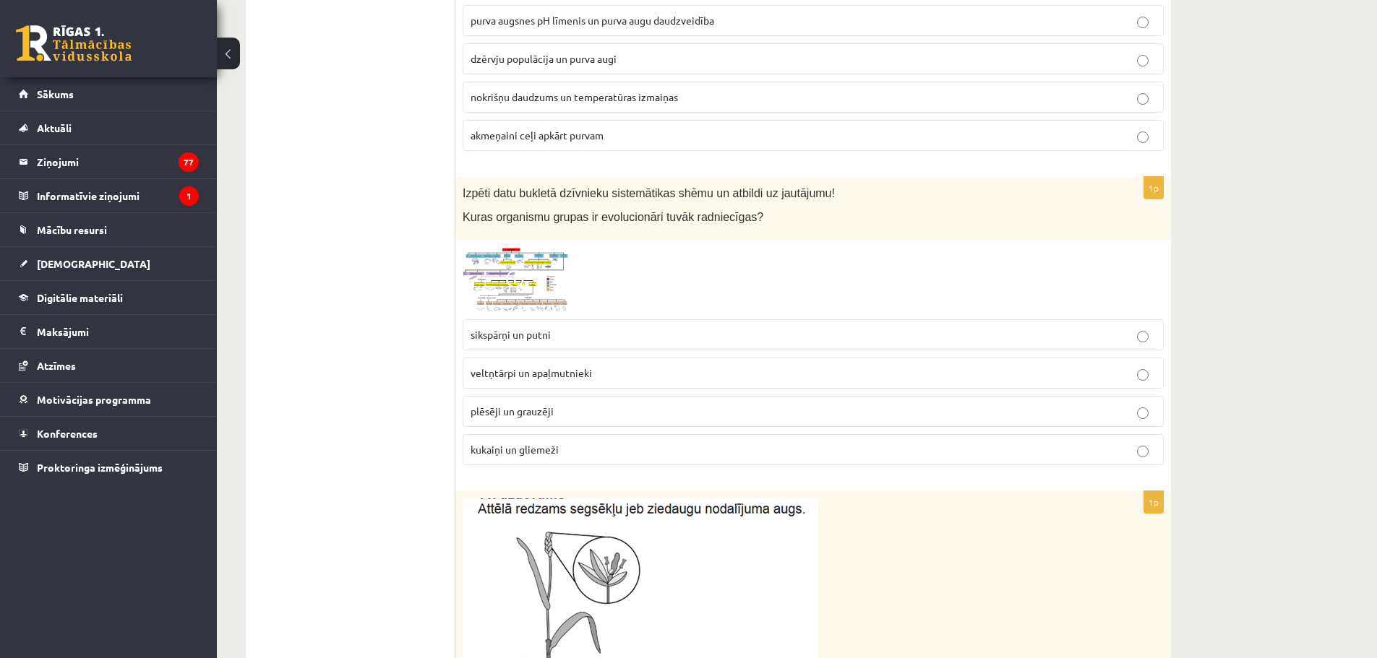
click at [620, 366] on p "veltņtārpi un apaļmutnieki" at bounding box center [813, 373] width 685 height 15
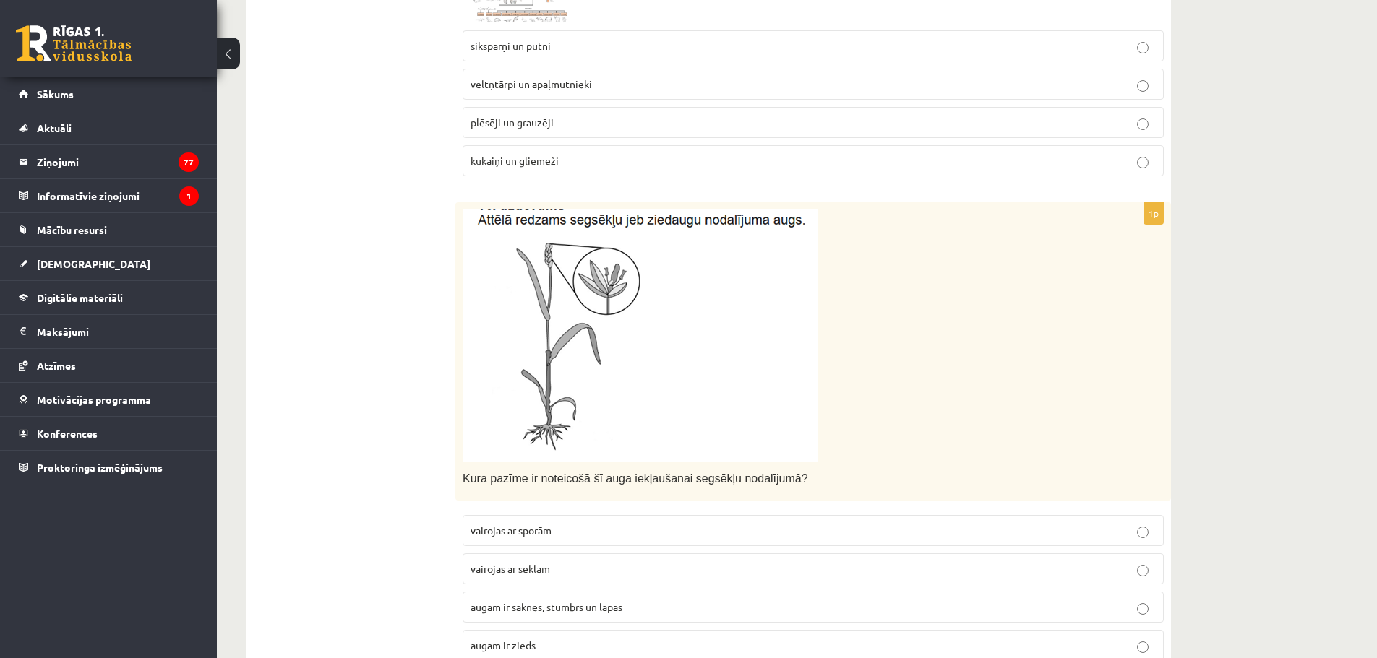
scroll to position [867, 0]
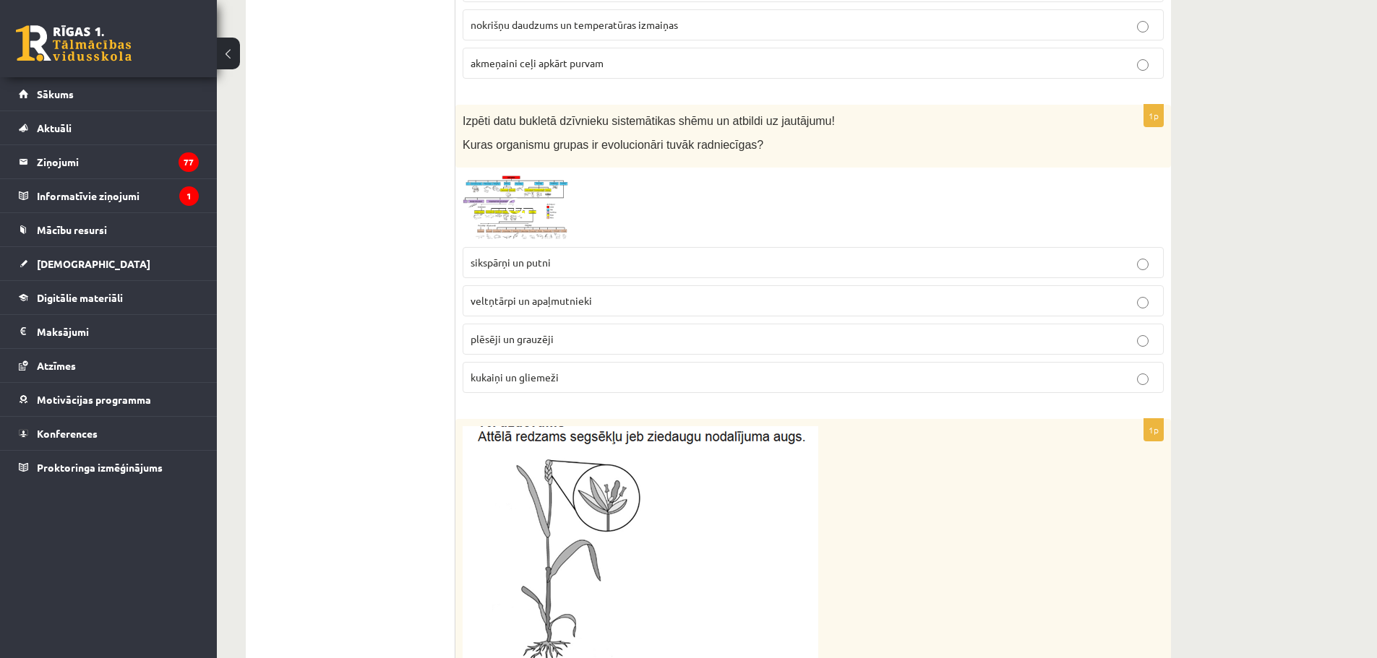
click at [517, 202] on span at bounding box center [517, 209] width 23 height 23
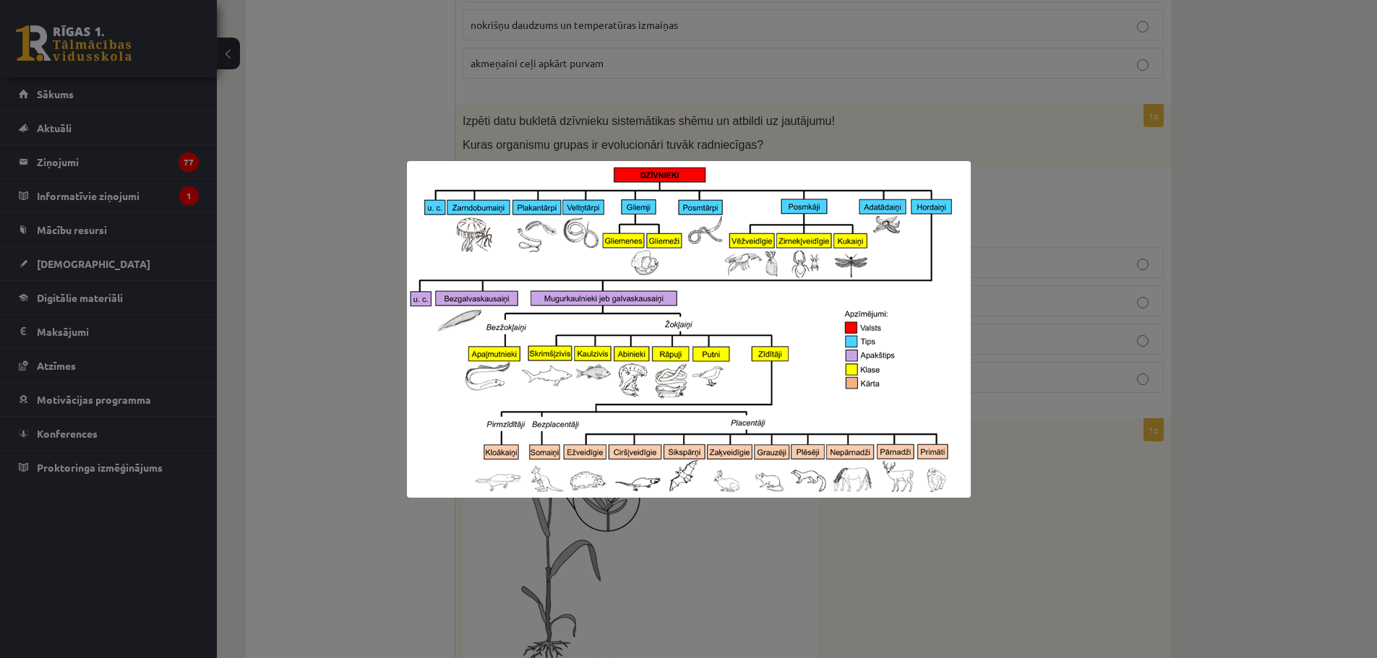
click at [518, 106] on div at bounding box center [688, 329] width 1377 height 658
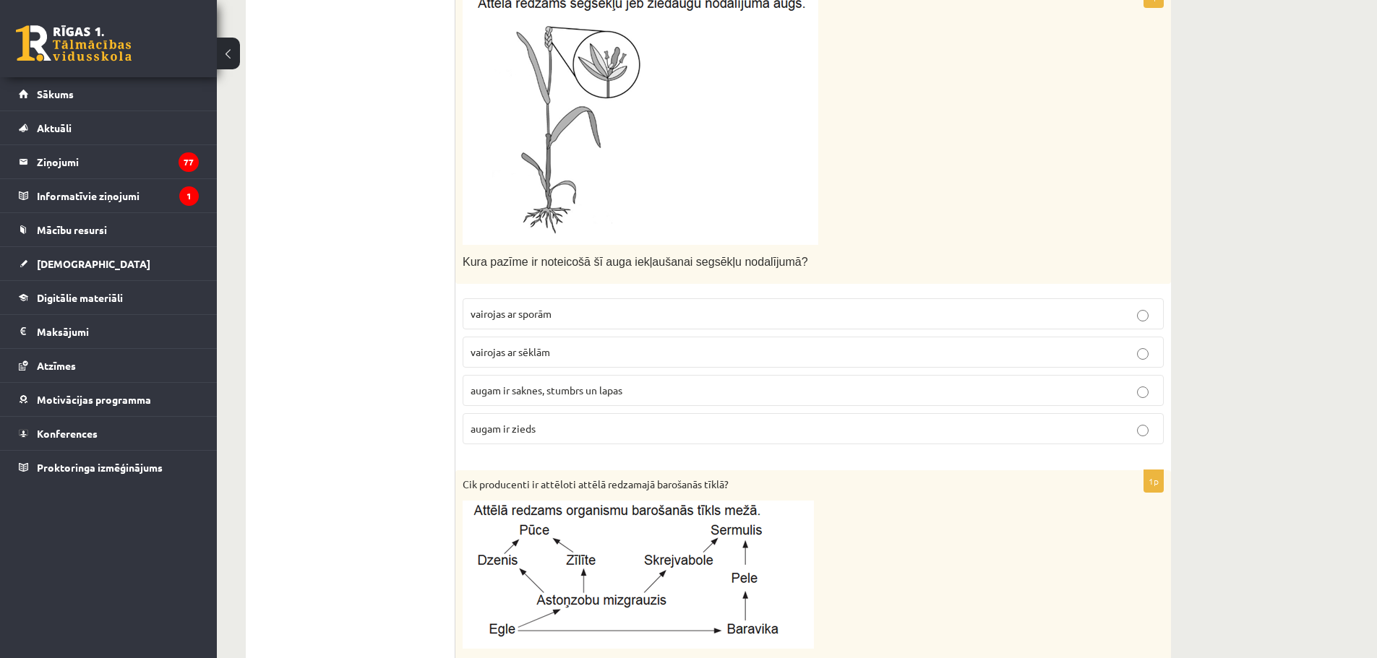
scroll to position [1590, 0]
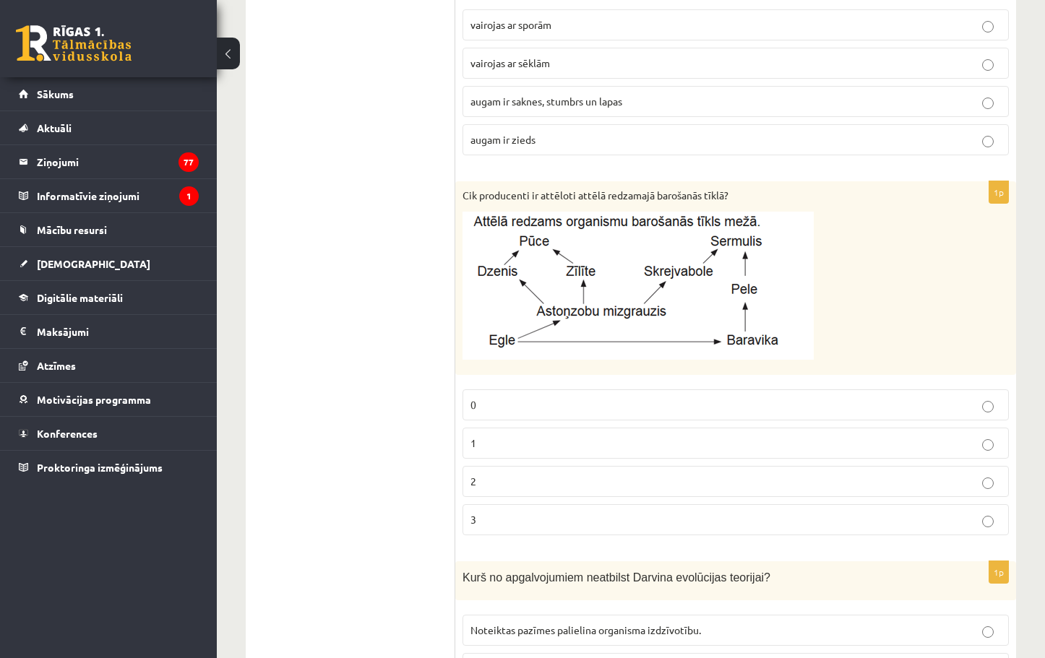
click at [590, 491] on label "2" at bounding box center [736, 481] width 546 height 31
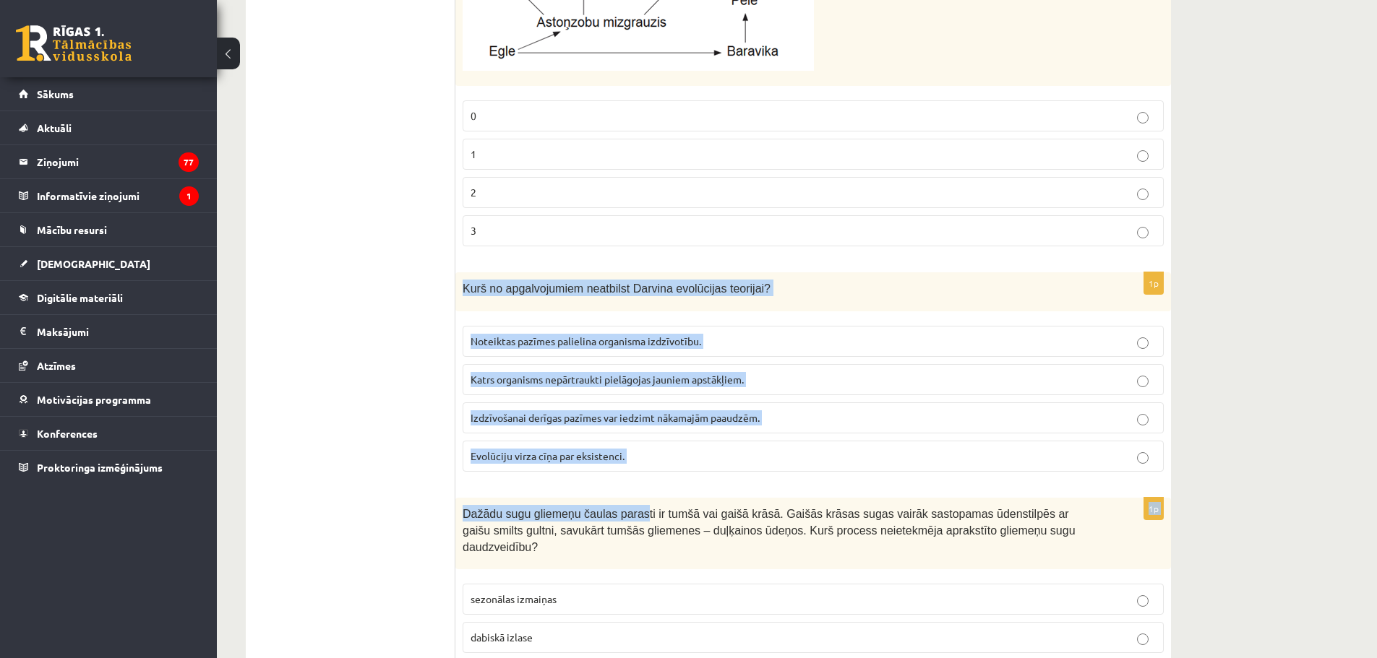
scroll to position [1974, 0]
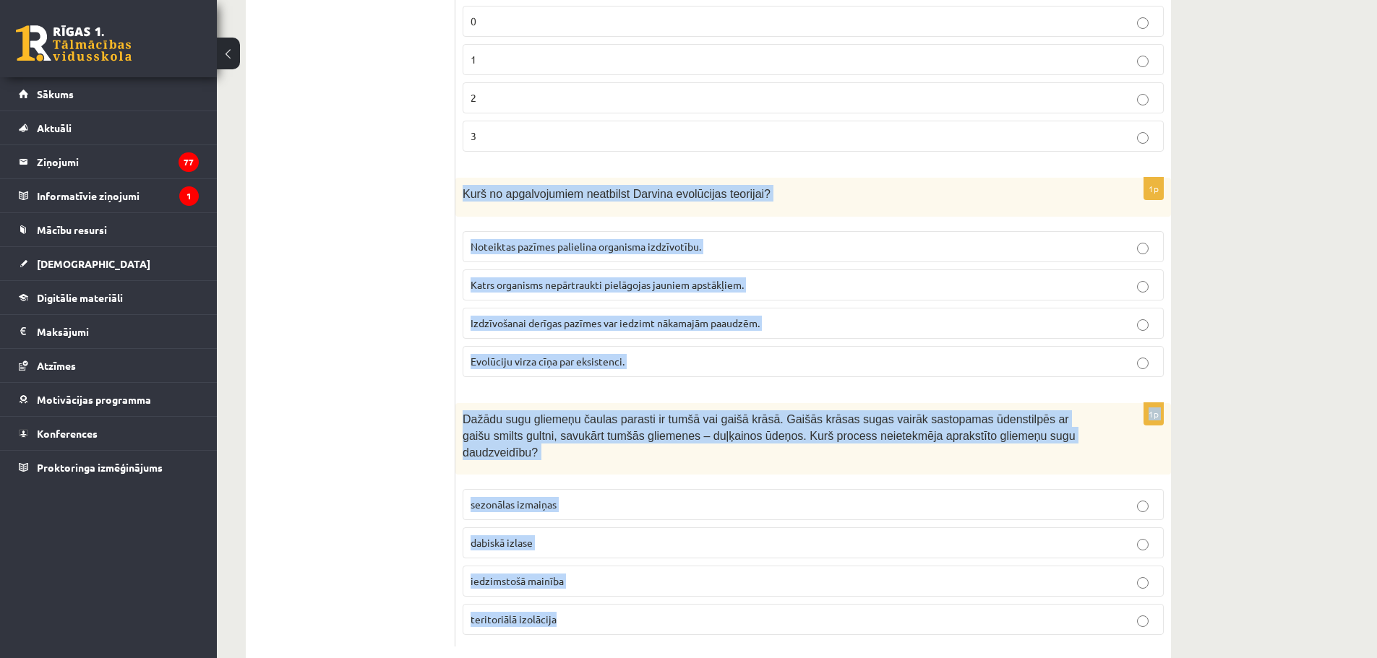
drag, startPoint x: 461, startPoint y: 268, endPoint x: 695, endPoint y: 611, distance: 415.2
copy form "Kurš no apgalvojumiem neatbilst Darvina evolūcijas teorijai? Noteiktas pazīmes …"
click at [497, 278] on p "Katrs organisms nepārtraukti pielāgojas jauniem apstākļiem." at bounding box center [813, 285] width 685 height 15
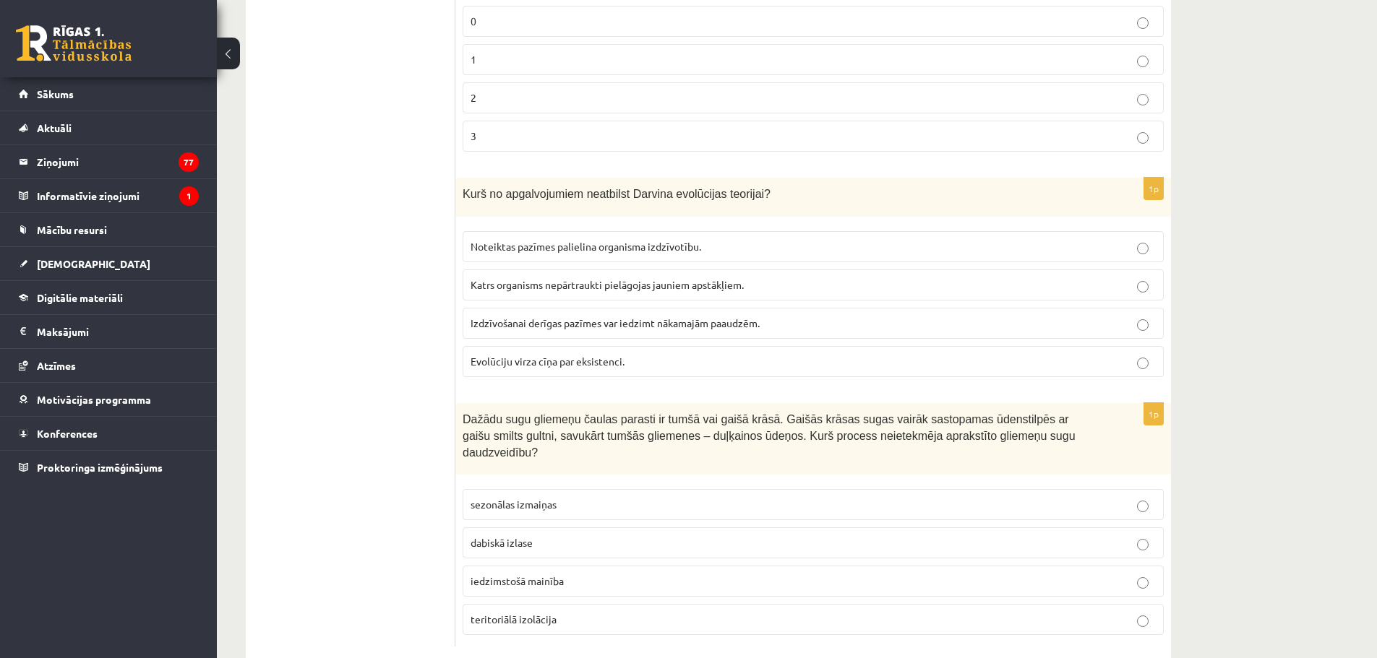
click at [528, 498] on span "sezonālas izmaiņas" at bounding box center [514, 504] width 86 height 13
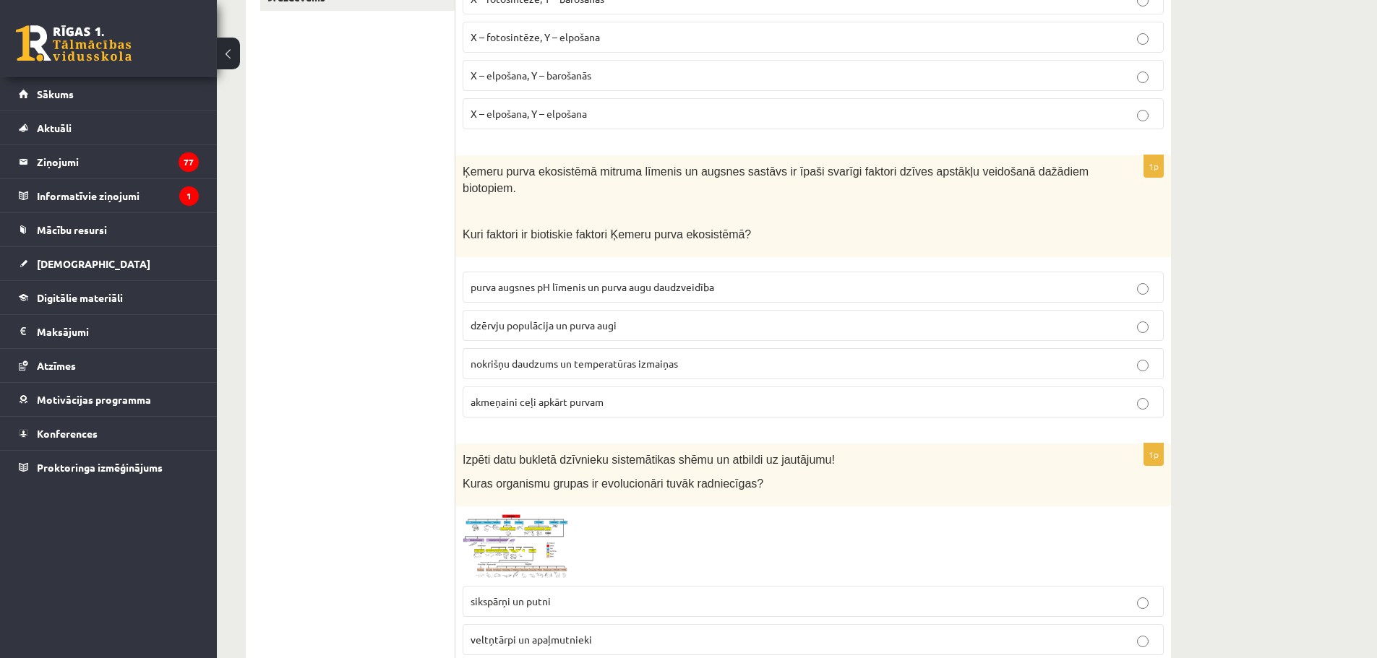
scroll to position [95, 0]
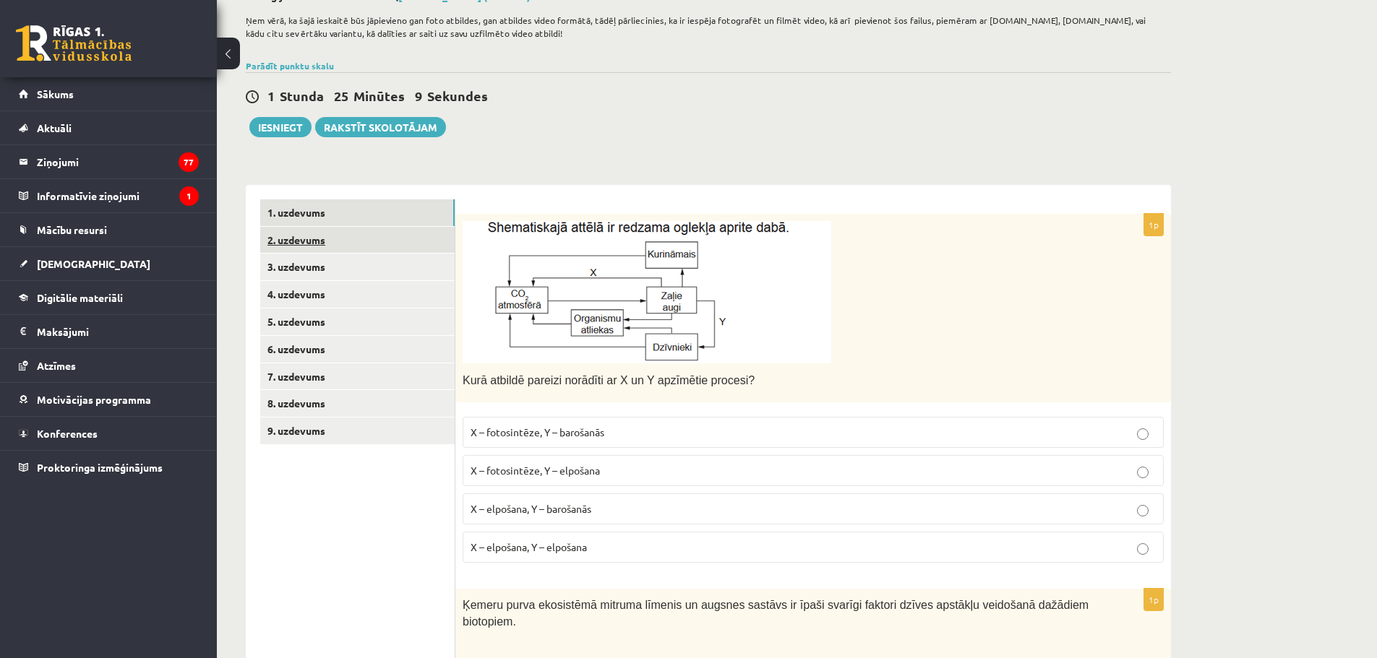
click at [331, 252] on link "2. uzdevums" at bounding box center [357, 240] width 194 height 27
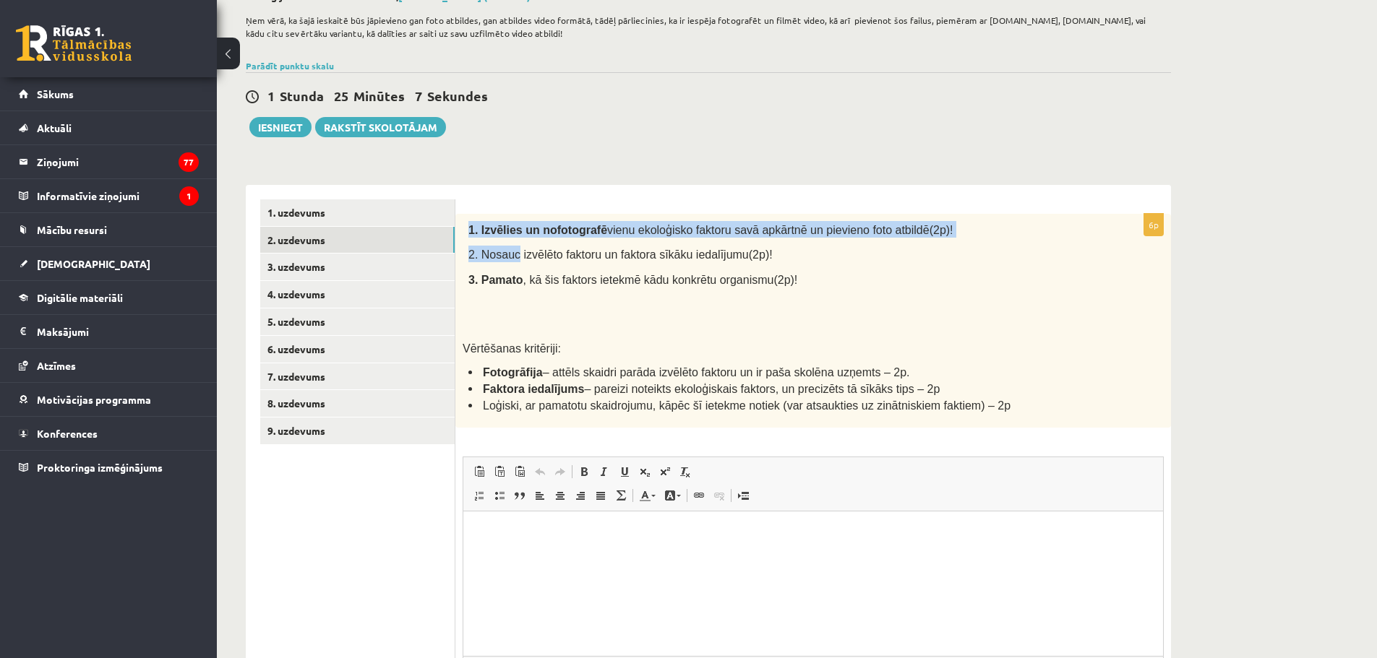
scroll to position [0, 0]
drag, startPoint x: 468, startPoint y: 228, endPoint x: 585, endPoint y: 271, distance: 124.9
click at [585, 271] on div "1. Izvēlies un nofotografē vienu ekoloģisko faktoru savā apkārtnē un pievieno f…" at bounding box center [813, 321] width 716 height 214
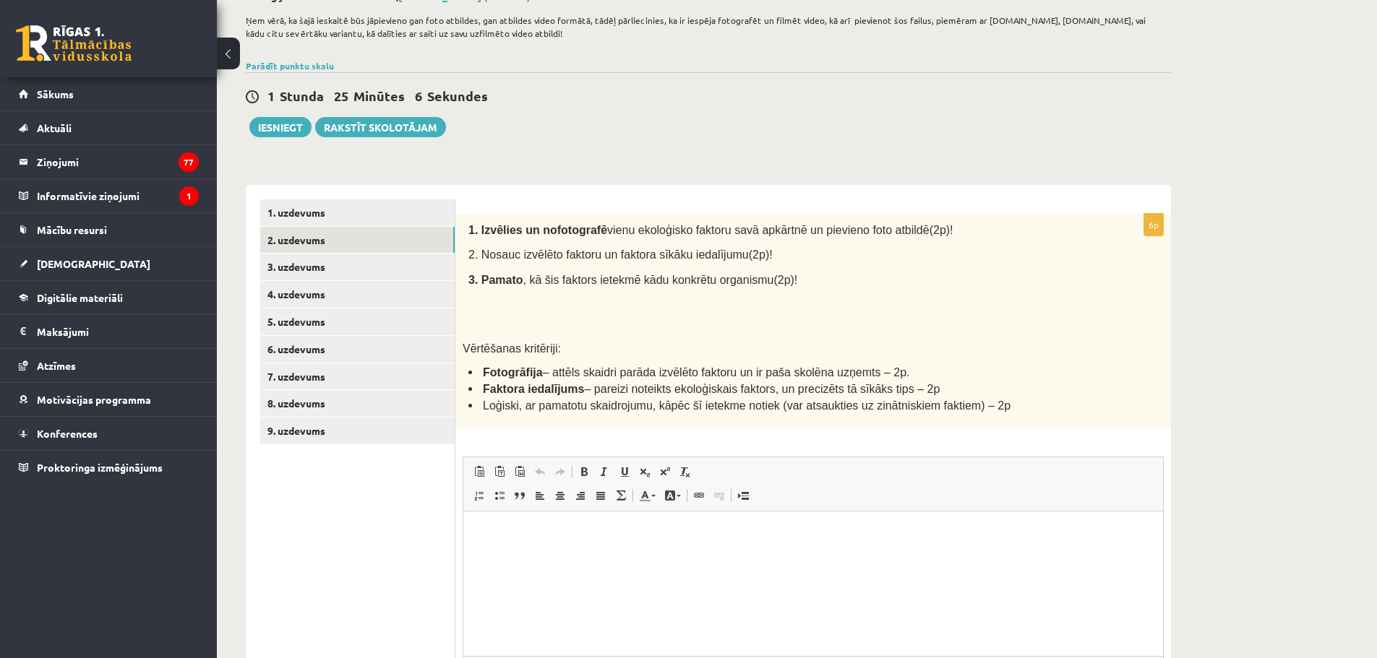
click at [662, 312] on div "1. Izvēlies un nofotografē vienu ekoloģisko faktoru savā apkārtnē un pievieno f…" at bounding box center [813, 321] width 716 height 214
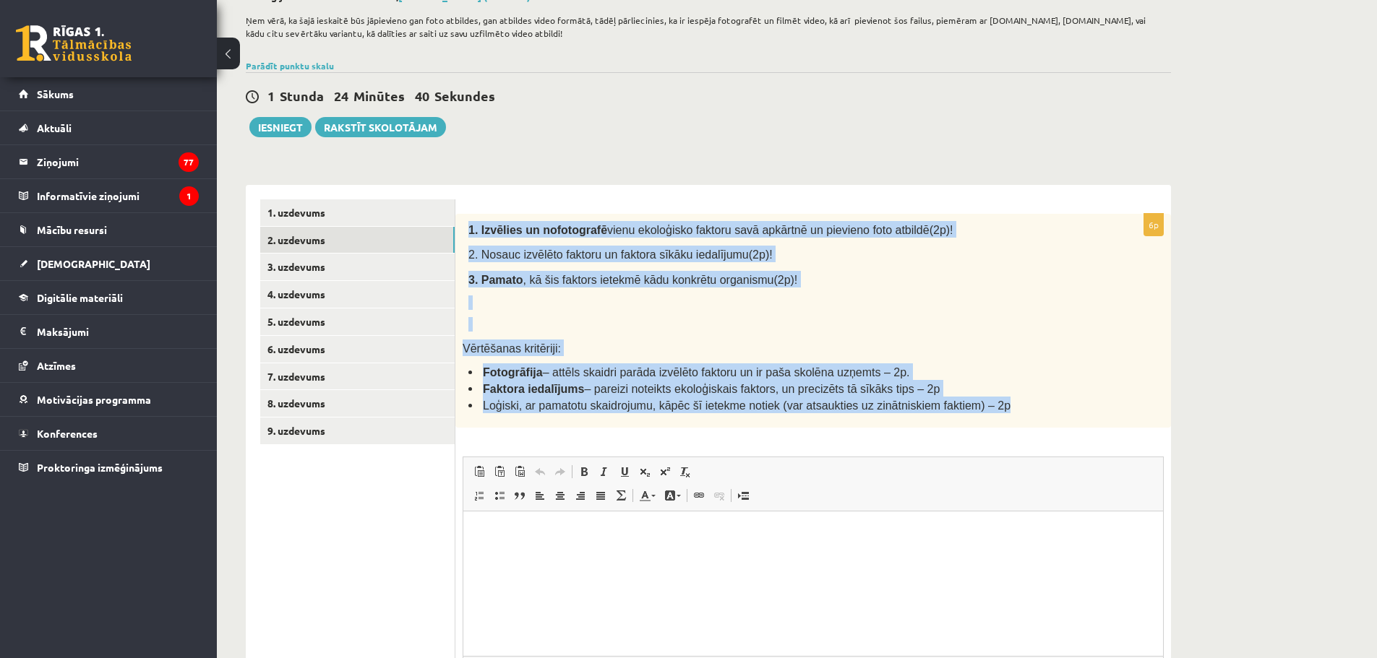
drag, startPoint x: 462, startPoint y: 228, endPoint x: 1028, endPoint y: 403, distance: 592.3
click at [1028, 403] on div "1. Izvēlies un nofotografē vienu ekoloģisko faktoru savā apkārtnē un pievieno f…" at bounding box center [813, 321] width 716 height 214
copy div "1. Izvēlies un nofotografē vienu ekoloģisko faktoru savā apkārtnē un pievieno f…"
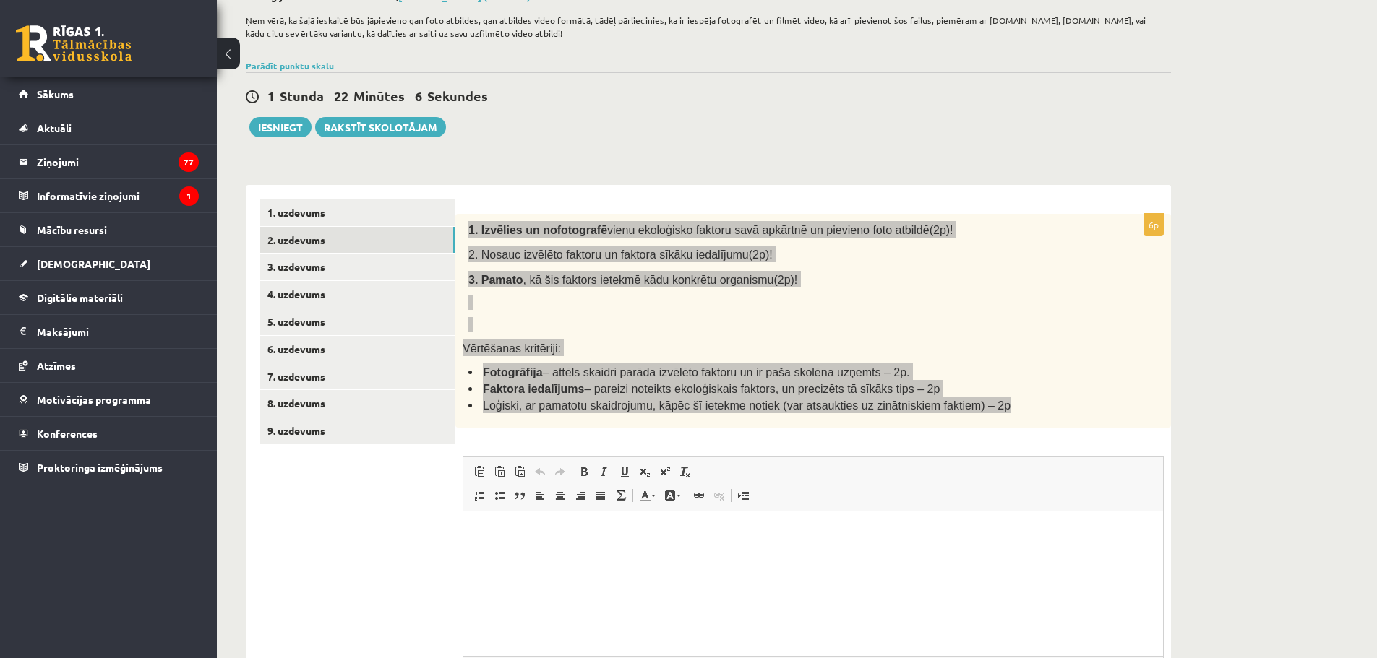
click at [499, 531] on p "Editor, wiswyg-editor-user-answer-47433773679220" at bounding box center [813, 533] width 671 height 15
click at [515, 544] on span "Paste" at bounding box center [507, 542] width 17 height 21
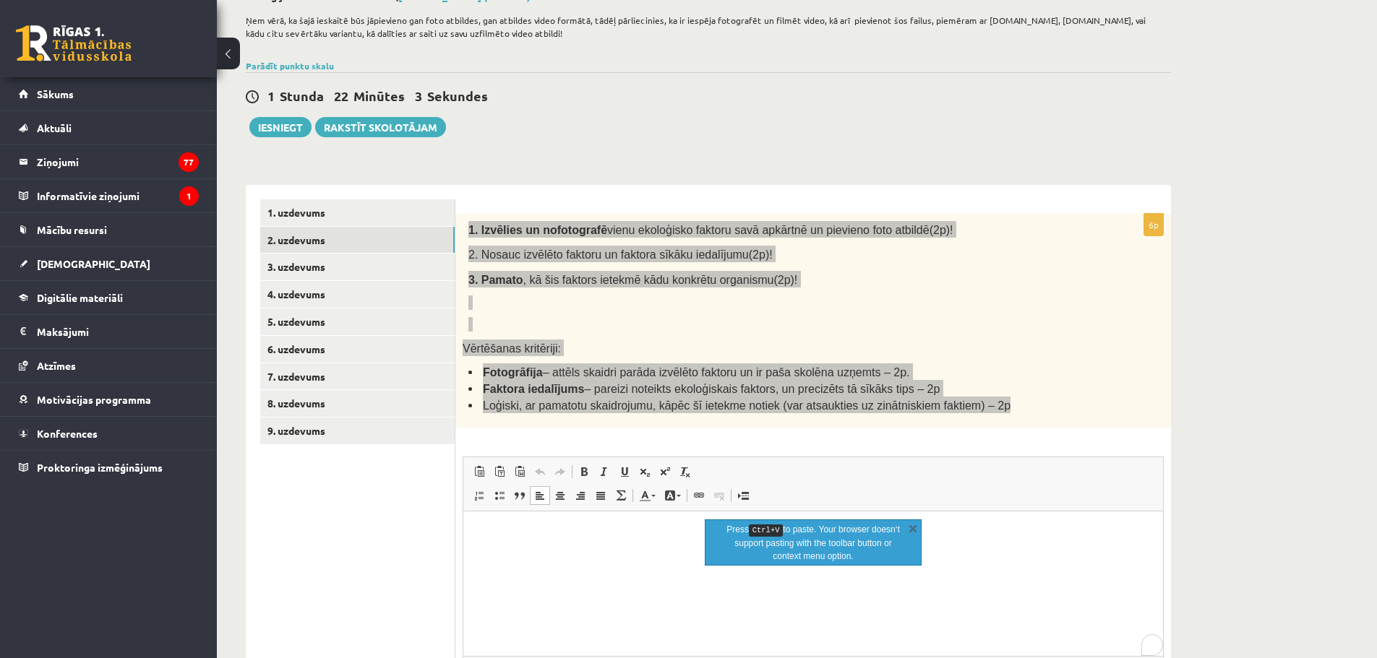
click at [506, 533] on p "To enrich screen reader interactions, please activate Accessibility in Grammarl…" at bounding box center [813, 533] width 671 height 15
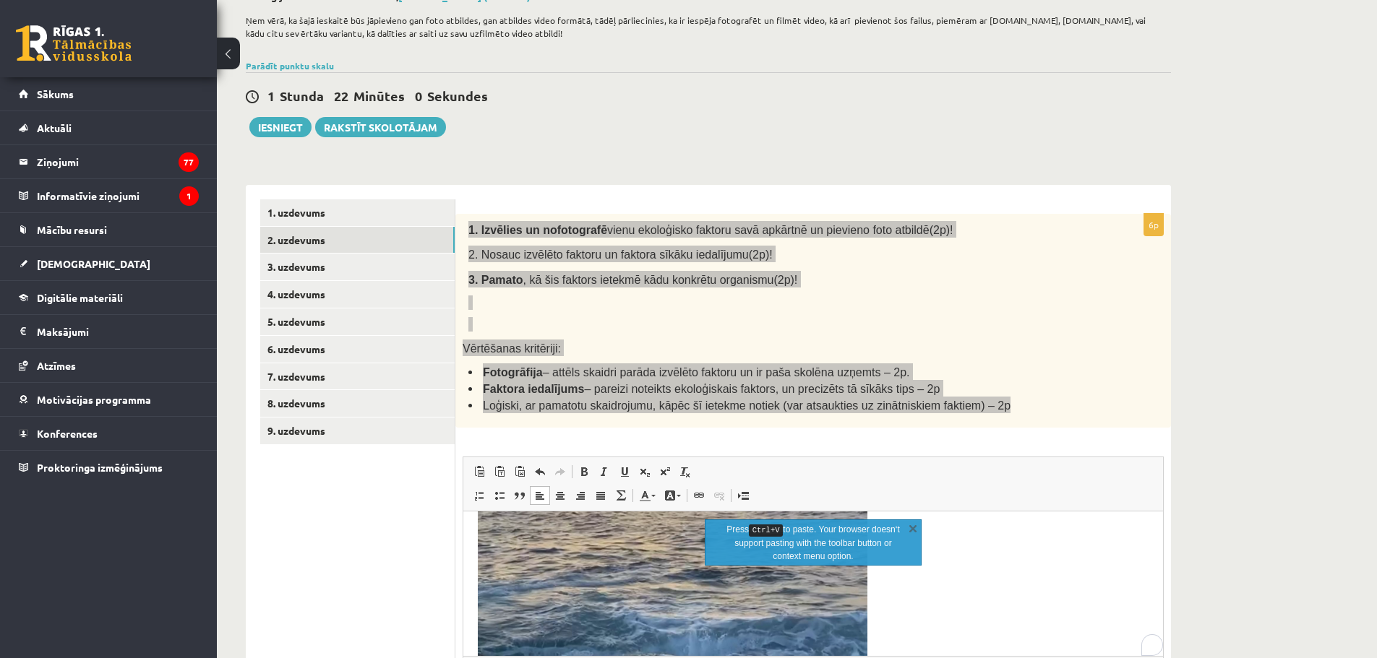
scroll to position [406, 0]
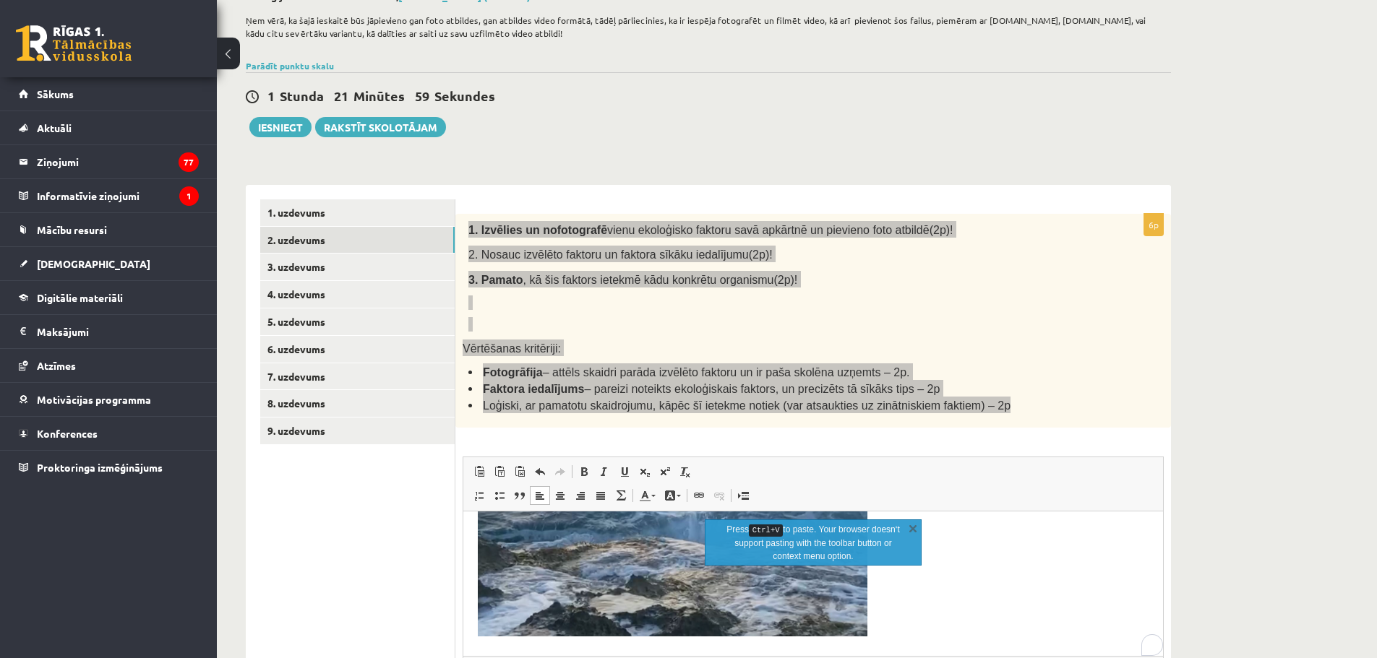
click at [919, 649] on html at bounding box center [813, 381] width 700 height 551
click at [910, 620] on p "To enrich screen reader interactions, please activate Accessibility in Grammarl…" at bounding box center [813, 381] width 671 height 523
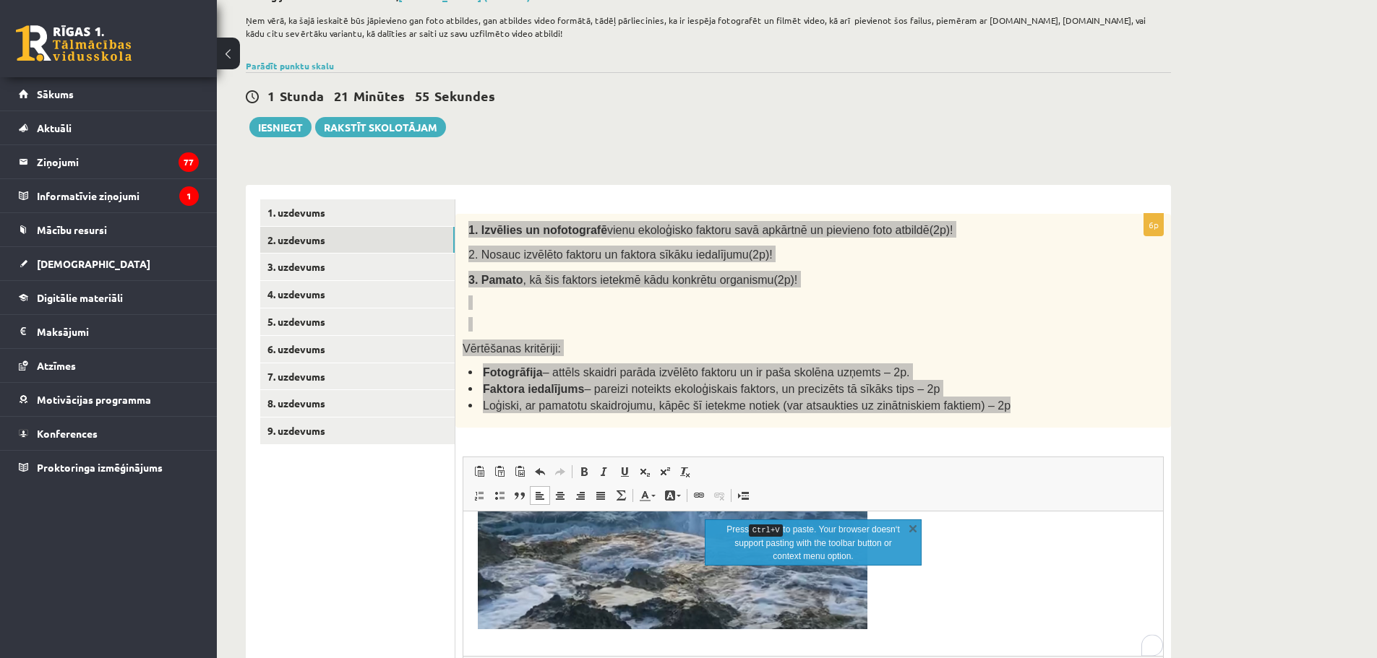
scroll to position [239, 0]
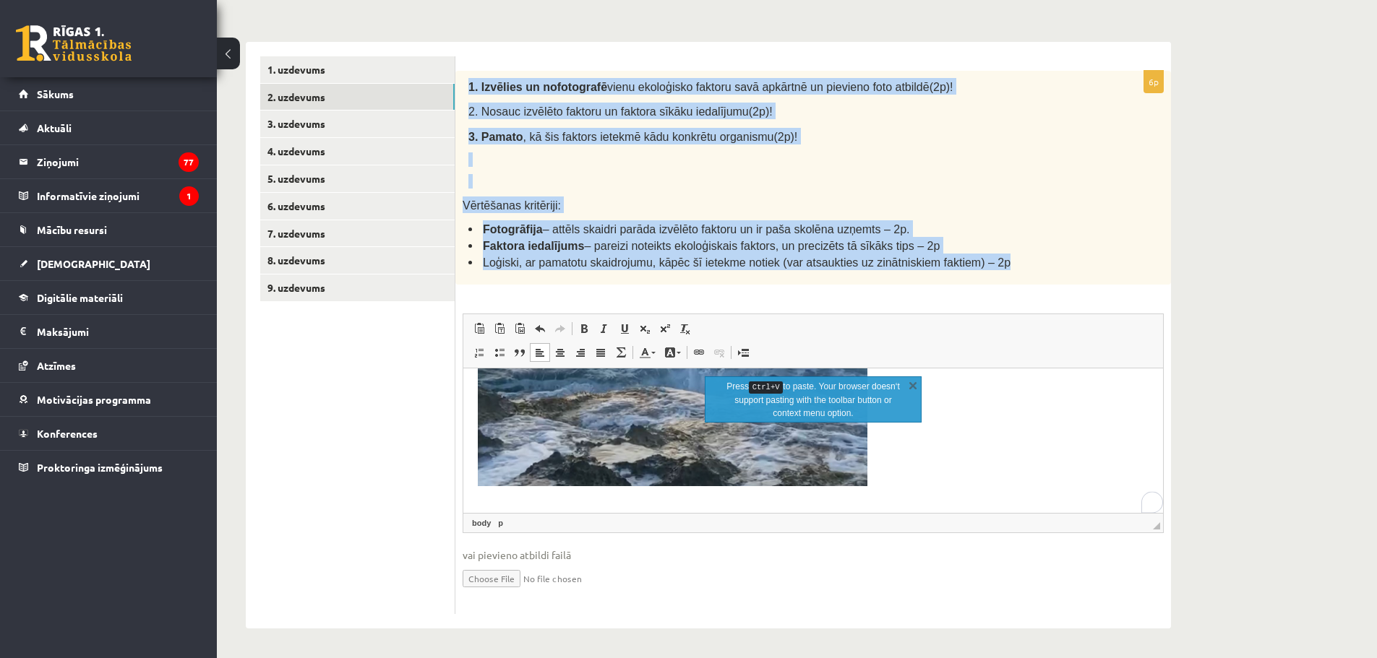
click at [1062, 211] on p "Vērtēšanas kritēriji:" at bounding box center [777, 205] width 629 height 17
click at [1061, 210] on p "Vērtēšanas kritēriji:" at bounding box center [777, 205] width 629 height 17
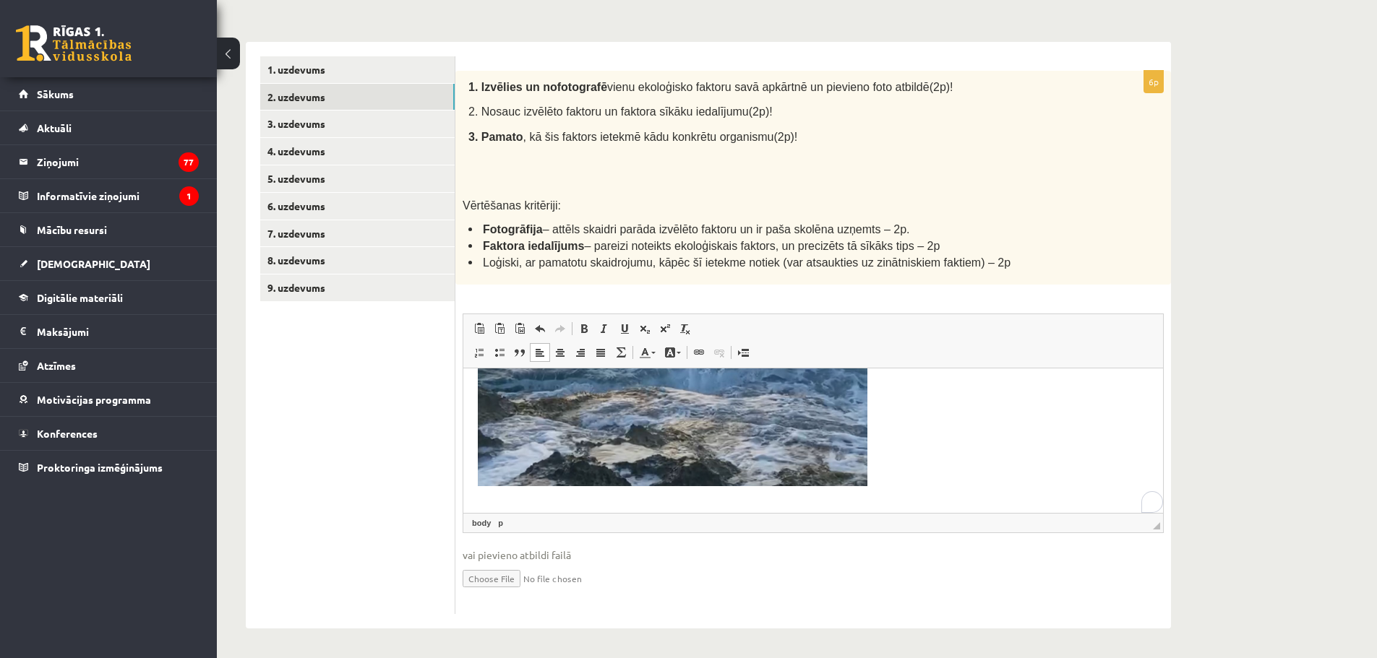
click at [533, 502] on p "To enrich screen reader interactions, please activate Accessibility in Grammarl…" at bounding box center [813, 509] width 671 height 15
click at [774, 215] on div "1. Izvēlies un nofotografē vienu ekoloģisko faktoru savā apkārtnē un pievieno f…" at bounding box center [813, 178] width 716 height 214
click at [821, 192] on div "1. Izvēlies un nofotografē vienu ekoloģisko faktoru savā apkārtnē un pievieno f…" at bounding box center [813, 178] width 716 height 214
click at [505, 497] on body "To enrich screen reader interactions, please activate Accessibility in Grammarl…" at bounding box center [813, 243] width 671 height 547
click at [489, 498] on body "To enrich screen reader interactions, please activate Accessibility in Grammarl…" at bounding box center [813, 243] width 671 height 547
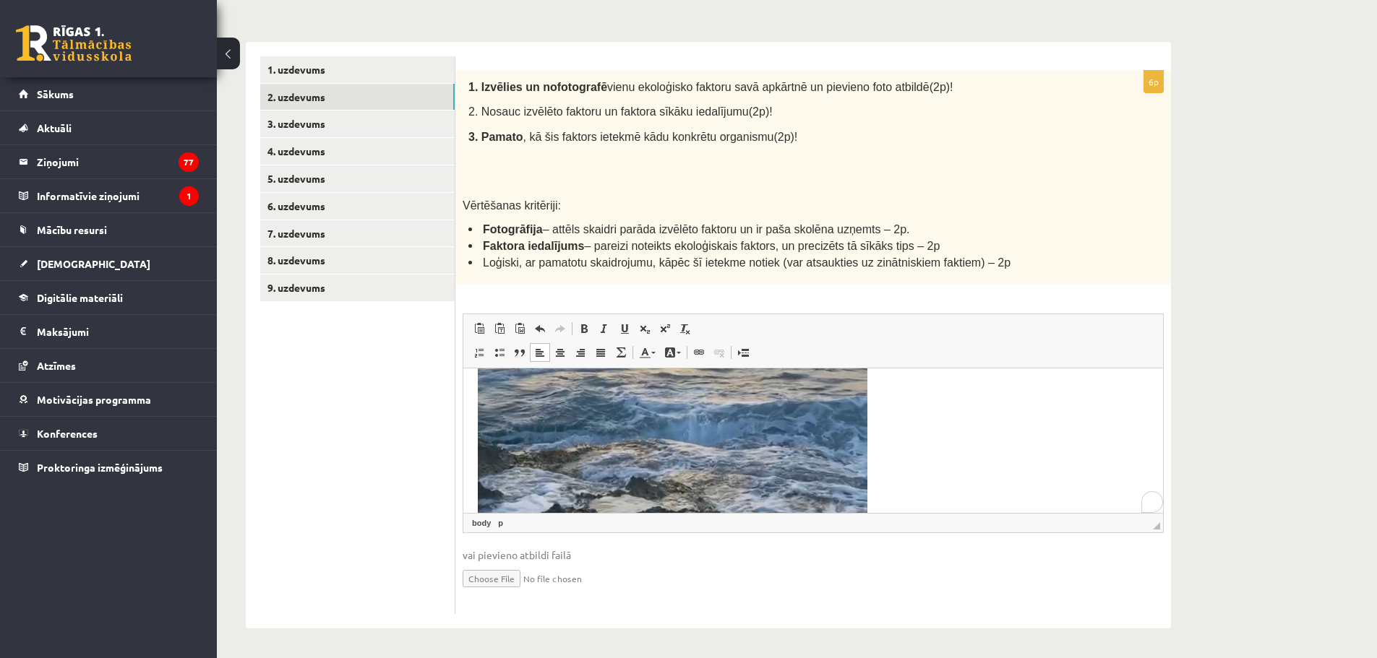
scroll to position [470, 0]
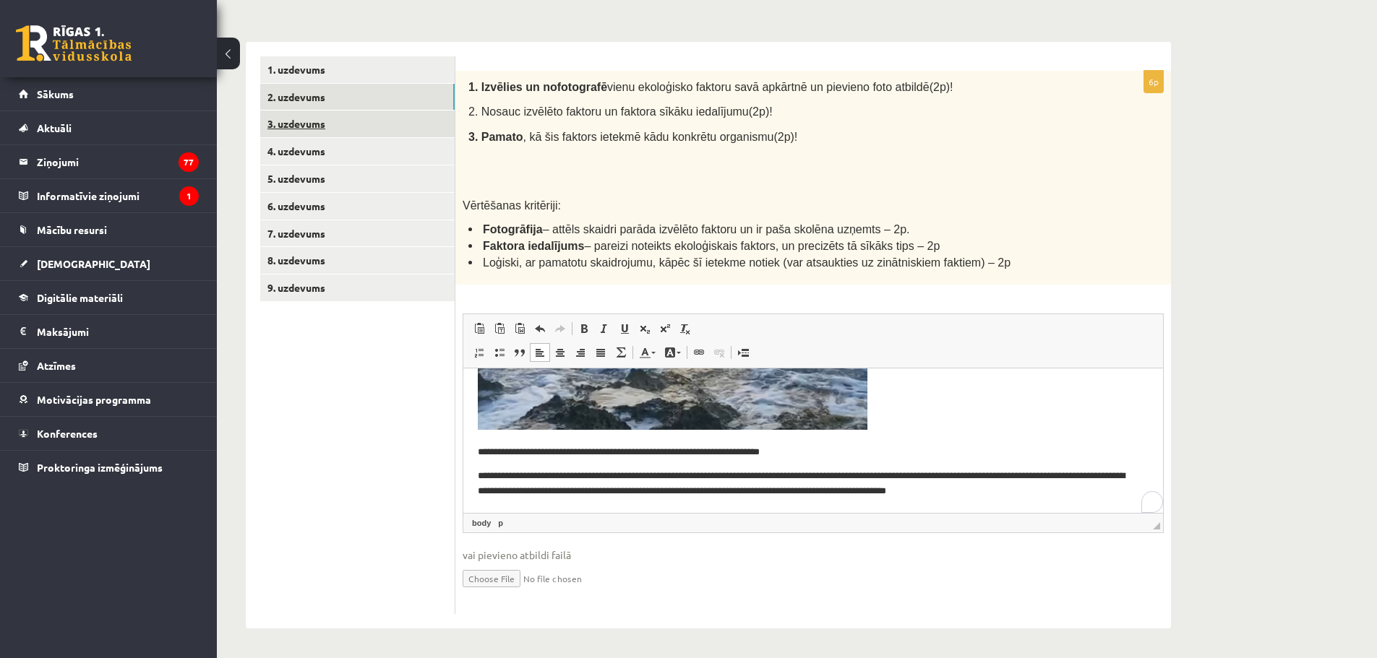
click at [334, 125] on link "3. uzdevums" at bounding box center [357, 124] width 194 height 27
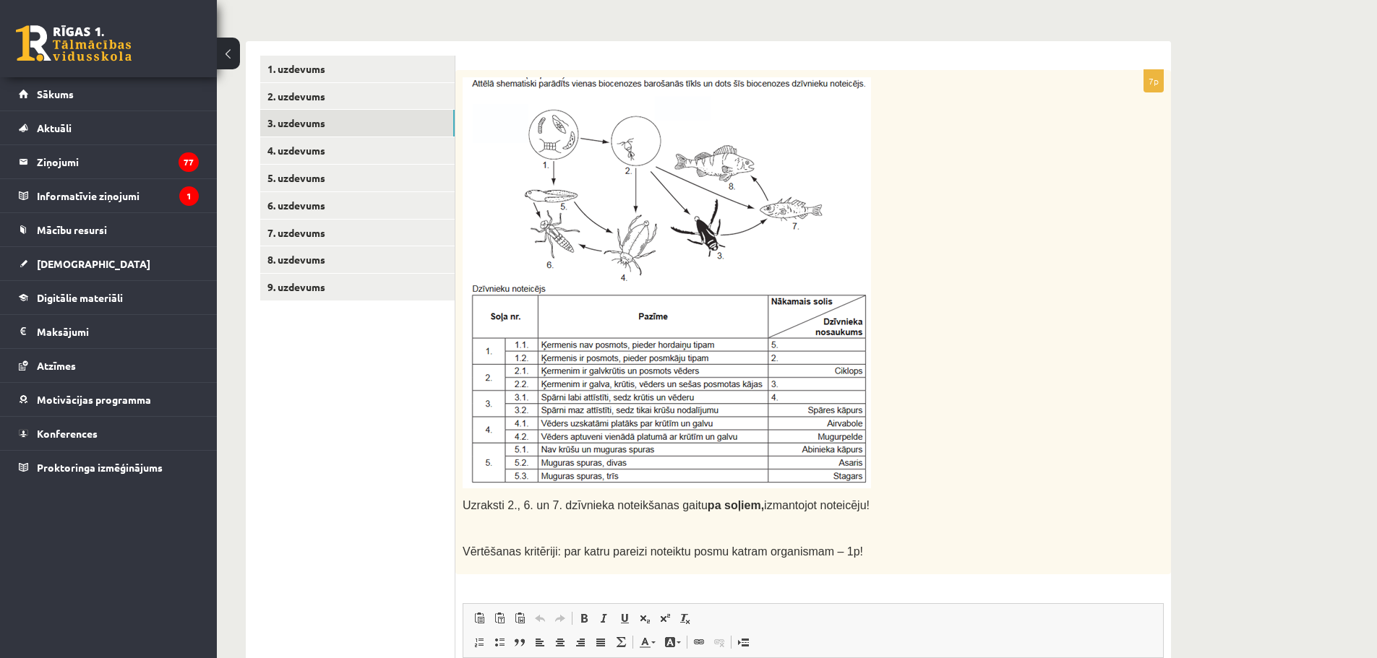
scroll to position [0, 0]
click at [1001, 337] on p at bounding box center [777, 282] width 629 height 411
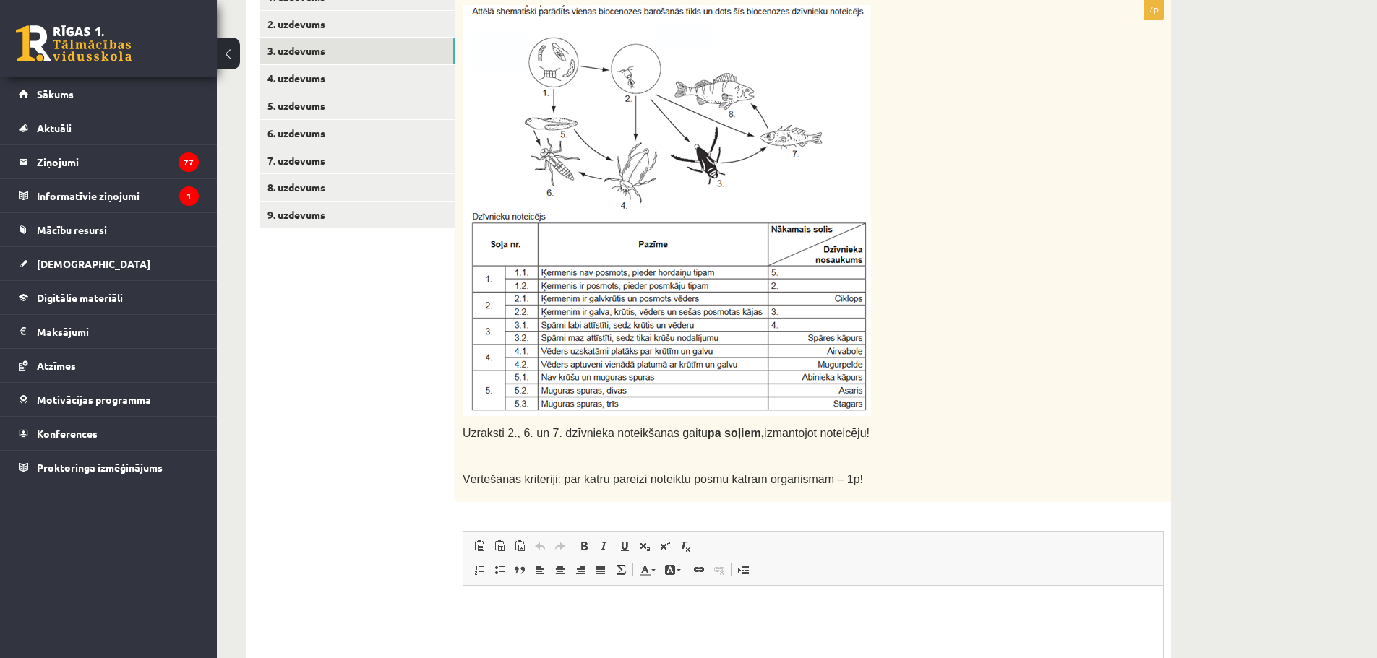
click at [551, 608] on p "Editor, wiswyg-editor-user-answer-47434065897480" at bounding box center [813, 607] width 671 height 15
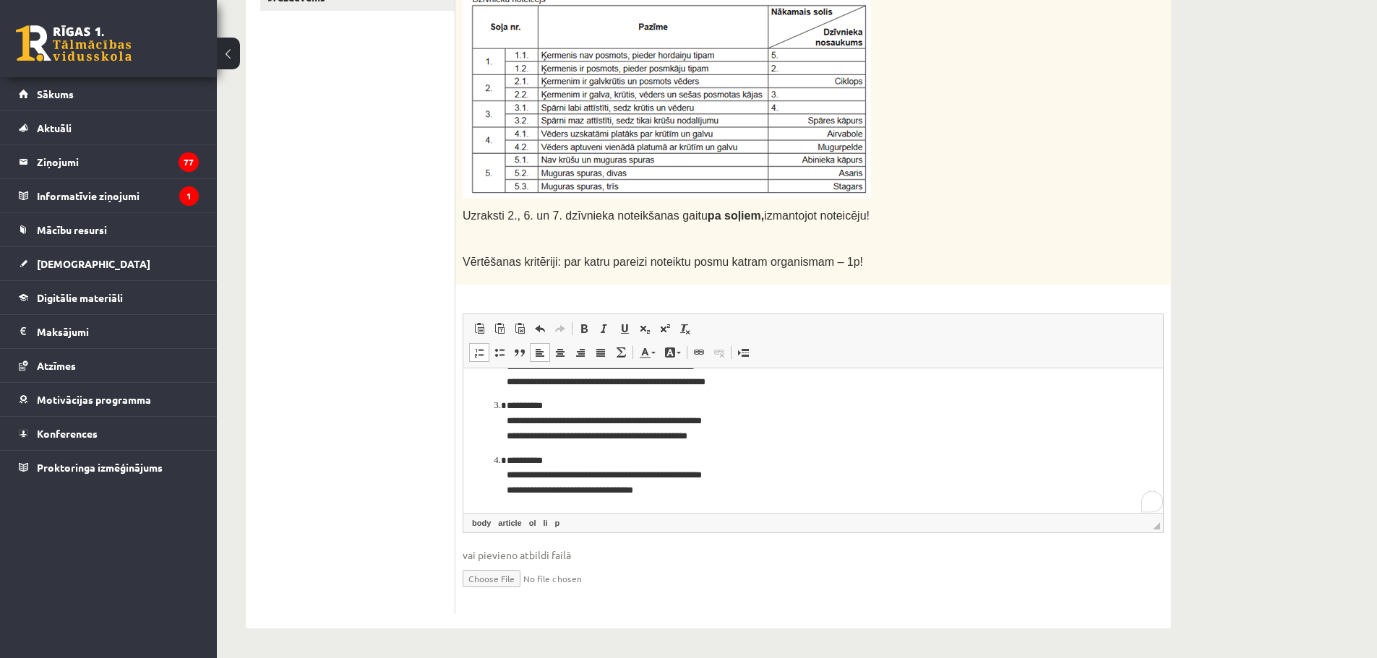
scroll to position [38, 0]
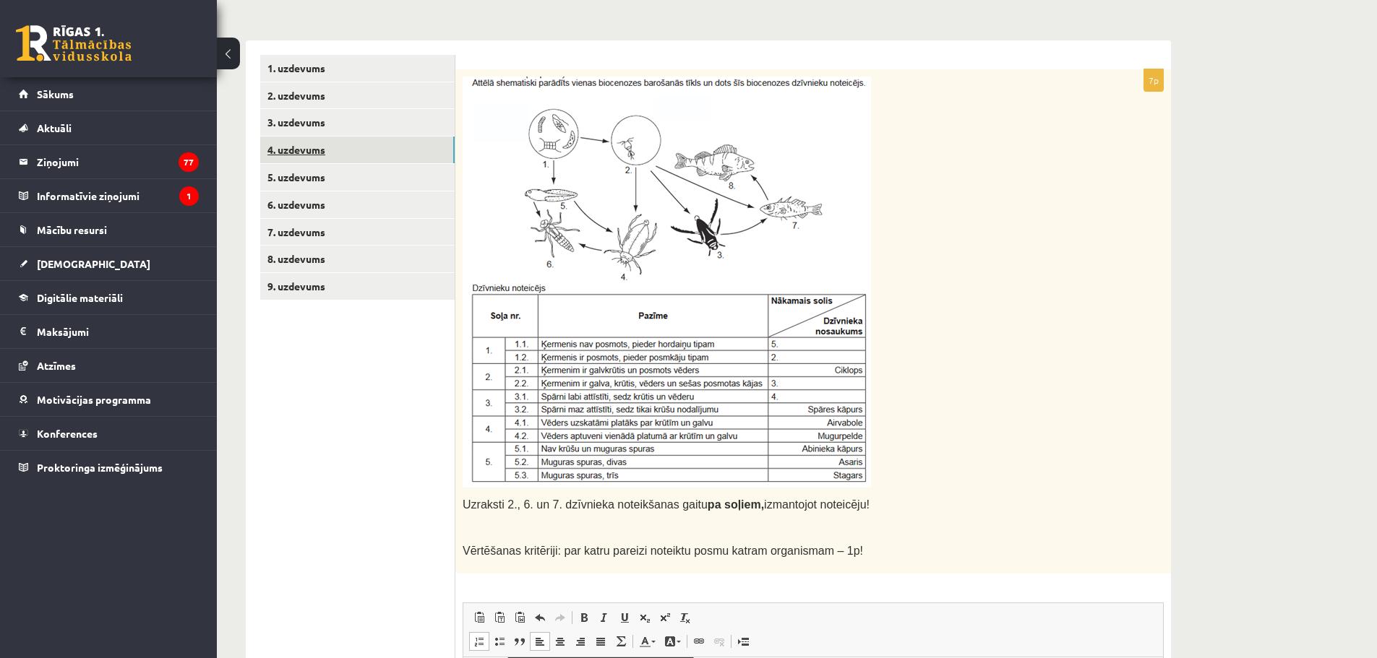
click at [306, 151] on link "4. uzdevums" at bounding box center [357, 150] width 194 height 27
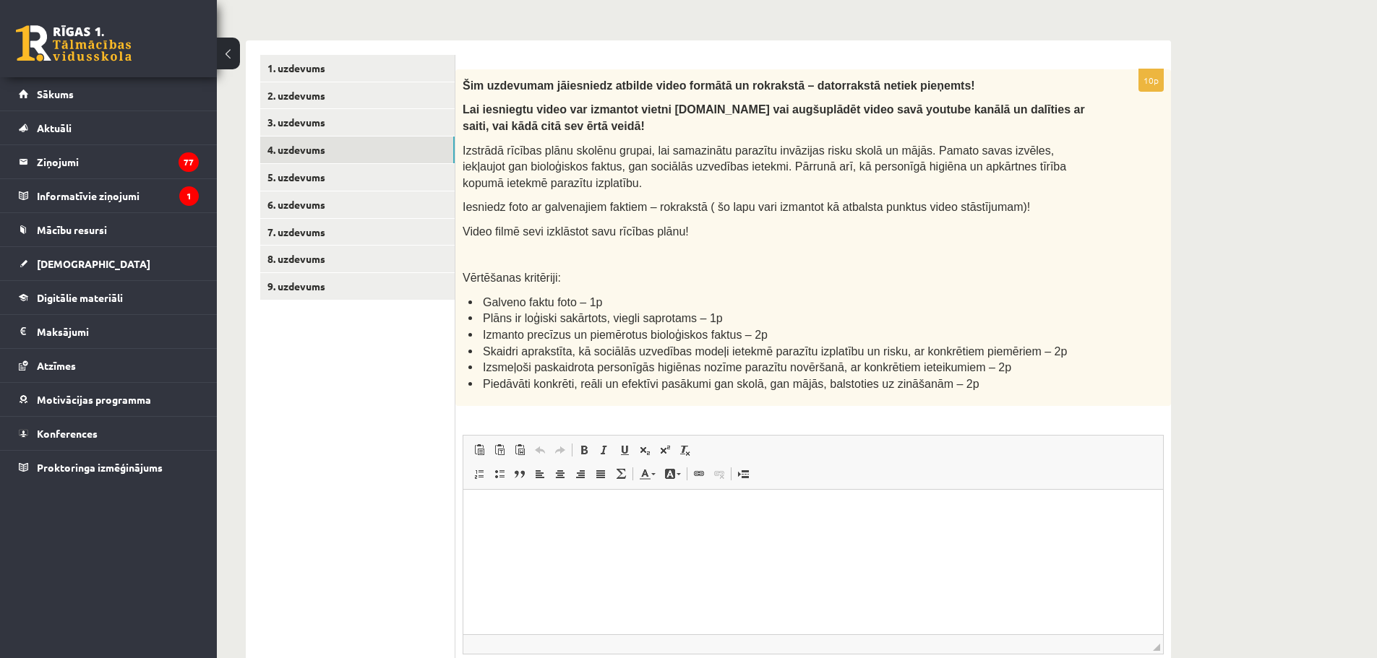
scroll to position [0, 0]
click at [355, 174] on link "5. uzdevums" at bounding box center [357, 177] width 194 height 27
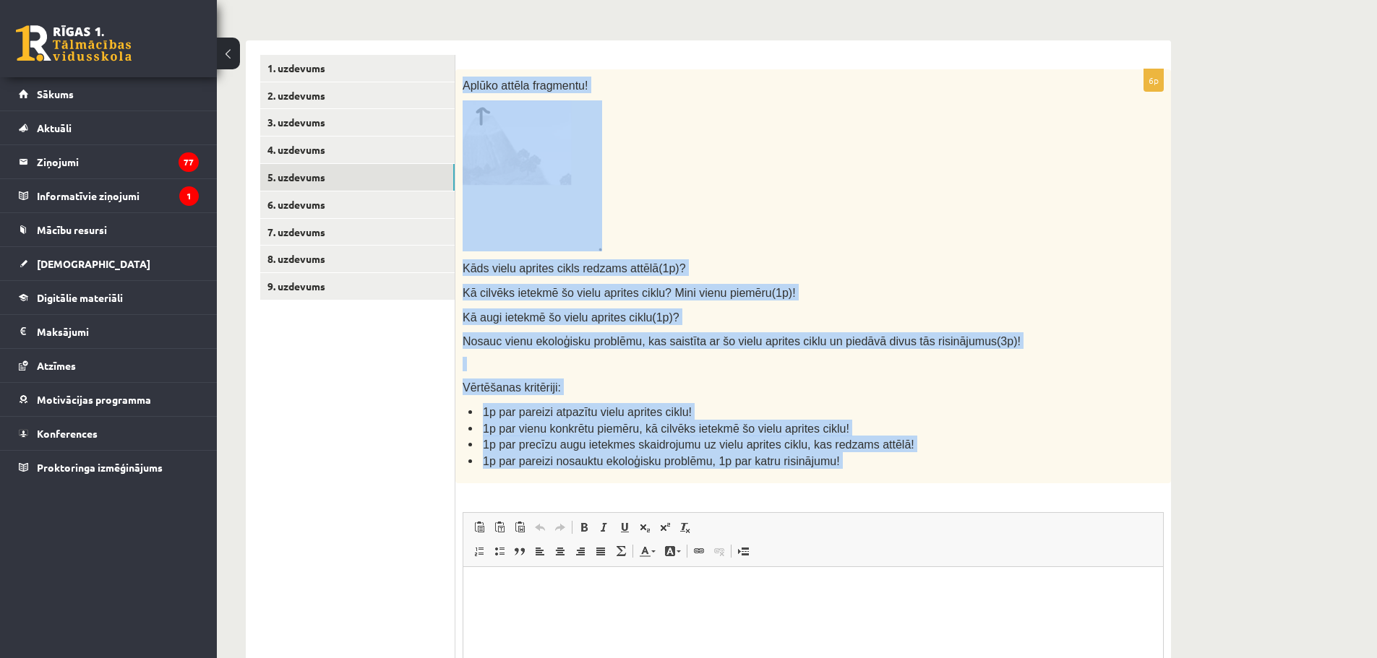
drag, startPoint x: 458, startPoint y: 84, endPoint x: 833, endPoint y: 486, distance: 550.7
click at [833, 486] on div "6p Aplūko attēla fragmentu! Kāds vielu aprites cikls redzams attēlā(1p)? Kā cil…" at bounding box center [813, 441] width 716 height 744
copy div "Aplūko attēla fragmentu! Kāds vielu aprites cikls redzams attēlā(1p)? Kā cilvēk…"
click at [640, 202] on p at bounding box center [777, 175] width 629 height 151
click at [632, 193] on p at bounding box center [777, 175] width 629 height 151
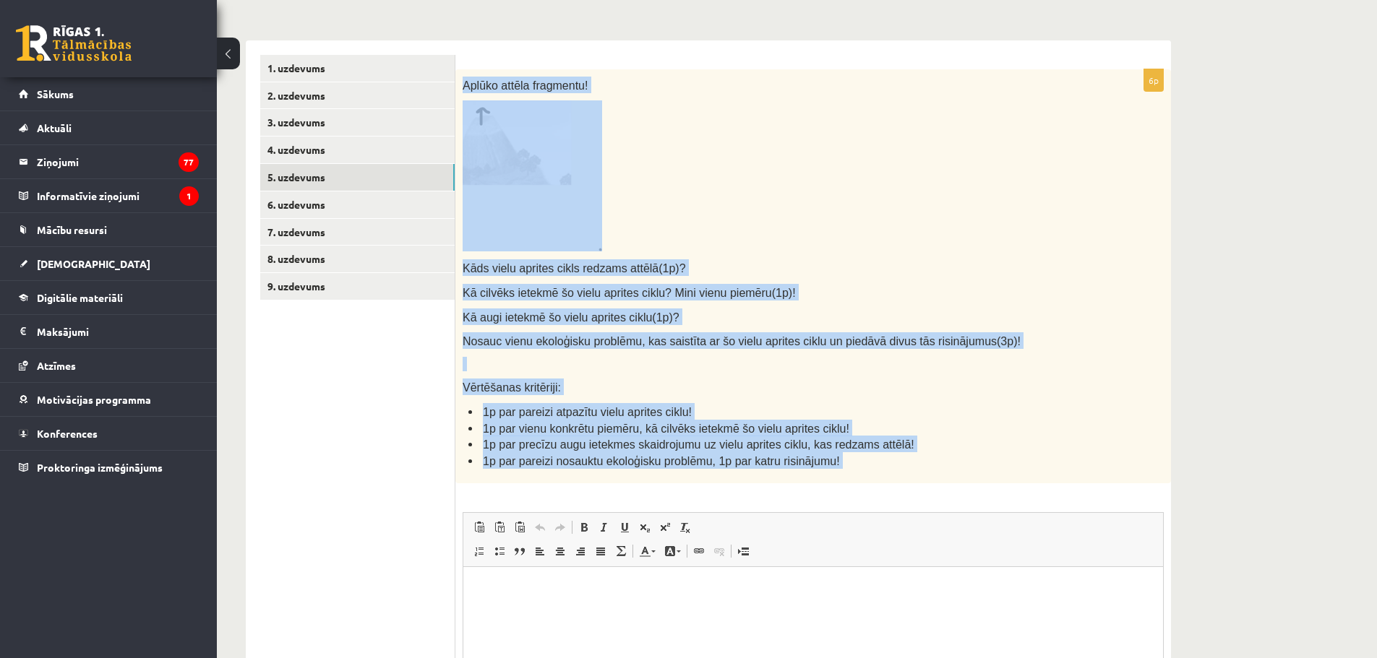
click at [635, 218] on p at bounding box center [777, 175] width 629 height 151
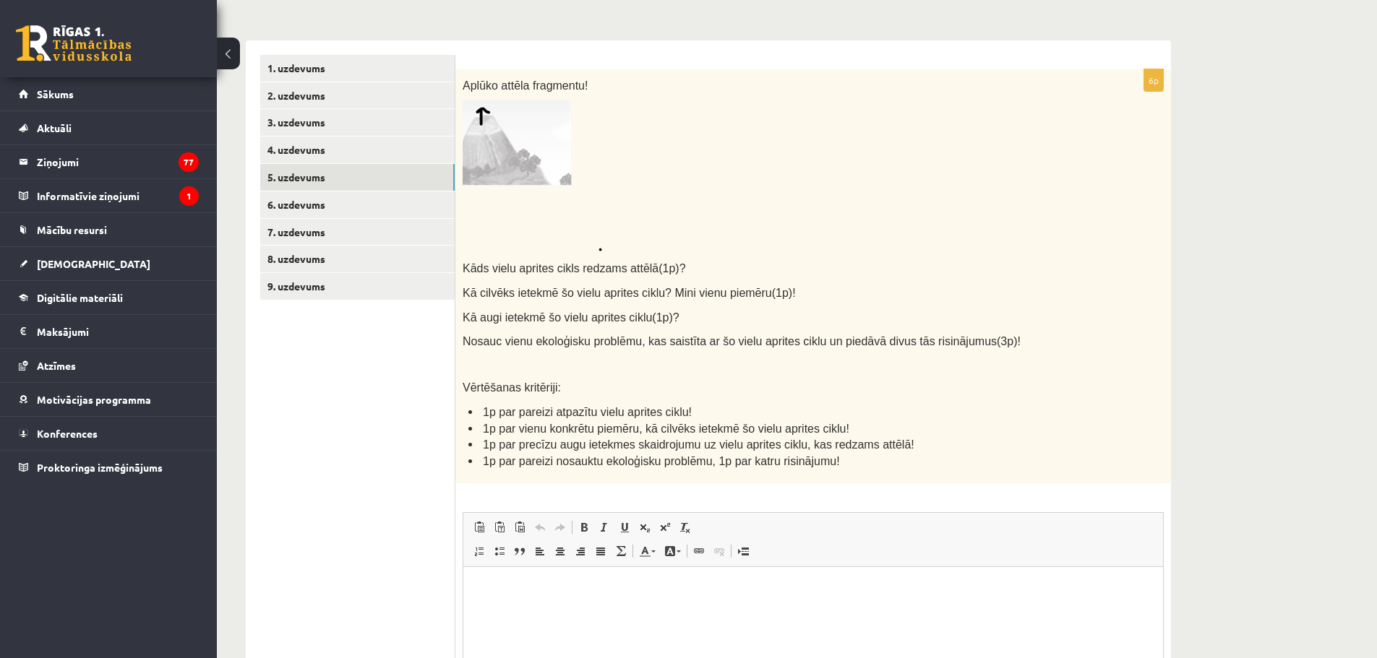
click at [525, 601] on html at bounding box center [813, 589] width 700 height 44
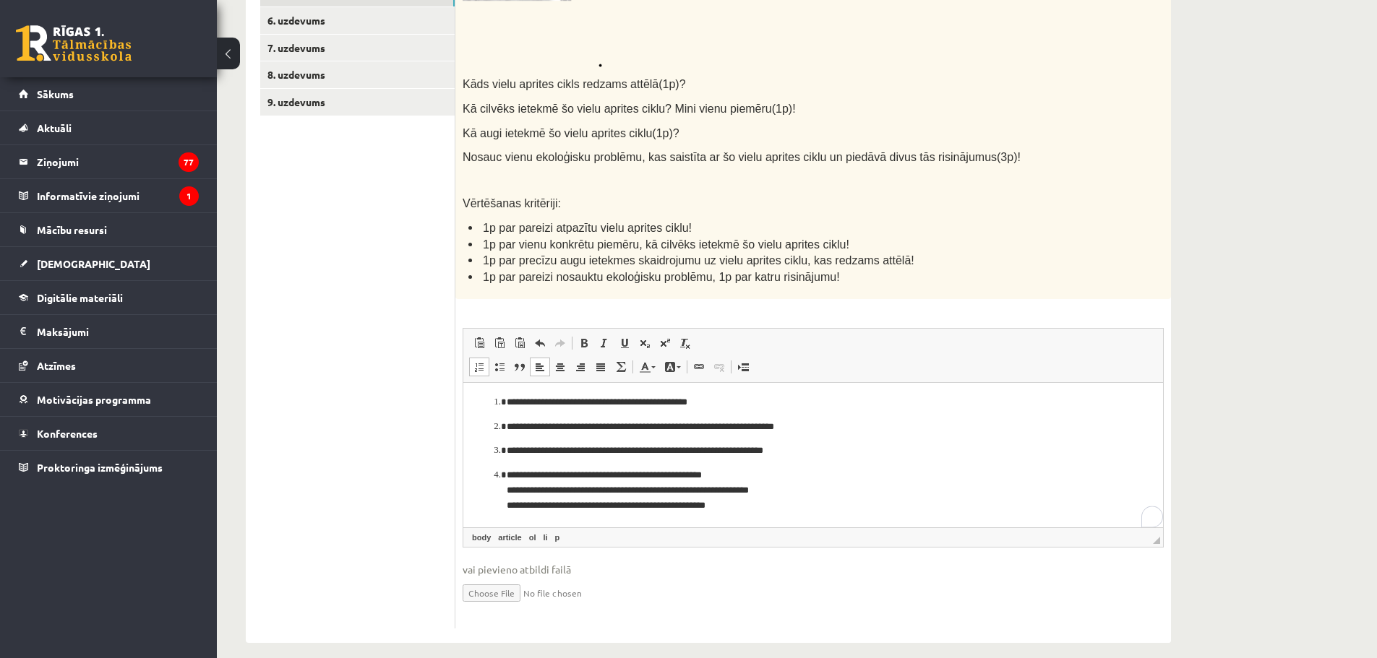
scroll to position [207, 0]
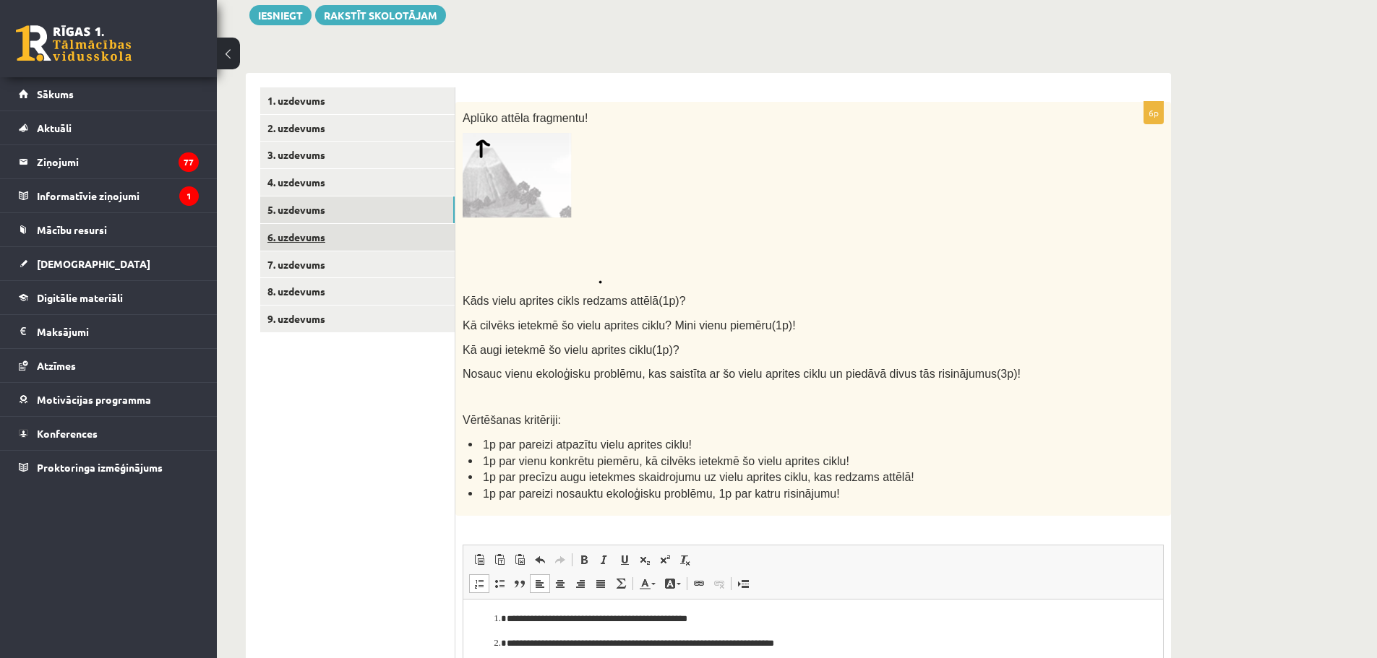
click at [297, 240] on link "6. uzdevums" at bounding box center [357, 237] width 194 height 27
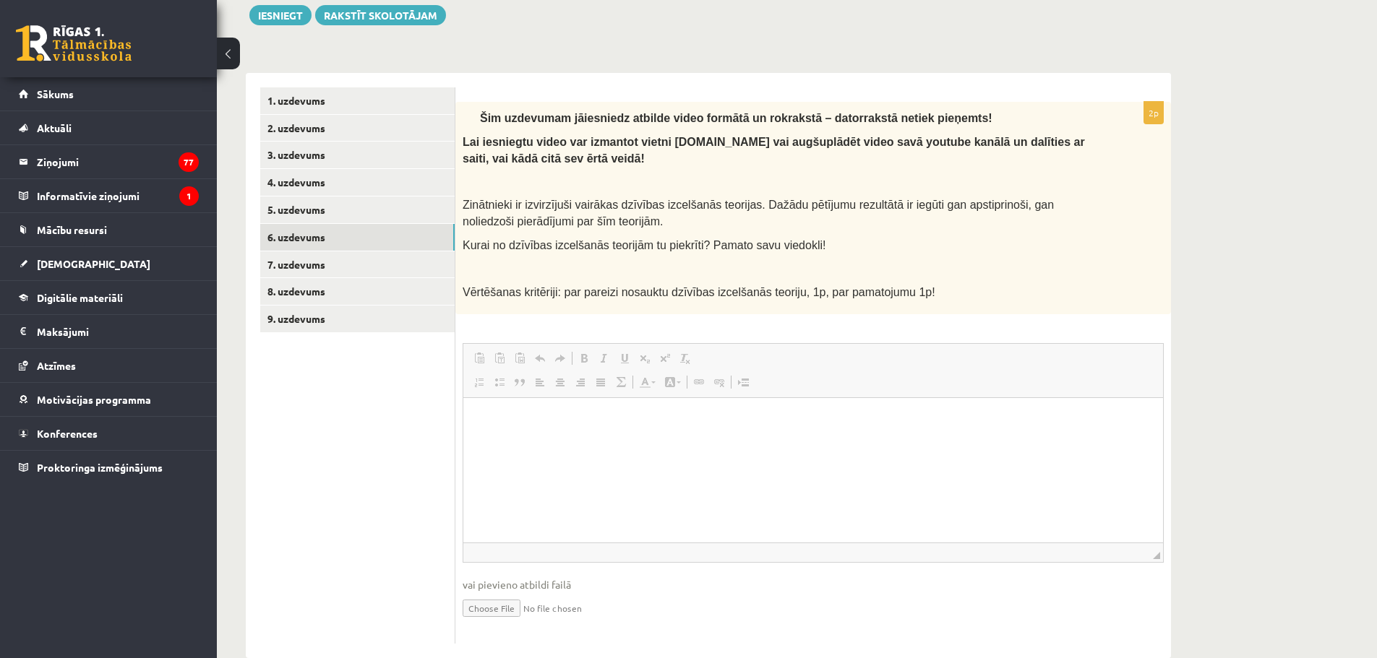
scroll to position [0, 0]
click at [335, 262] on link "7. uzdevums" at bounding box center [357, 265] width 194 height 27
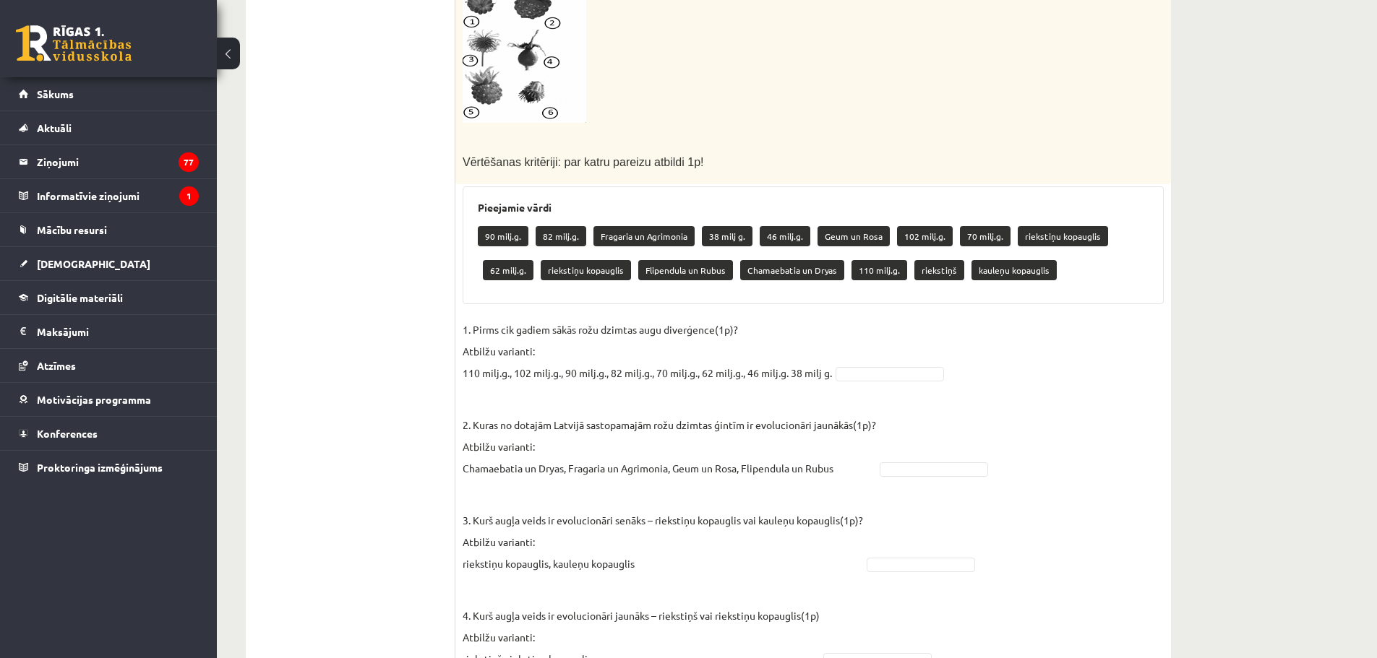
scroll to position [750, 0]
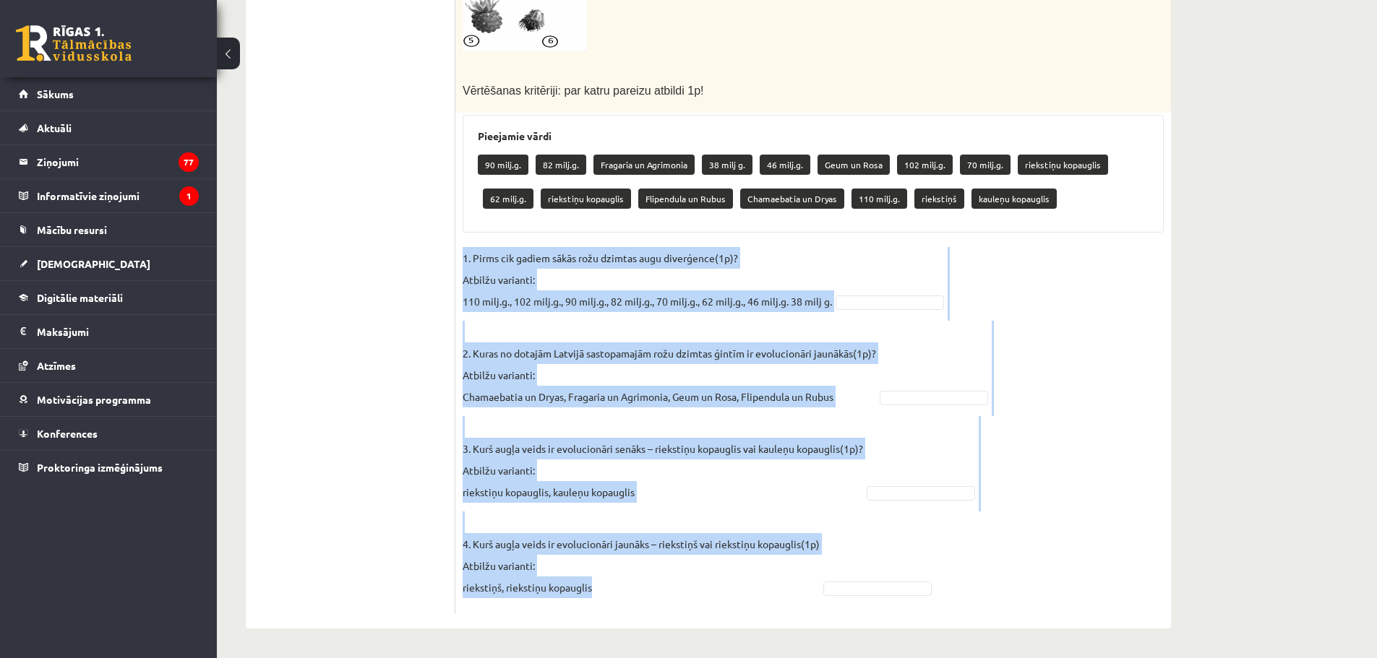
drag, startPoint x: 460, startPoint y: 252, endPoint x: 674, endPoint y: 604, distance: 411.5
click at [674, 604] on div "4p Rožu dzimta ir viena no sugām bagātākajām un morfoloģiski daudzveidīgākajām …" at bounding box center [813, 86] width 716 height 1055
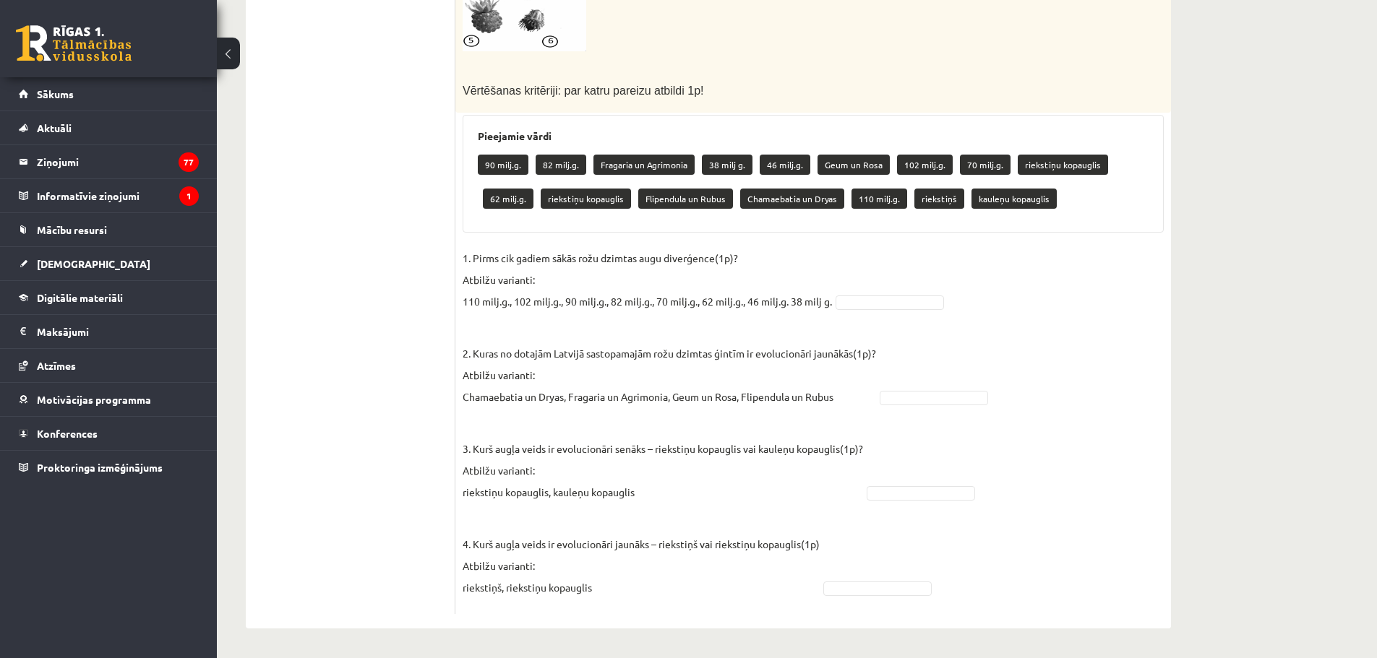
drag, startPoint x: 500, startPoint y: 227, endPoint x: 478, endPoint y: 153, distance: 77.7
click at [499, 225] on div "Pieejamie vārdi 90 milj.g. 82 milj.g. Fragaria un Agrimonia 38 milj g. 46 milj.…" at bounding box center [813, 174] width 701 height 118
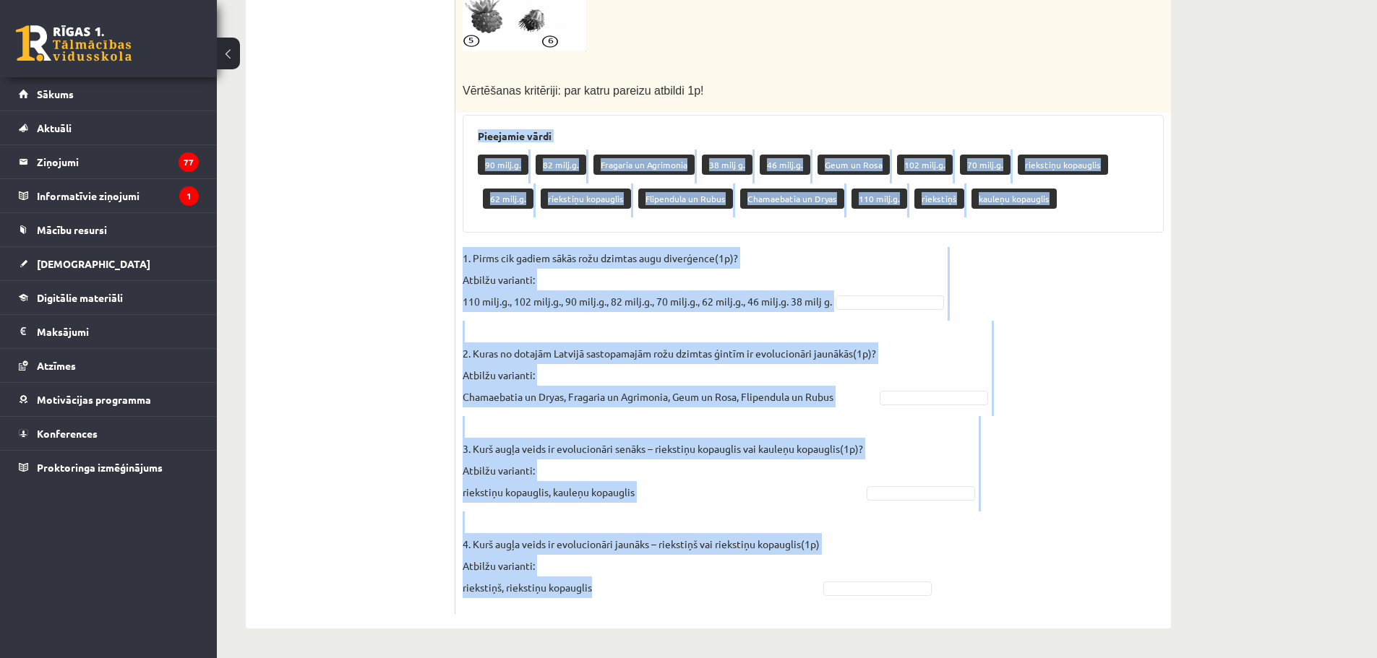
drag, startPoint x: 468, startPoint y: 124, endPoint x: 672, endPoint y: 615, distance: 532.3
click at [672, 615] on div "4p Rožu dzimta ir viena no sugām bagātākajām un morfoloģiski daudzveidīgākajām …" at bounding box center [813, 79] width 716 height 1099
copy div "Pieejamie vārdi 90 milj.g. 82 milj.g. Fragaria un Agrimonia 38 milj g. 46 milj.…"
click at [1094, 281] on fieldset "1. Pirms cik gadiem sākās rožu dzimtas augu diverģence(1p)? Atbilžu varianti: 1…" at bounding box center [813, 427] width 701 height 360
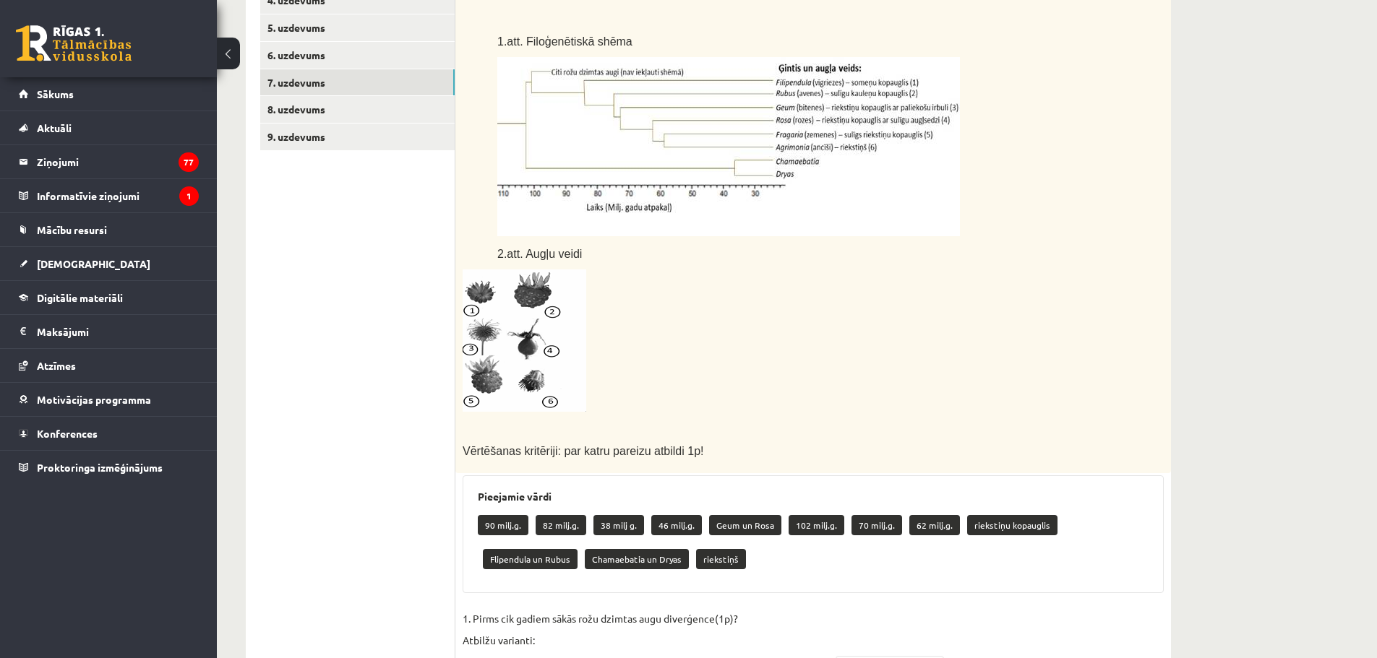
scroll to position [27, 0]
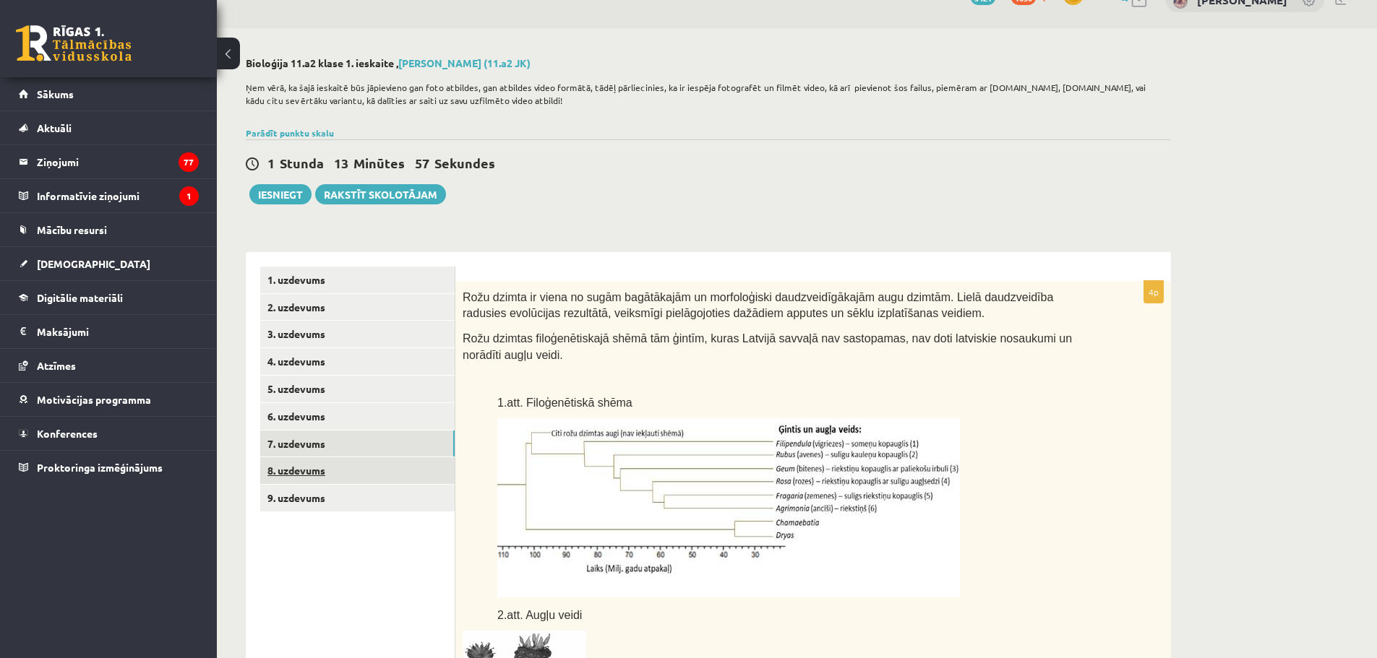
click at [312, 475] on link "8. uzdevums" at bounding box center [357, 471] width 194 height 27
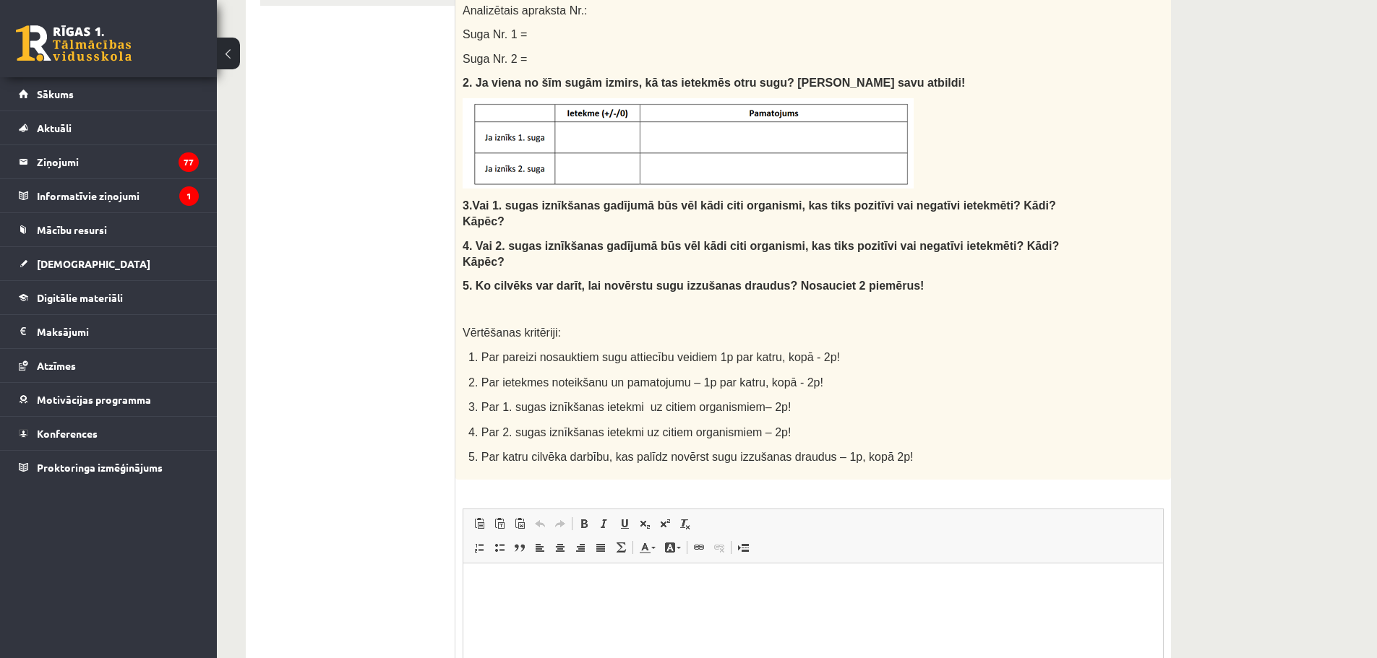
scroll to position [244, 0]
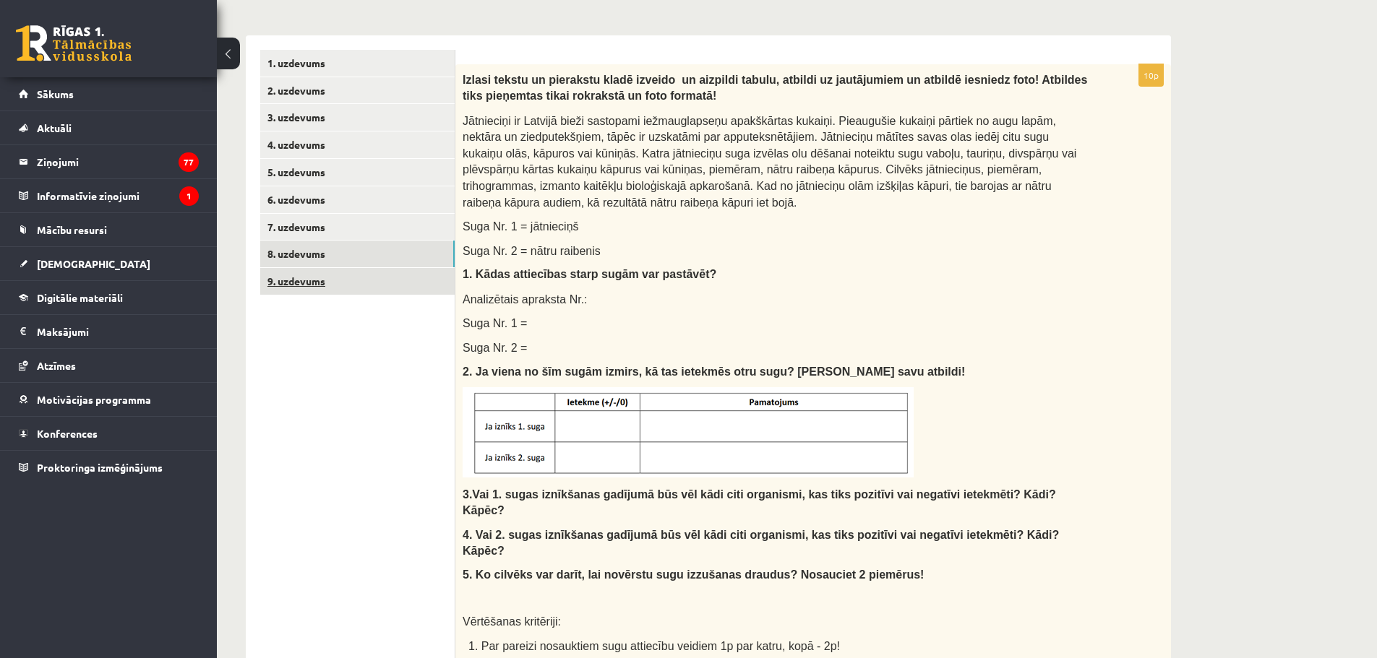
click at [312, 292] on link "9. uzdevums" at bounding box center [357, 281] width 194 height 27
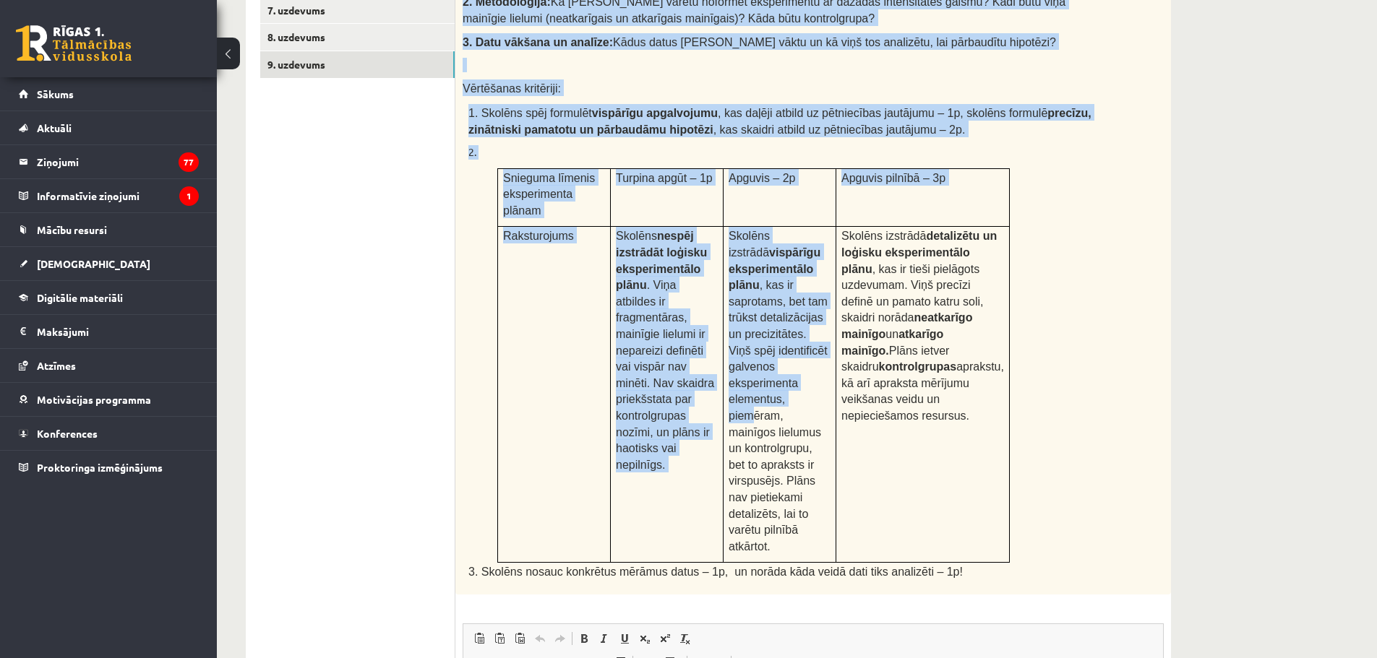
scroll to position [533, 0]
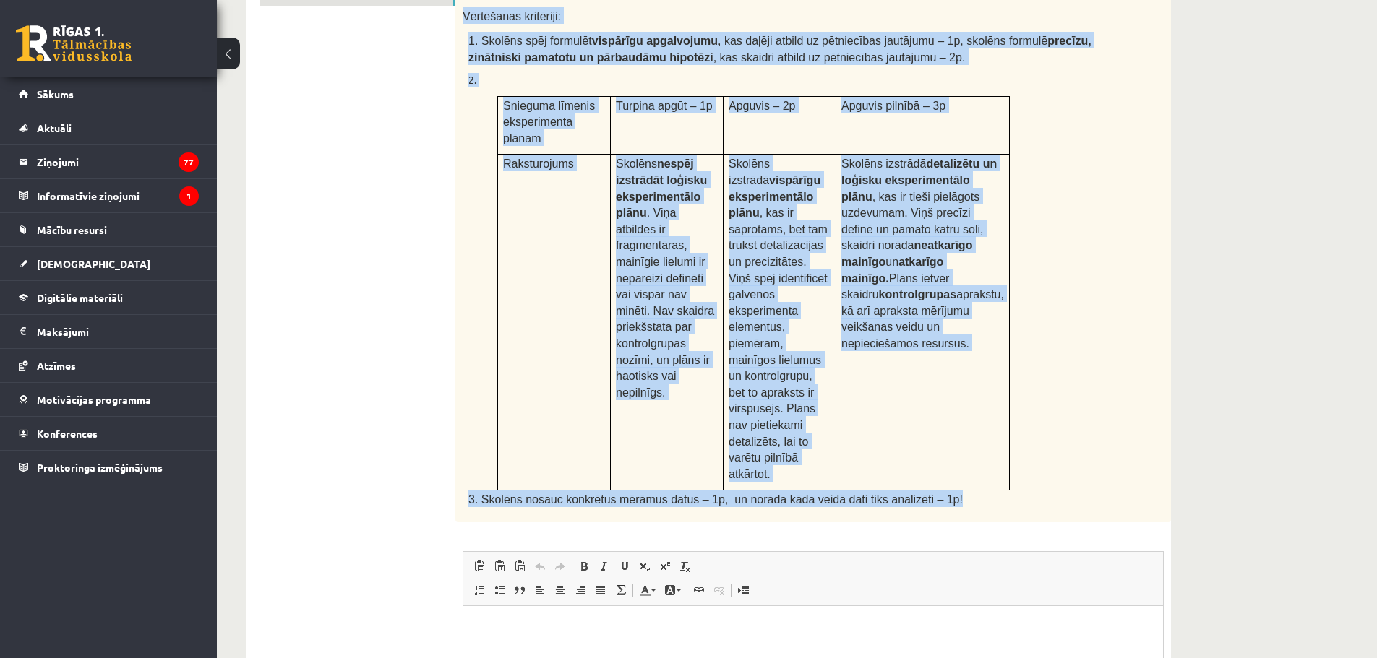
drag, startPoint x: 463, startPoint y: 153, endPoint x: 895, endPoint y: 435, distance: 516.4
click at [927, 466] on div "Augu augšana un vides faktori Skolēns Jānis veic eksperimentu ar istabas augiem…" at bounding box center [813, 148] width 716 height 747
copy div "Augu augšana un vides faktori Skolēns Jānis veic eksperimentu ar istabas augiem…"
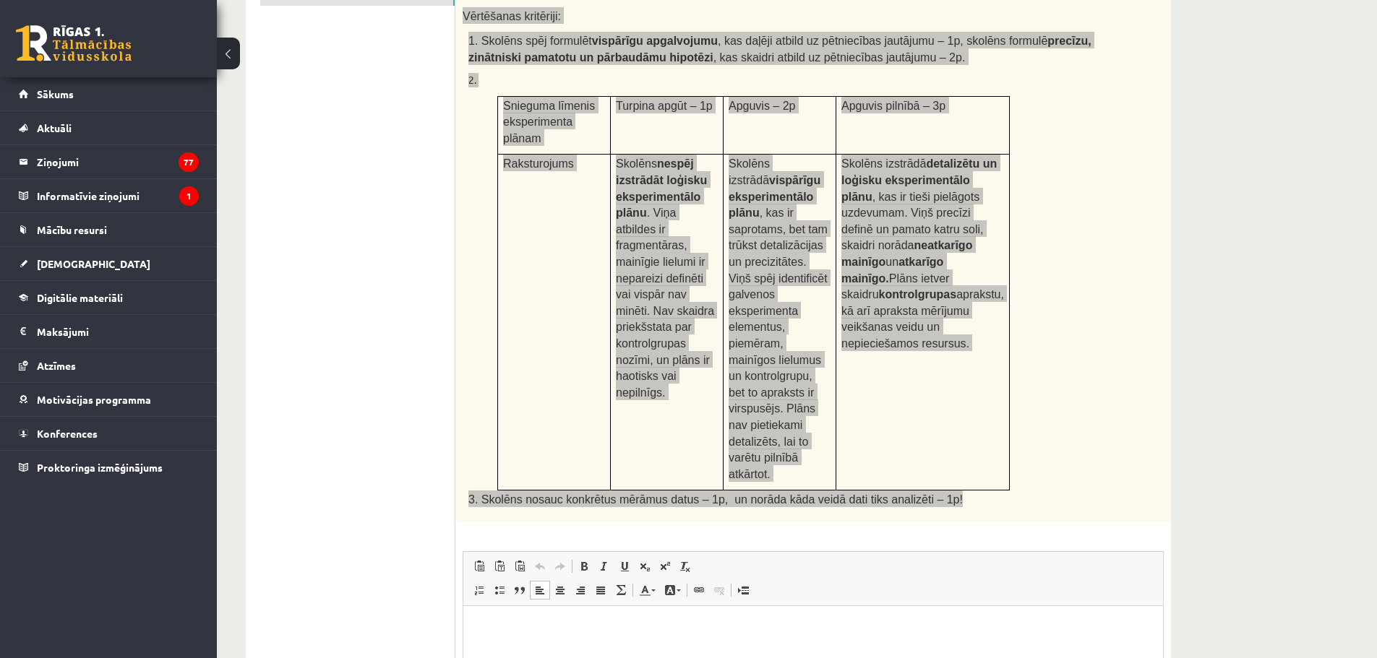
click at [544, 648] on html at bounding box center [813, 628] width 700 height 44
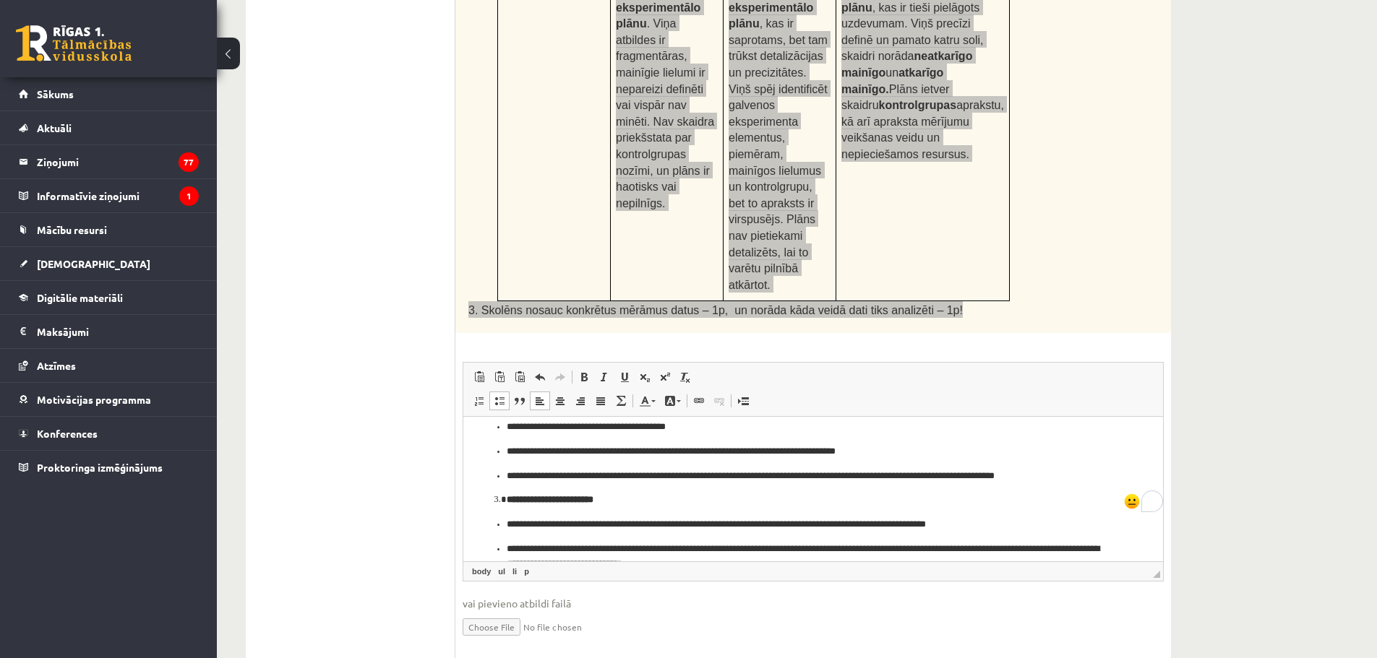
scroll to position [170, 0]
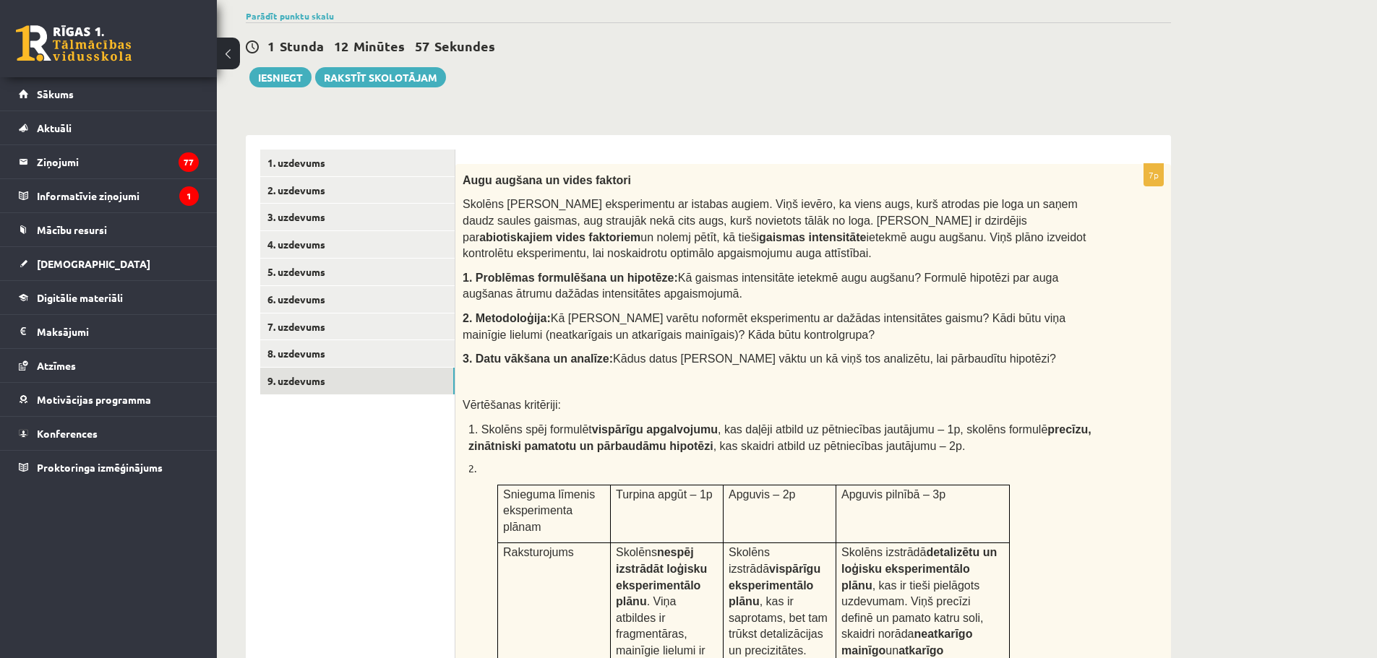
scroll to position [0, 0]
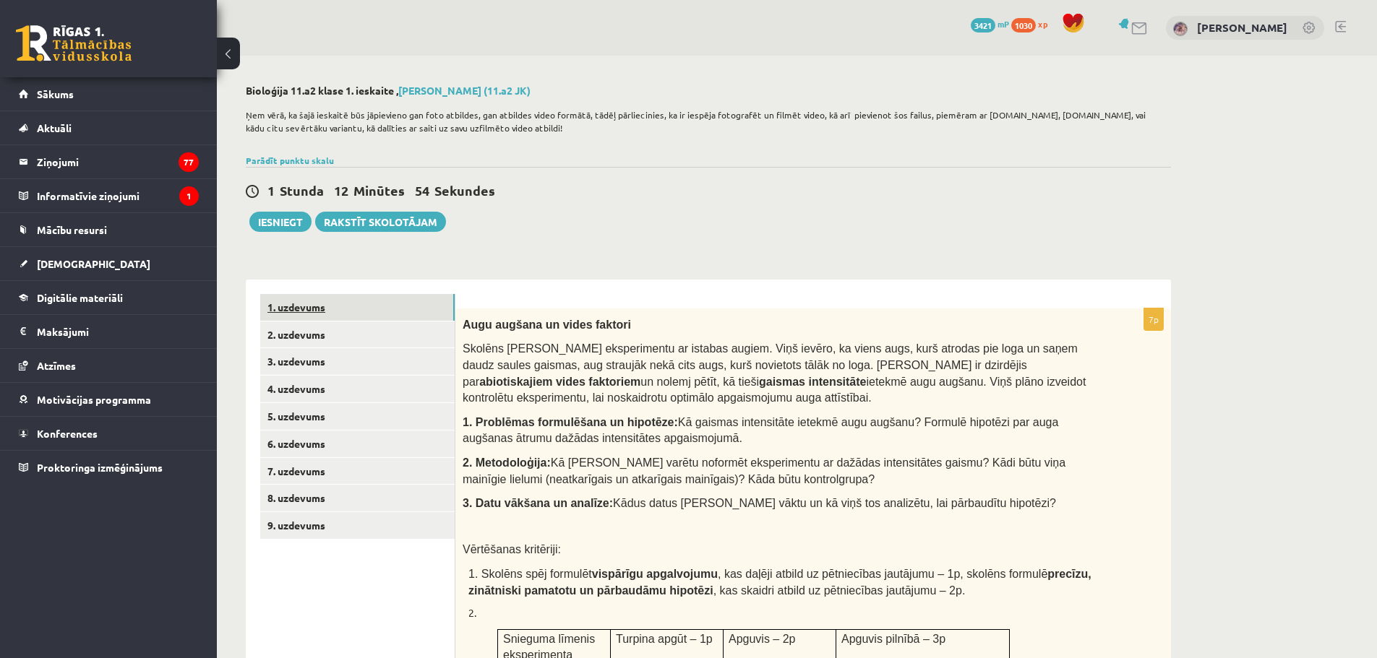
click at [293, 303] on link "1. uzdevums" at bounding box center [357, 307] width 194 height 27
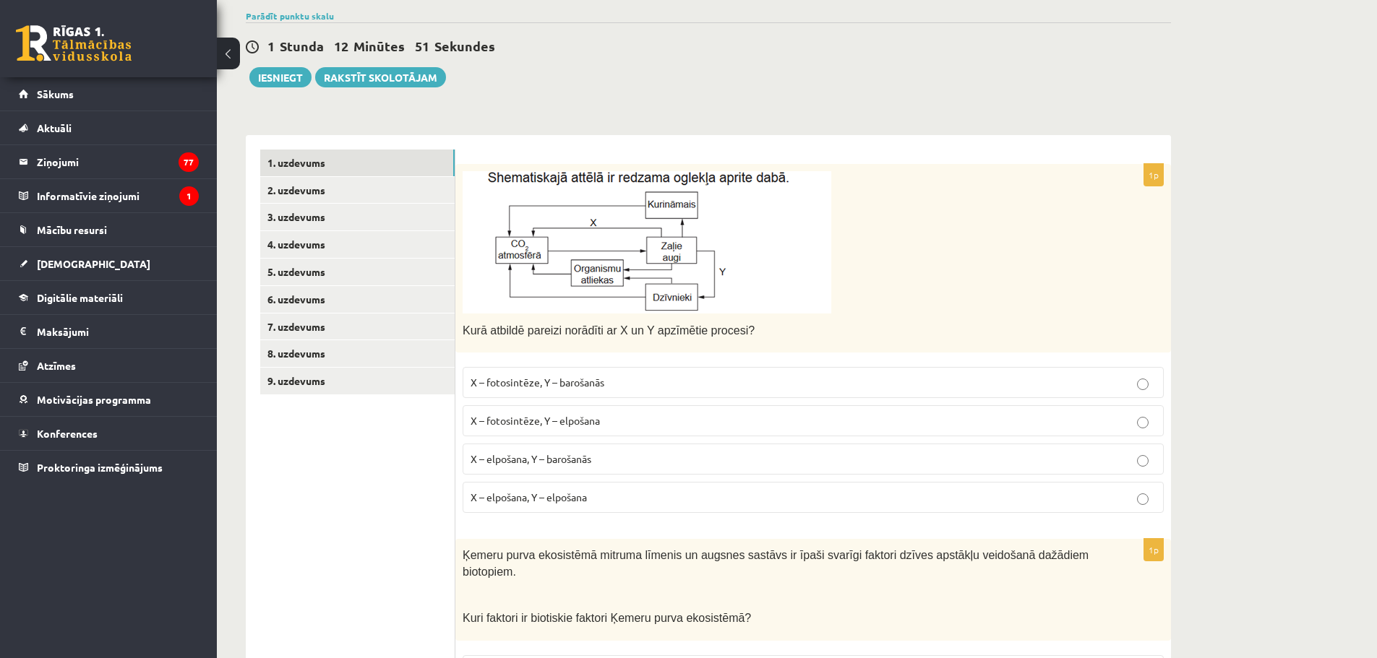
scroll to position [289, 0]
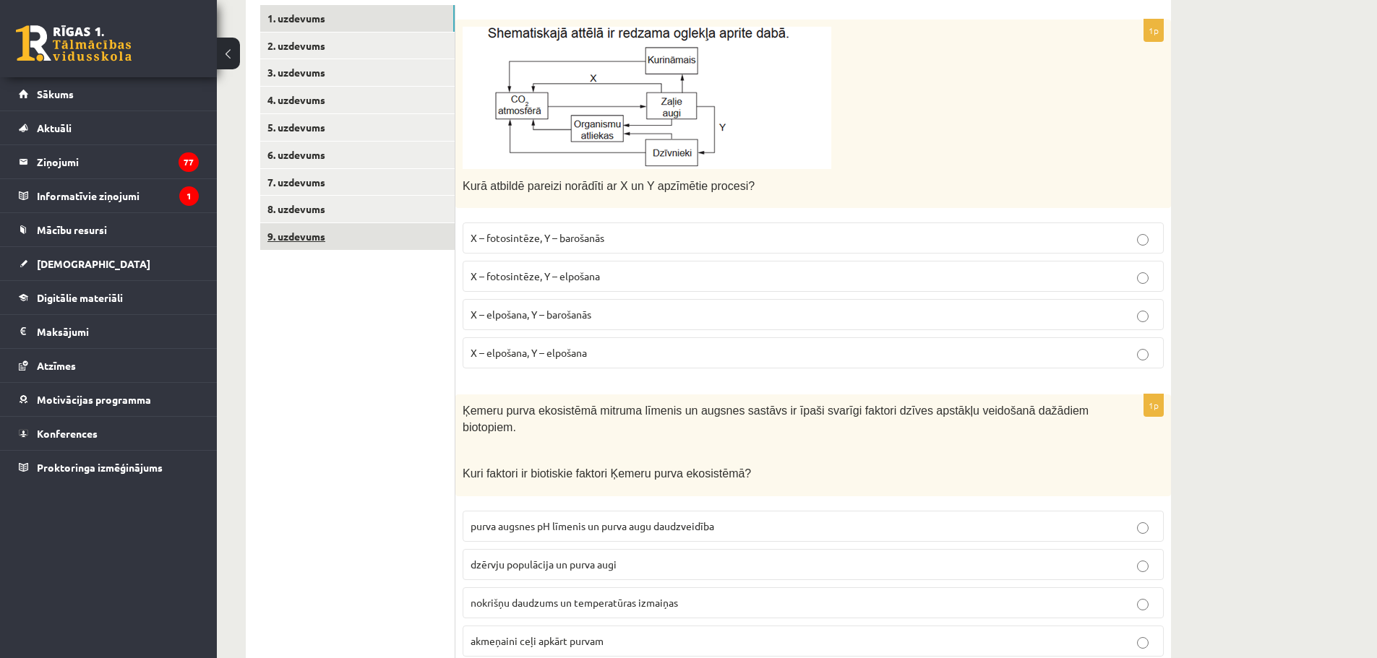
click at [323, 236] on link "9. uzdevums" at bounding box center [357, 236] width 194 height 27
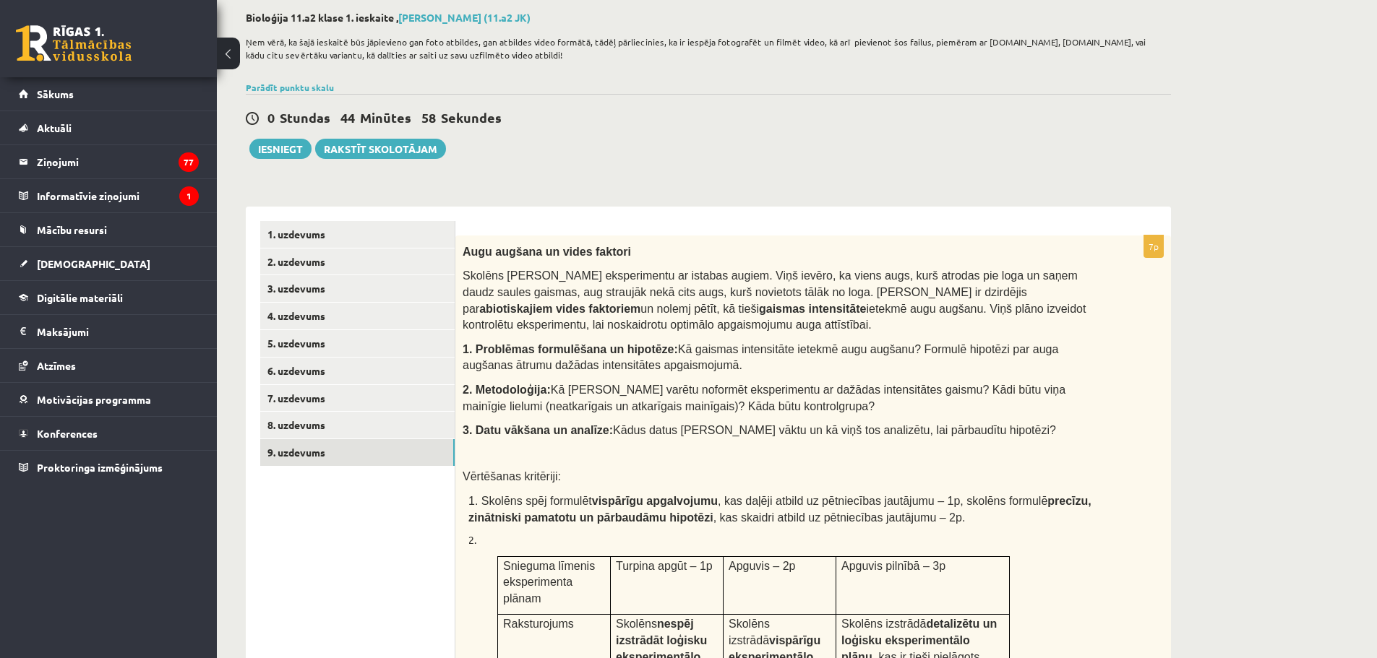
scroll to position [170, 0]
click at [275, 152] on button "Iesniegt" at bounding box center [280, 149] width 62 height 20
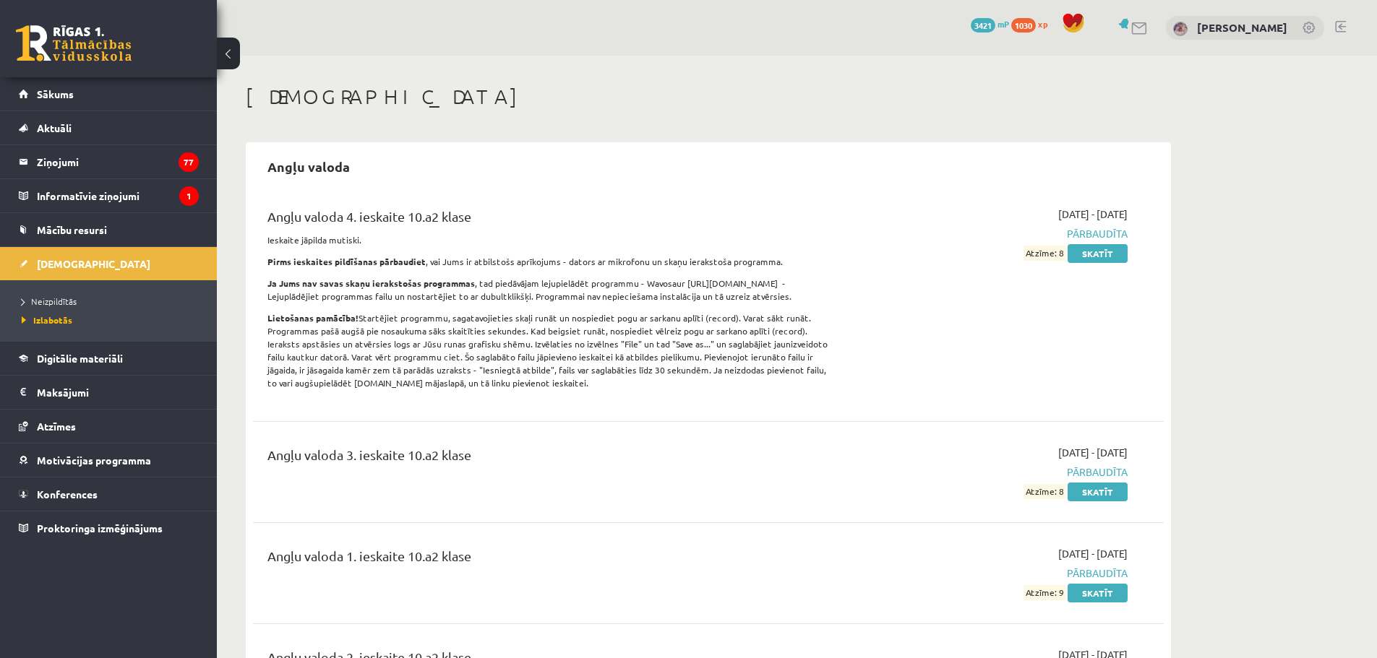
scroll to position [72, 0]
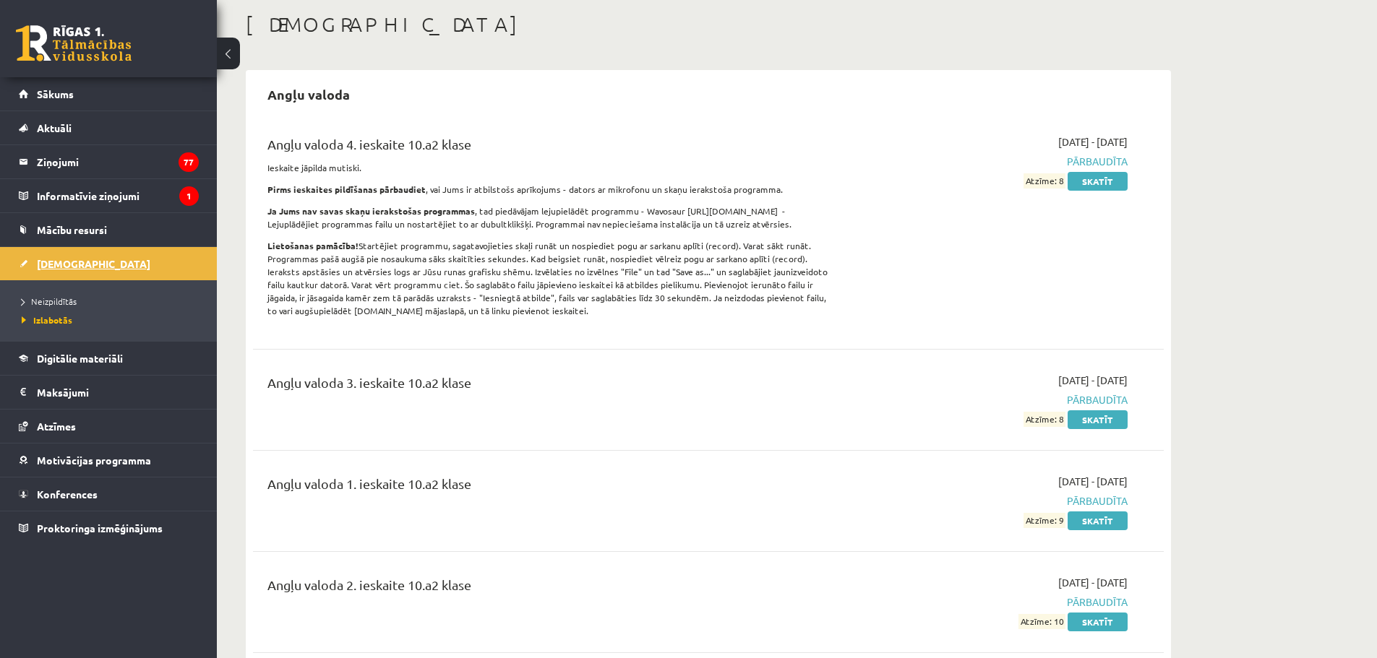
click at [105, 272] on link "[DEMOGRAPHIC_DATA]" at bounding box center [109, 263] width 180 height 33
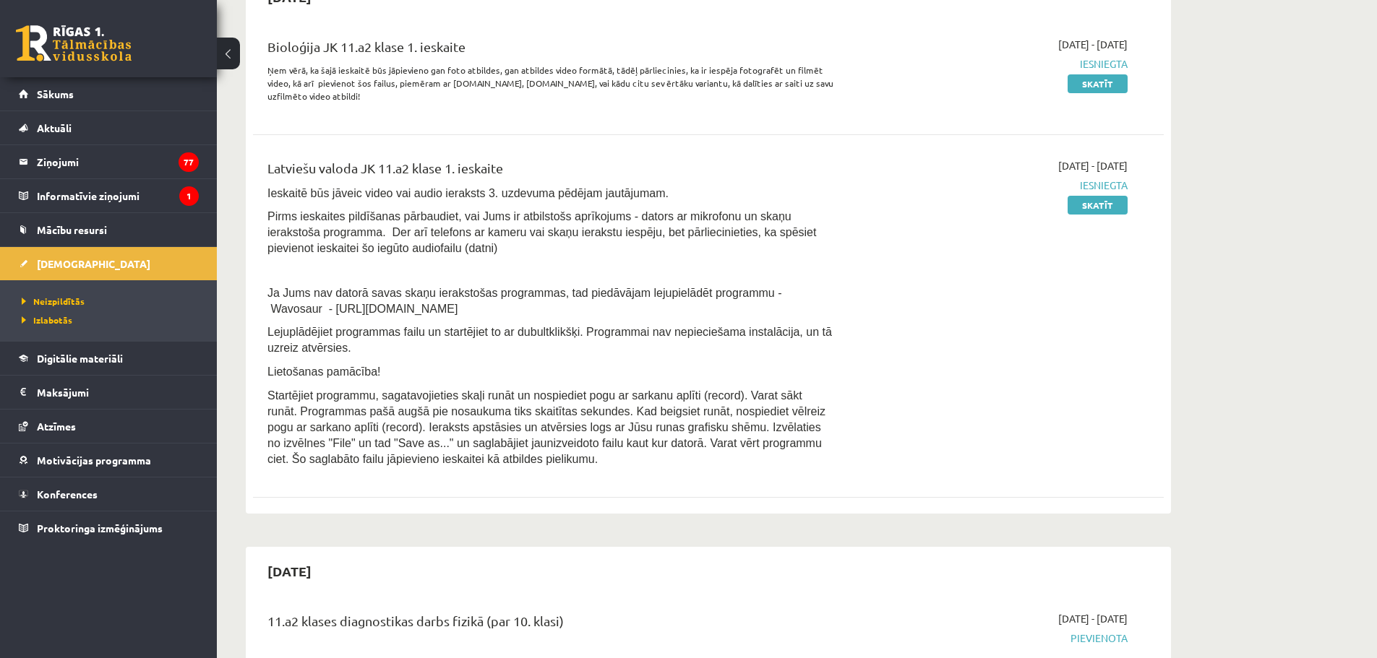
scroll to position [145, 0]
